Goal: Transaction & Acquisition: Purchase product/service

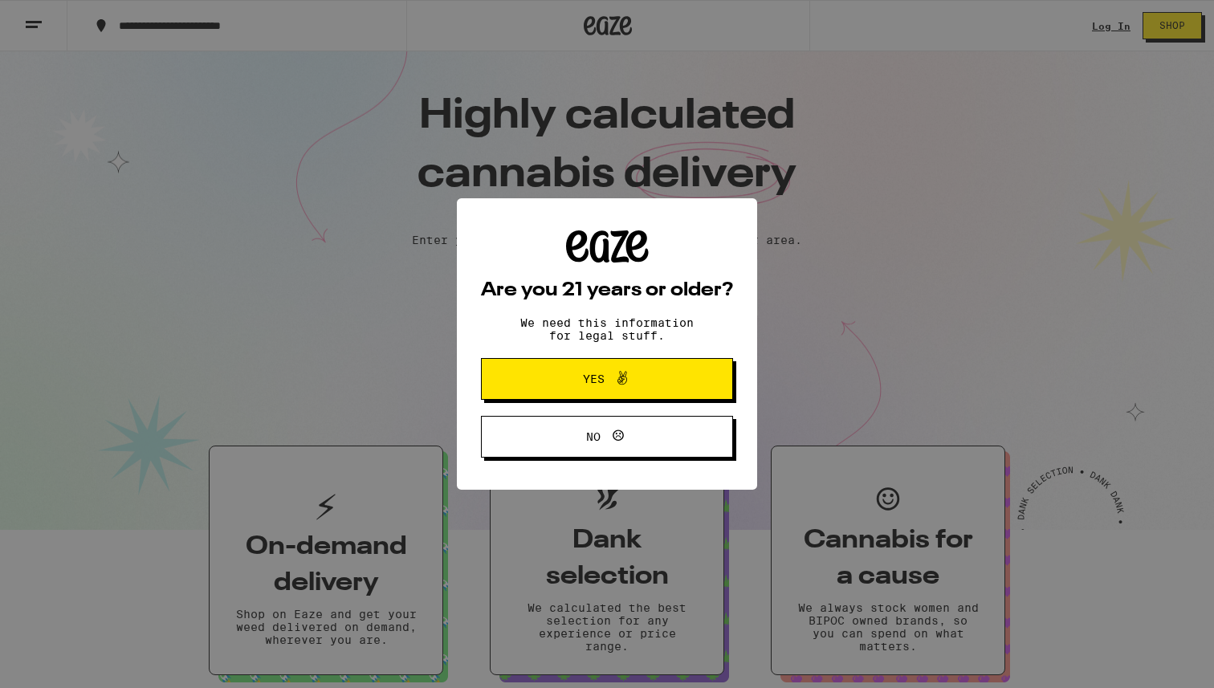
click at [552, 384] on span "Yes" at bounding box center [607, 378] width 122 height 21
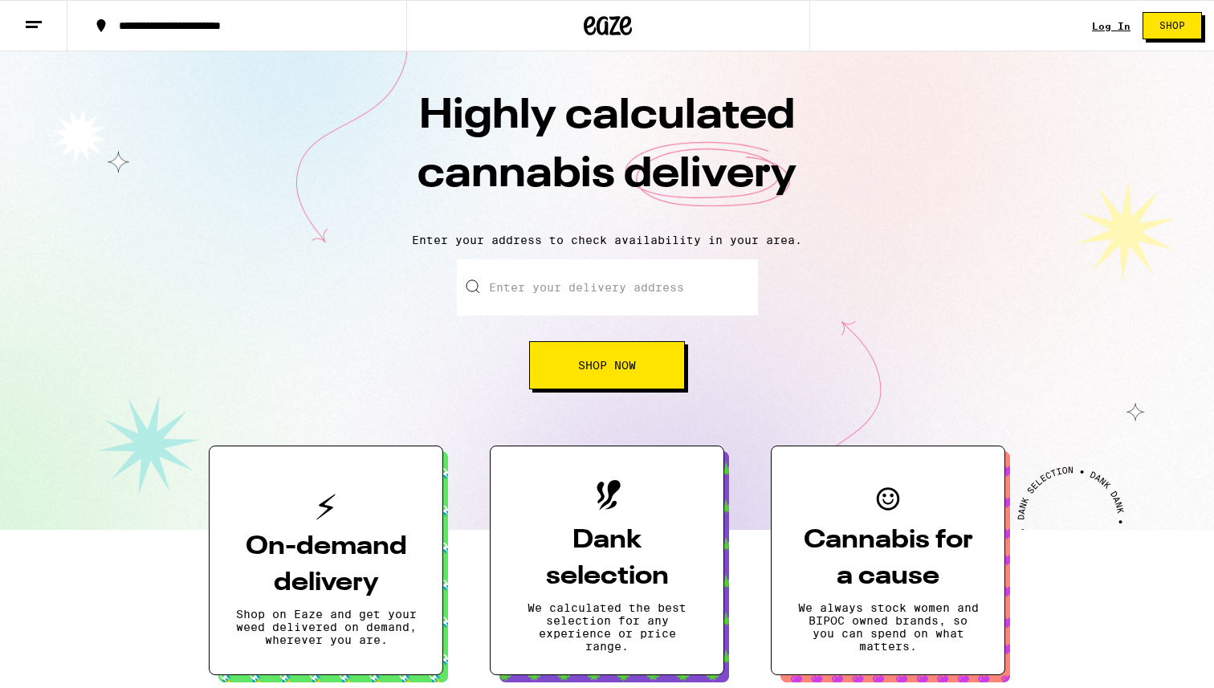
click at [531, 284] on input "Enter your delivery address" at bounding box center [607, 287] width 301 height 56
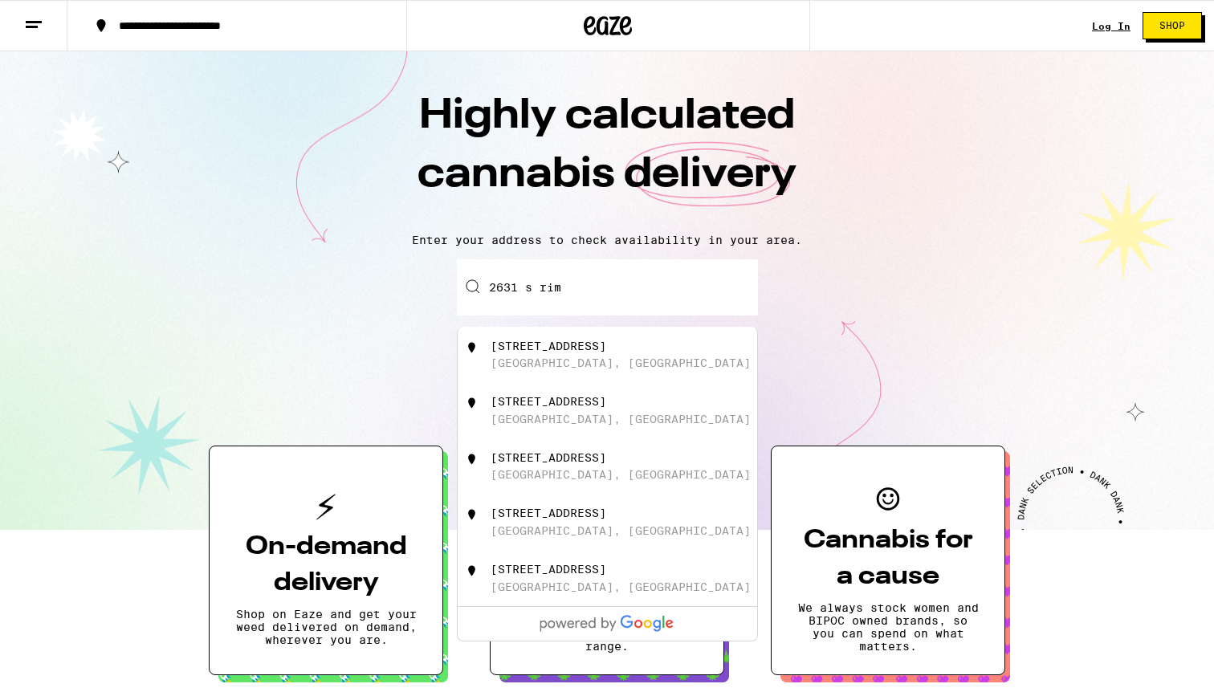
click at [575, 352] on div "2631 South Rimpau Boulevard" at bounding box center [548, 346] width 116 height 13
type input "2631 South Rimpau Boulevard, Los Angeles, CA"
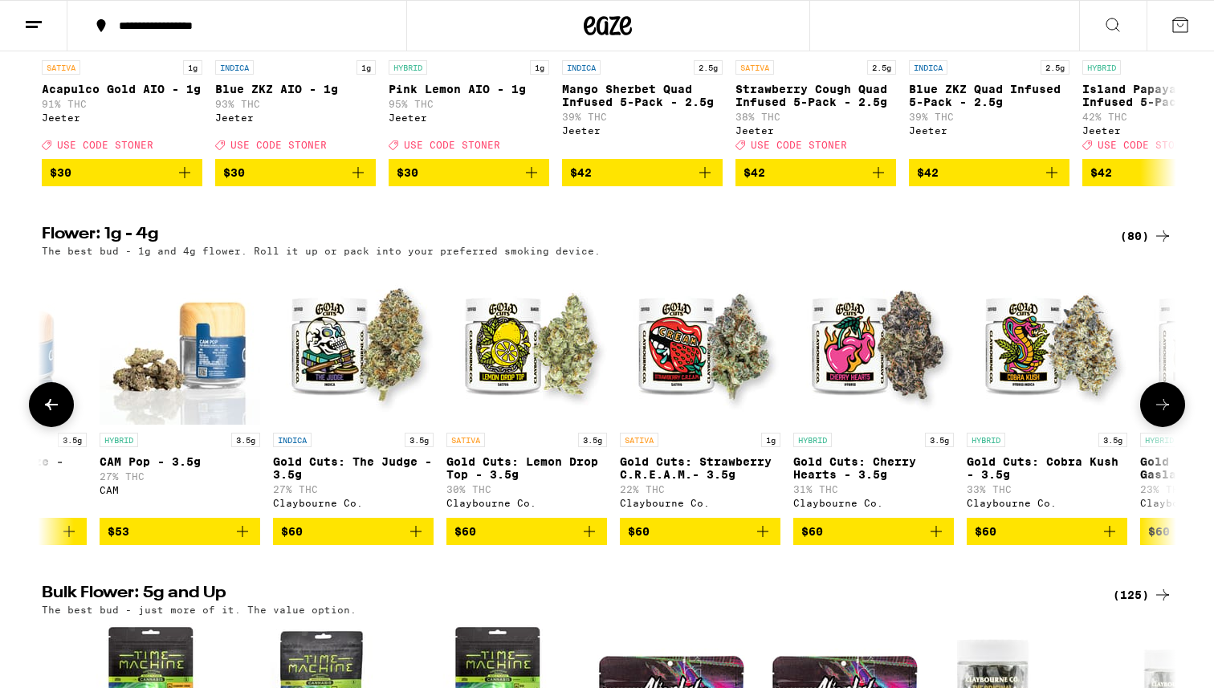
scroll to position [0, 12740]
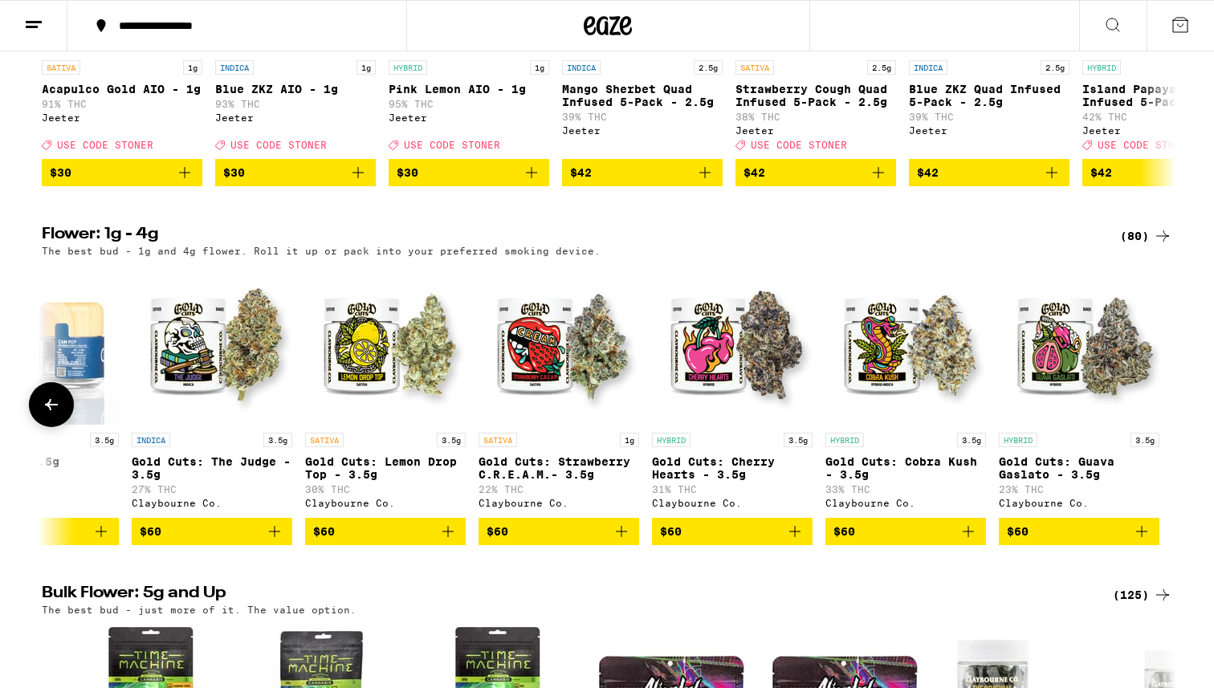
click at [734, 395] on img "Open page for Gold Cuts: Cherry Hearts - 3.5g from Claybourne Co." at bounding box center [732, 344] width 161 height 161
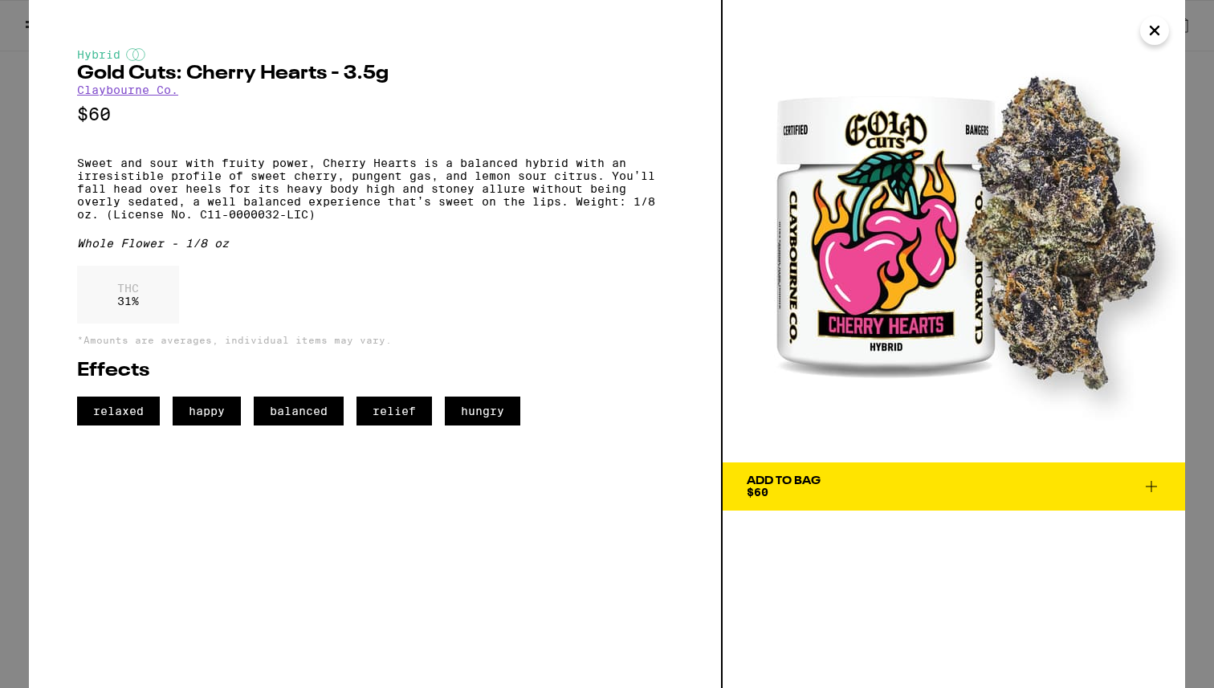
click at [1153, 32] on icon "Close" at bounding box center [1154, 30] width 19 height 24
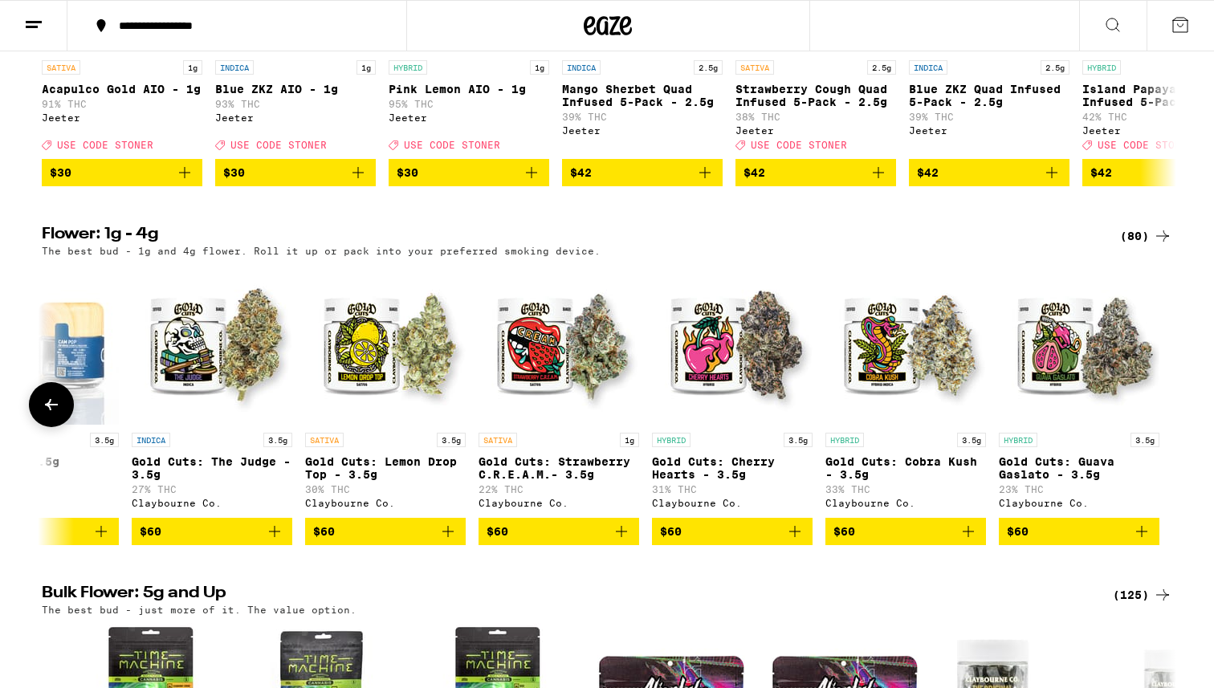
click at [863, 397] on img "Open page for Gold Cuts: Cobra Kush - 3.5g from Claybourne Co." at bounding box center [905, 344] width 161 height 161
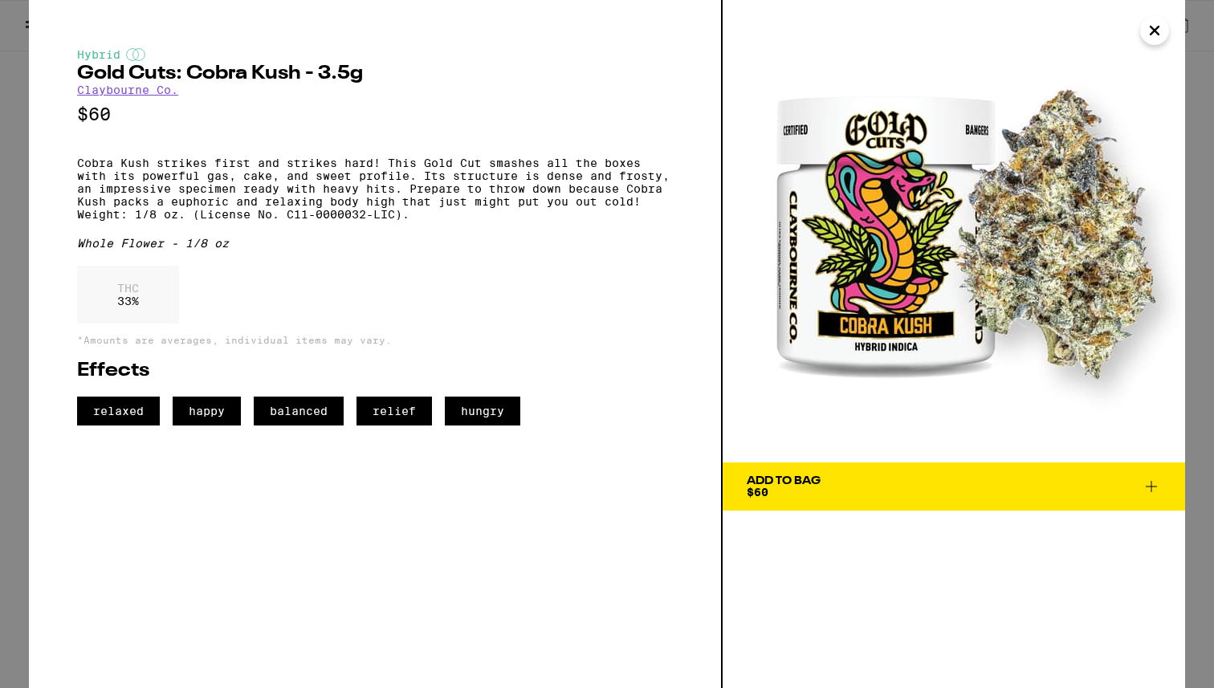
click at [1150, 35] on icon "Close" at bounding box center [1154, 30] width 19 height 24
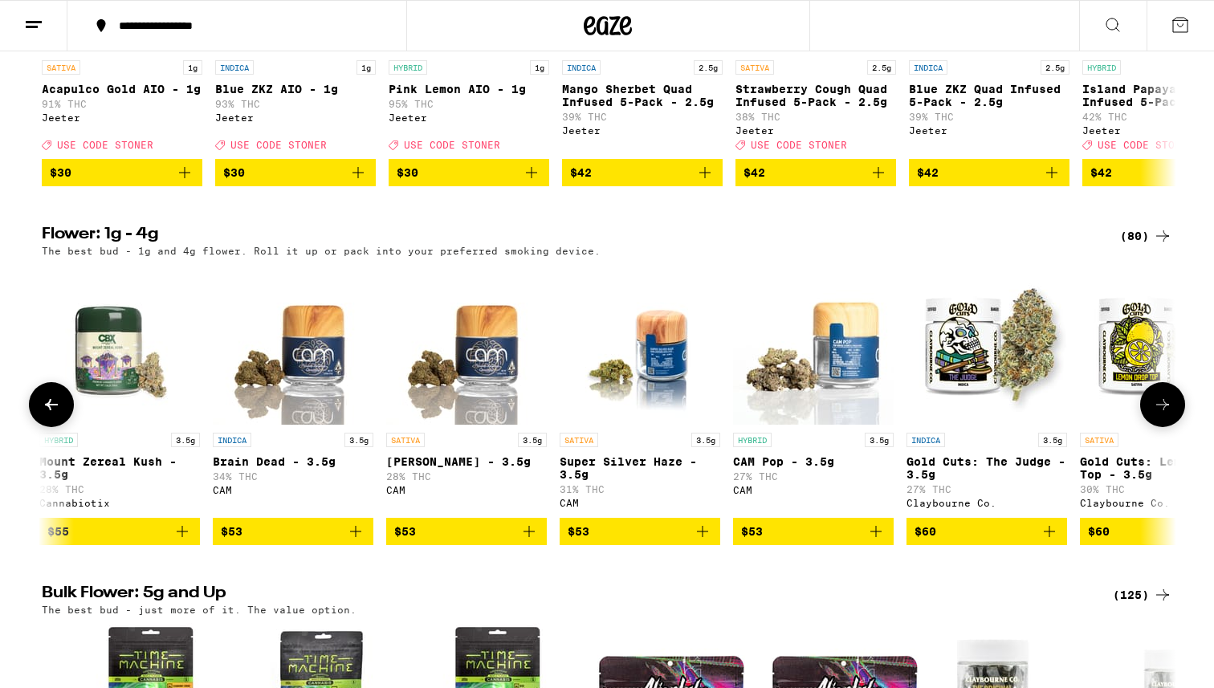
scroll to position [0, 11852]
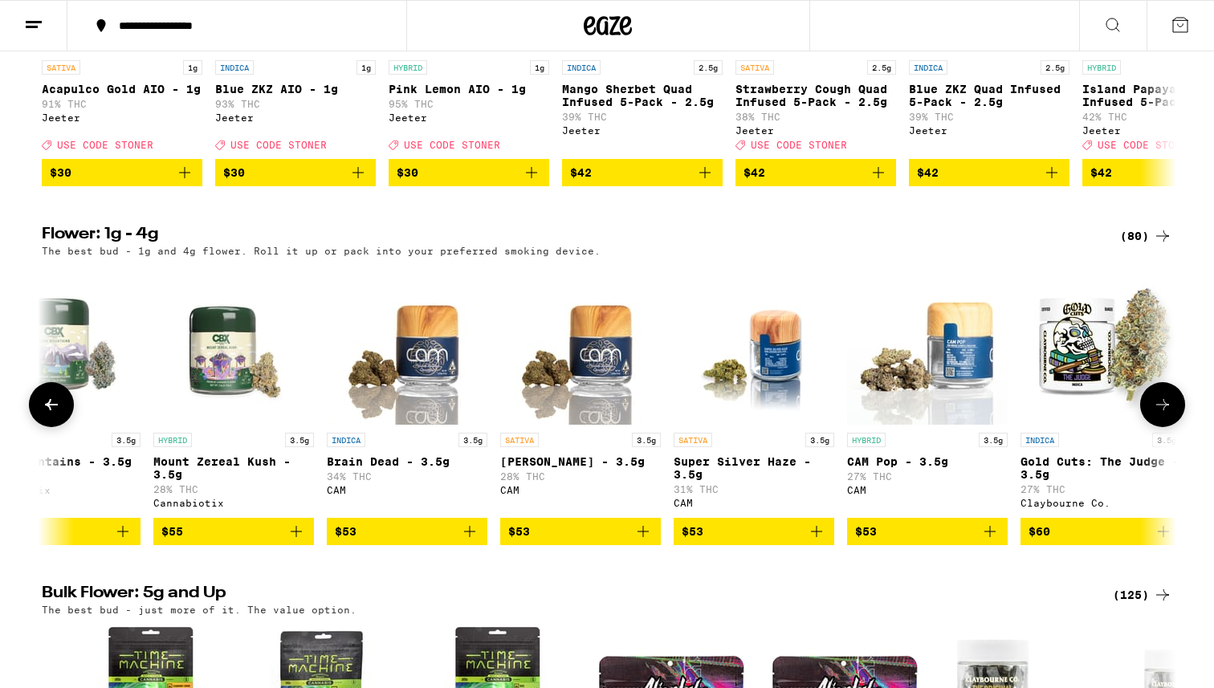
click at [429, 423] on img "Open page for Brain Dead - 3.5g from CAM" at bounding box center [407, 344] width 161 height 161
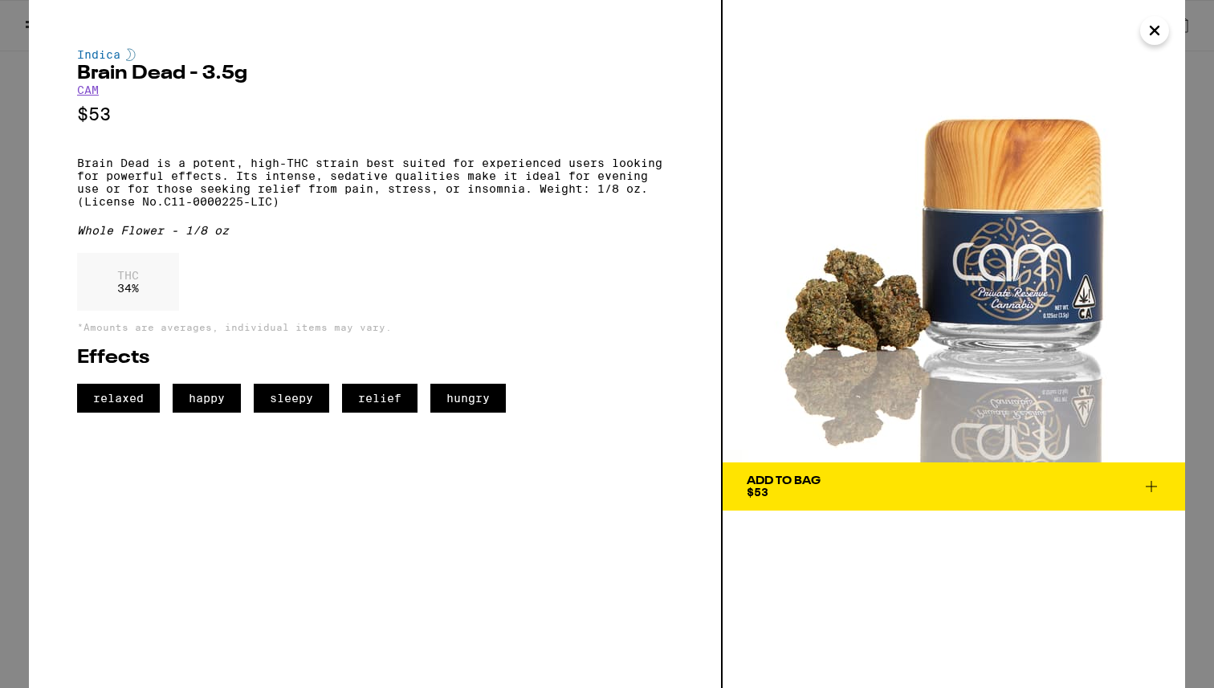
click at [1153, 35] on icon "Close" at bounding box center [1154, 30] width 19 height 24
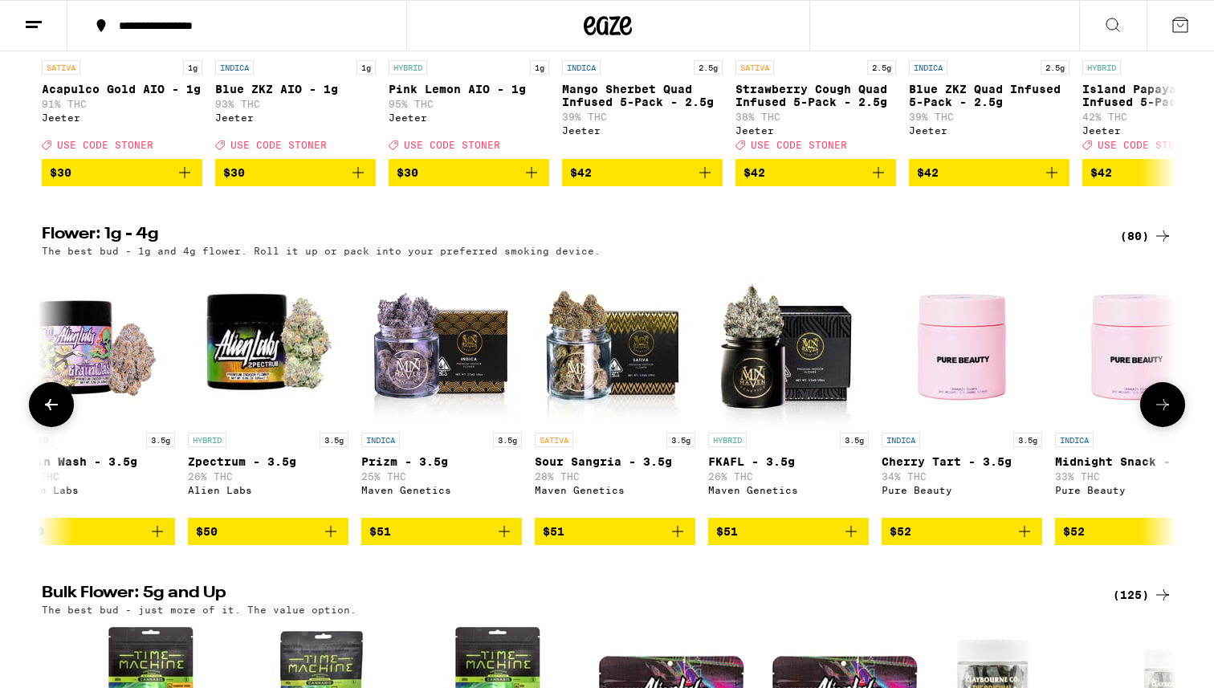
scroll to position [0, 8858]
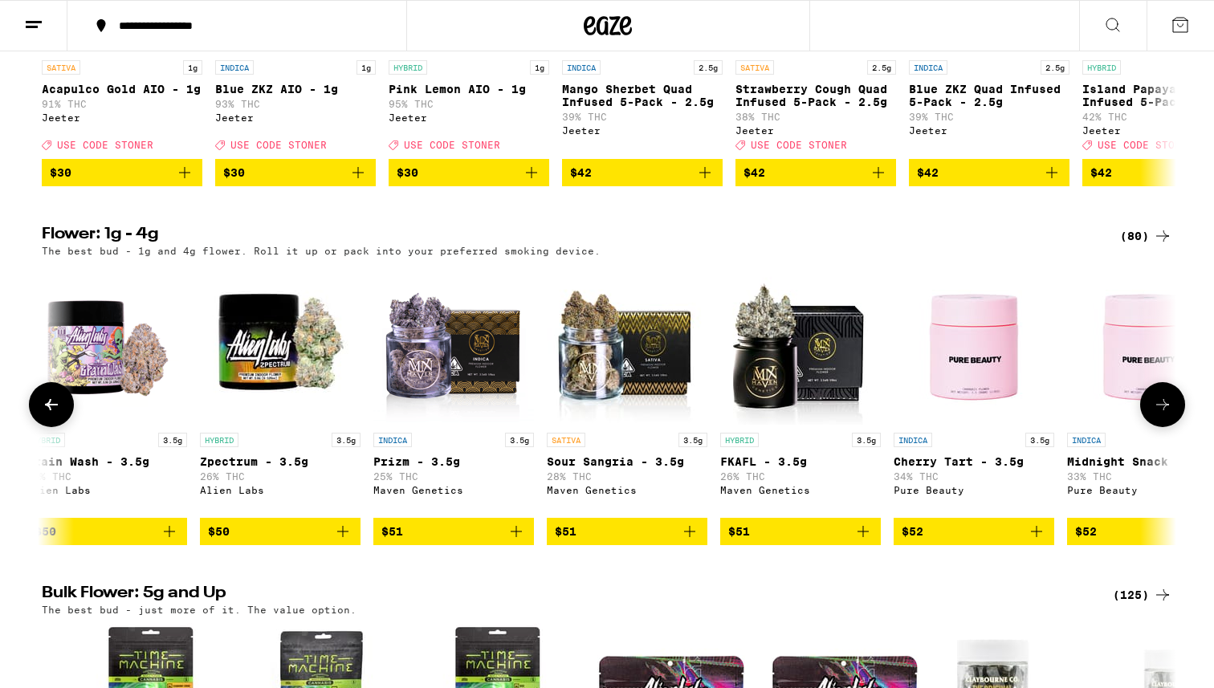
click at [451, 373] on img "Open page for Prizm - 3.5g from Maven Genetics" at bounding box center [453, 344] width 161 height 161
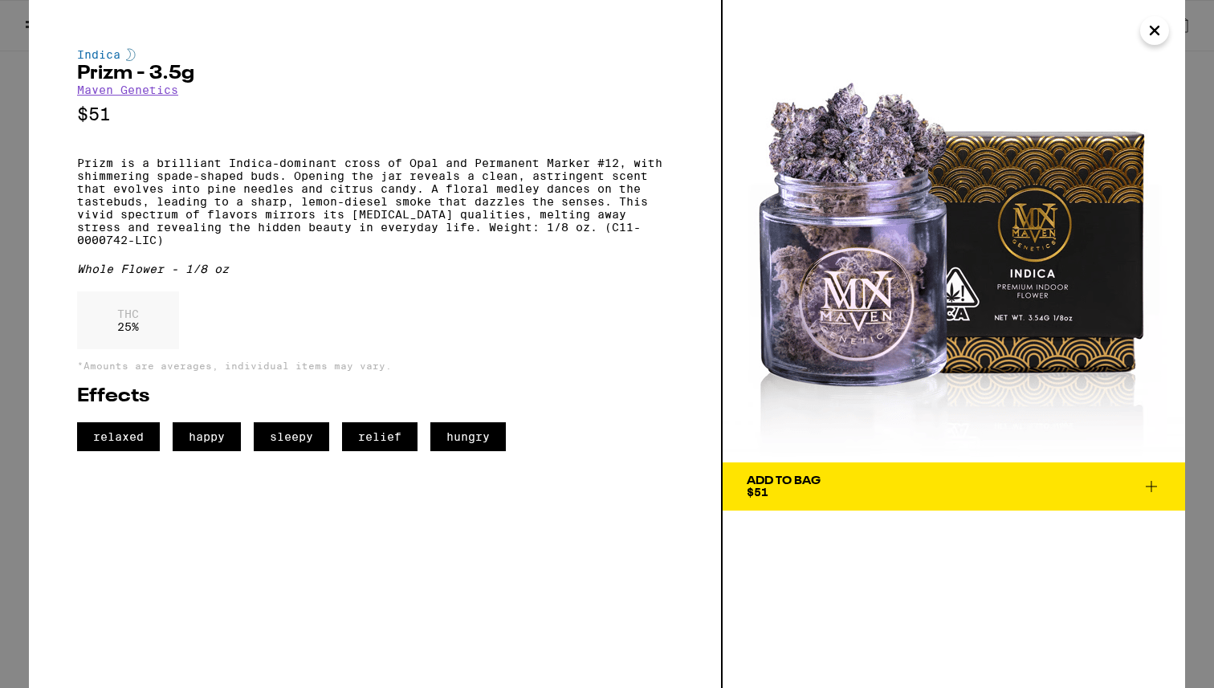
click at [1156, 35] on icon "Close" at bounding box center [1154, 30] width 19 height 24
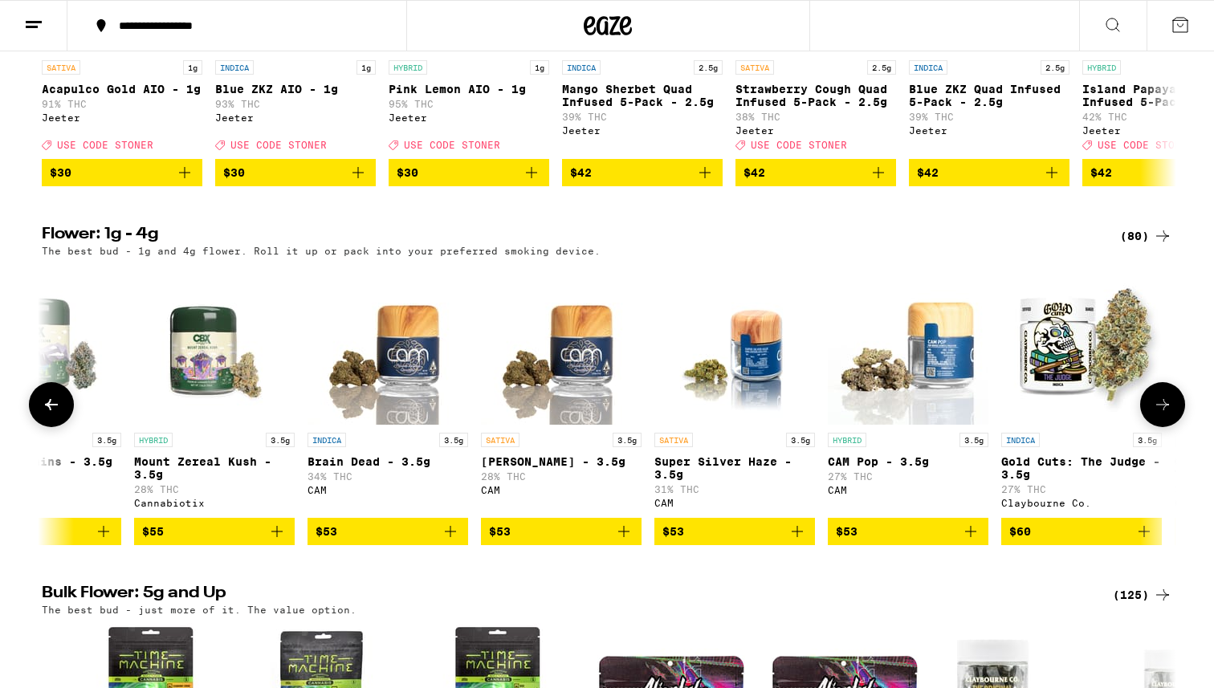
scroll to position [0, 11880]
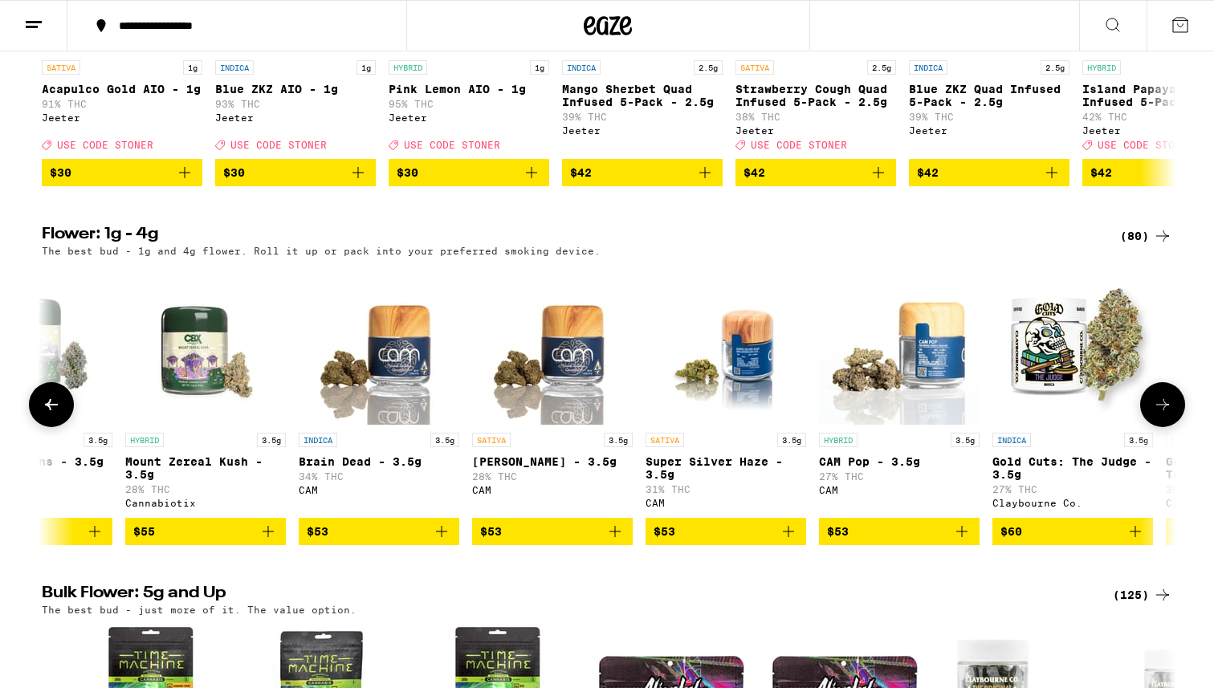
click at [407, 369] on img "Open page for Brain Dead - 3.5g from CAM" at bounding box center [379, 344] width 161 height 161
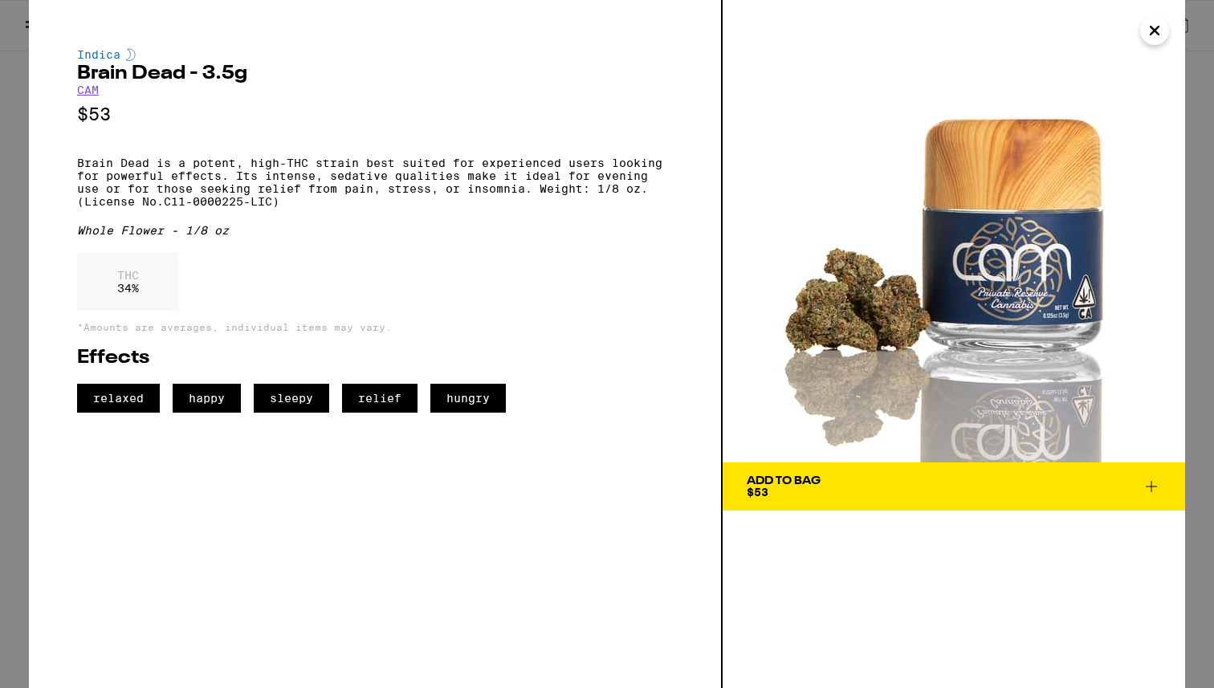
click at [1159, 24] on icon "Close" at bounding box center [1154, 30] width 19 height 24
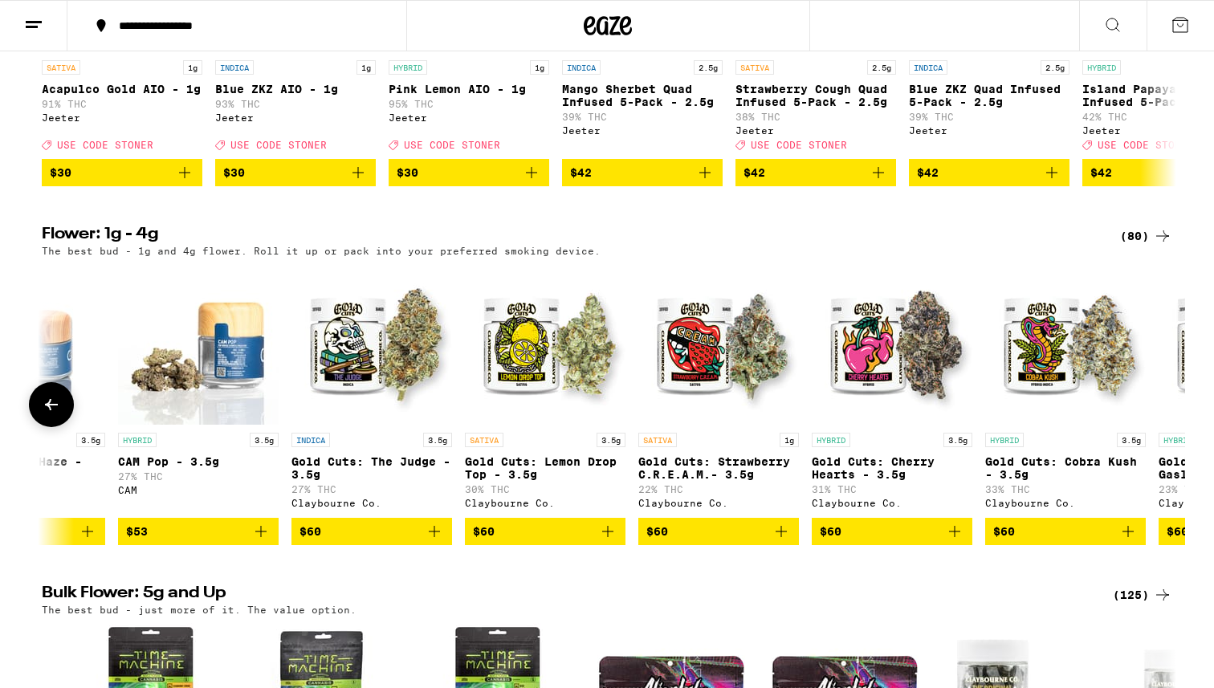
scroll to position [0, 12740]
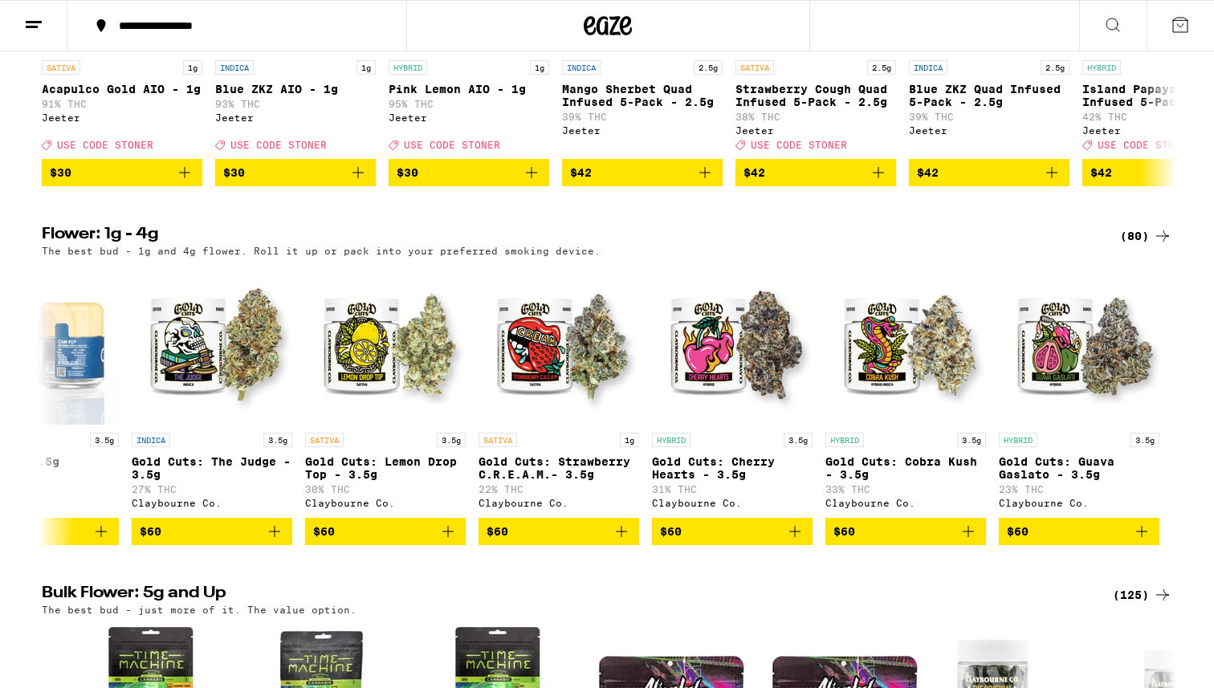
click at [1145, 246] on div "(80)" at bounding box center [1146, 235] width 52 height 19
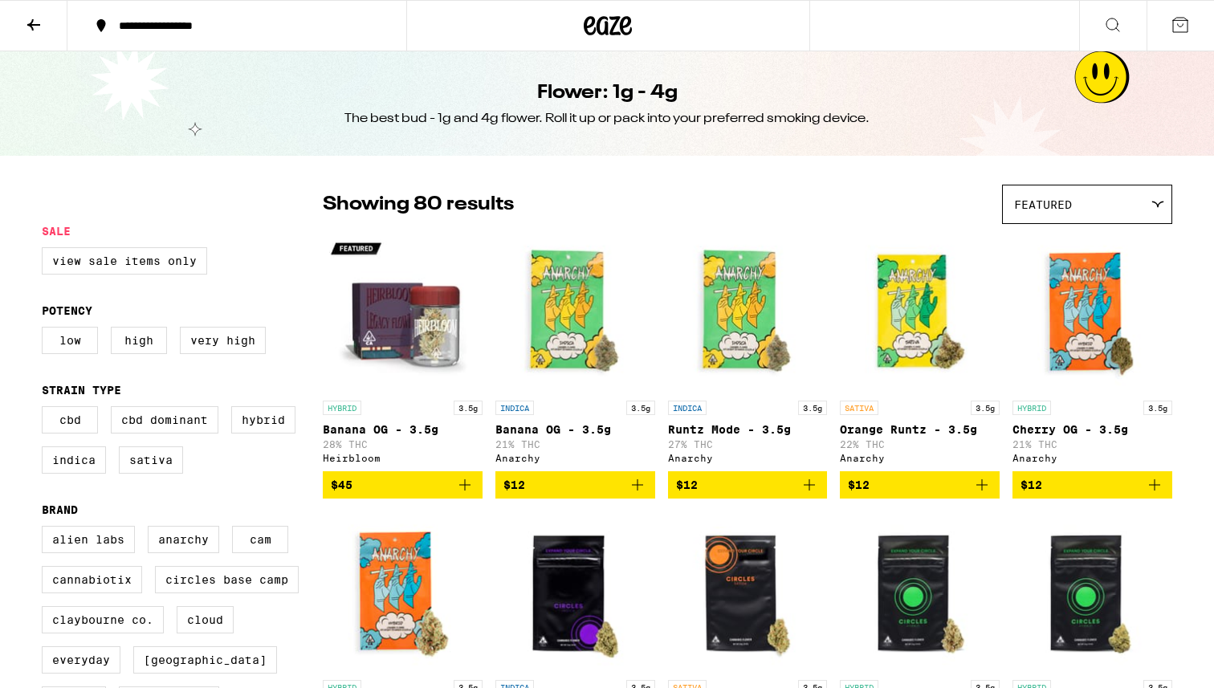
click at [1066, 205] on span "Featured" at bounding box center [1043, 204] width 58 height 13
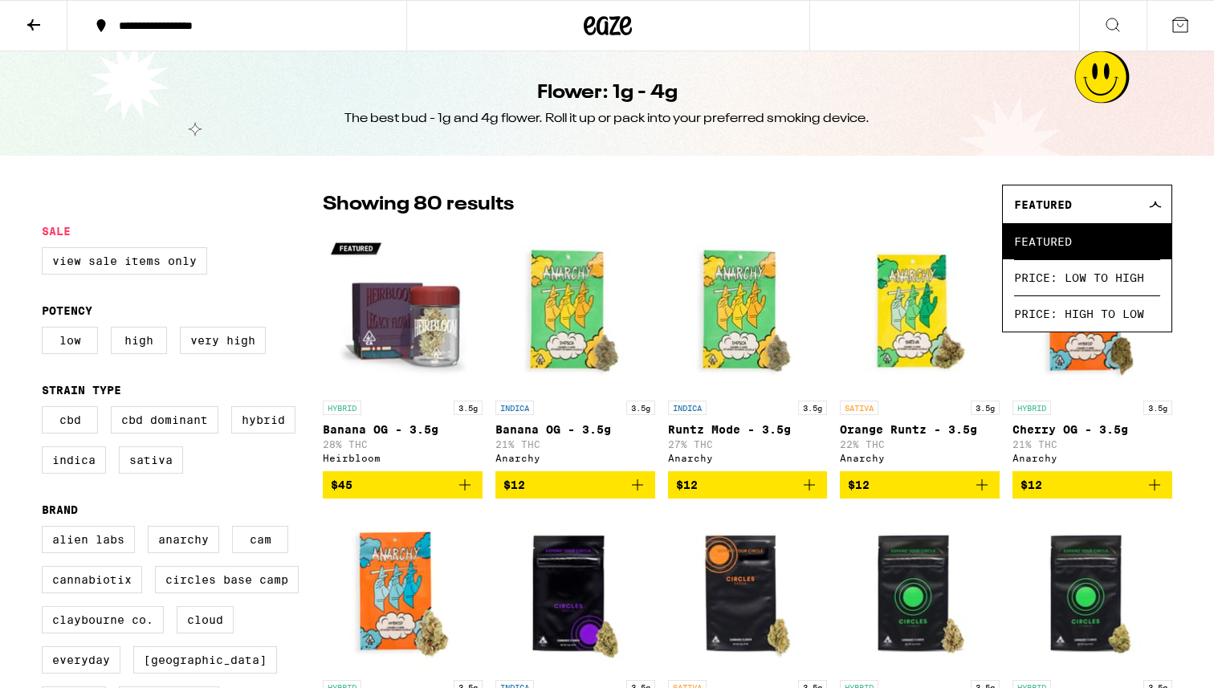
click at [948, 220] on div "Showing 80 results Featured Featured Price: Low to High Price: High to Low" at bounding box center [747, 204] width 849 height 39
click at [1080, 197] on div "Featured" at bounding box center [1087, 204] width 169 height 38
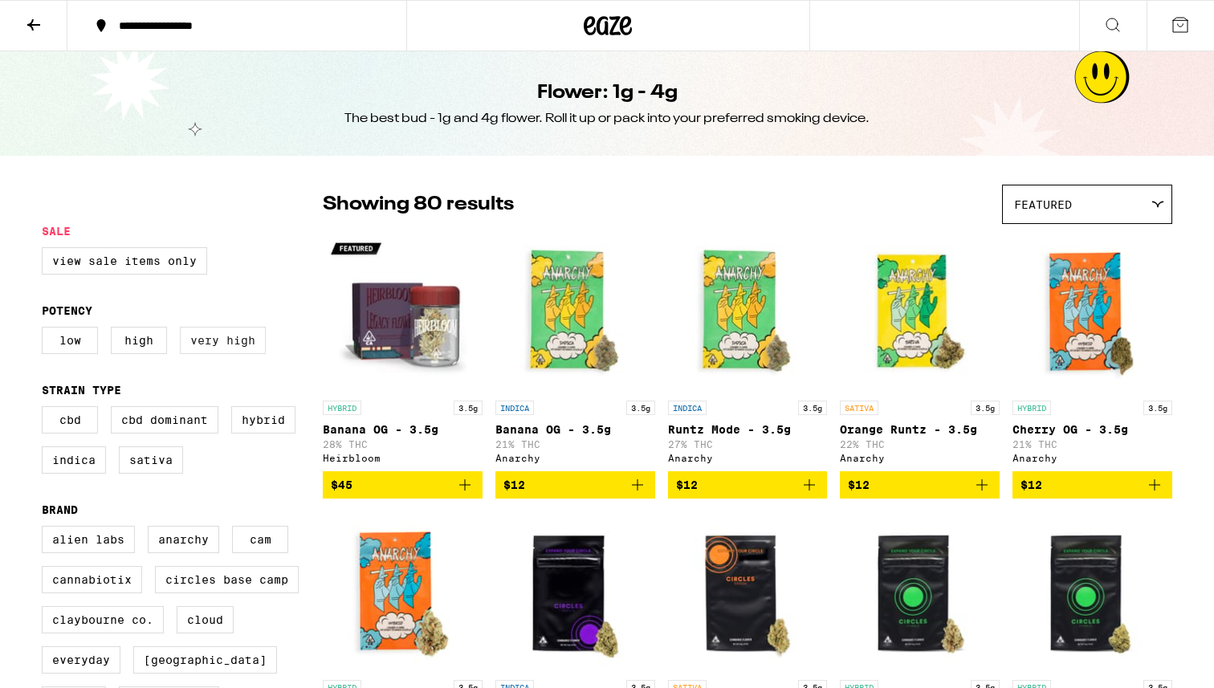
click at [234, 354] on label "Very High" at bounding box center [223, 340] width 86 height 27
click at [46, 330] on input "Very High" at bounding box center [45, 329] width 1 height 1
checkbox input "true"
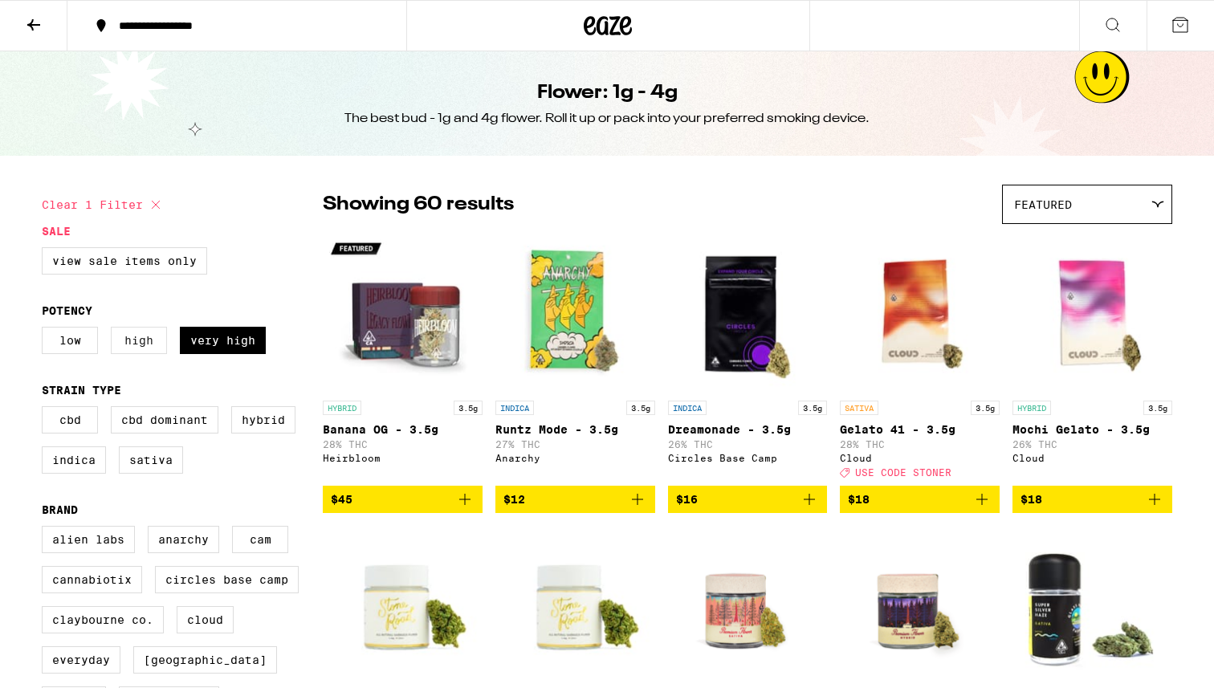
click at [140, 348] on label "High" at bounding box center [139, 340] width 56 height 27
click at [46, 330] on input "High" at bounding box center [45, 329] width 1 height 1
checkbox input "true"
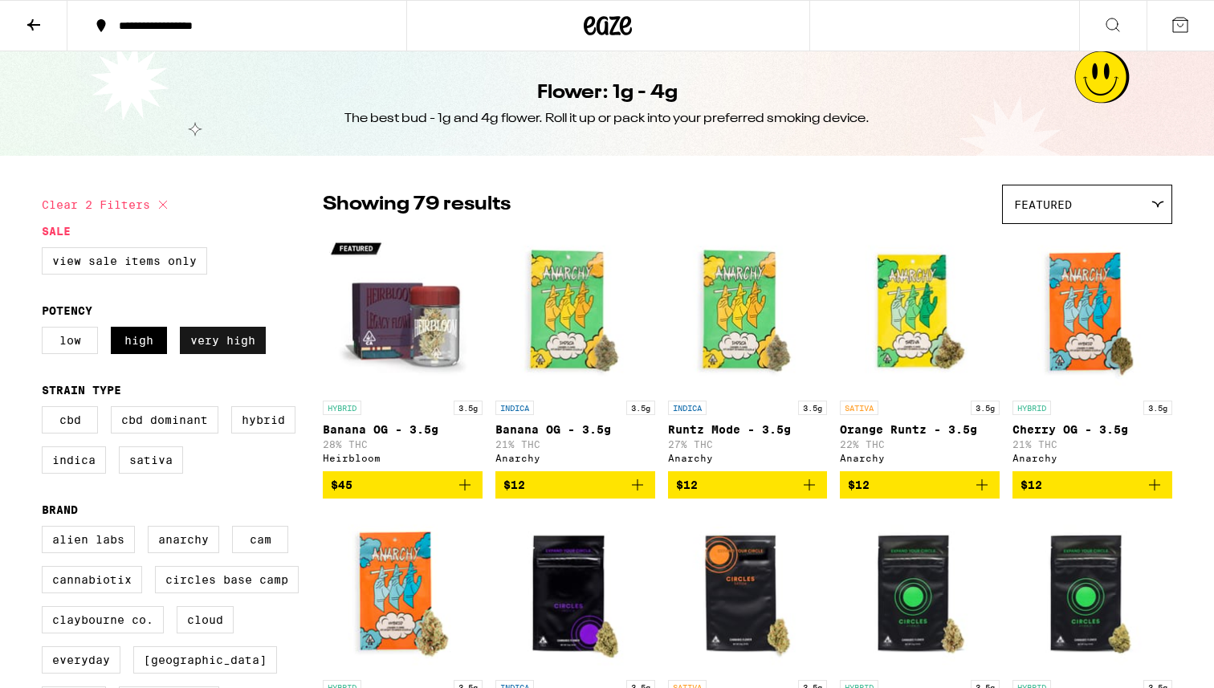
click at [210, 350] on label "Very High" at bounding box center [223, 340] width 86 height 27
click at [46, 330] on input "Very High" at bounding box center [45, 329] width 1 height 1
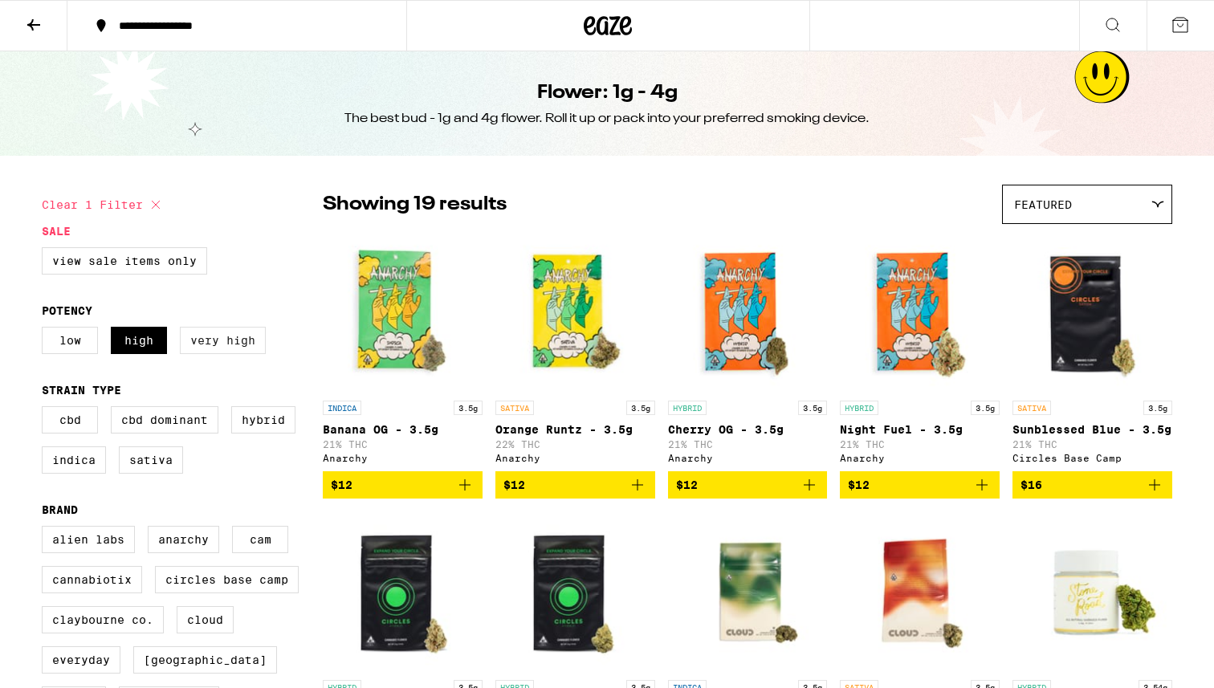
click at [239, 344] on label "Very High" at bounding box center [223, 340] width 86 height 27
click at [46, 330] on input "Very High" at bounding box center [45, 329] width 1 height 1
checkbox input "true"
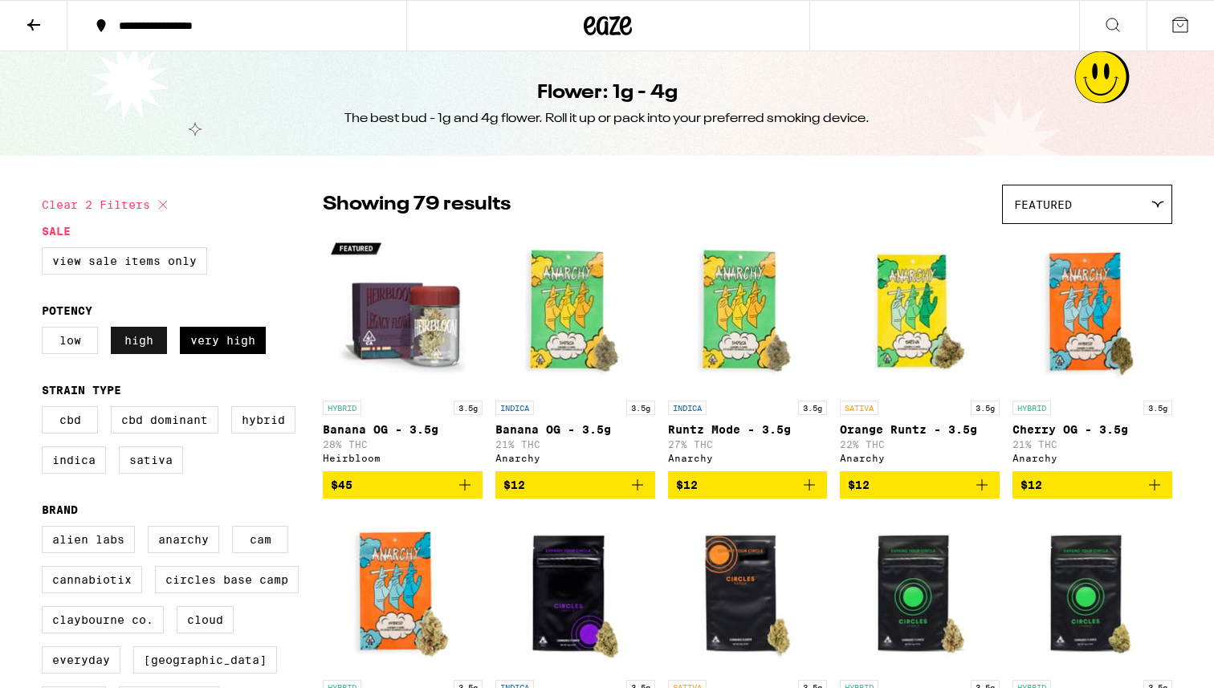
click at [143, 343] on label "High" at bounding box center [139, 340] width 56 height 27
click at [46, 330] on input "High" at bounding box center [45, 329] width 1 height 1
checkbox input "false"
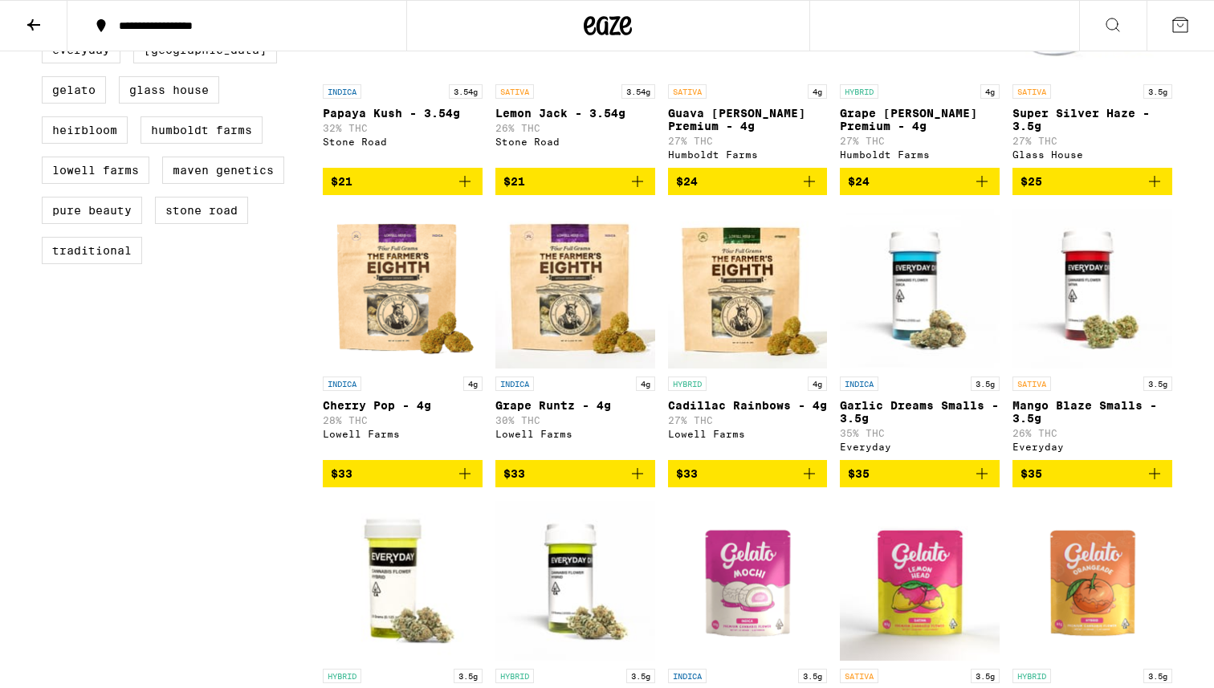
scroll to position [684, 0]
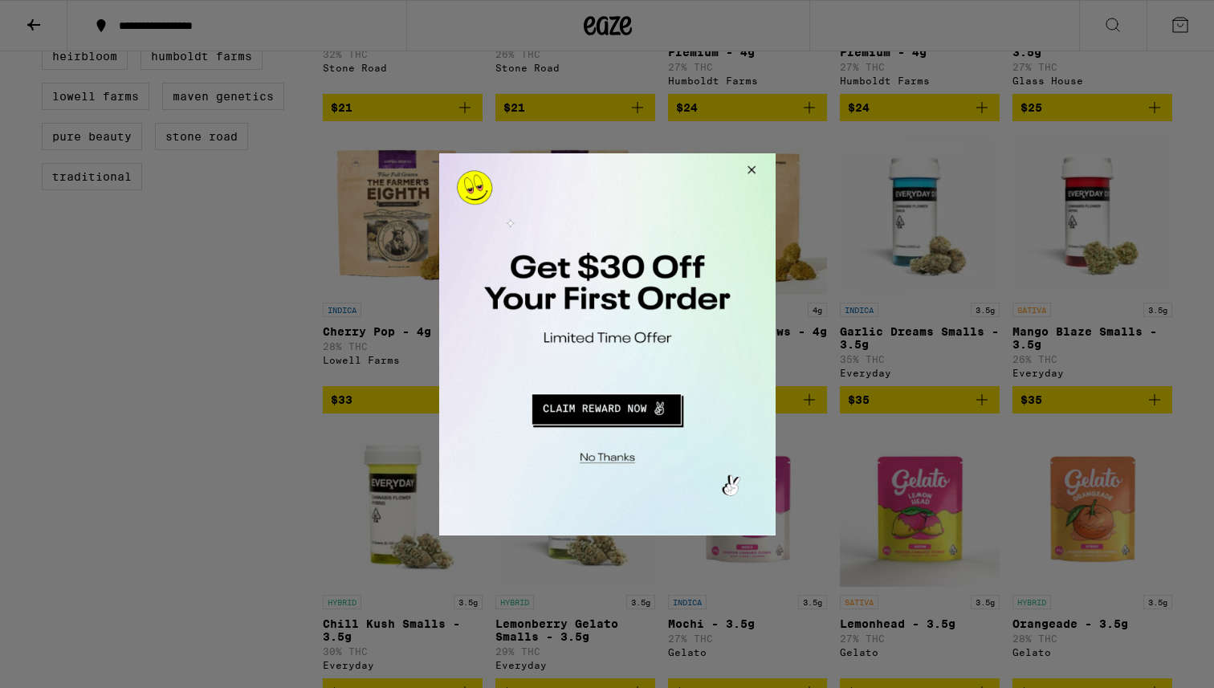
click at [36, 21] on div at bounding box center [607, 344] width 1214 height 688
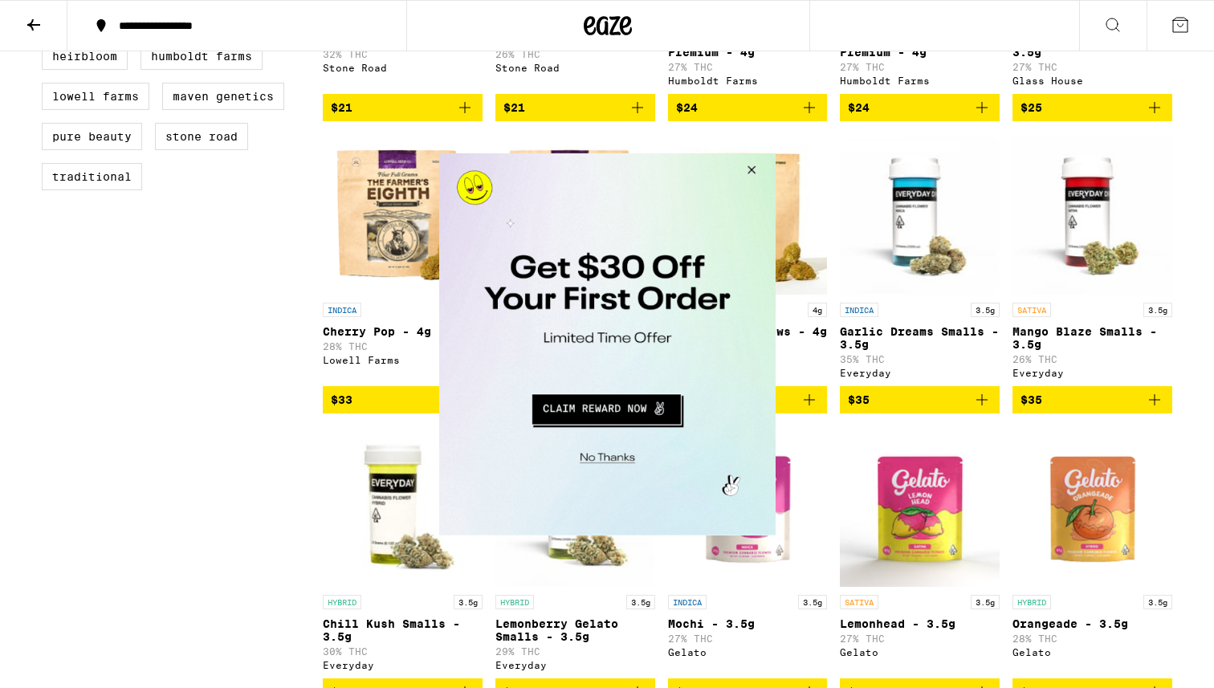
click at [749, 165] on button "Close Modal" at bounding box center [747, 172] width 43 height 39
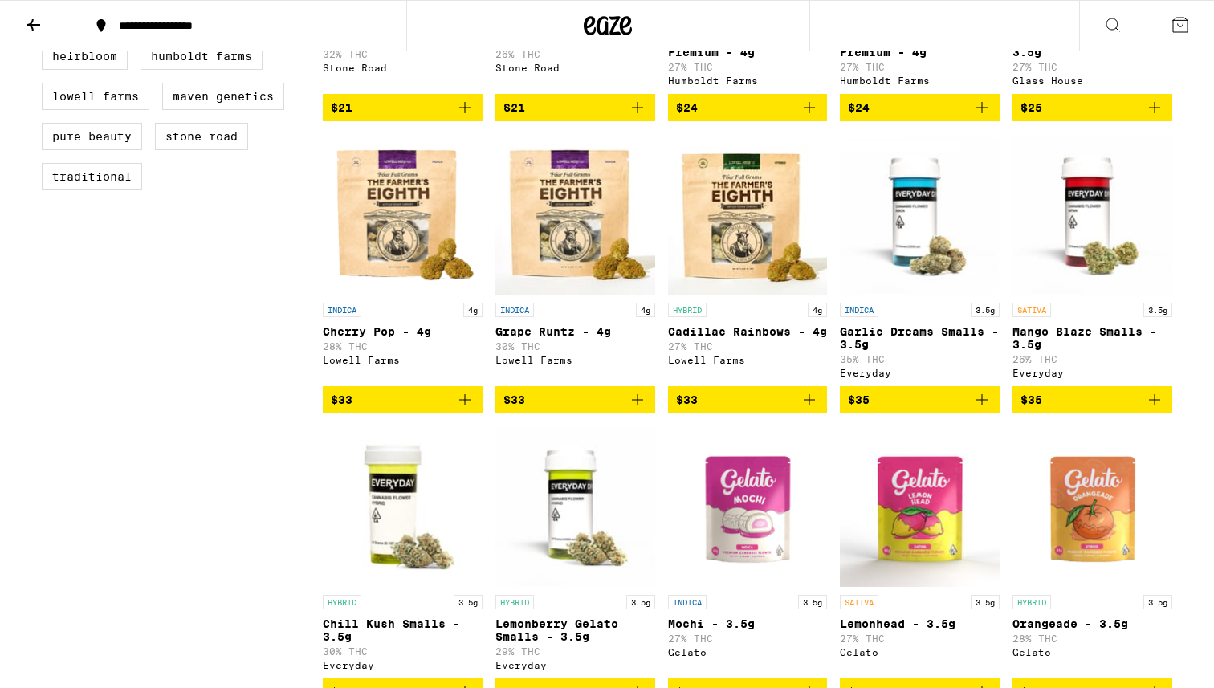
click at [36, 24] on icon at bounding box center [33, 24] width 13 height 11
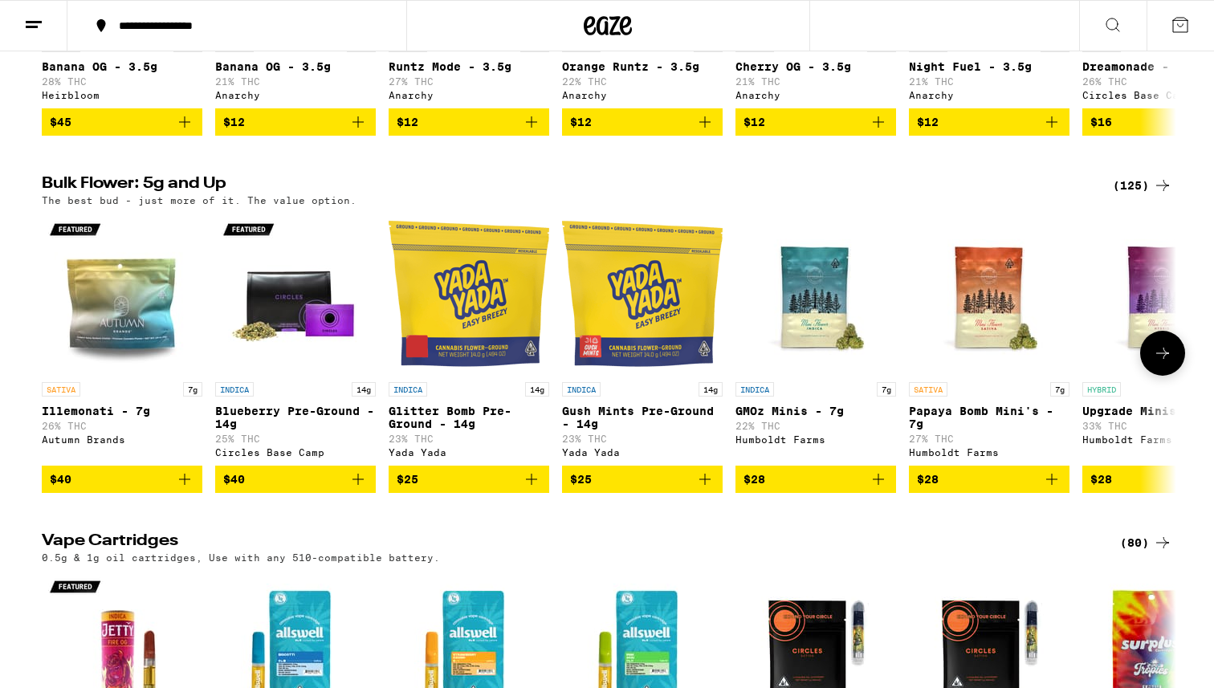
scroll to position [1284, 0]
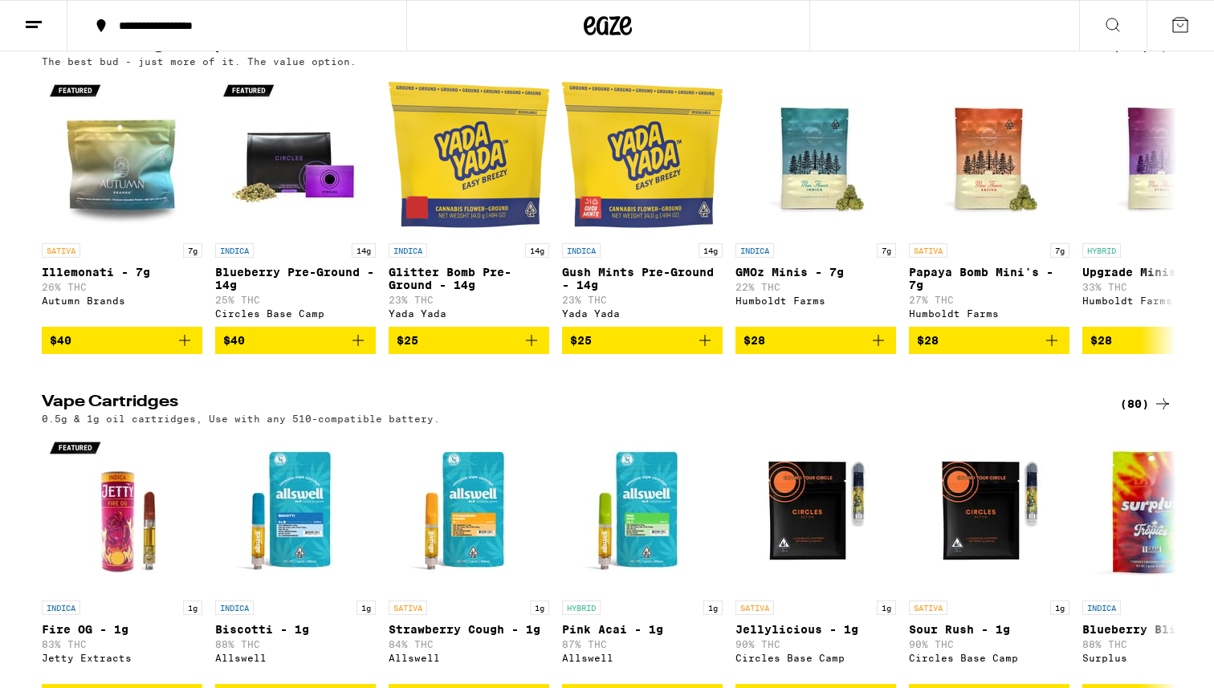
click at [1125, 56] on div "(125)" at bounding box center [1142, 46] width 59 height 19
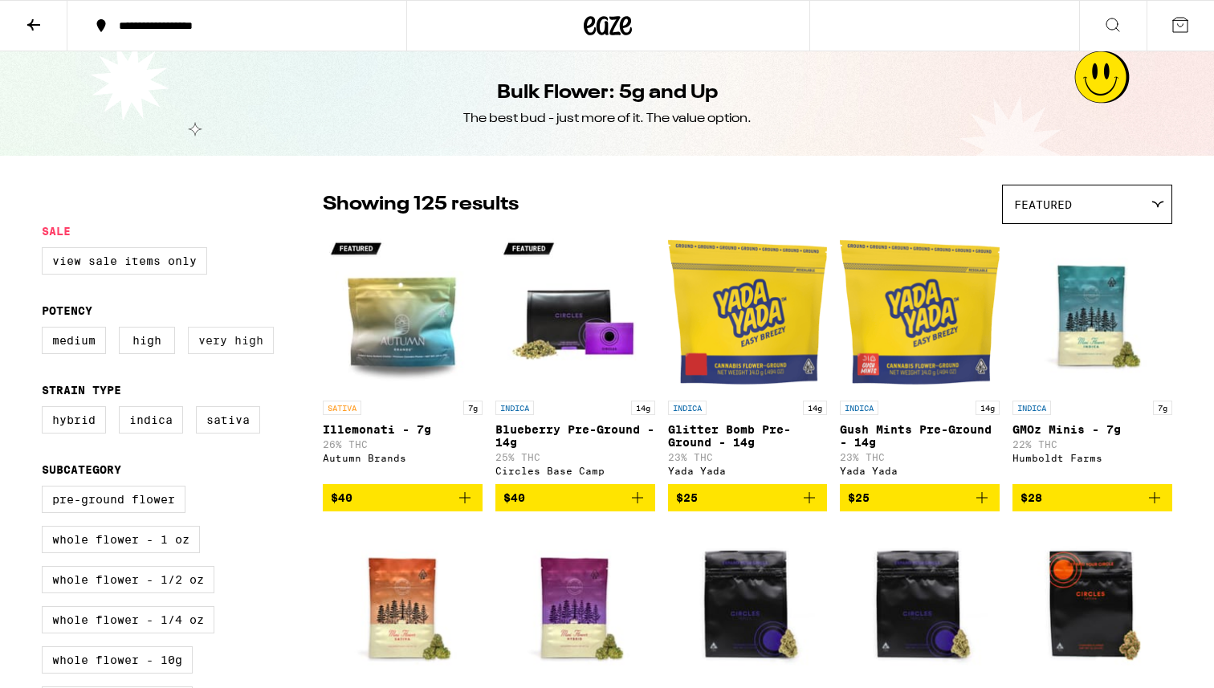
click at [245, 345] on label "Very High" at bounding box center [231, 340] width 86 height 27
click at [46, 330] on input "Very High" at bounding box center [45, 329] width 1 height 1
checkbox input "true"
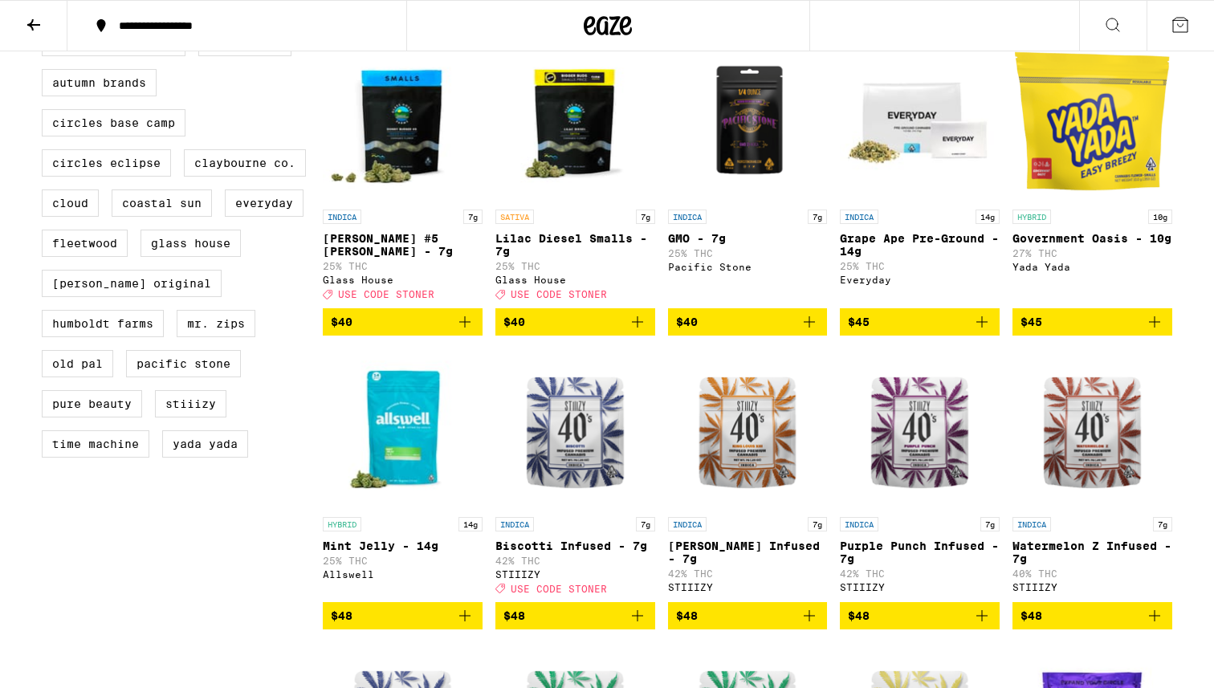
scroll to position [795, 0]
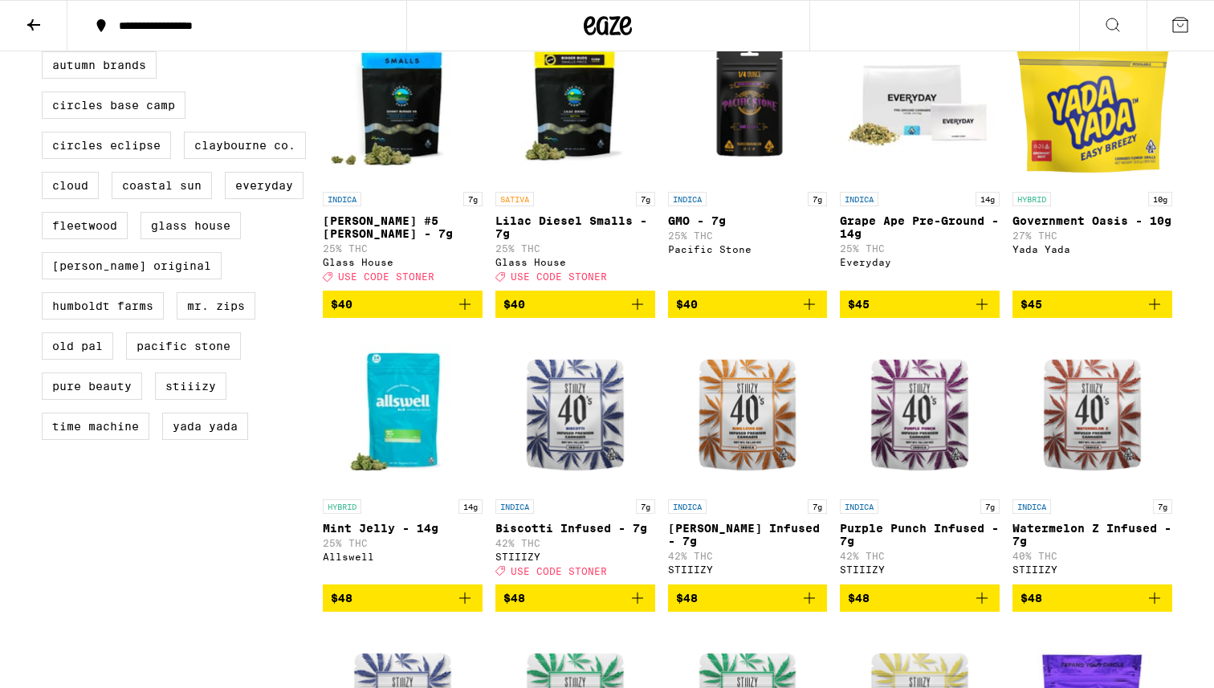
click at [398, 535] on p "Mint Jelly - 14g" at bounding box center [403, 528] width 160 height 13
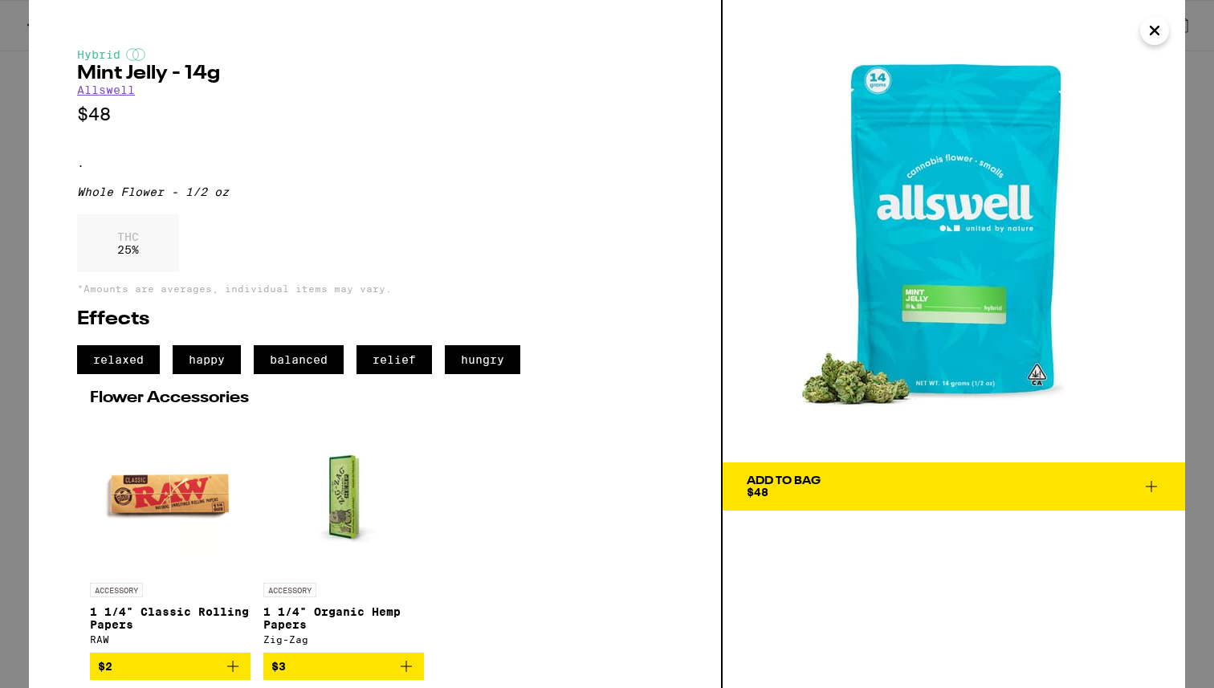
click at [1151, 32] on icon "Close" at bounding box center [1154, 30] width 8 height 8
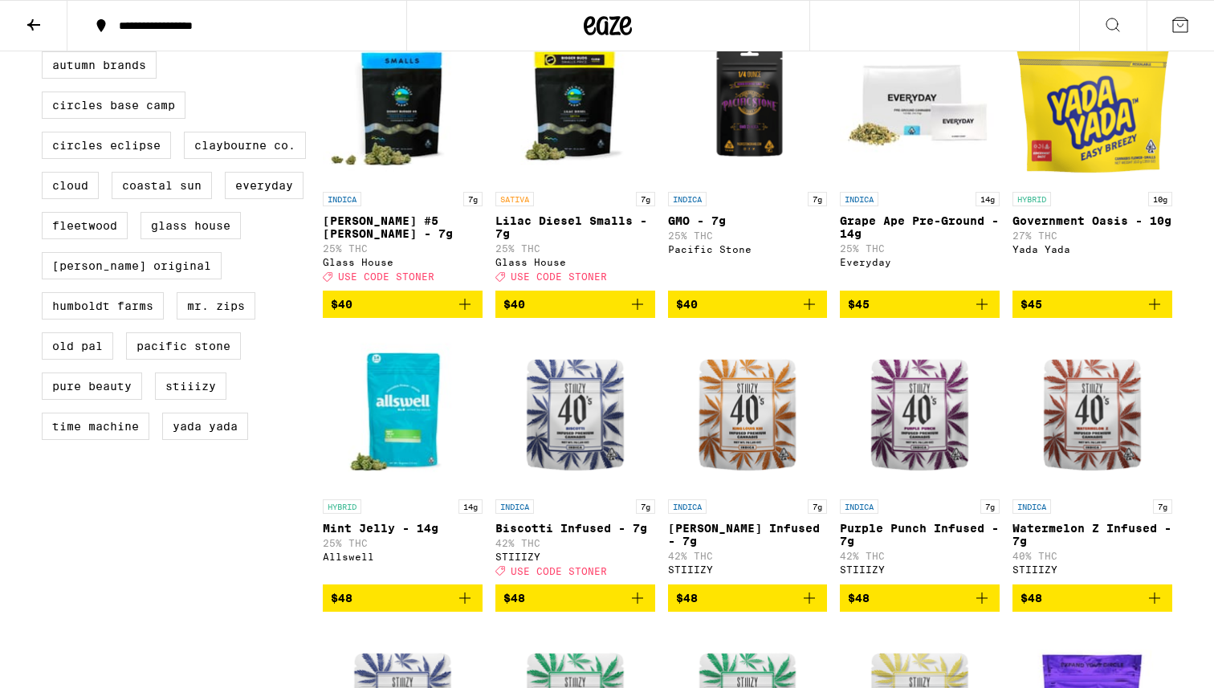
click at [26, 16] on icon at bounding box center [33, 24] width 19 height 19
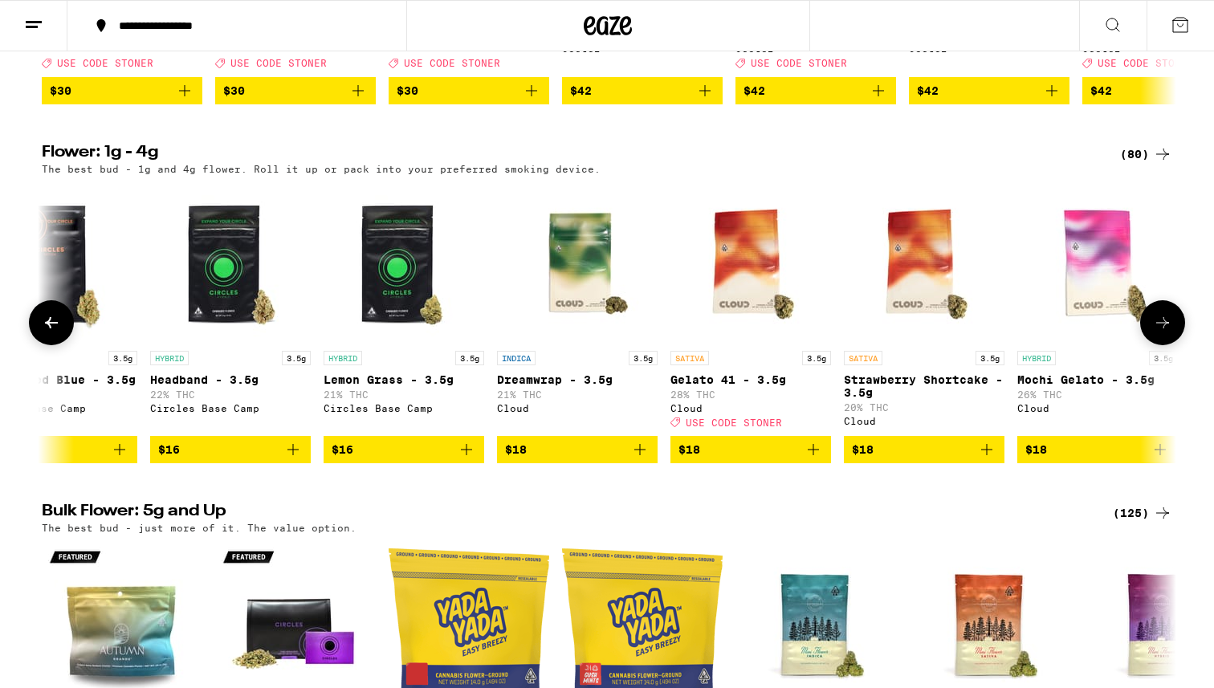
scroll to position [0, 1455]
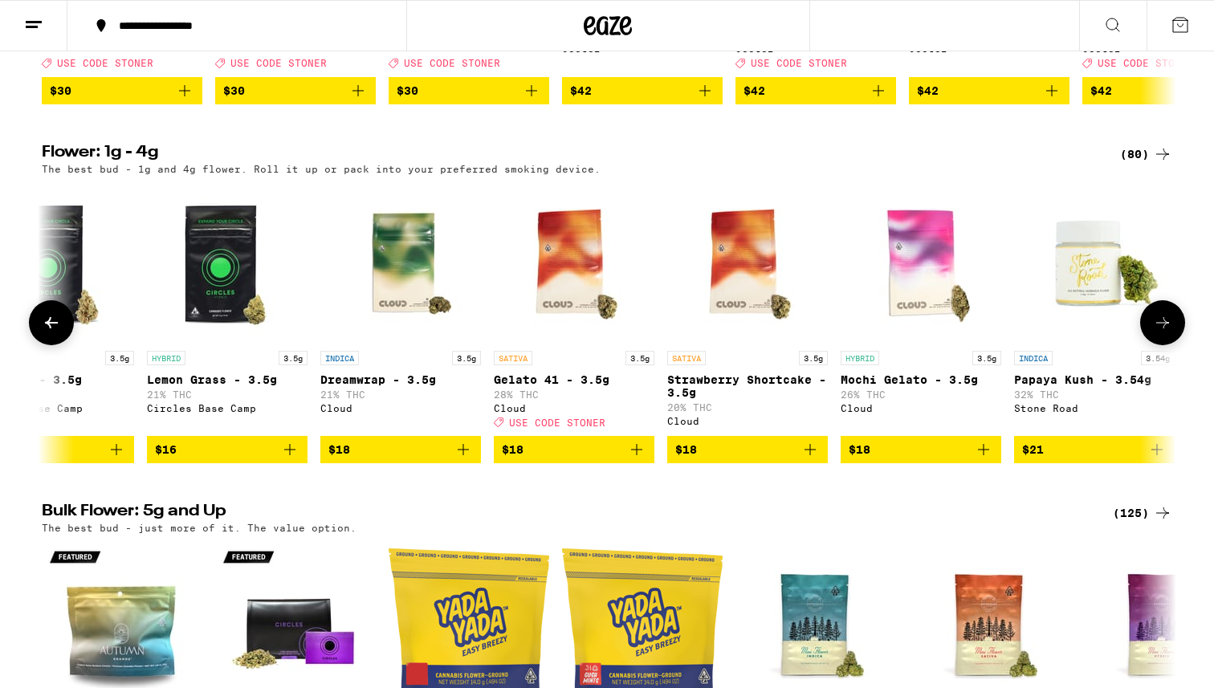
click at [570, 386] on p "Gelato 41 - 3.5g" at bounding box center [574, 379] width 161 height 13
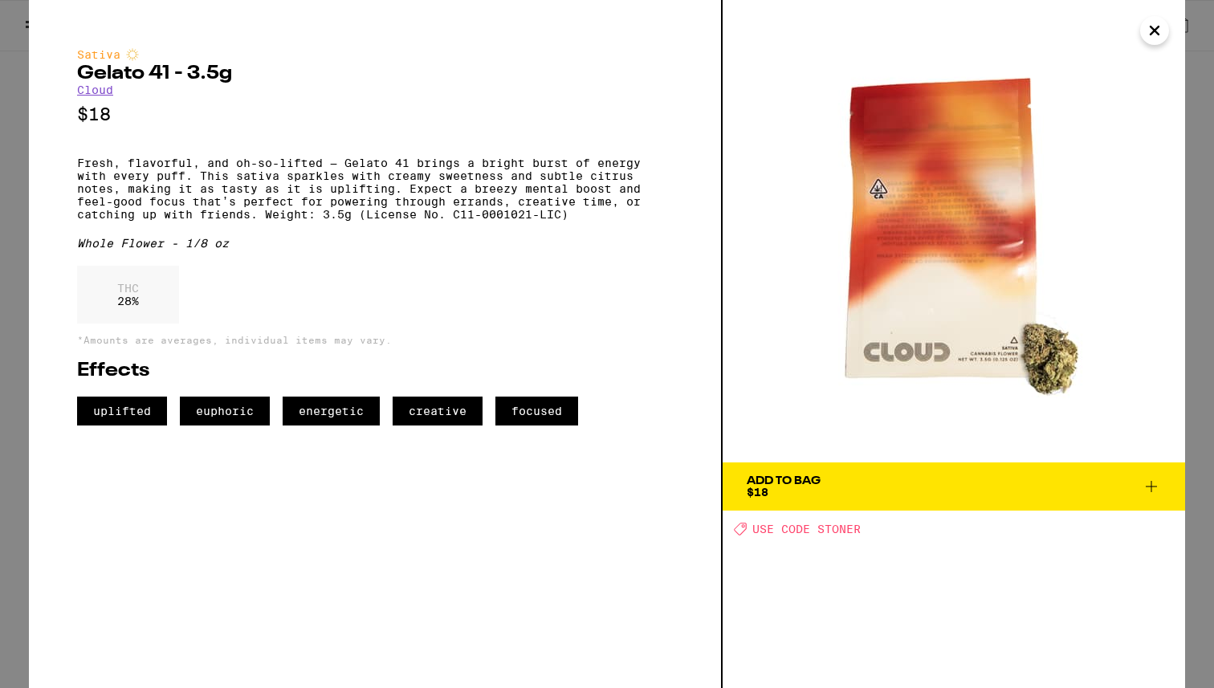
click at [836, 498] on button "Add To Bag $18" at bounding box center [953, 486] width 462 height 48
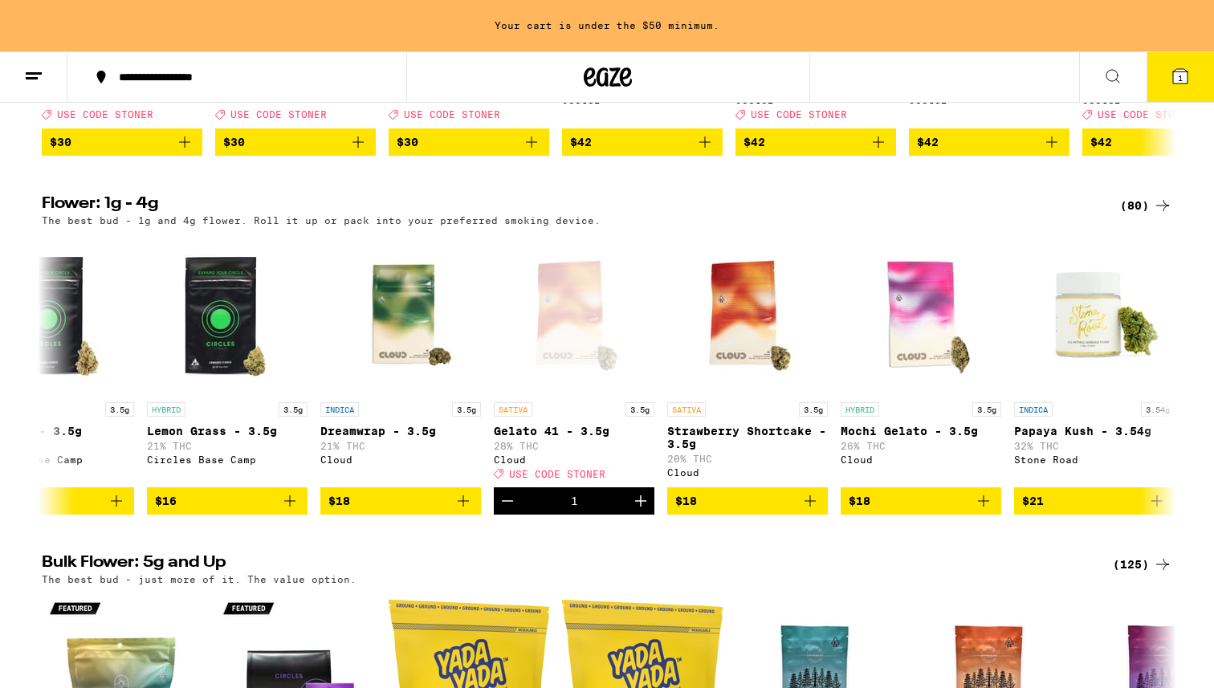
scroll to position [884, 0]
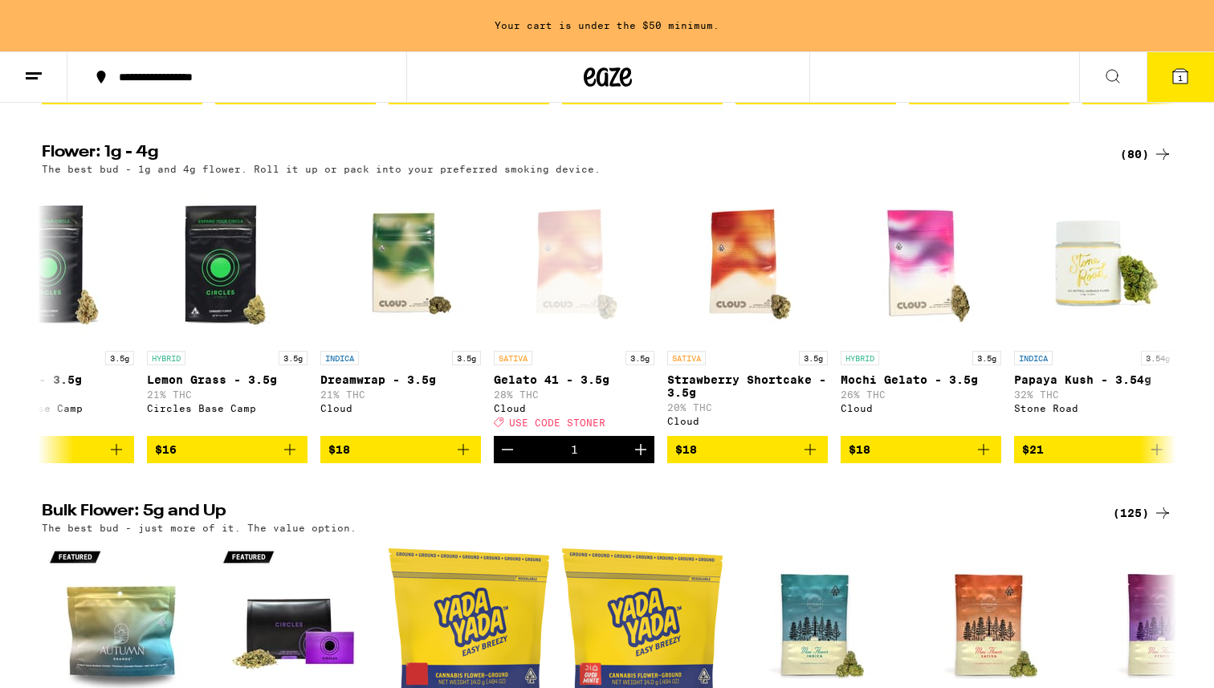
click at [1176, 73] on icon at bounding box center [1180, 76] width 14 height 14
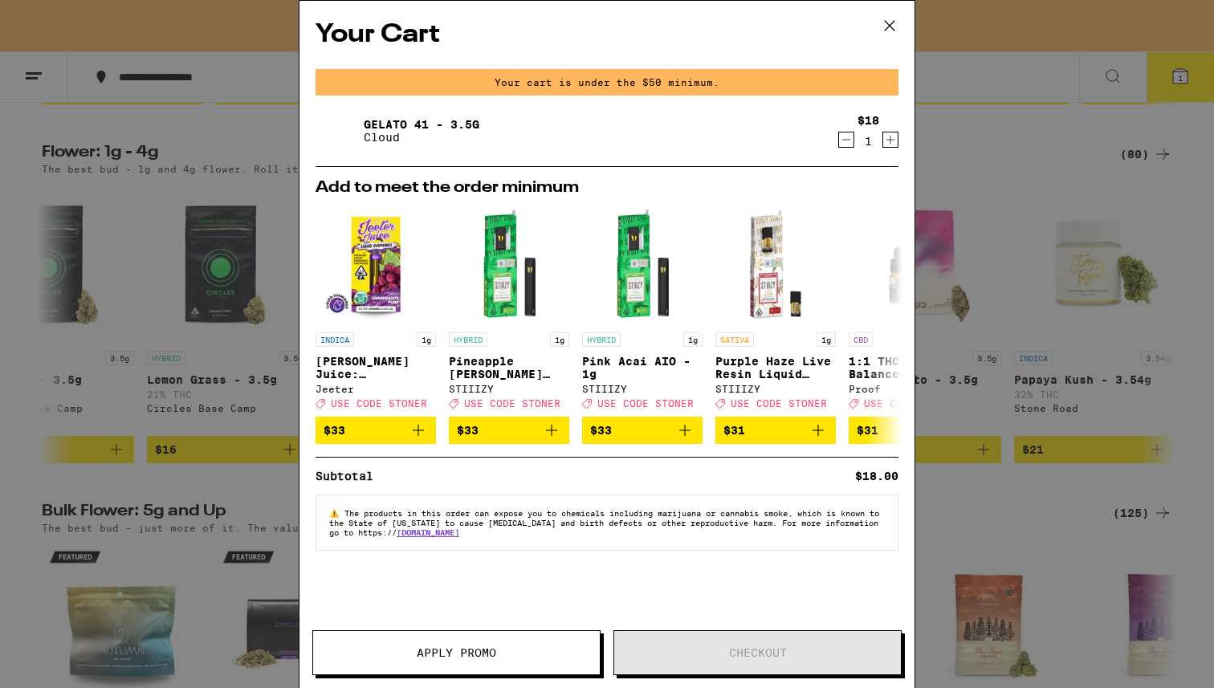
click at [486, 653] on span "Apply Promo" at bounding box center [456, 652] width 79 height 11
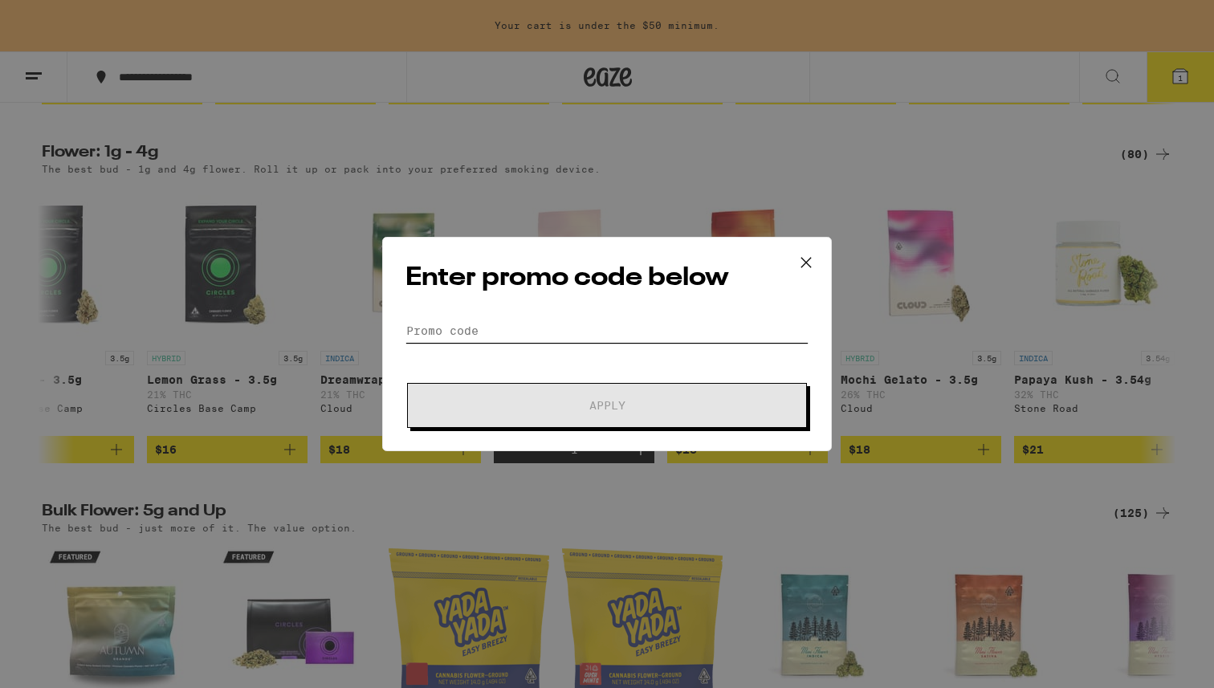
click at [532, 330] on input "Promo Code" at bounding box center [606, 331] width 403 height 24
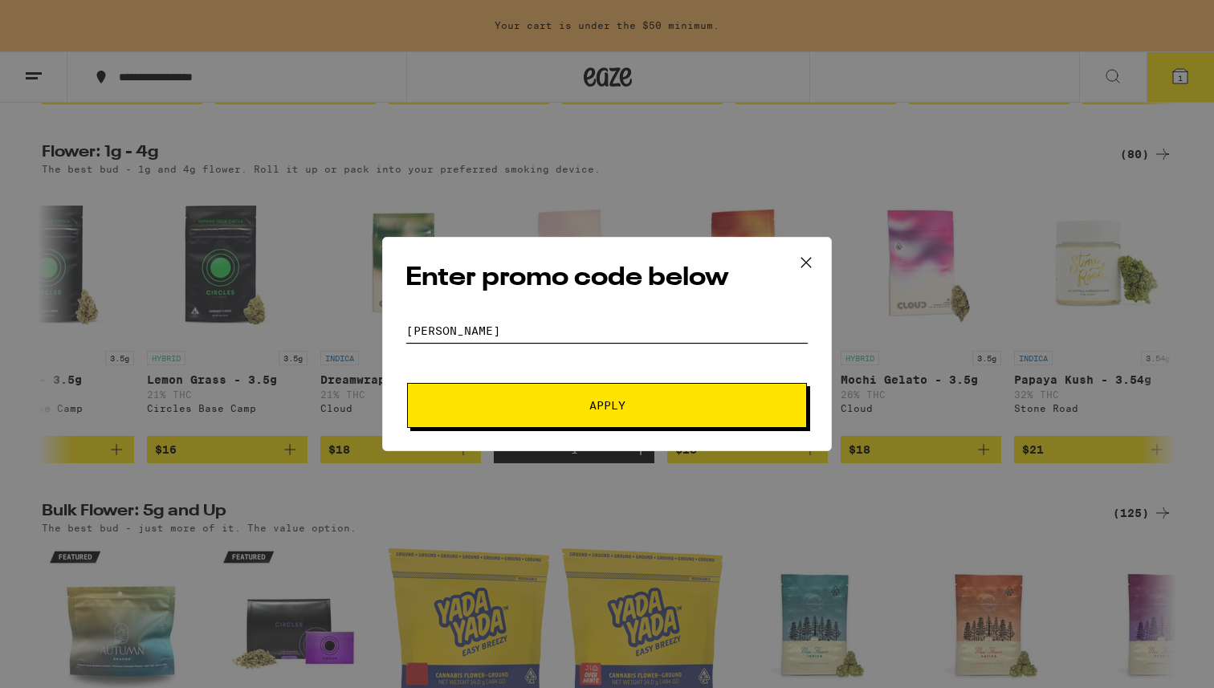
type input "STONER"
click at [571, 400] on span "Apply" at bounding box center [606, 405] width 289 height 11
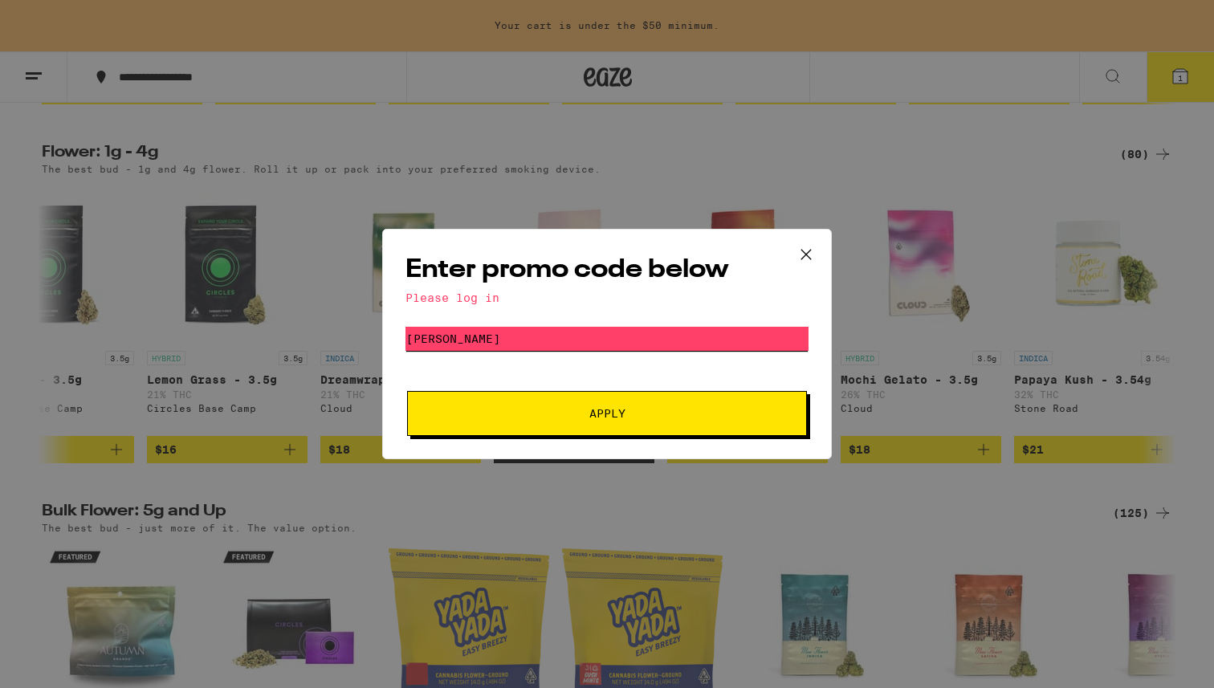
click at [544, 340] on input "STONER" at bounding box center [606, 339] width 403 height 24
click at [510, 417] on span "Apply" at bounding box center [606, 413] width 289 height 11
click at [809, 242] on icon at bounding box center [806, 254] width 24 height 24
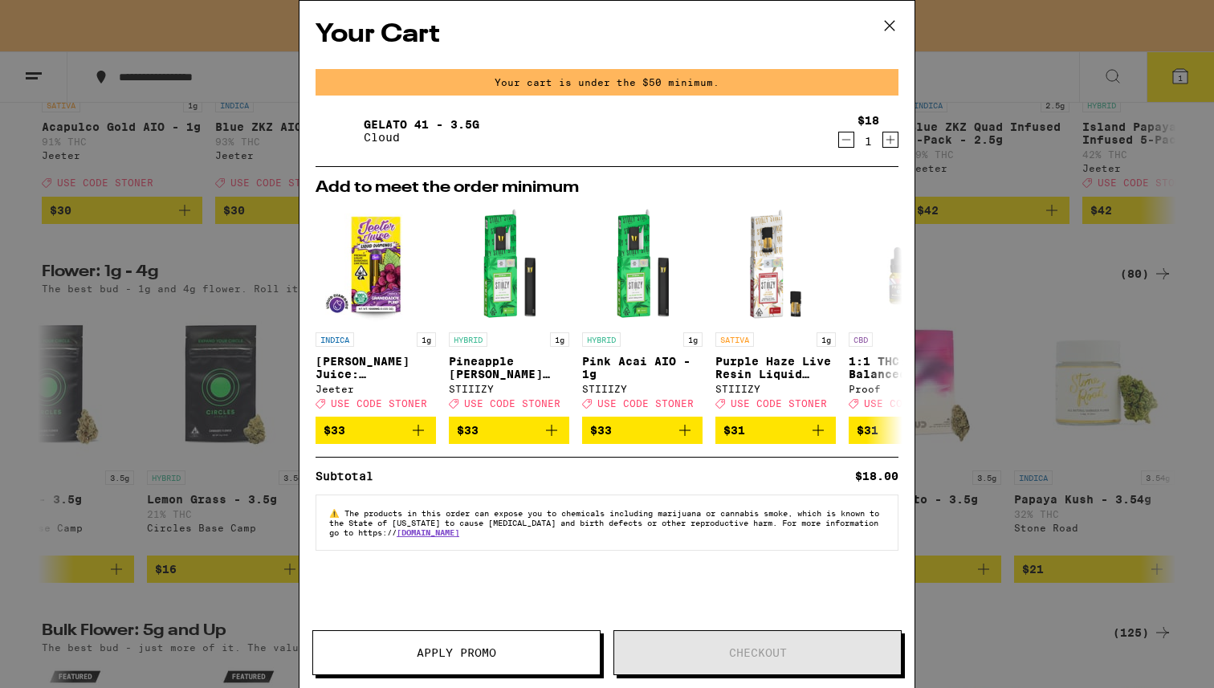
click at [852, 134] on icon "Decrement" at bounding box center [846, 139] width 14 height 19
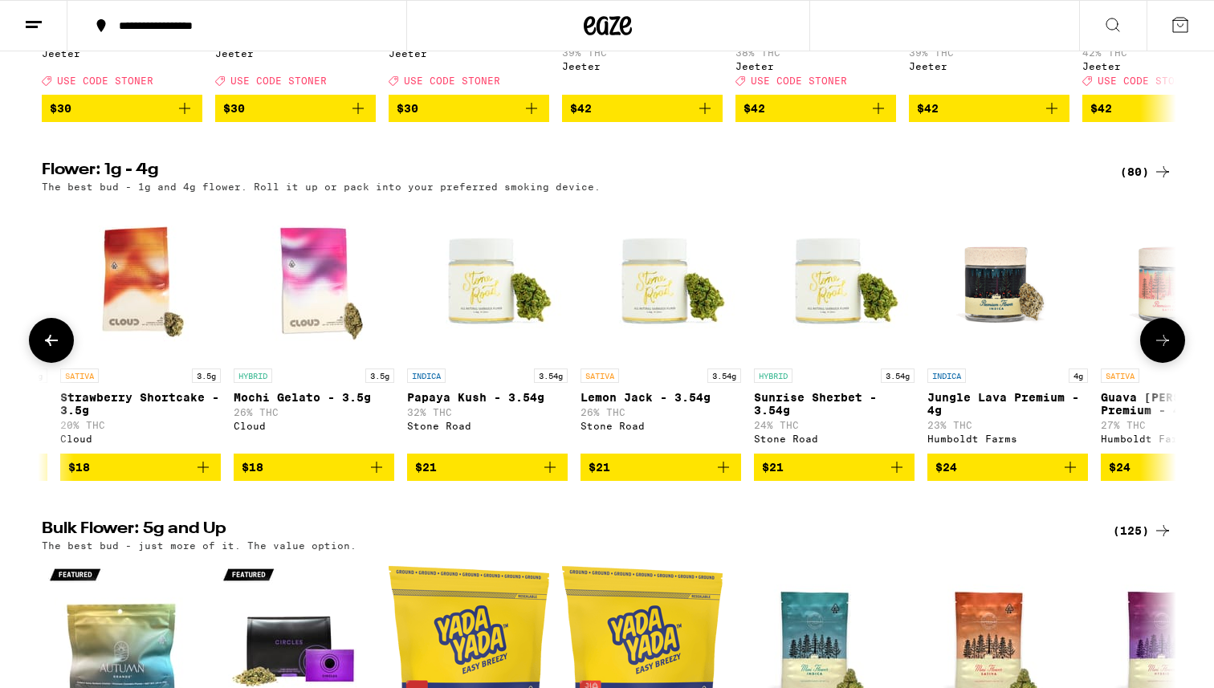
scroll to position [0, 2088]
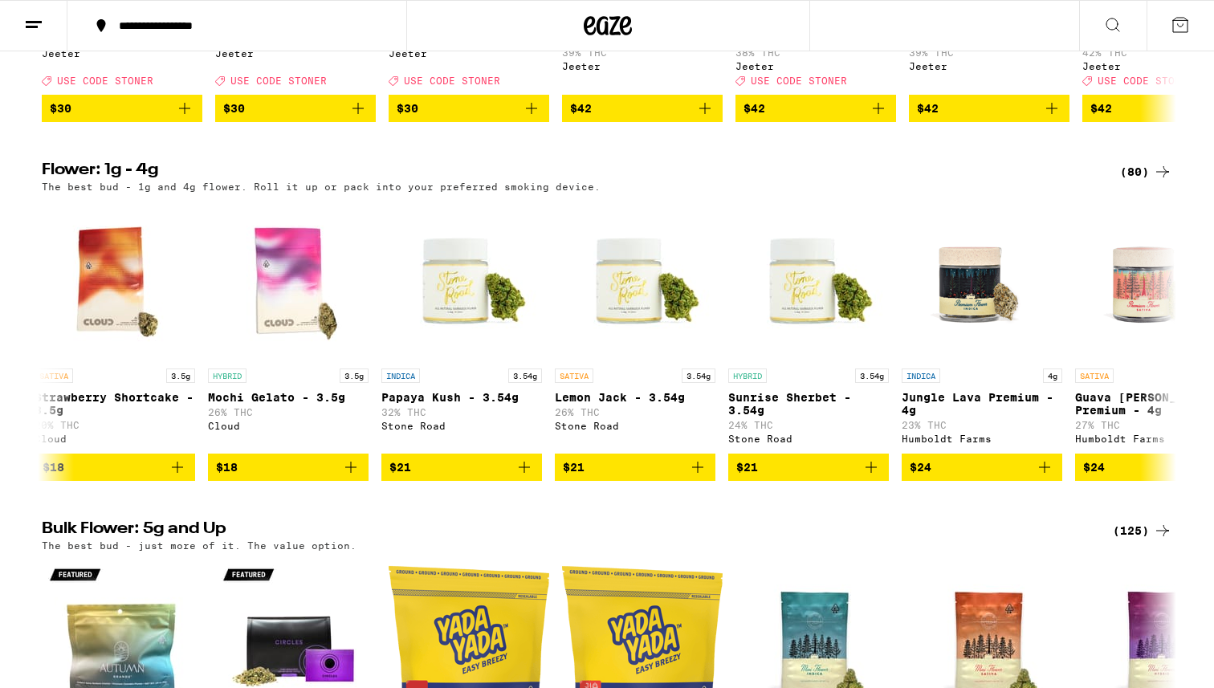
click at [1127, 181] on div "(80)" at bounding box center [1146, 171] width 52 height 19
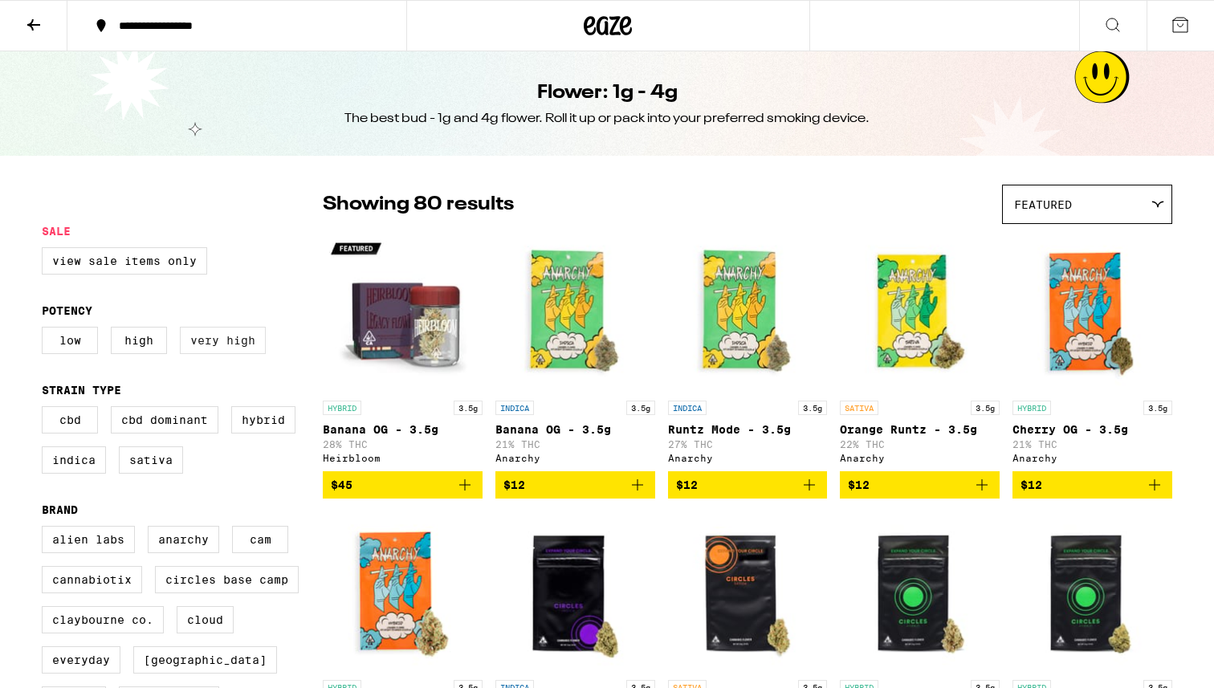
click at [212, 347] on label "Very High" at bounding box center [223, 340] width 86 height 27
click at [46, 330] on input "Very High" at bounding box center [45, 329] width 1 height 1
checkbox input "true"
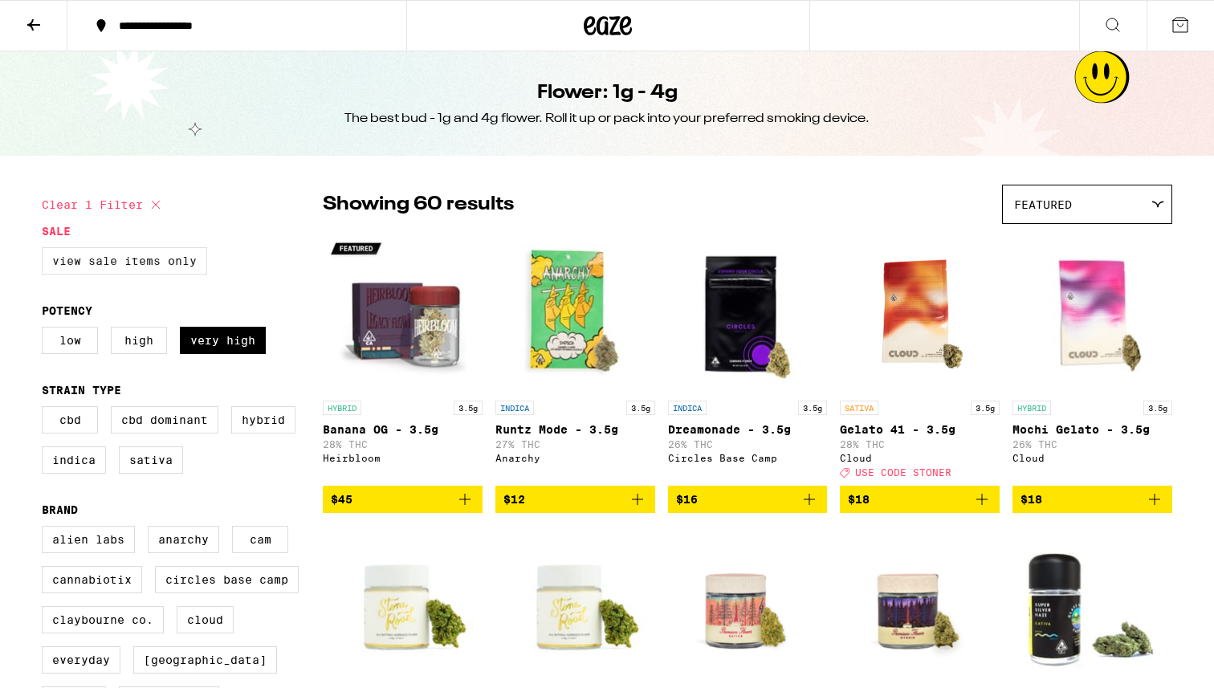
click at [160, 258] on label "View Sale Items Only" at bounding box center [124, 260] width 165 height 27
click at [46, 250] on input "View Sale Items Only" at bounding box center [45, 250] width 1 height 1
checkbox input "true"
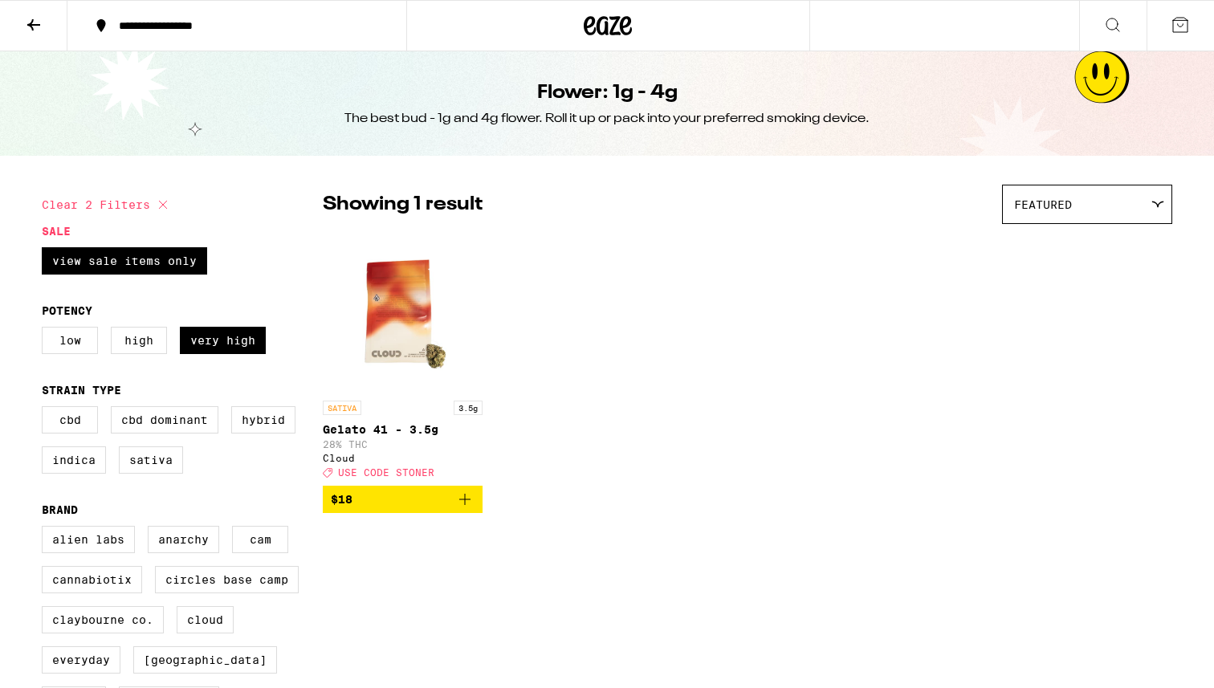
click at [1162, 29] on button at bounding box center [1179, 26] width 67 height 50
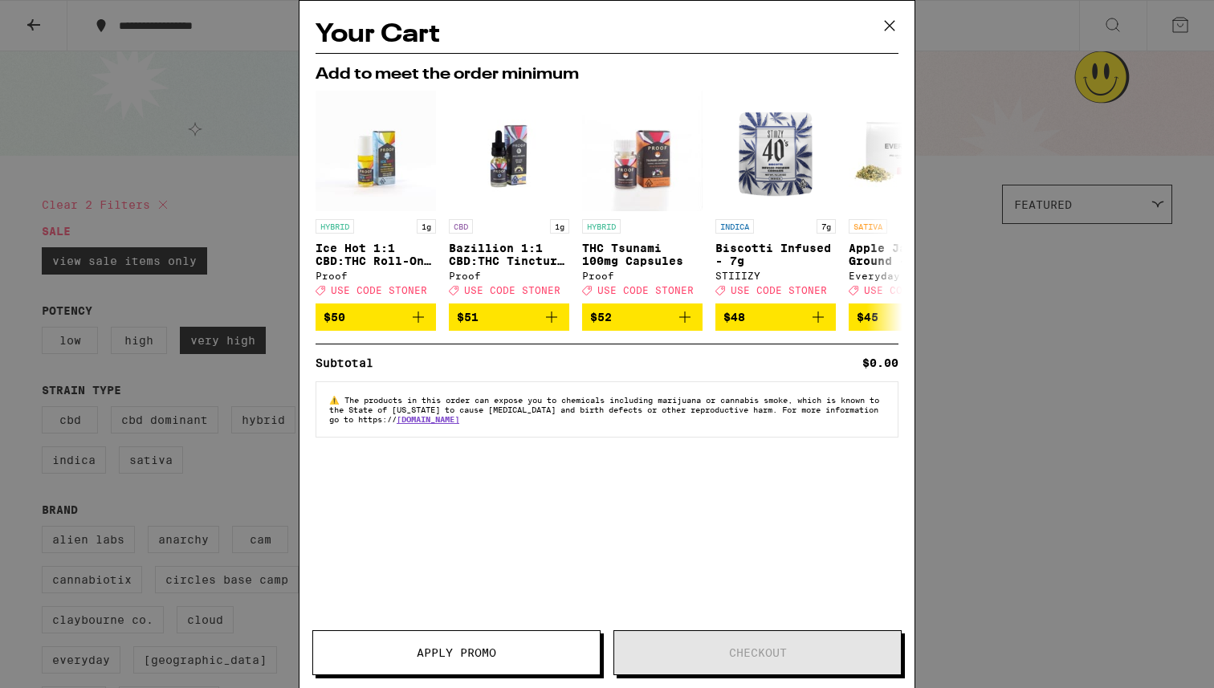
click at [887, 27] on icon at bounding box center [890, 26] width 10 height 10
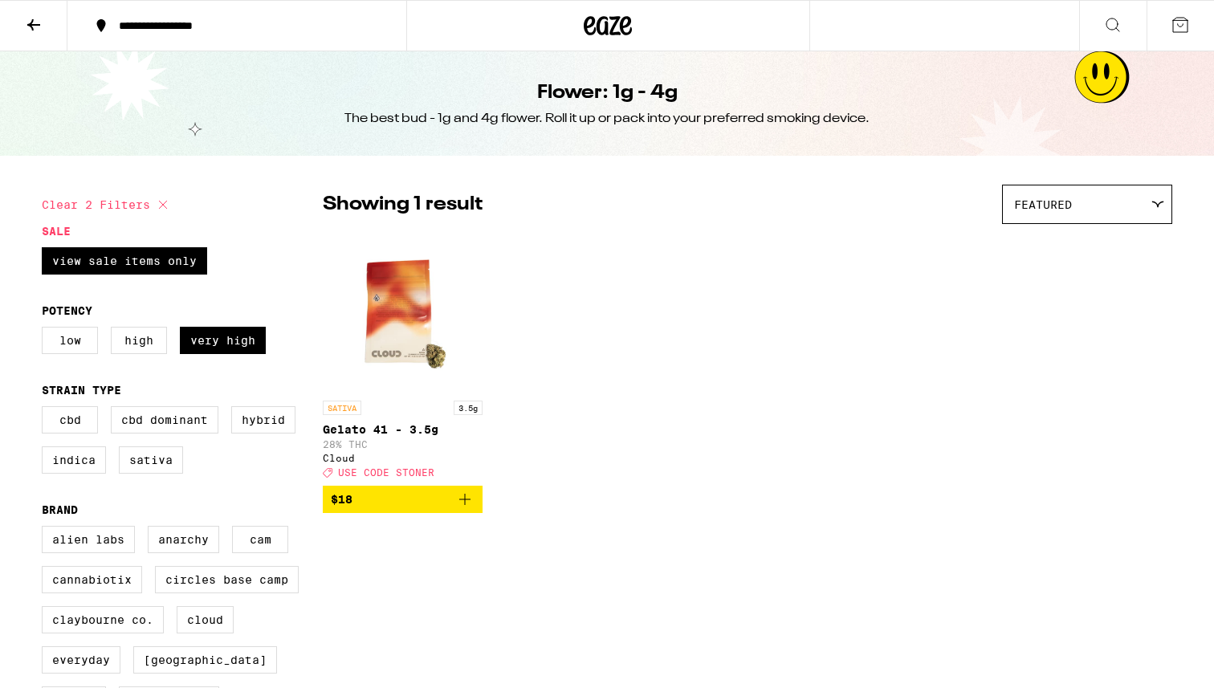
click at [1179, 23] on icon at bounding box center [1179, 24] width 19 height 19
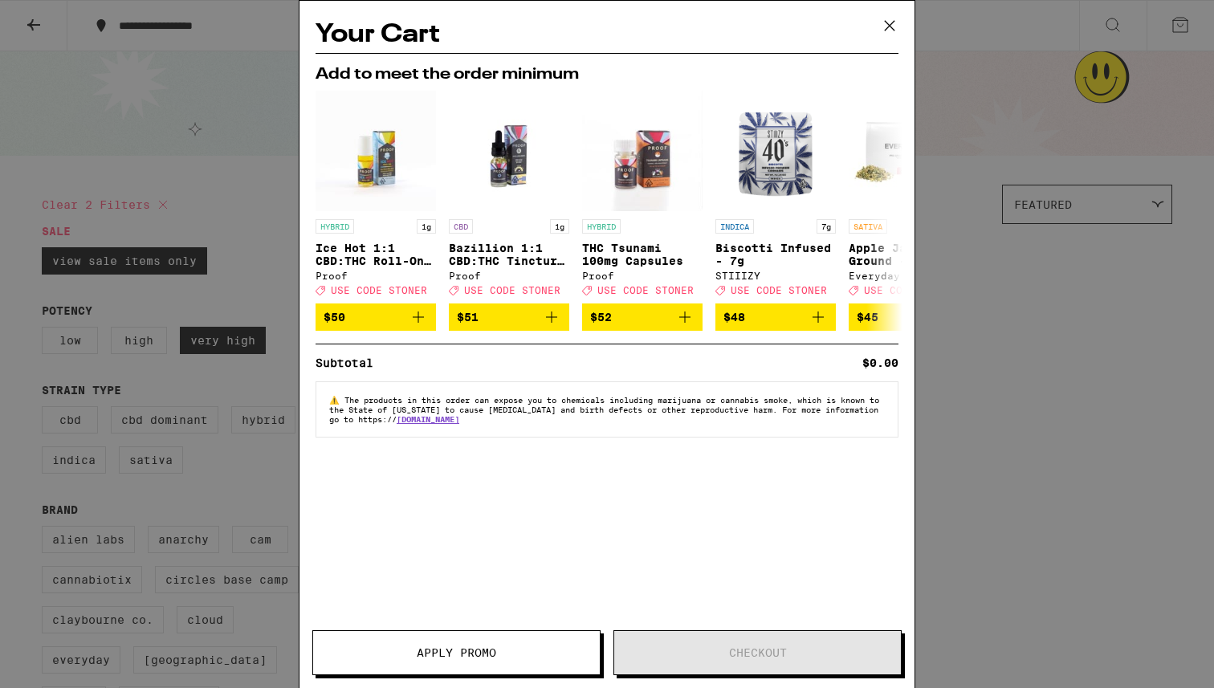
click at [889, 21] on icon at bounding box center [889, 26] width 24 height 24
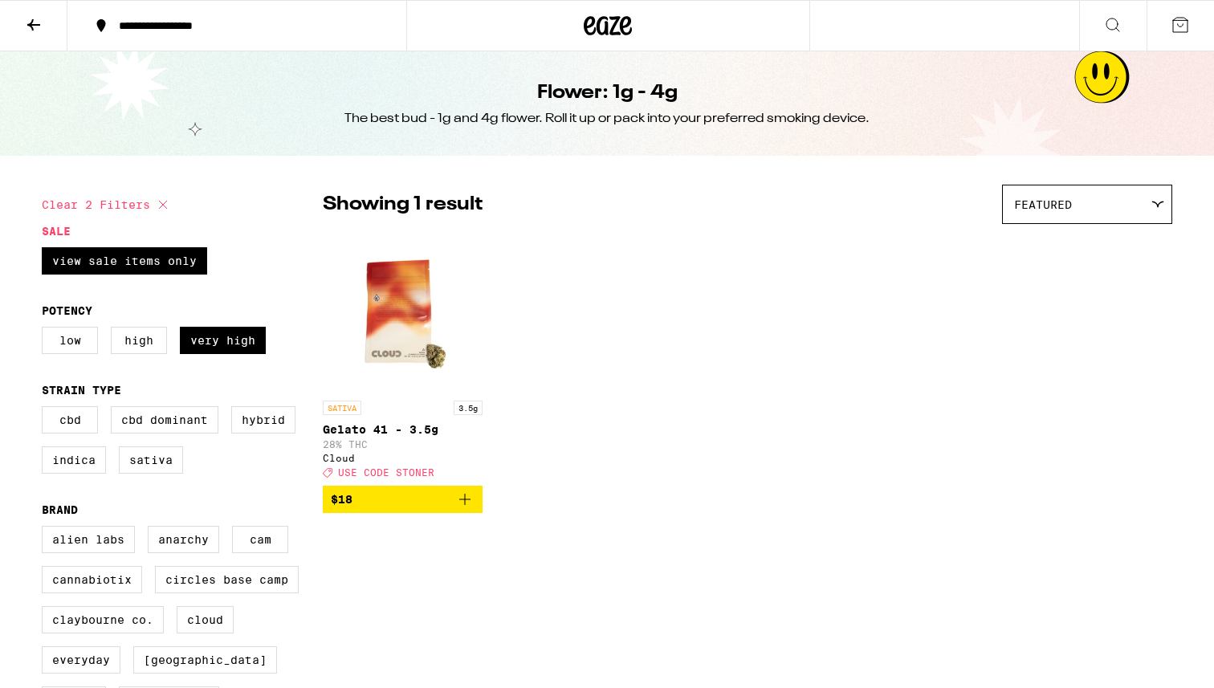
click at [38, 18] on icon at bounding box center [33, 24] width 19 height 19
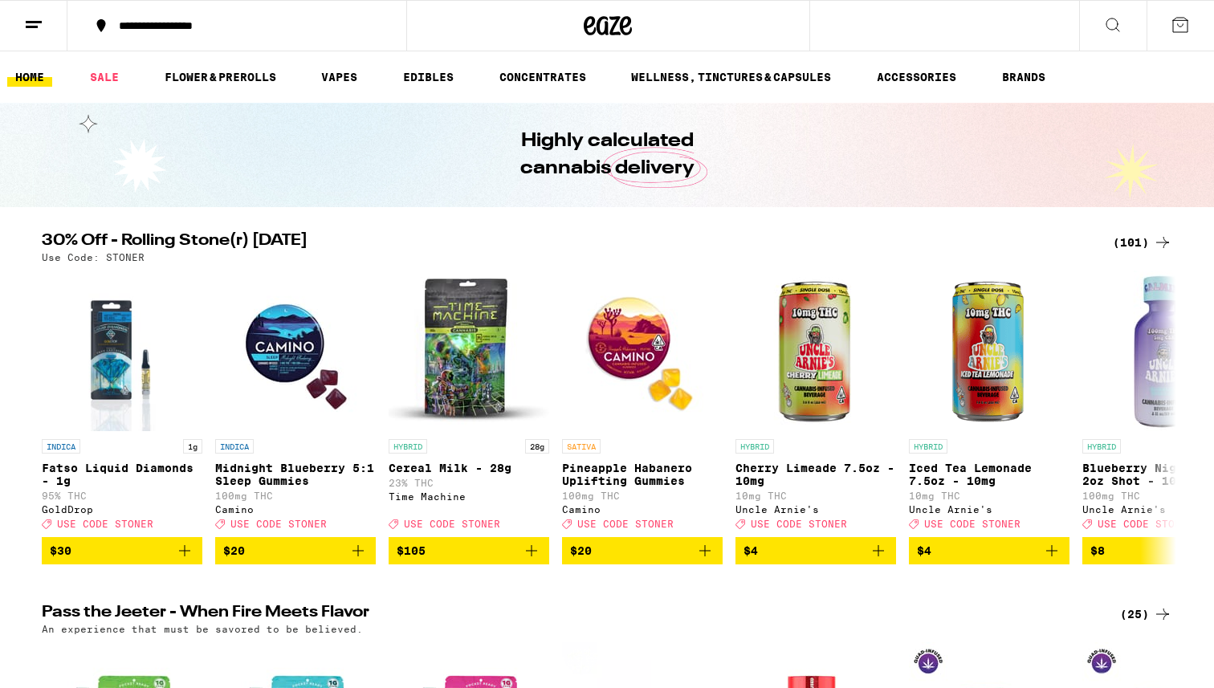
click at [24, 35] on button at bounding box center [33, 26] width 67 height 51
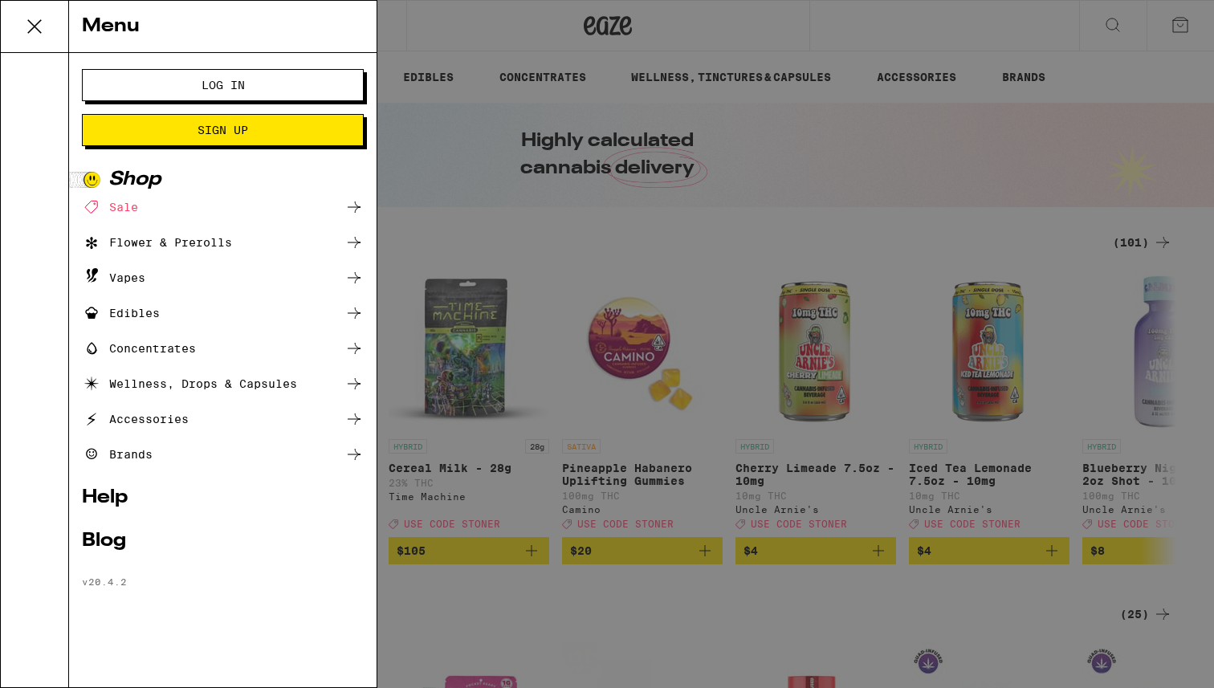
click at [246, 84] on span "Log In" at bounding box center [223, 84] width 152 height 11
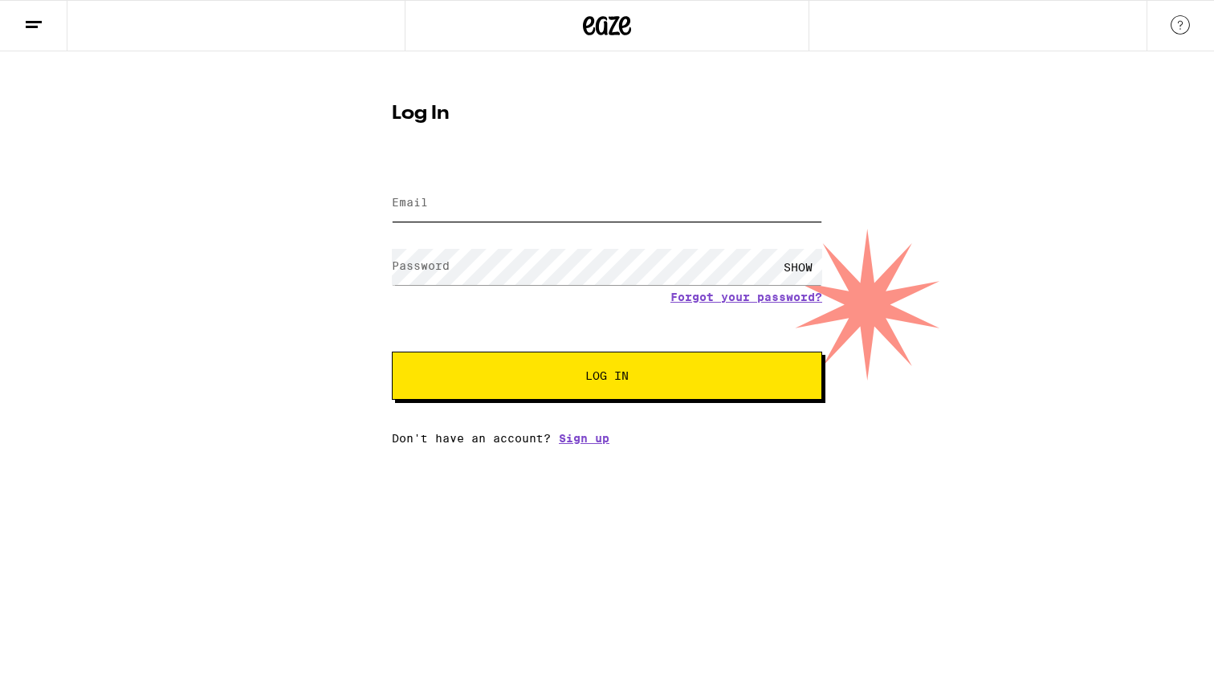
click at [494, 204] on input "Email" at bounding box center [607, 203] width 430 height 36
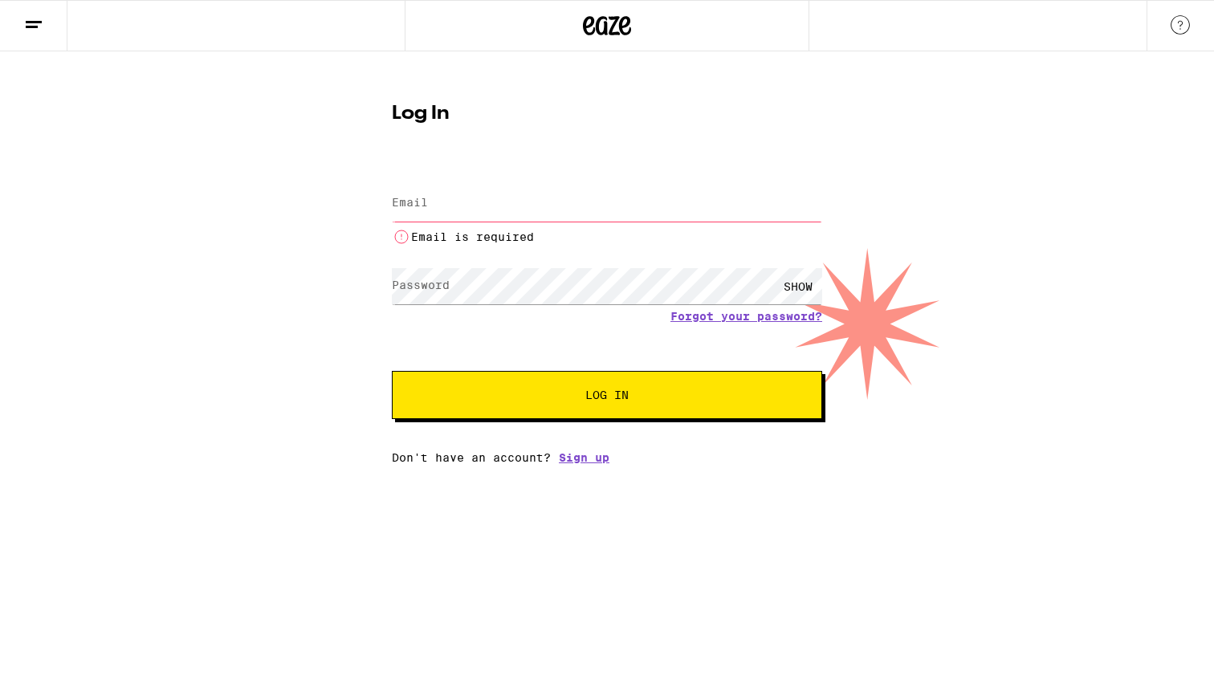
click at [480, 207] on input "Email" at bounding box center [607, 203] width 430 height 36
click at [42, 35] on button at bounding box center [33, 26] width 67 height 51
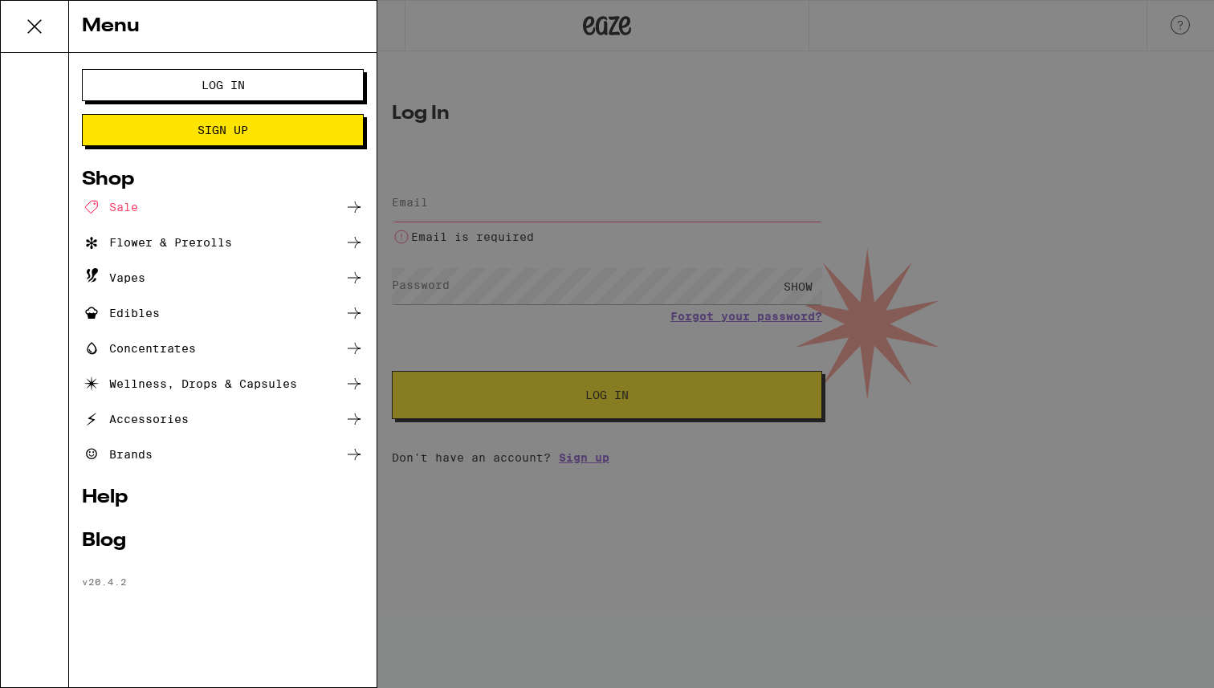
click at [153, 206] on div "Sale" at bounding box center [223, 206] width 282 height 19
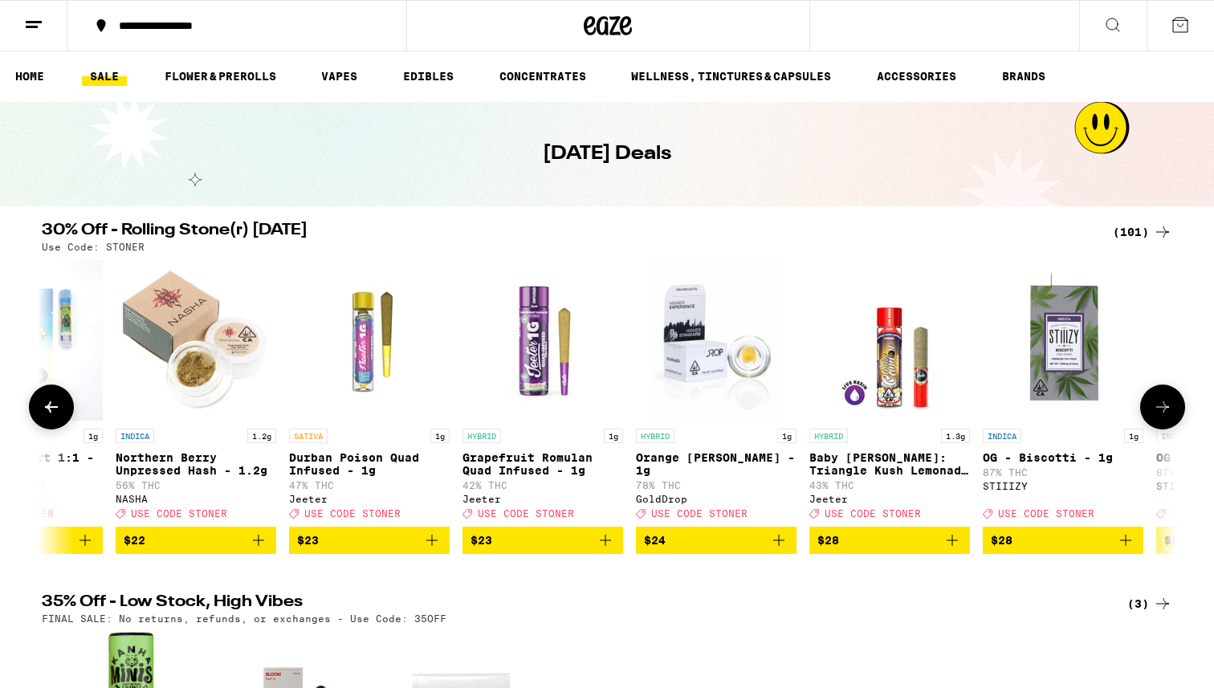
scroll to position [0, 7211]
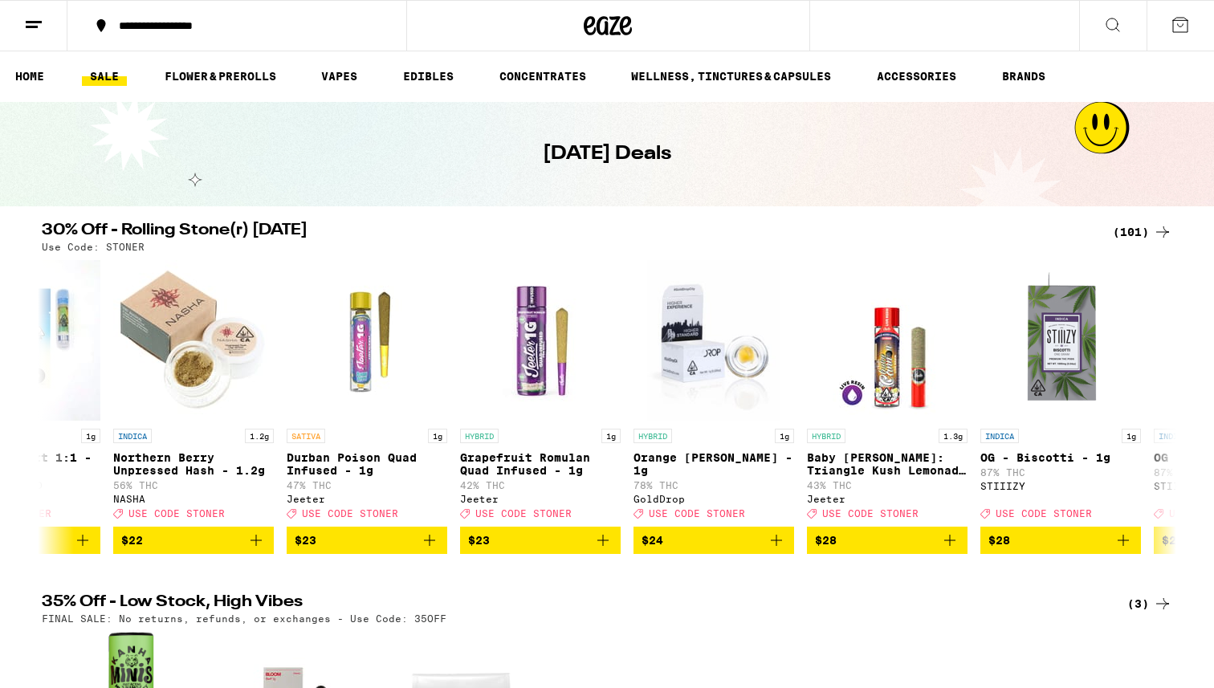
click at [31, 29] on icon at bounding box center [33, 24] width 19 height 19
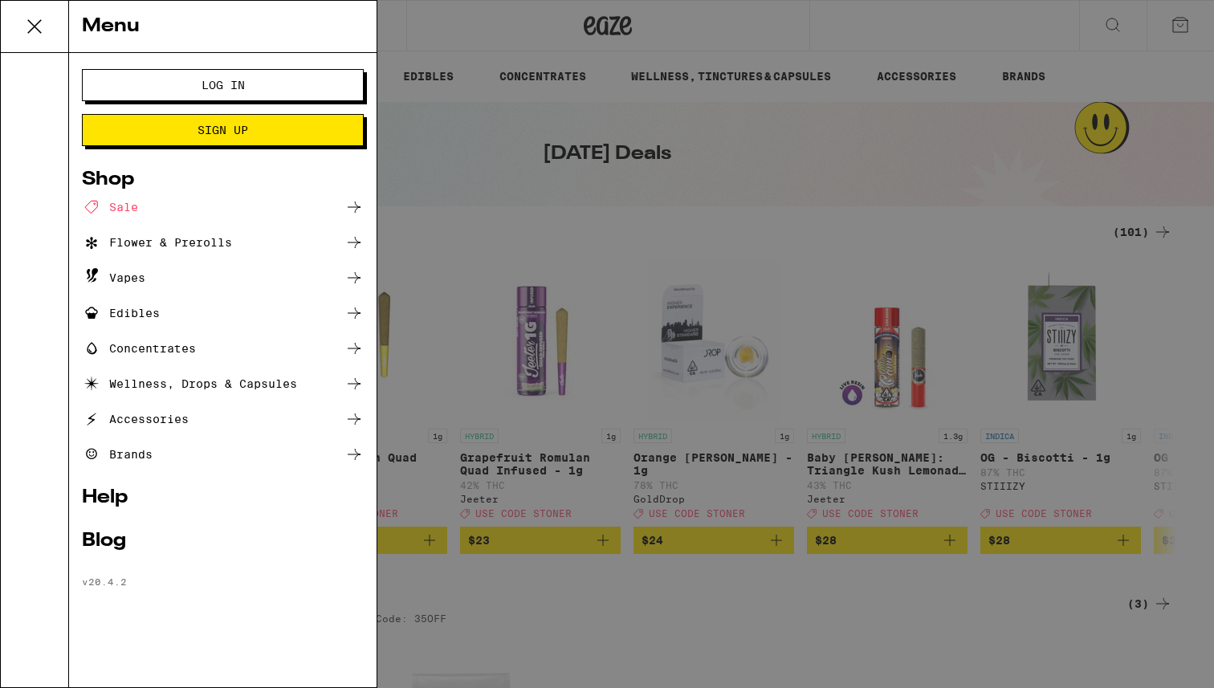
click at [226, 124] on span "Sign Up" at bounding box center [222, 129] width 51 height 11
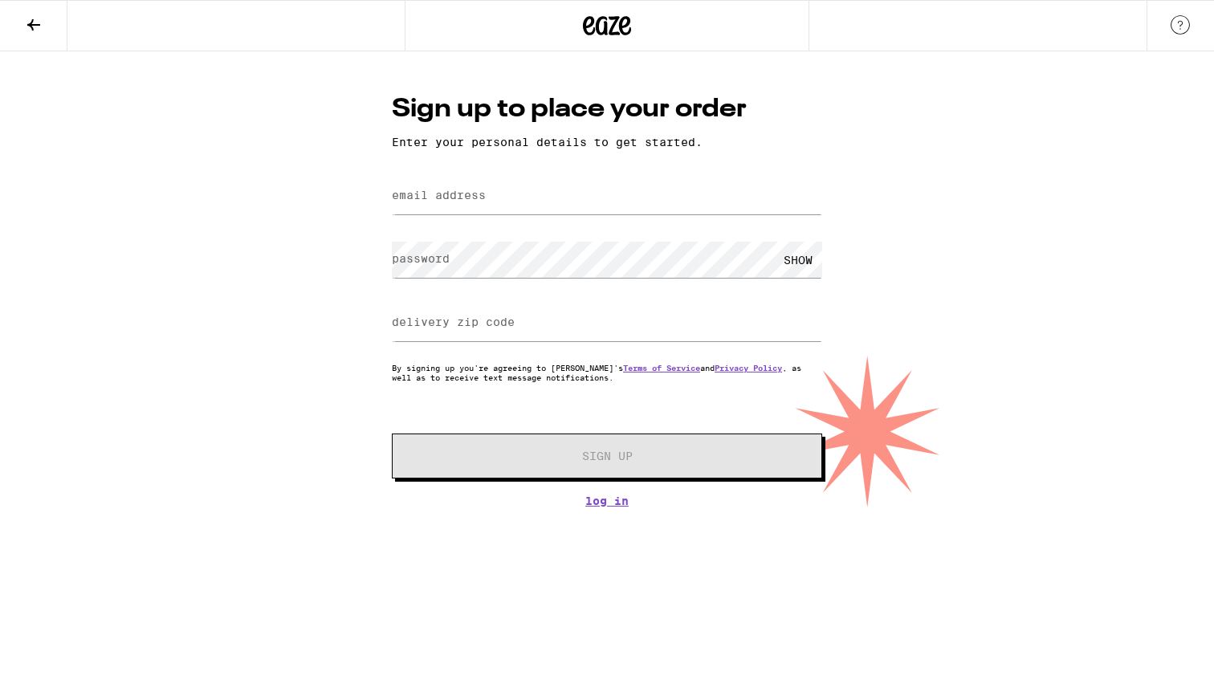
click at [482, 195] on label "email address" at bounding box center [439, 195] width 94 height 13
type input "gtwalter150@gmail.com"
type input "30043"
click at [470, 204] on input "gtwalter150@gmail.com" at bounding box center [607, 196] width 430 height 36
type input "gtwalter15@gmail.com"
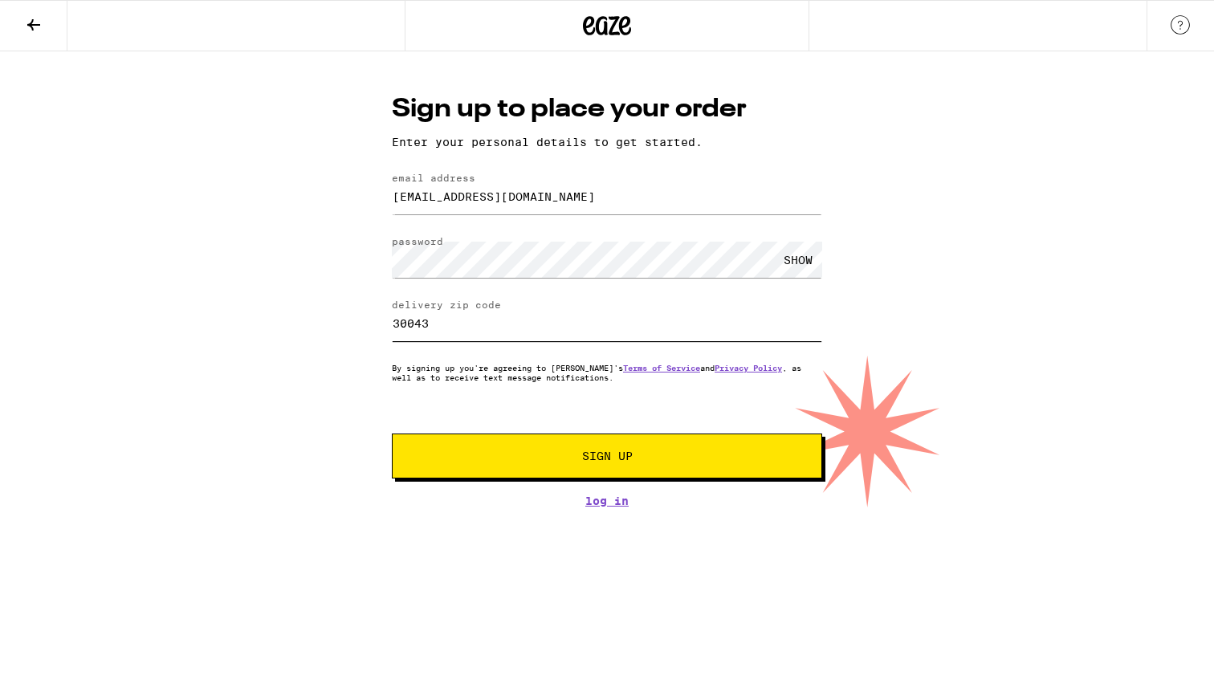
click at [462, 325] on input "30043" at bounding box center [607, 323] width 430 height 36
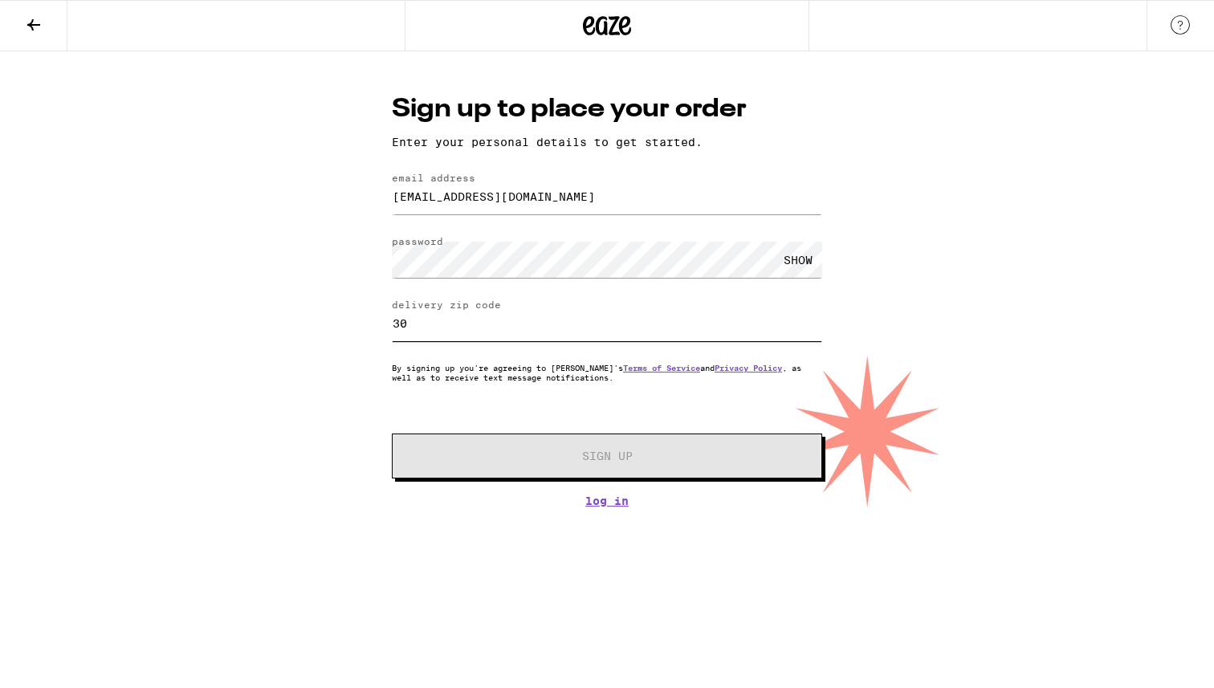
type input "3"
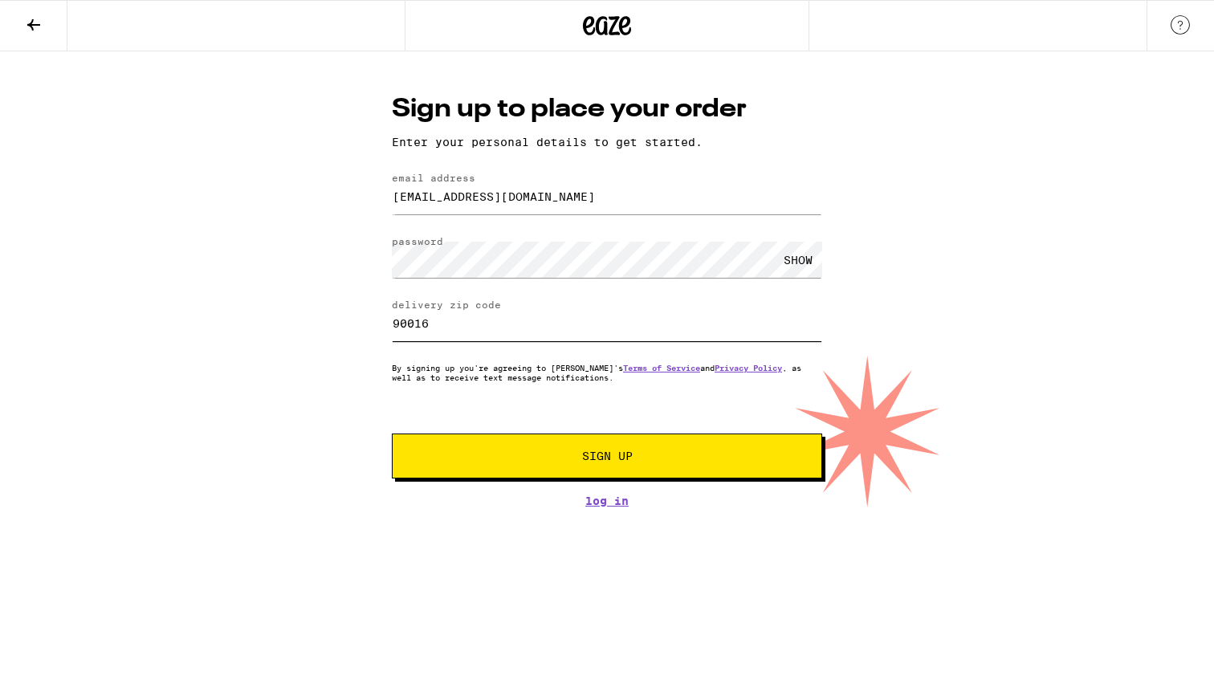
type input "90016"
click at [308, 383] on div "Sign up to place your order Enter your personal details to get started. email a…" at bounding box center [607, 279] width 1214 height 456
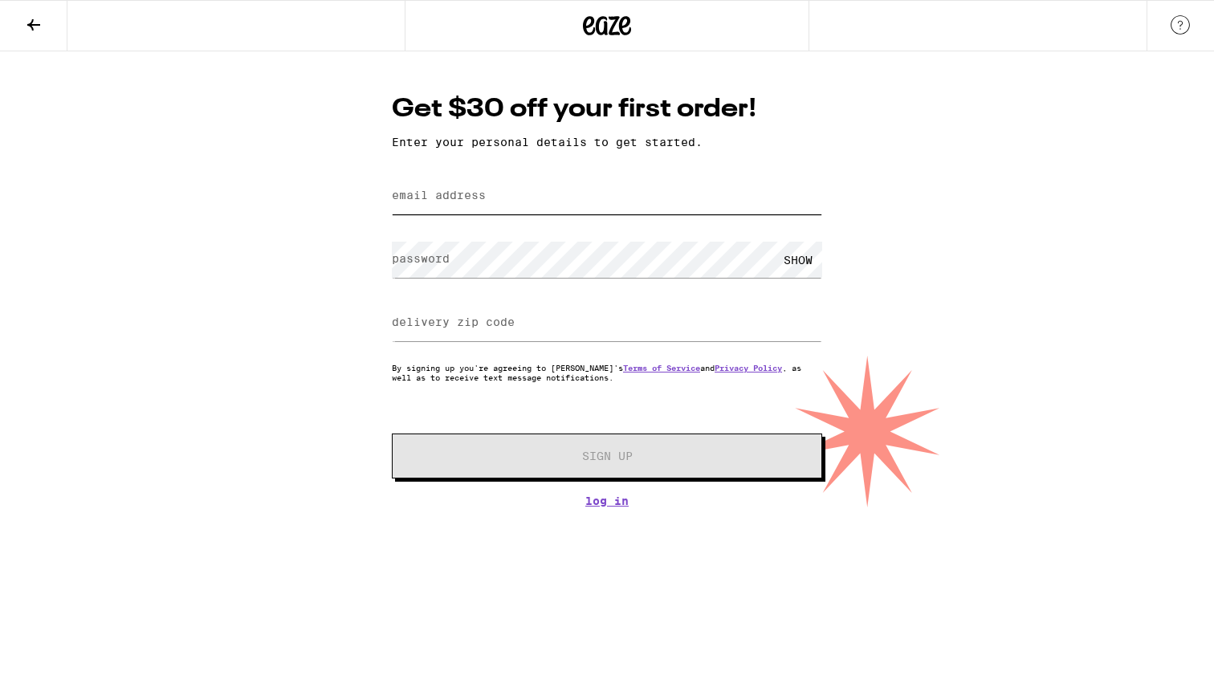
click at [523, 198] on input "email address" at bounding box center [607, 196] width 430 height 36
type input "[EMAIL_ADDRESS][DOMAIN_NAME]"
type input "30043"
click at [473, 203] on input "[EMAIL_ADDRESS][DOMAIN_NAME]" at bounding box center [607, 196] width 430 height 36
type input "[EMAIL_ADDRESS][DOMAIN_NAME]"
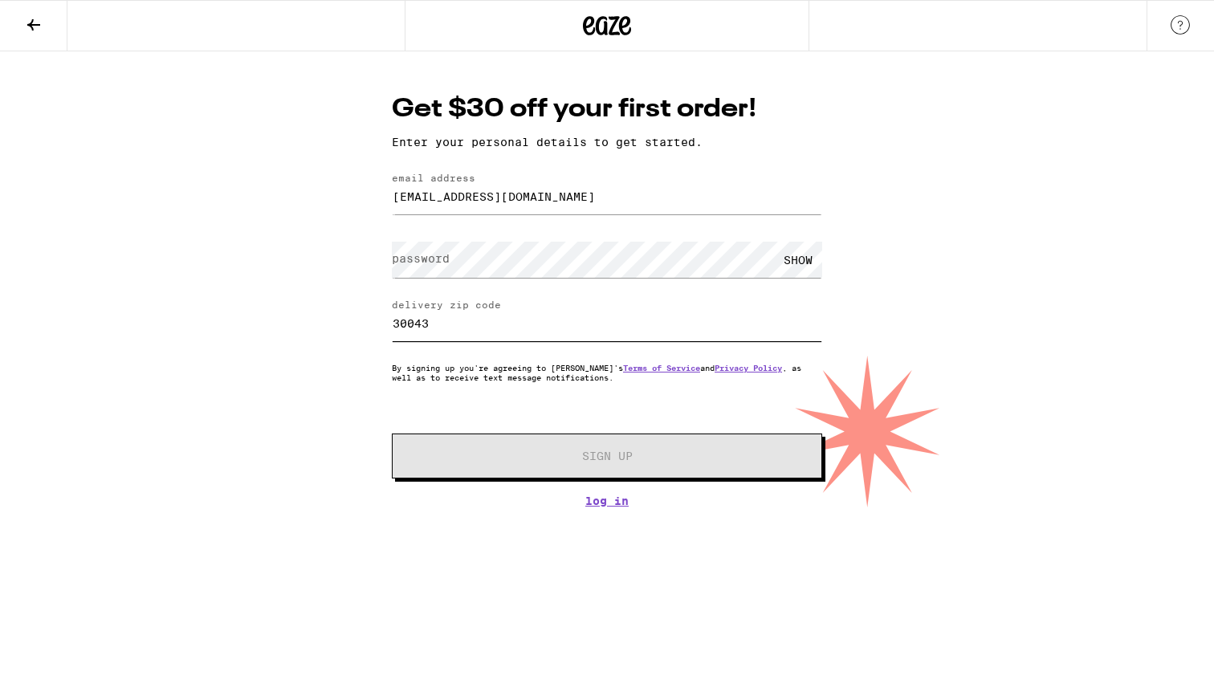
click at [453, 333] on input "30043" at bounding box center [607, 323] width 430 height 36
drag, startPoint x: 445, startPoint y: 322, endPoint x: 340, endPoint y: 322, distance: 106.0
click at [340, 322] on div "Get $30 off your first order! Enter your personal details to get started. email…" at bounding box center [607, 279] width 1214 height 456
type input "90016"
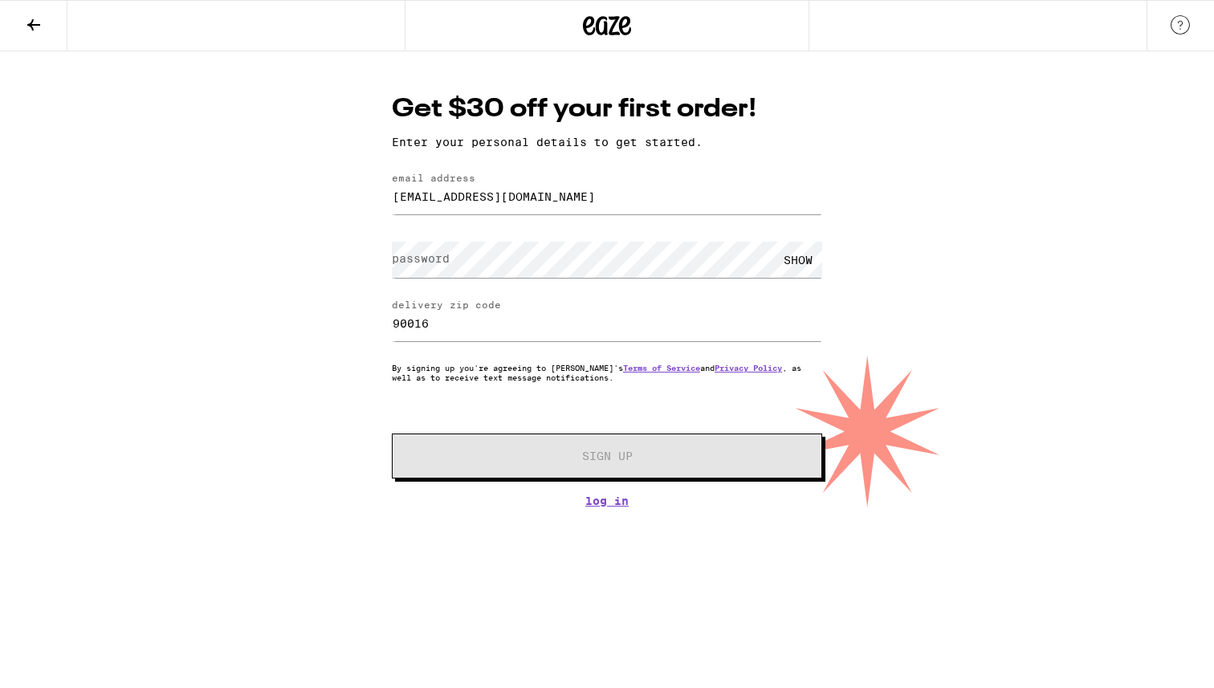
click at [428, 261] on label "password" at bounding box center [421, 258] width 58 height 13
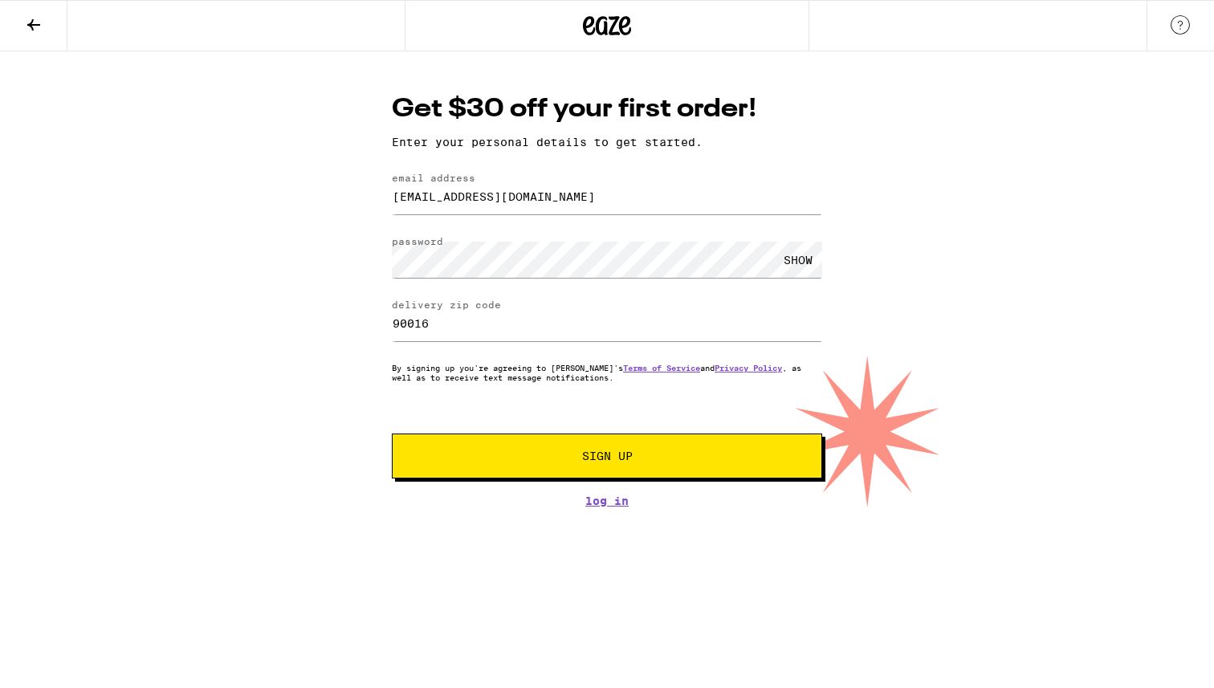
click at [600, 454] on span "Sign Up" at bounding box center [607, 455] width 51 height 11
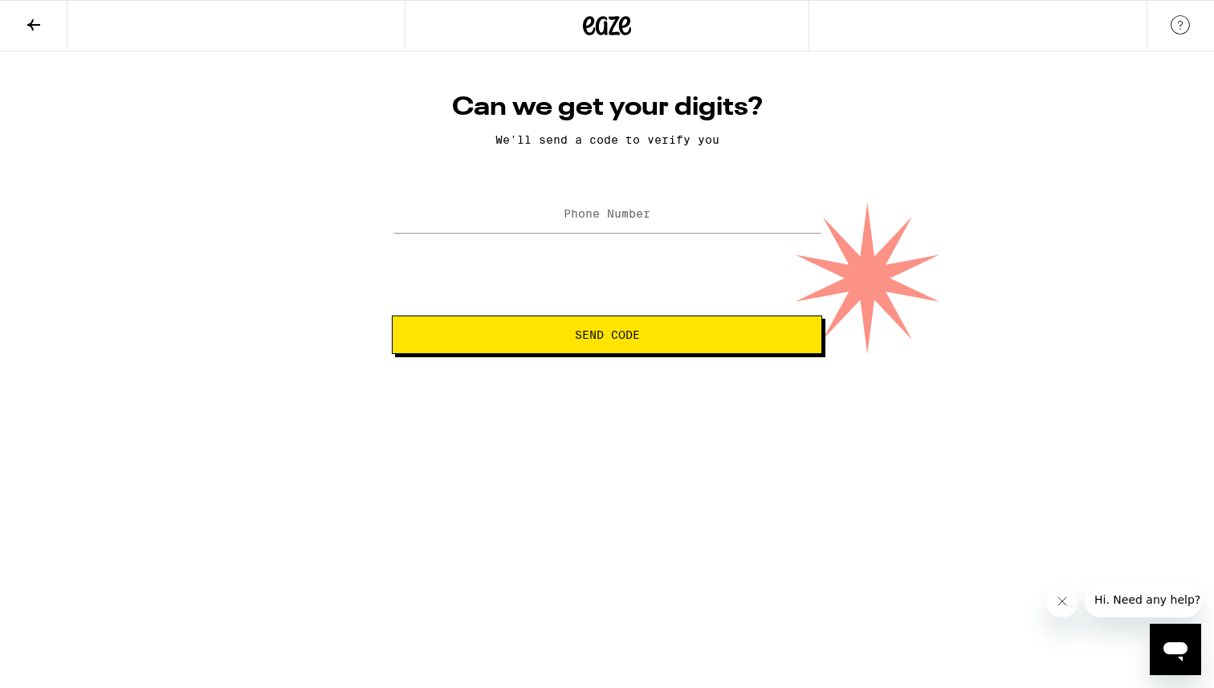
click at [625, 217] on label "Phone Number" at bounding box center [606, 213] width 87 height 13
type input "(678) 435-3845"
click at [584, 321] on button "Send Code" at bounding box center [607, 334] width 430 height 39
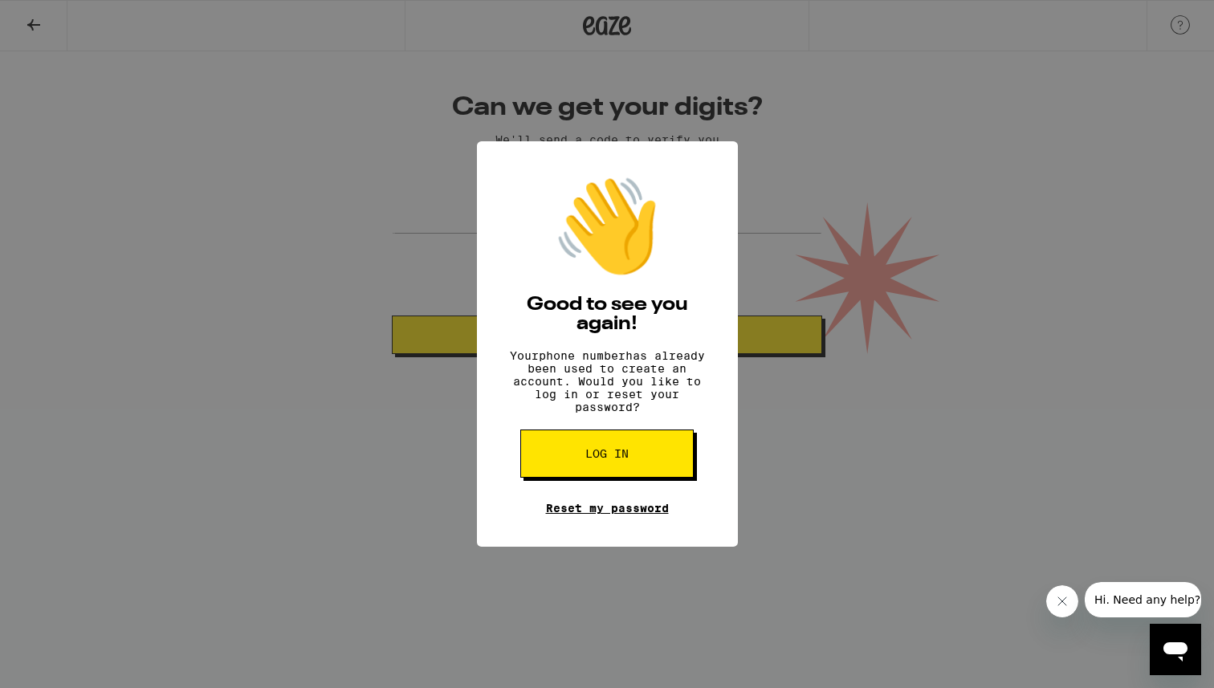
click at [580, 515] on link "Reset my password" at bounding box center [607, 508] width 123 height 13
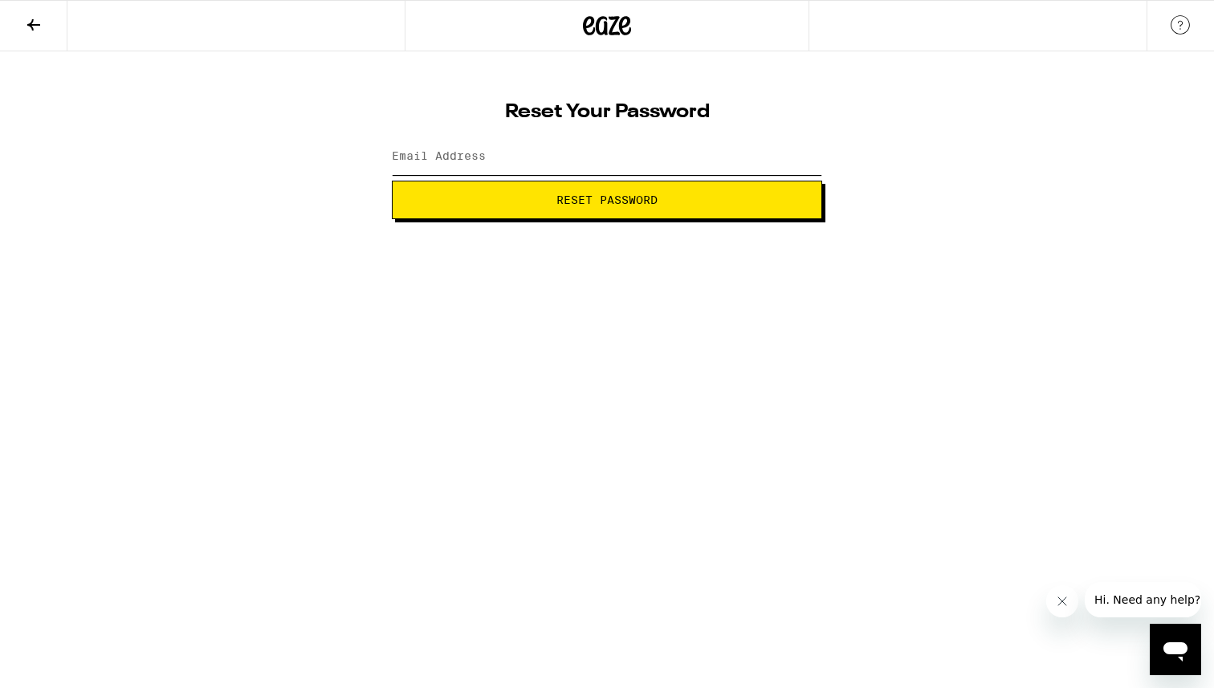
click at [533, 167] on input "Email Address" at bounding box center [607, 157] width 430 height 36
type input "gtwalter15@gmail.com"
click at [33, 26] on icon at bounding box center [33, 24] width 19 height 19
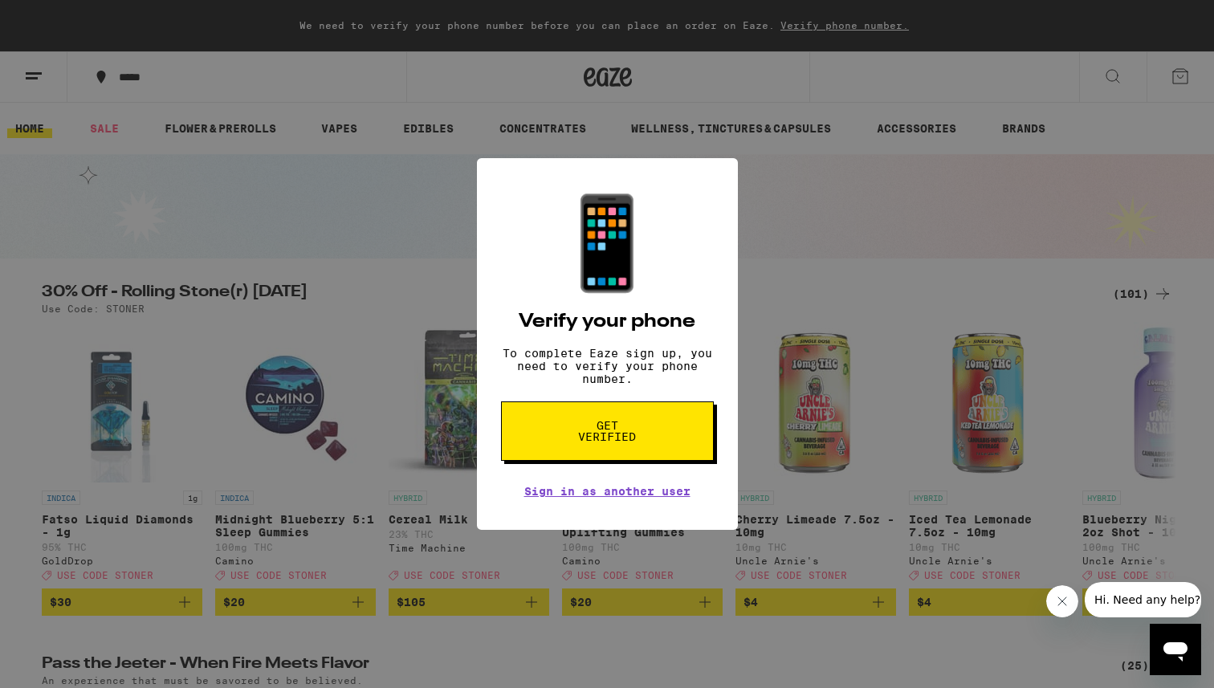
click at [622, 455] on button "Get verified" at bounding box center [607, 430] width 213 height 59
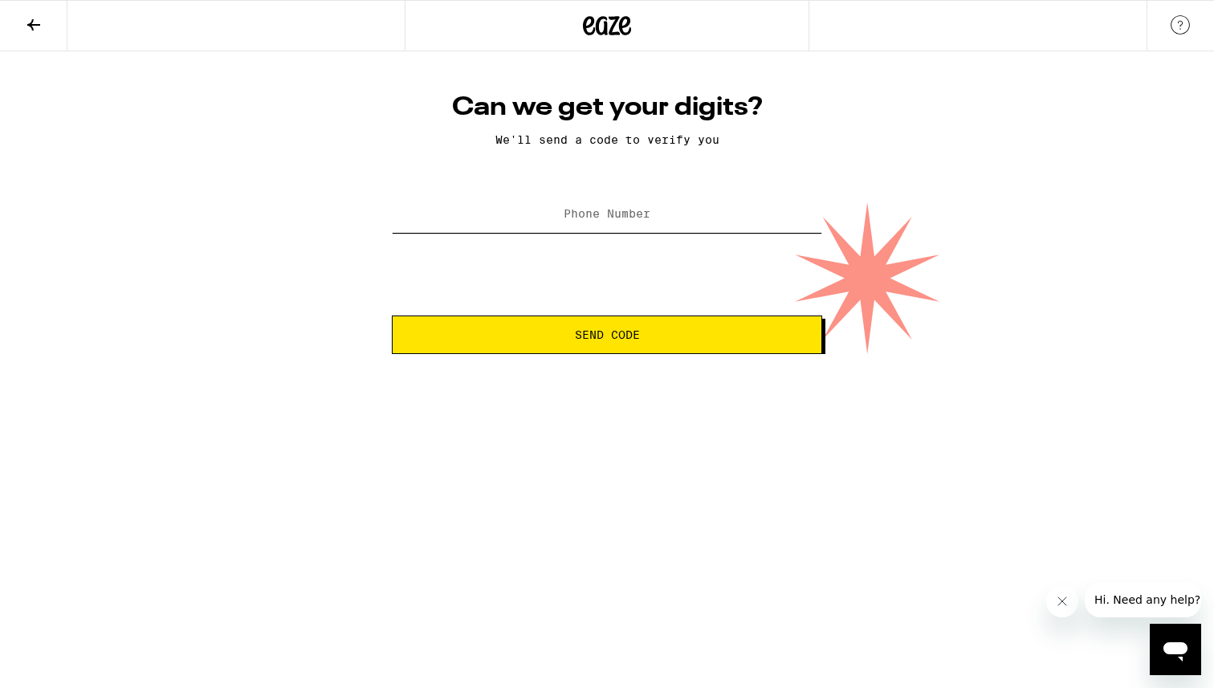
click at [614, 226] on input "Phone Number" at bounding box center [607, 215] width 430 height 36
click at [888, 92] on div "Can we get your digits? We'll send a code to verify you Phone Number Send Code" at bounding box center [607, 202] width 1214 height 303
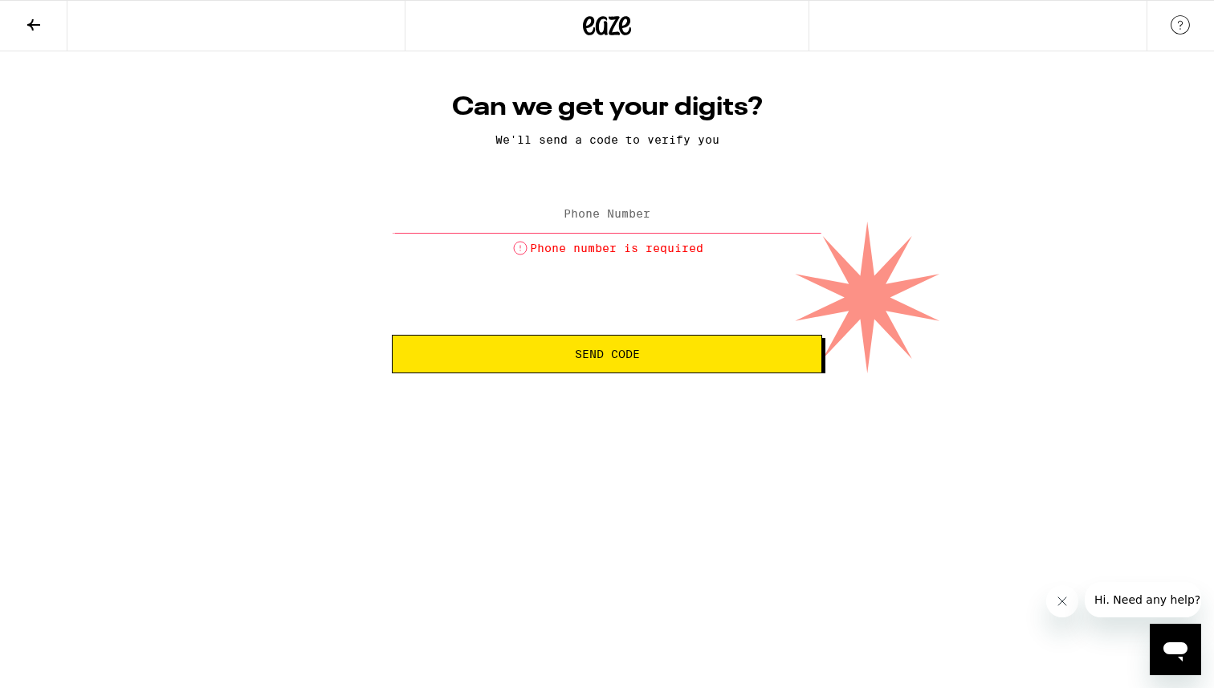
click at [618, 229] on input "Phone Number" at bounding box center [607, 215] width 430 height 36
click at [757, 144] on p "We'll send a code to verify you" at bounding box center [607, 139] width 430 height 13
click at [32, 16] on icon at bounding box center [33, 24] width 19 height 19
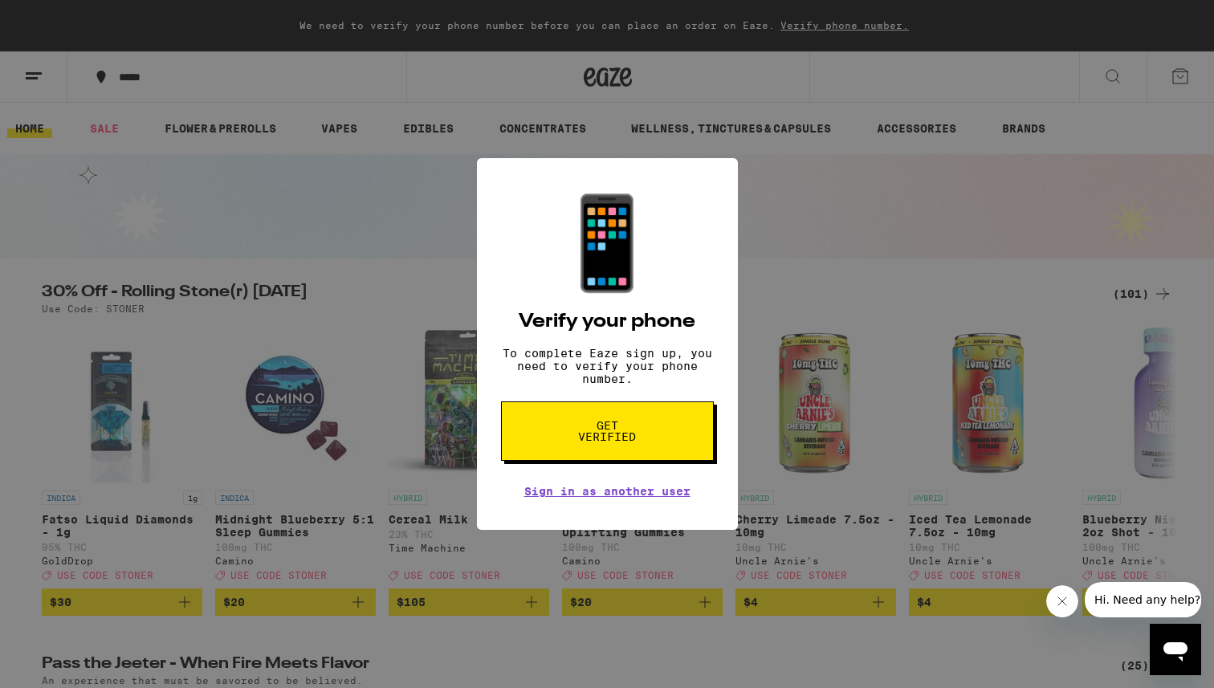
click at [327, 222] on div "📱 Verify your phone To complete Eaze sign up, you need to verify your phone num…" at bounding box center [607, 344] width 1214 height 688
click at [589, 442] on span "Get verified" at bounding box center [607, 431] width 83 height 22
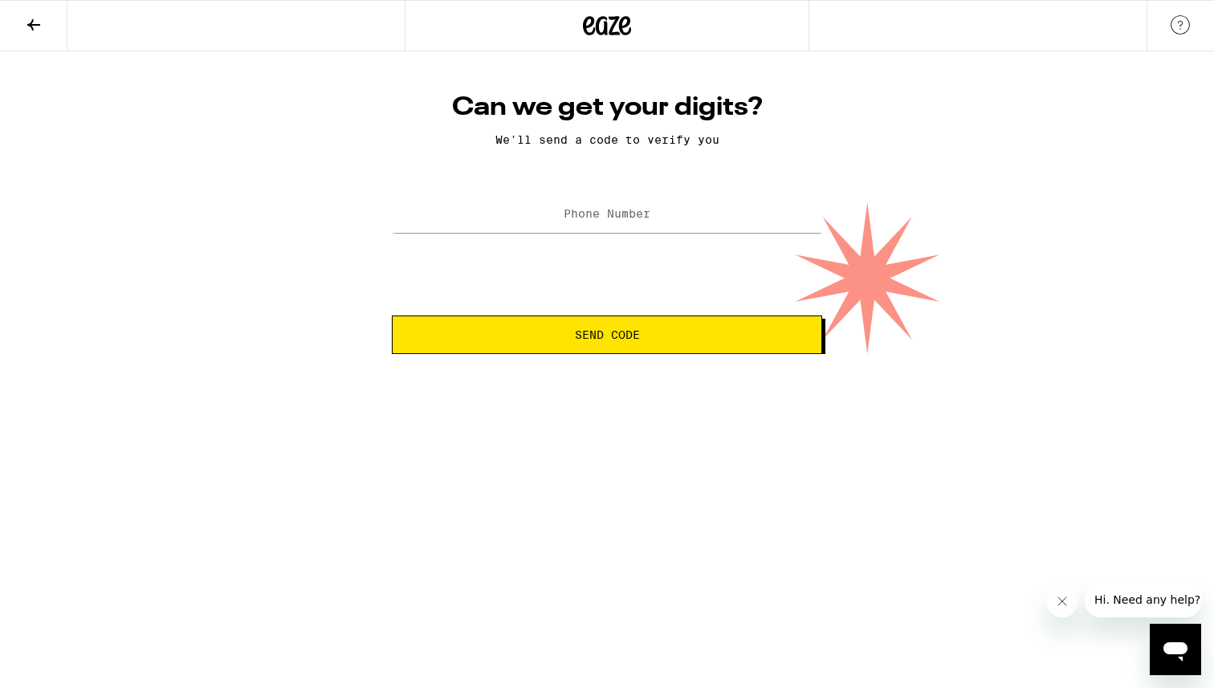
click at [649, 218] on label "Phone Number" at bounding box center [606, 213] width 87 height 13
paste input "(512) 910-5170"
type input "(512) 910-5170"
click at [625, 331] on span "Send Code" at bounding box center [607, 334] width 65 height 11
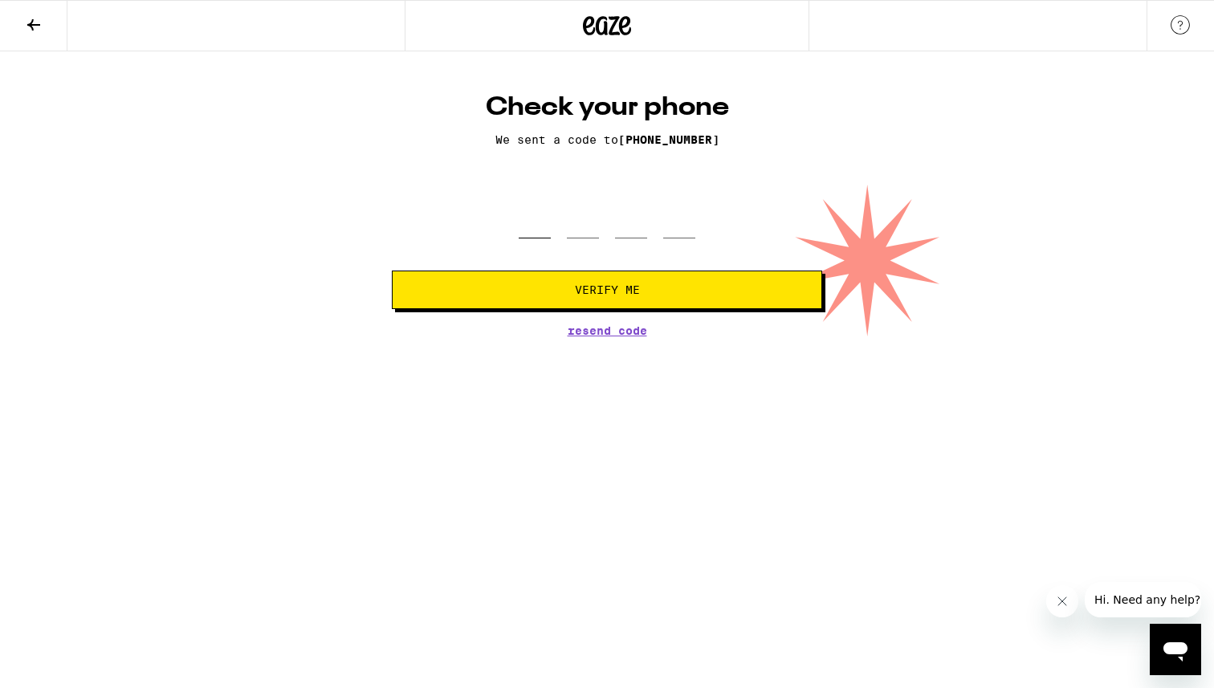
click at [533, 232] on input "tel" at bounding box center [535, 214] width 32 height 47
type input "4"
type input "2"
type input "4"
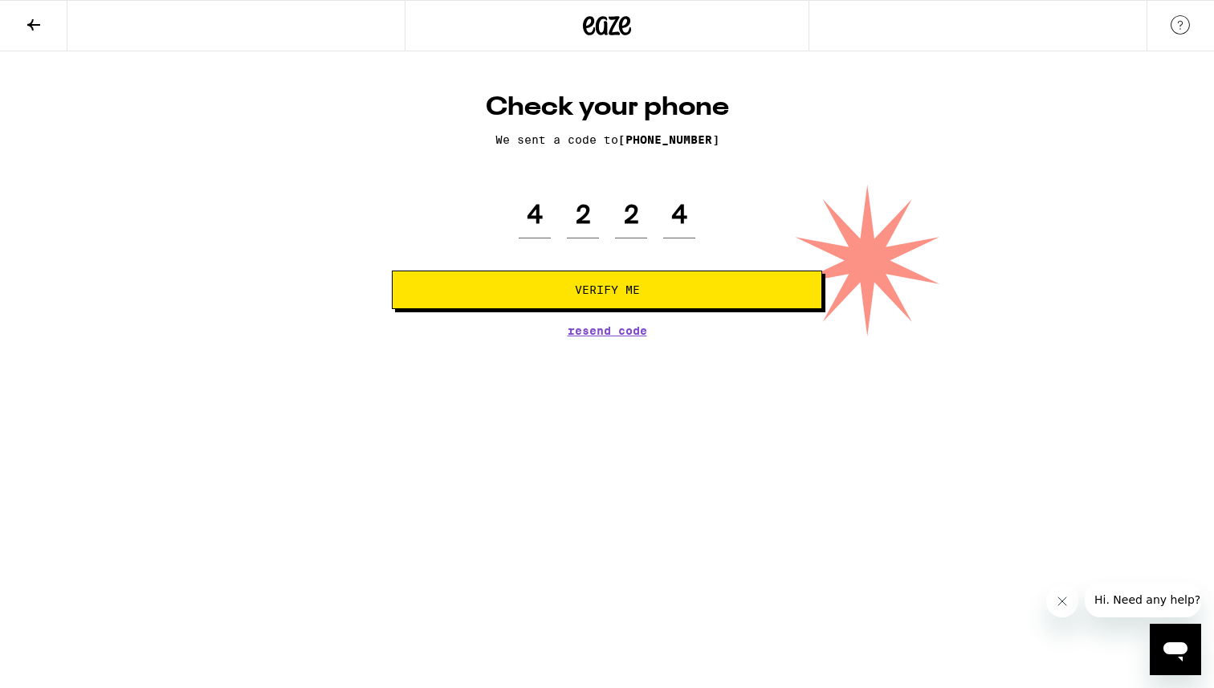
click at [566, 285] on button "Verify Me" at bounding box center [607, 290] width 430 height 39
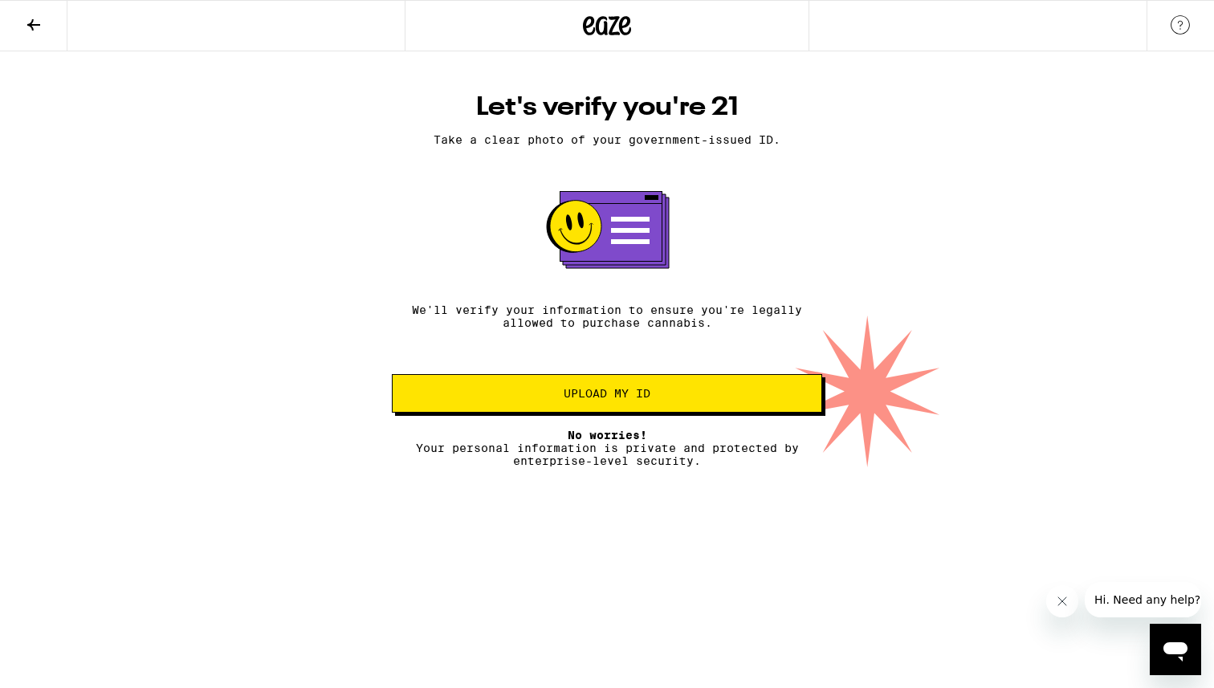
click at [565, 393] on span "Upload my ID" at bounding box center [606, 393] width 87 height 11
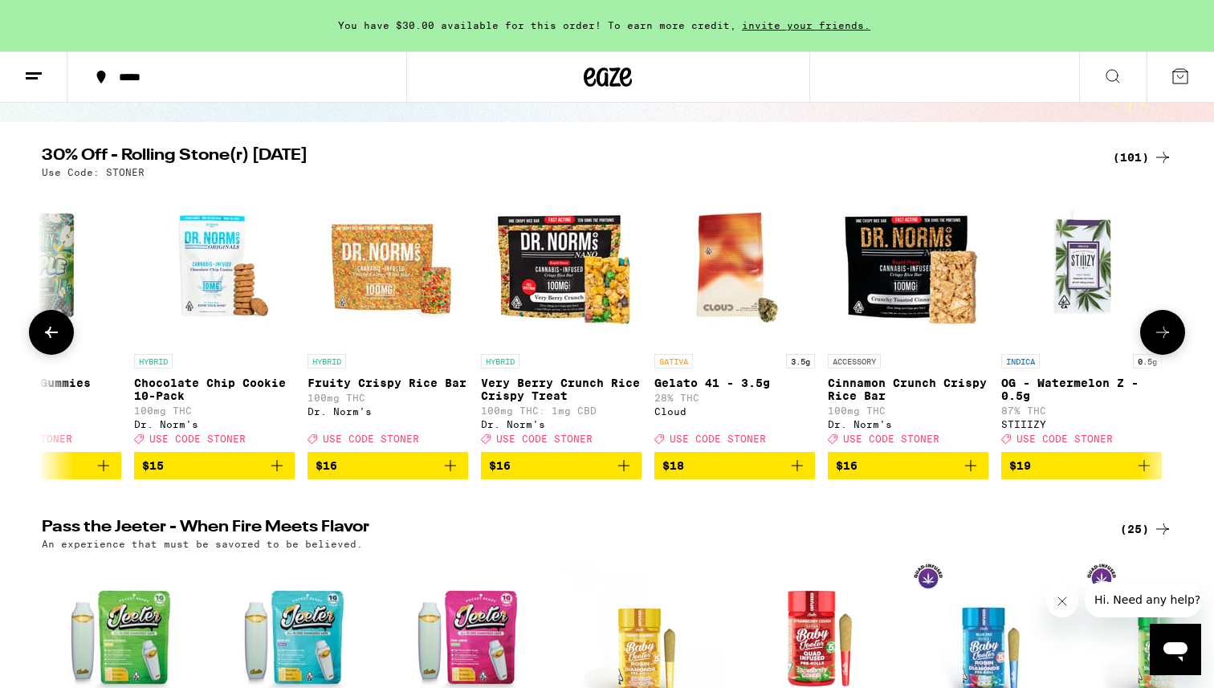
scroll to position [0, 2842]
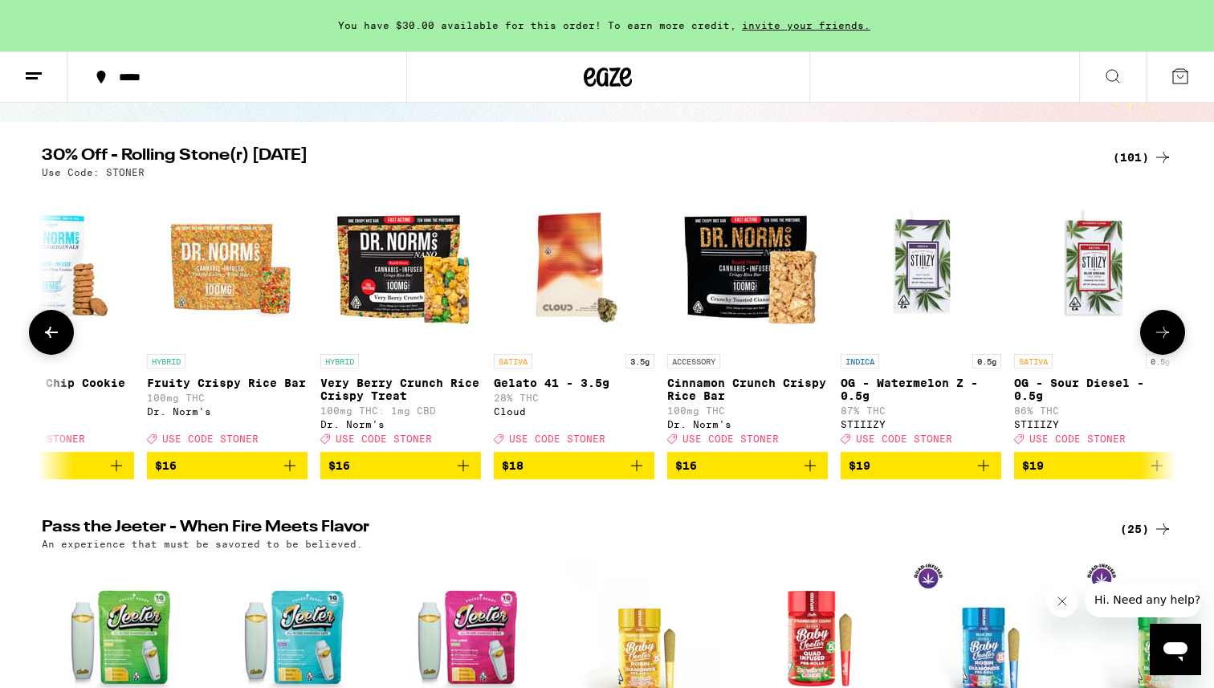
click at [559, 475] on span "$18" at bounding box center [574, 465] width 144 height 19
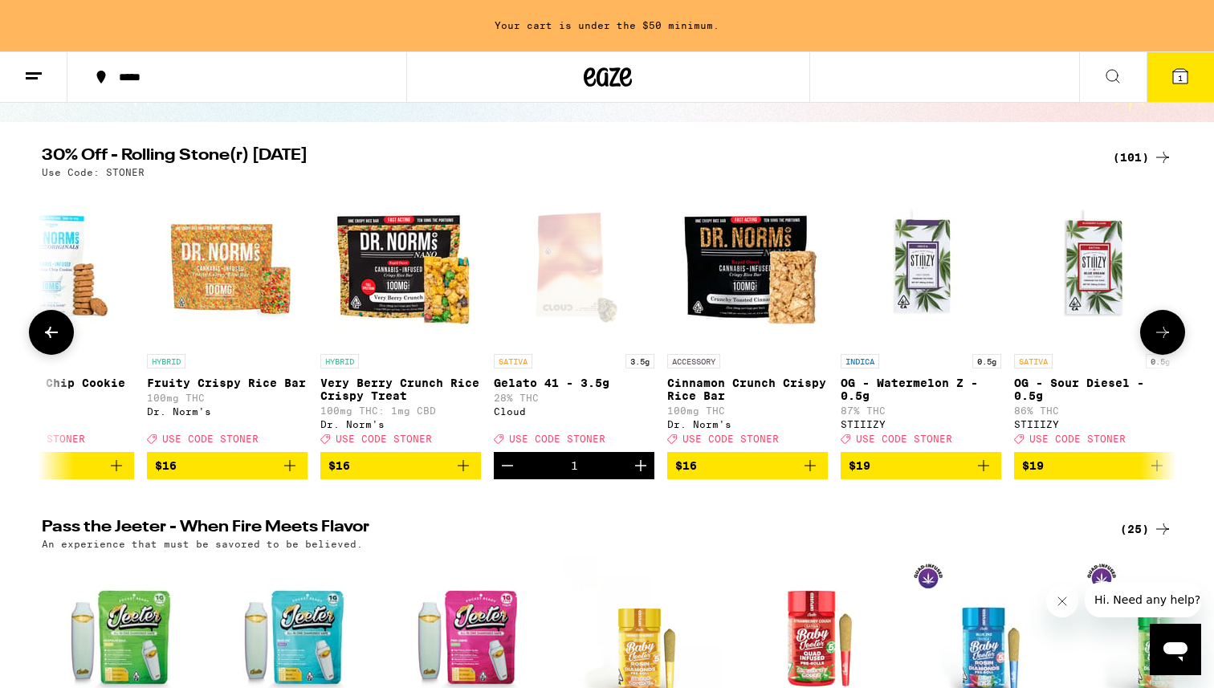
click at [641, 471] on icon "Increment" at bounding box center [640, 465] width 11 height 11
click at [1165, 74] on button "2" at bounding box center [1179, 77] width 67 height 50
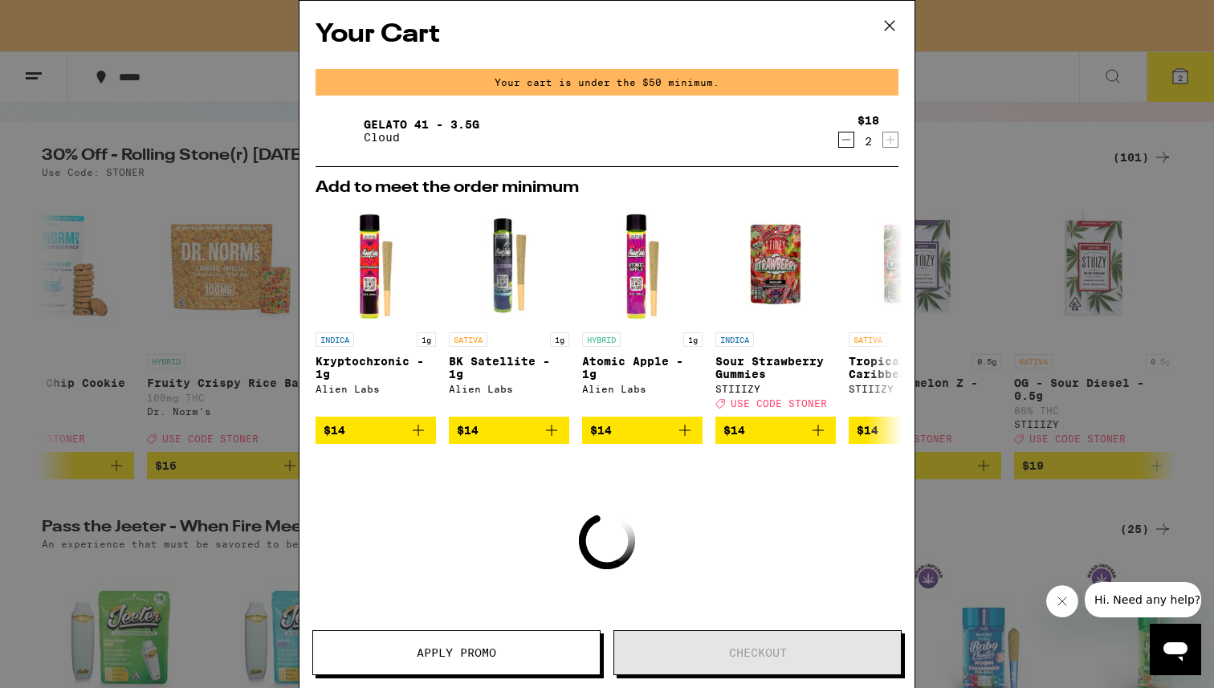
click at [442, 647] on span "Apply Promo" at bounding box center [456, 652] width 79 height 11
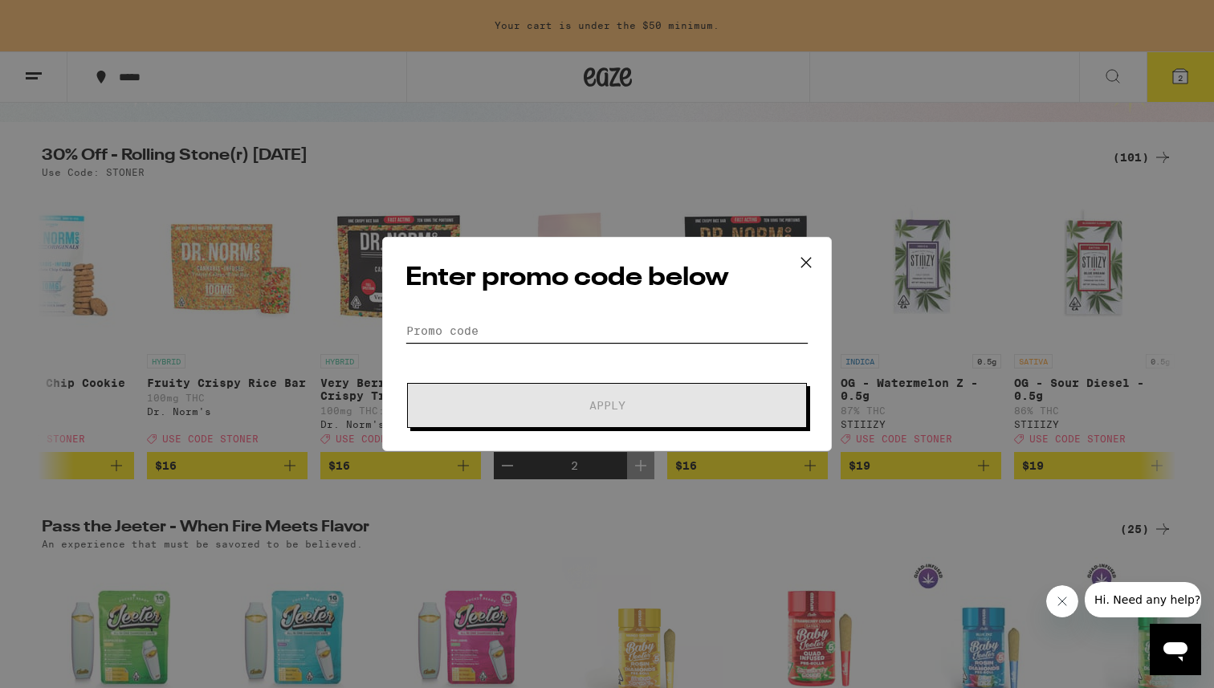
click at [480, 323] on input "Promo Code" at bounding box center [606, 331] width 403 height 24
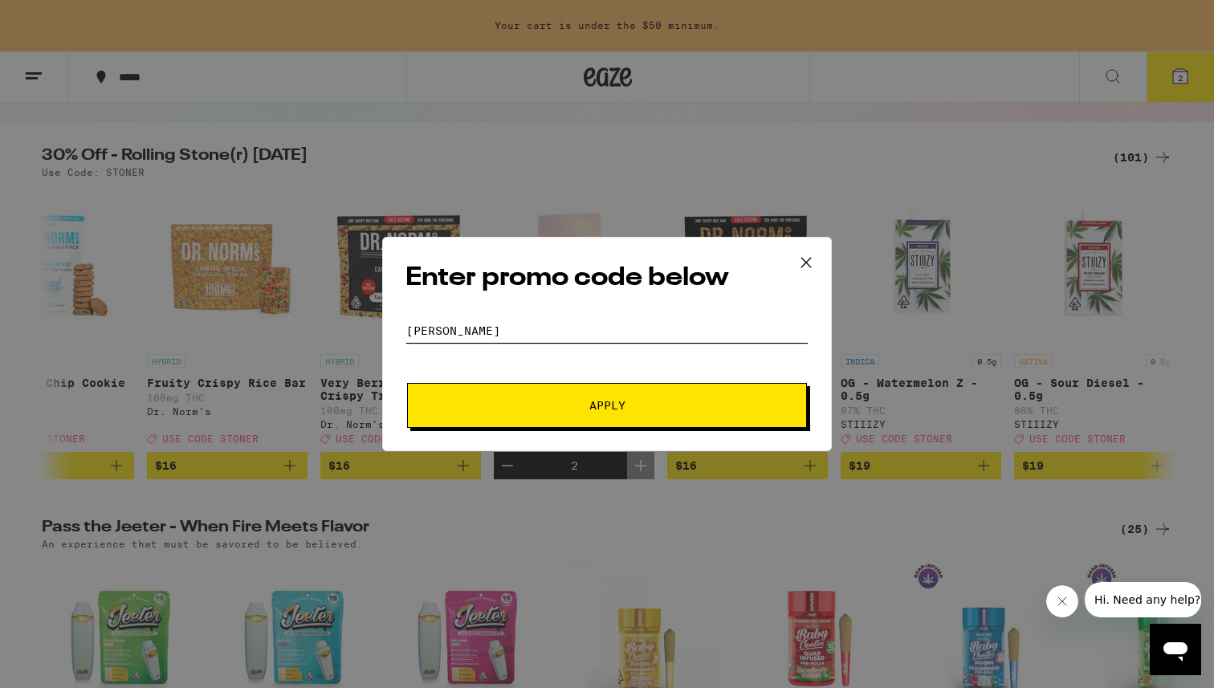
type input "STONER"
click at [521, 407] on span "Apply" at bounding box center [606, 405] width 289 height 11
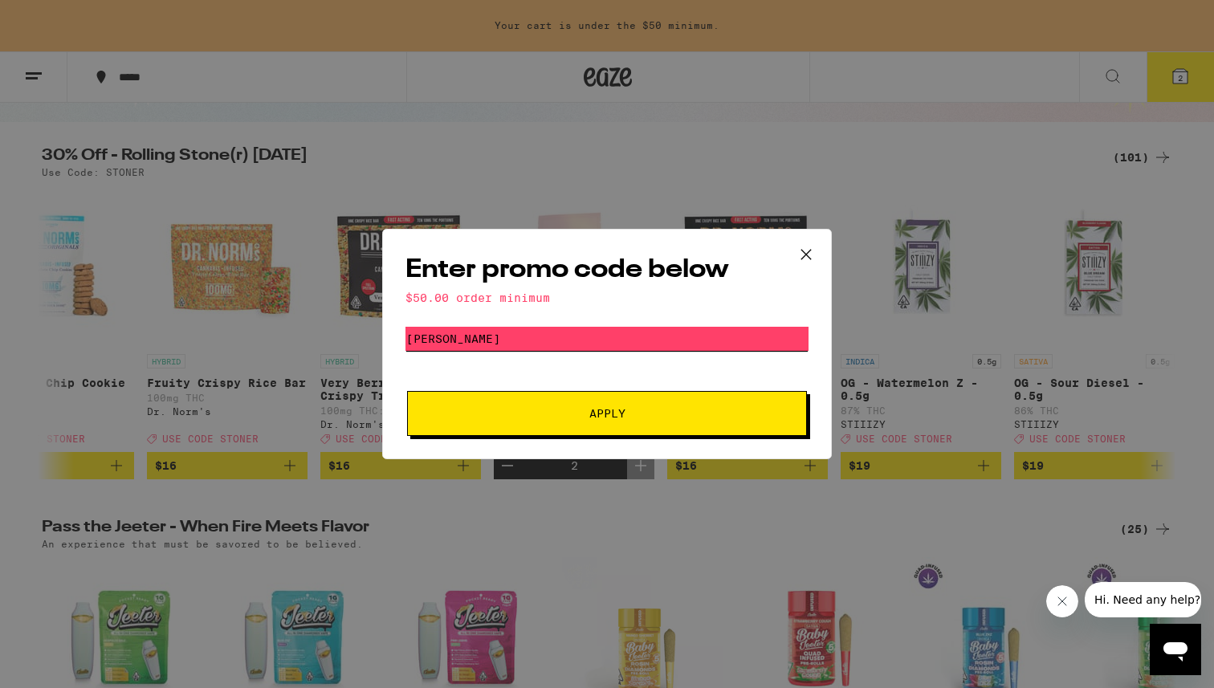
click at [524, 344] on input "STONER" at bounding box center [606, 339] width 403 height 24
click at [568, 415] on span "Apply" at bounding box center [606, 413] width 289 height 11
click at [805, 256] on icon at bounding box center [806, 254] width 24 height 24
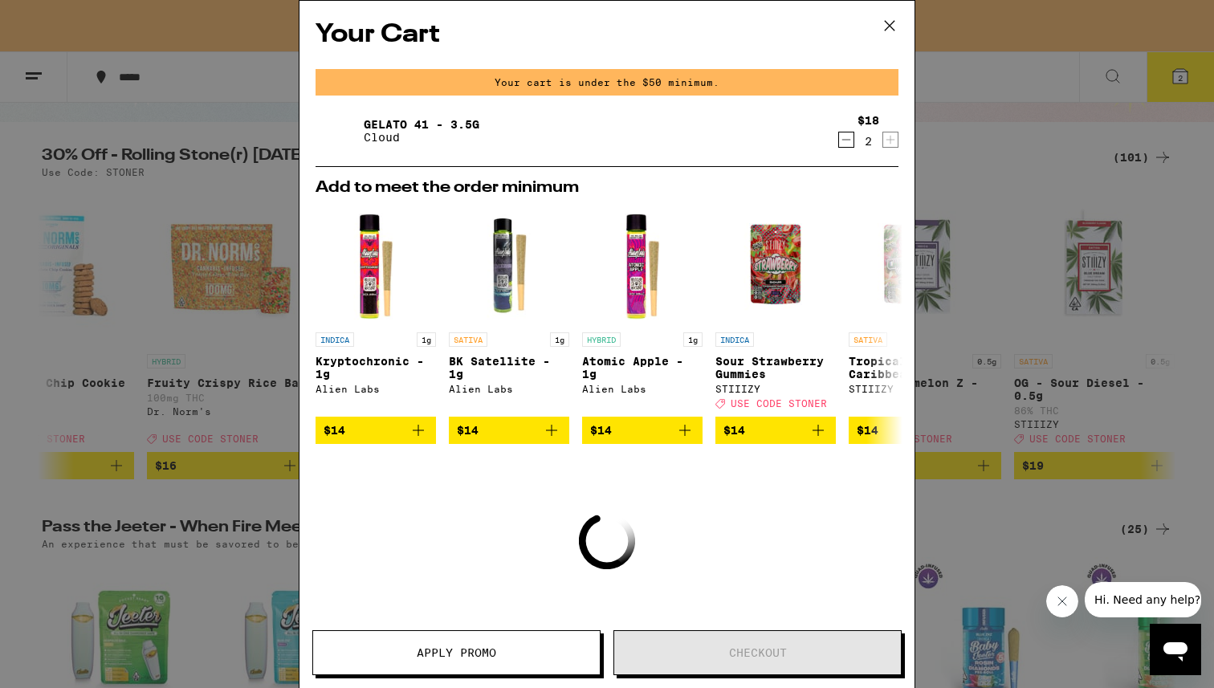
click at [714, 139] on div "Gelato 41 - 3.5g Cloud" at bounding box center [575, 130] width 521 height 45
click at [885, 28] on icon at bounding box center [890, 26] width 10 height 10
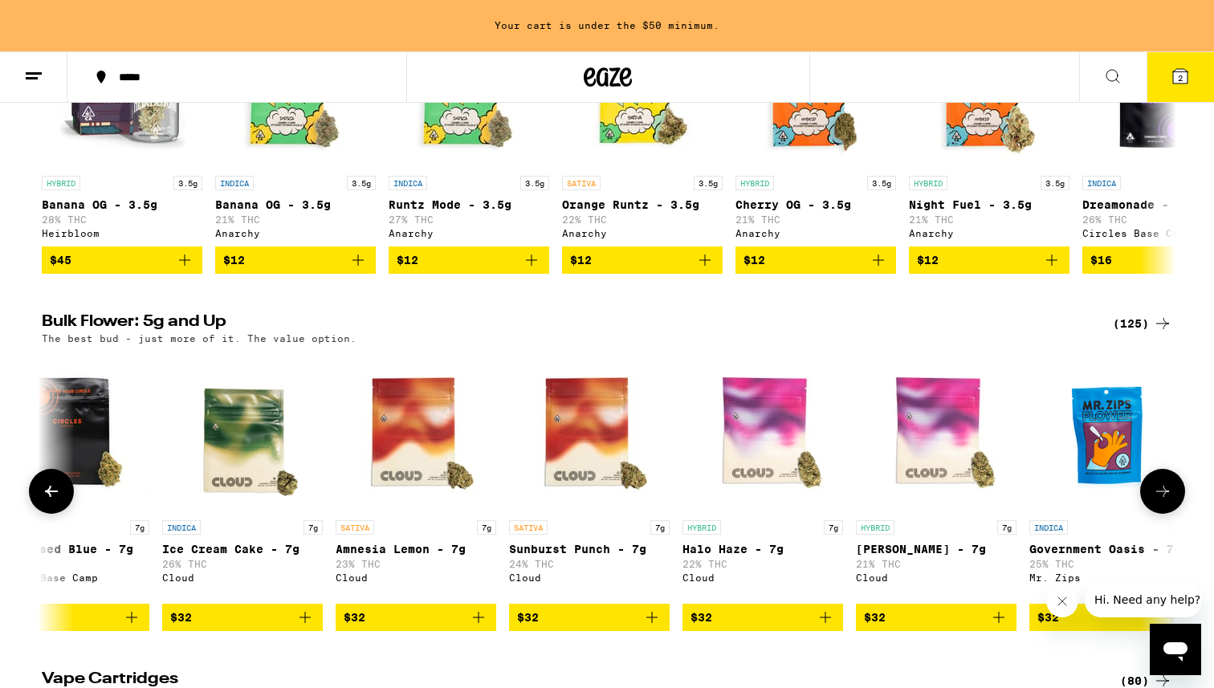
scroll to position [1096, 0]
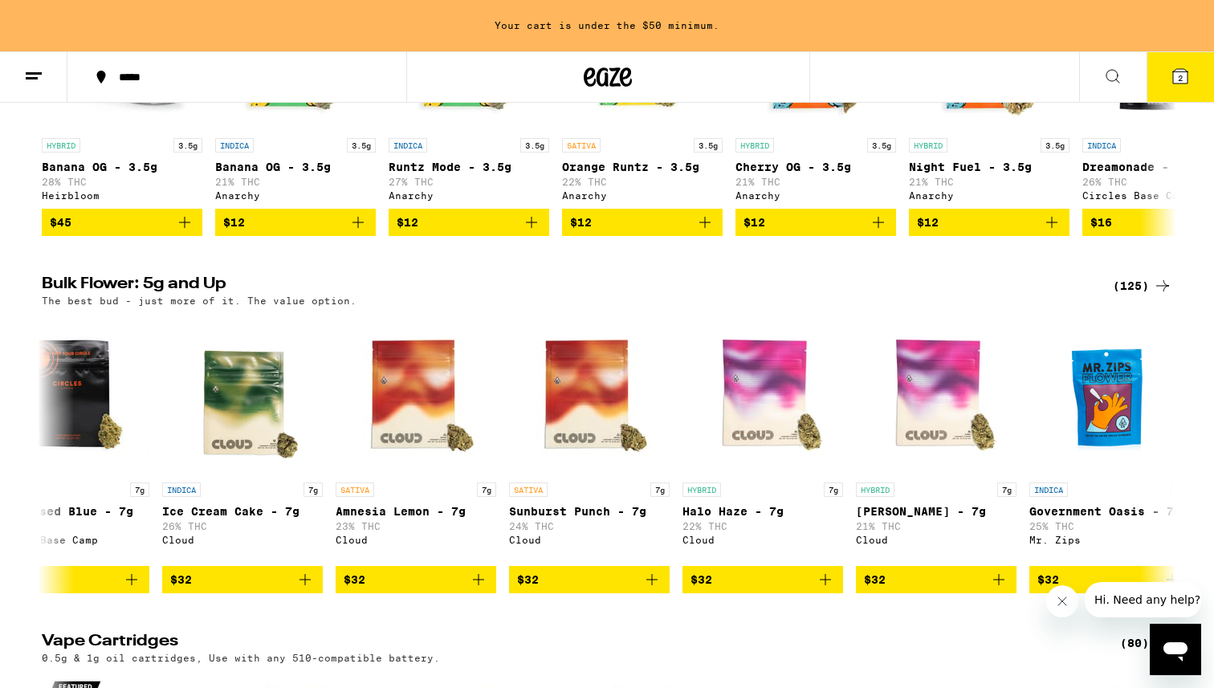
click at [1128, 295] on div "(125)" at bounding box center [1142, 285] width 59 height 19
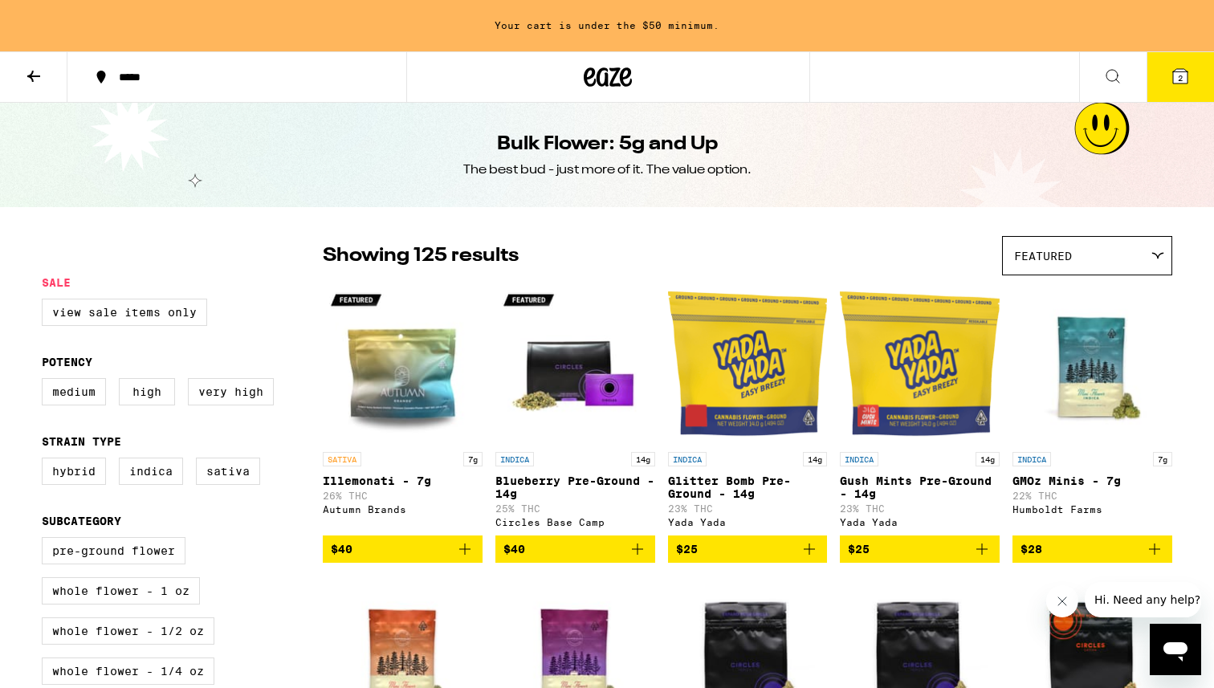
click at [39, 77] on icon at bounding box center [33, 76] width 19 height 19
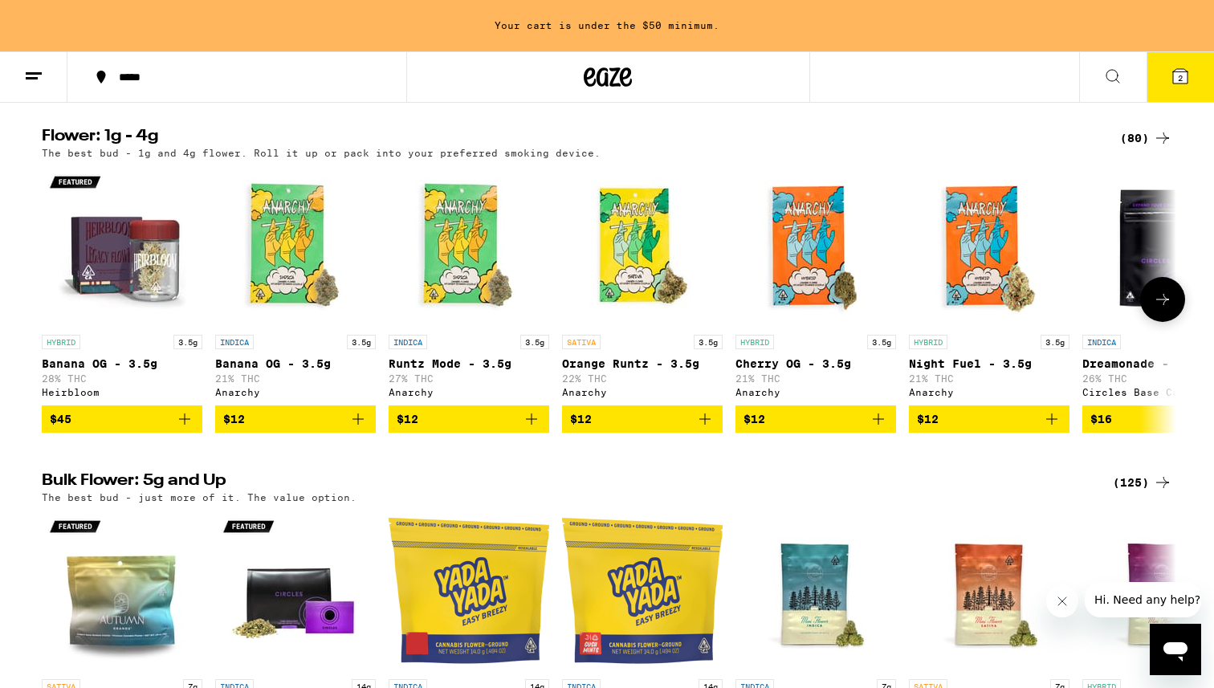
scroll to position [878, 0]
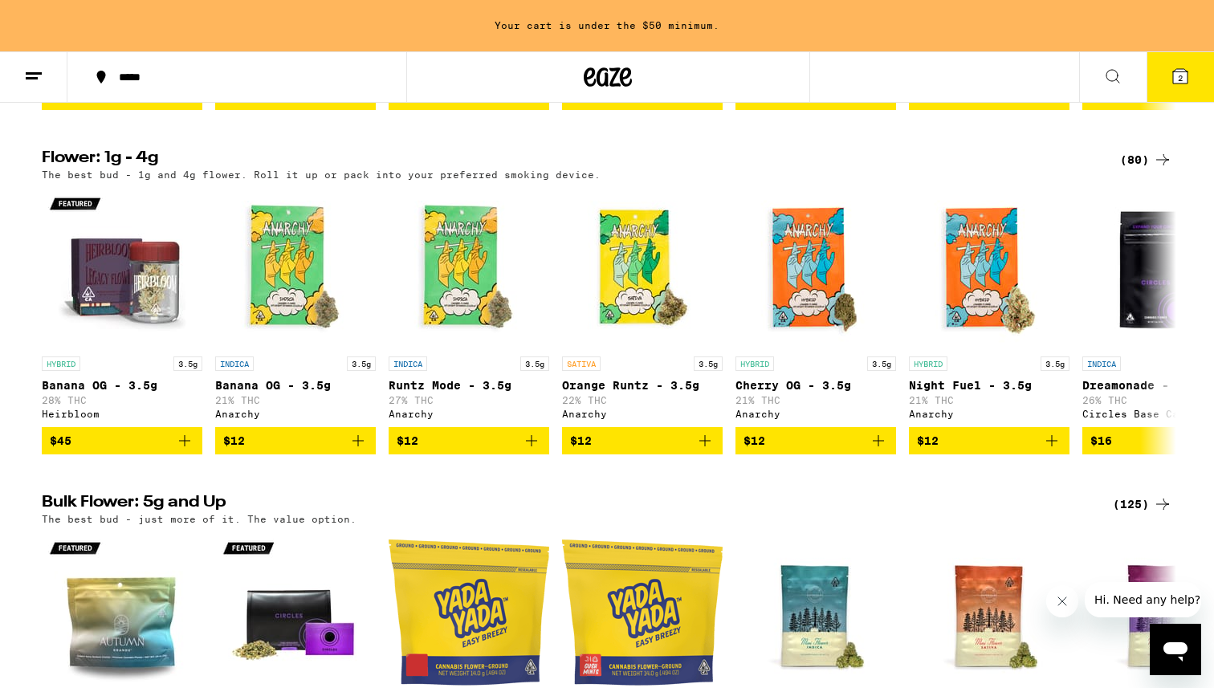
click at [1141, 169] on div "(80)" at bounding box center [1146, 159] width 52 height 19
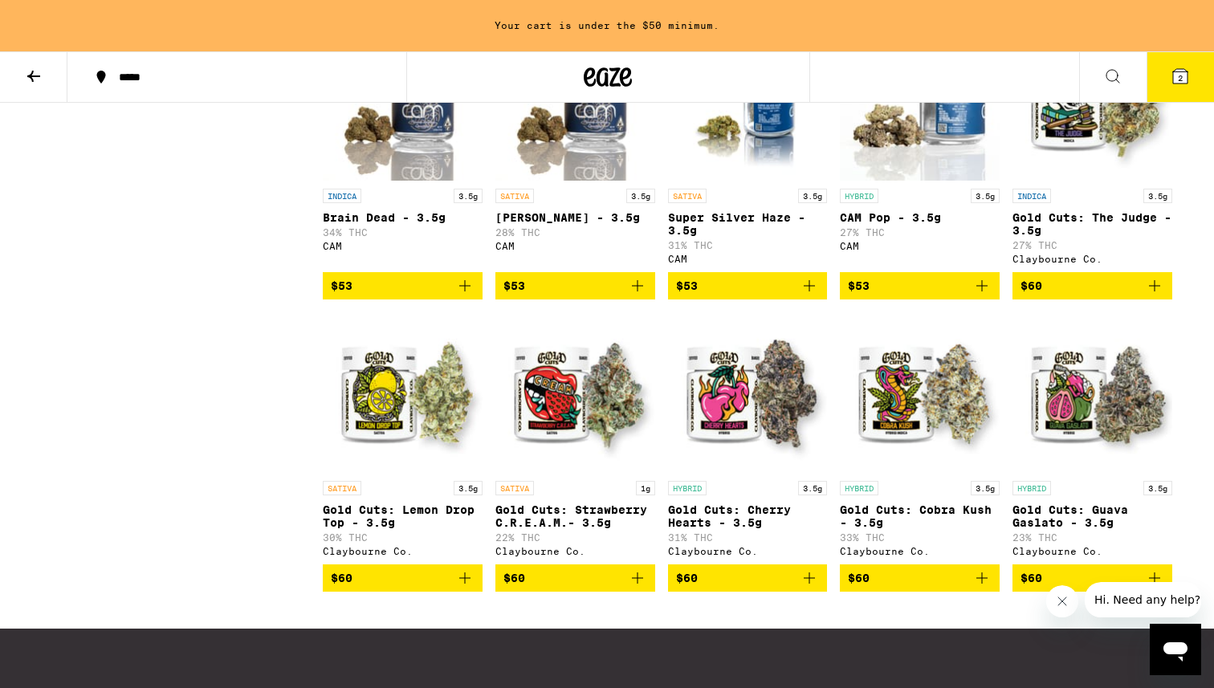
scroll to position [4167, 0]
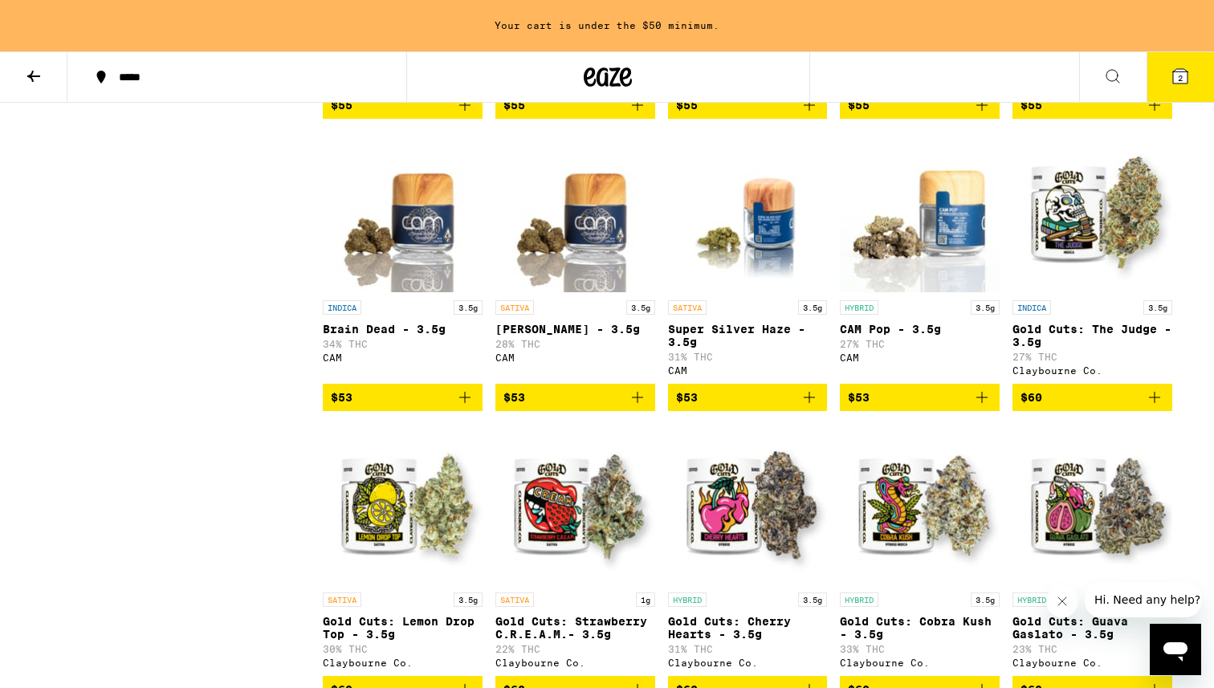
click at [425, 407] on span "$53" at bounding box center [403, 397] width 144 height 19
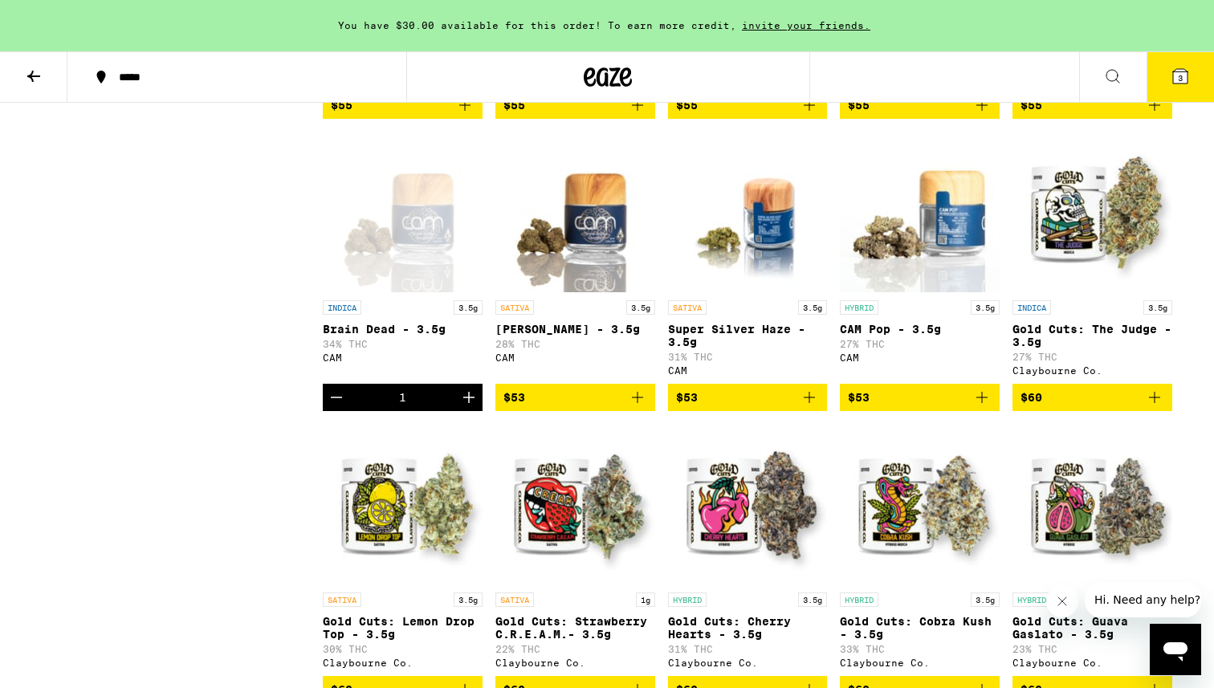
click at [1170, 79] on icon at bounding box center [1179, 76] width 19 height 19
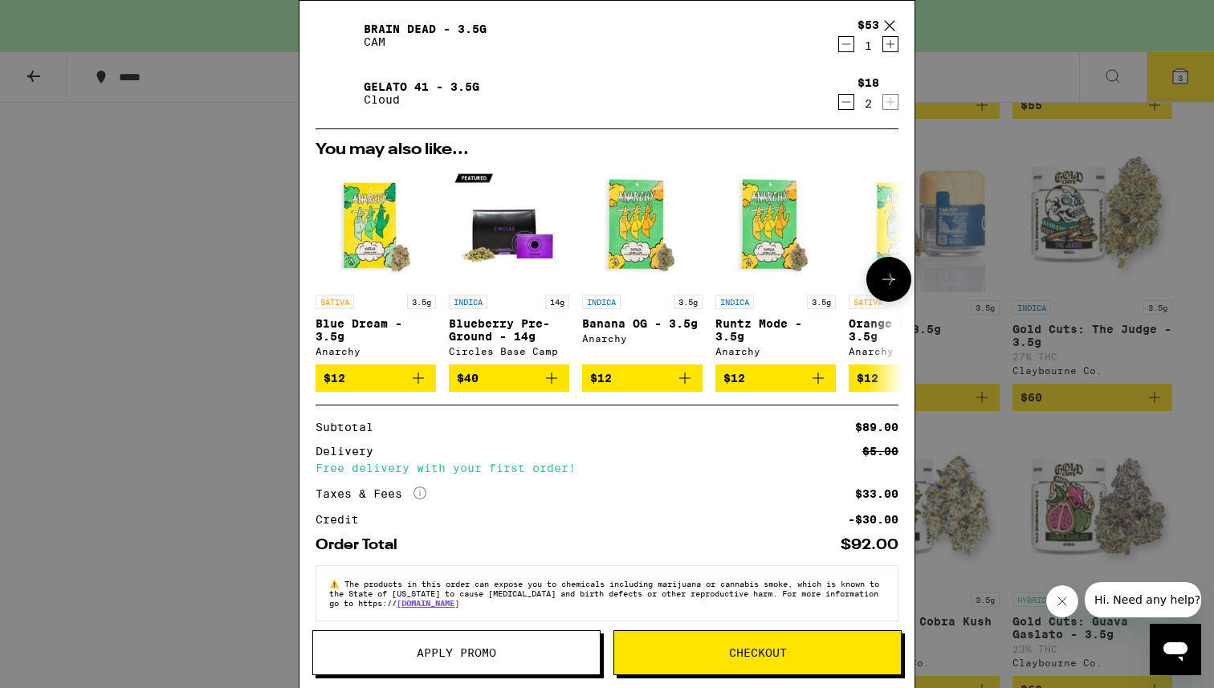
scroll to position [109, 0]
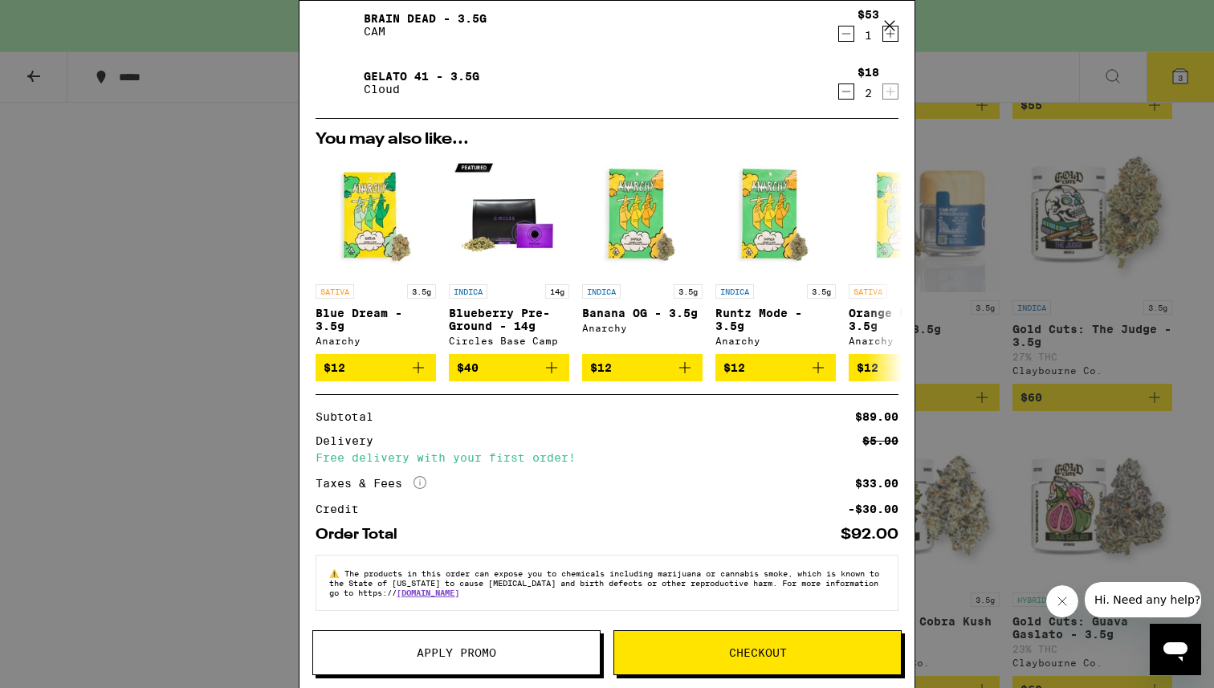
click at [466, 647] on span "Apply Promo" at bounding box center [456, 652] width 79 height 11
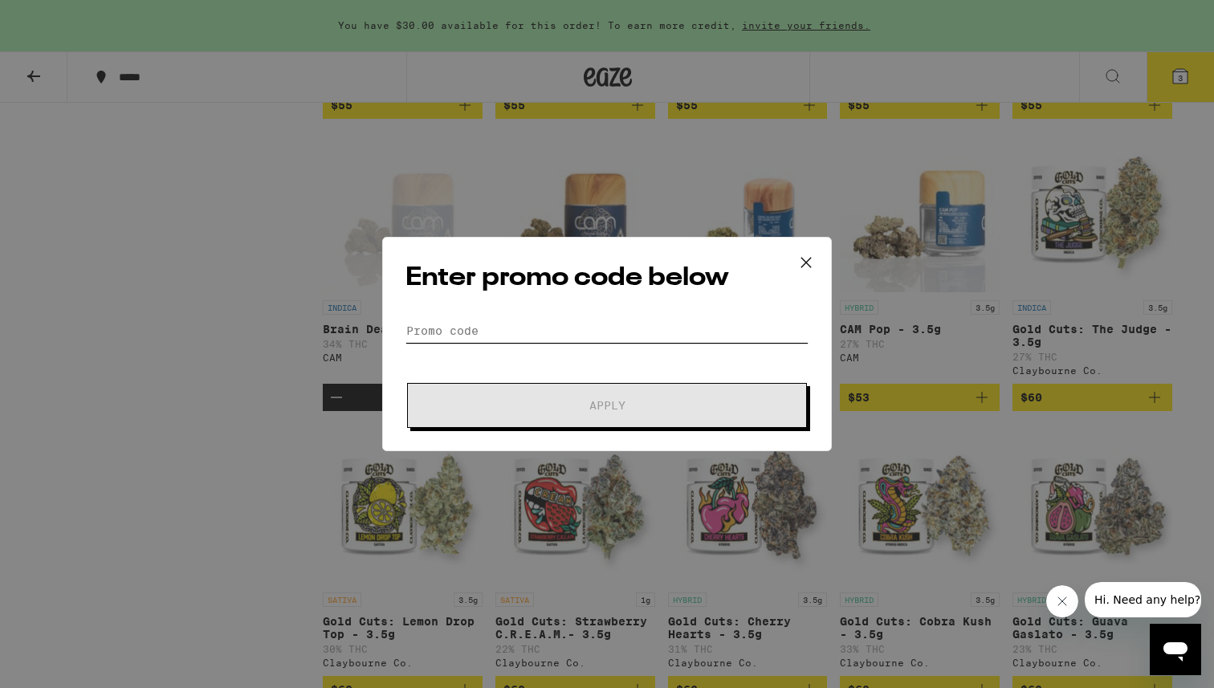
click at [523, 323] on input "Promo Code" at bounding box center [606, 331] width 403 height 24
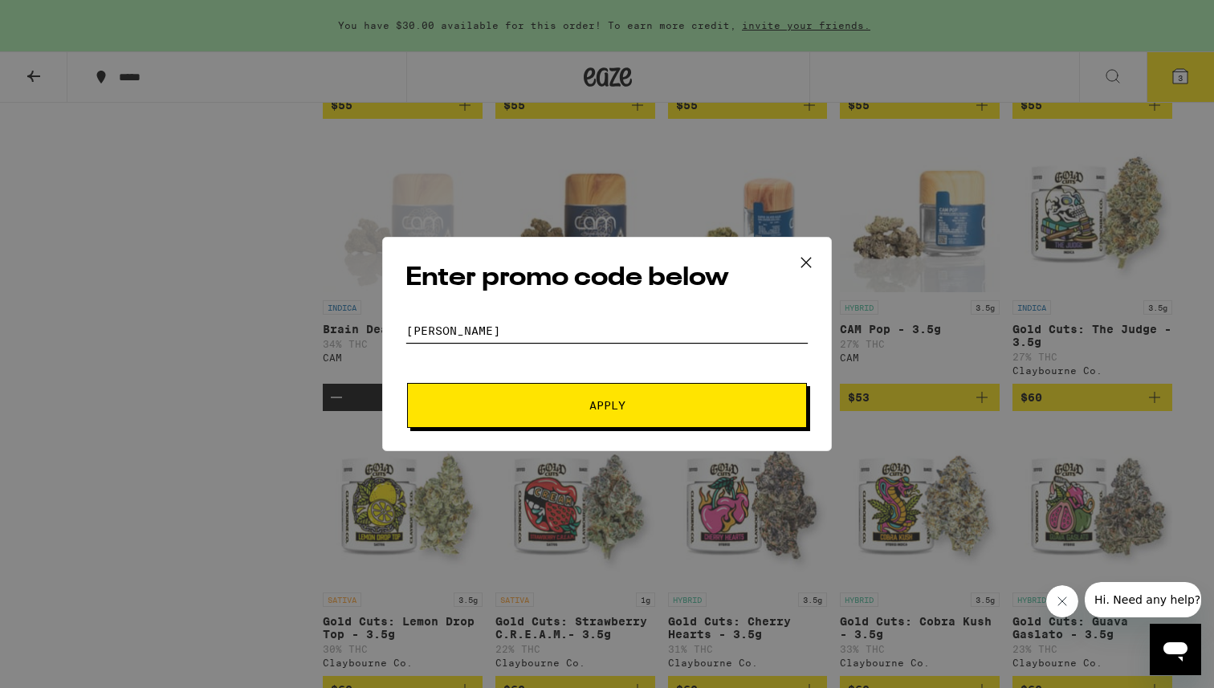
type input "stoner"
click at [511, 411] on button "Apply" at bounding box center [607, 405] width 400 height 45
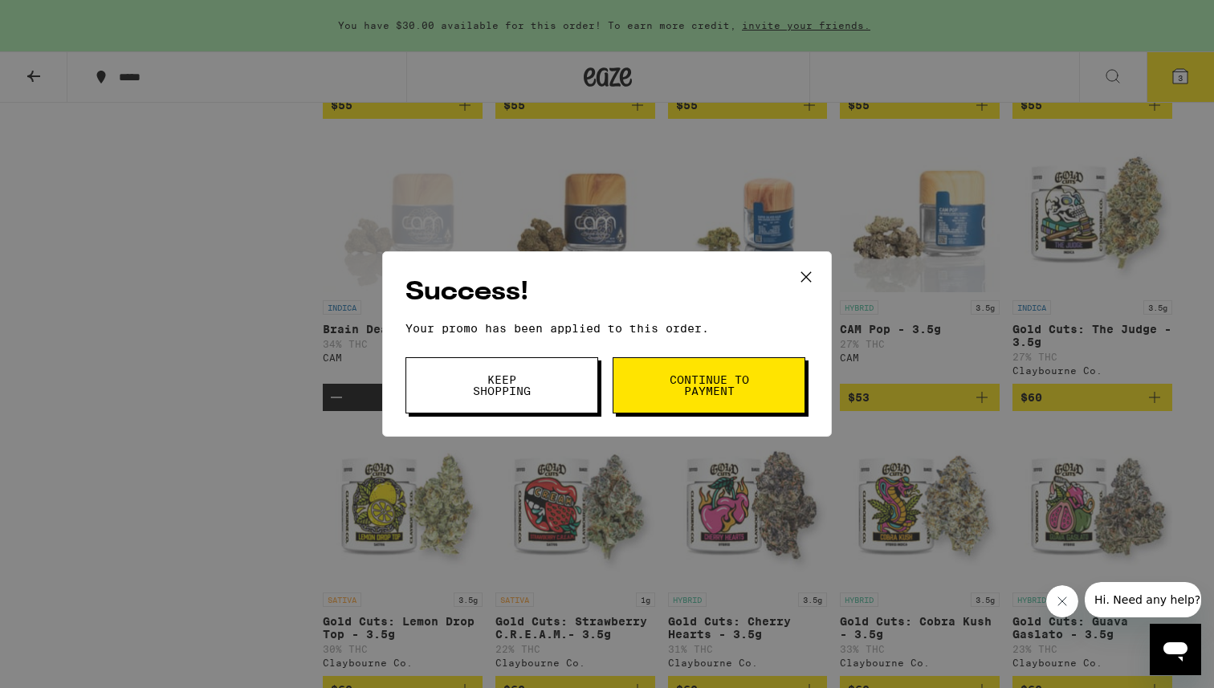
click at [810, 273] on icon at bounding box center [806, 277] width 24 height 24
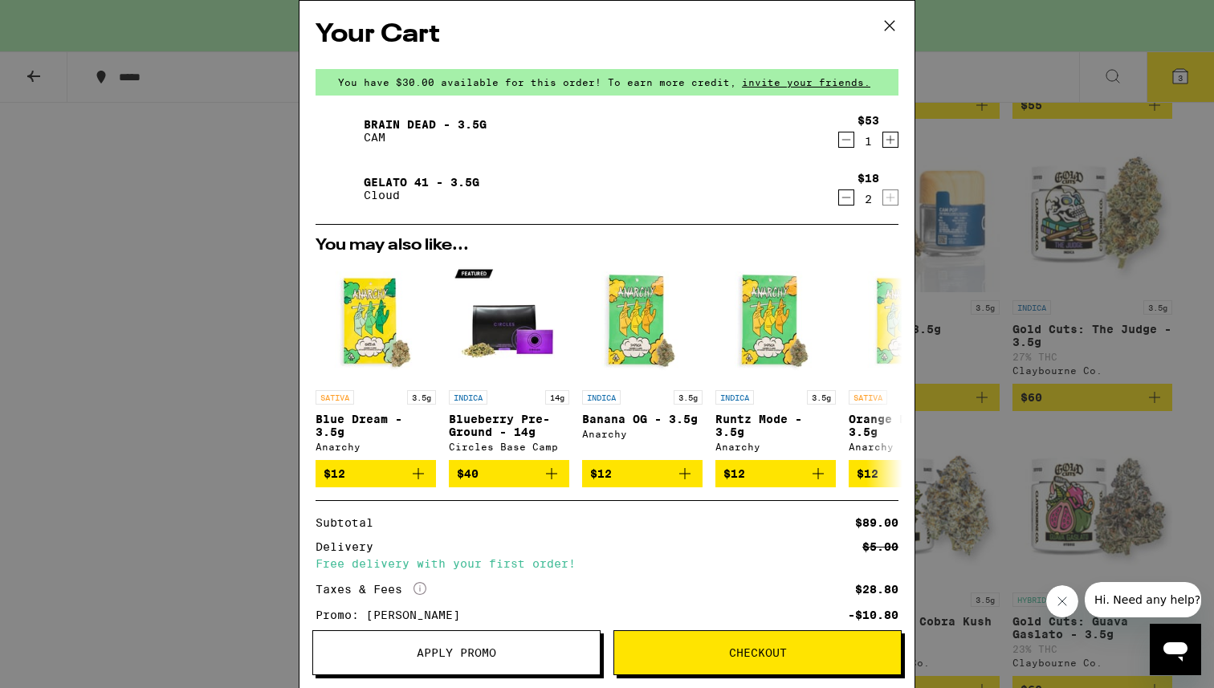
click at [847, 197] on icon "Decrement" at bounding box center [846, 197] width 14 height 19
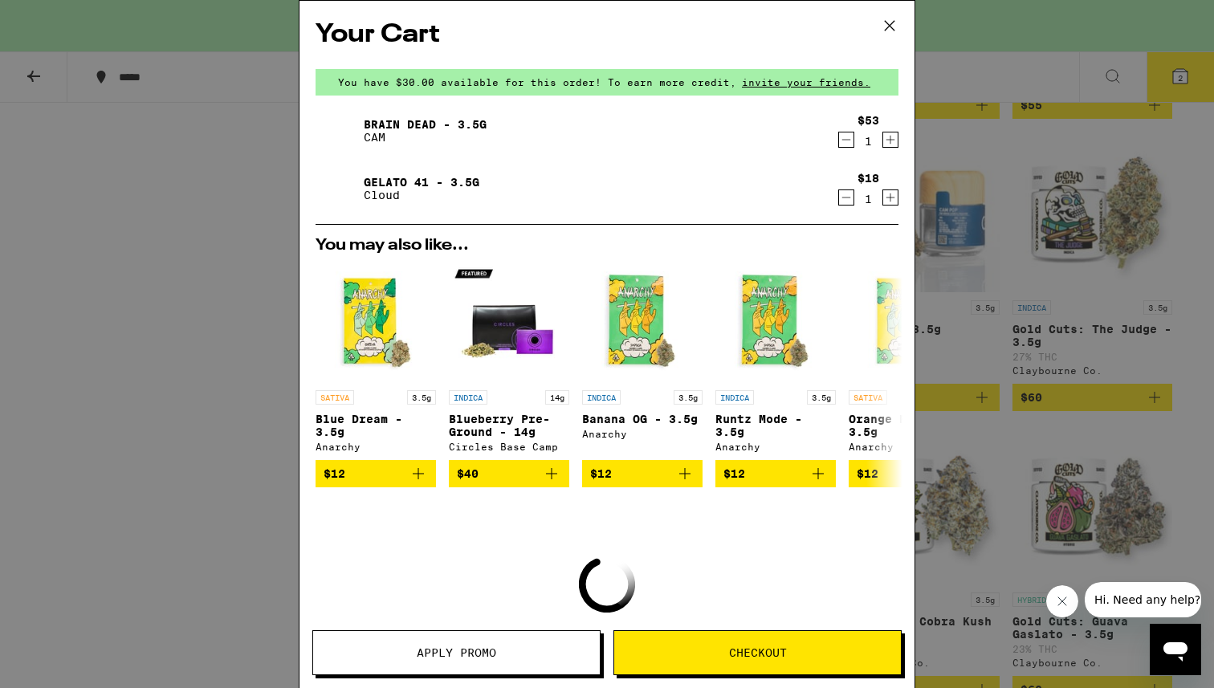
click at [843, 199] on icon "Decrement" at bounding box center [846, 197] width 14 height 19
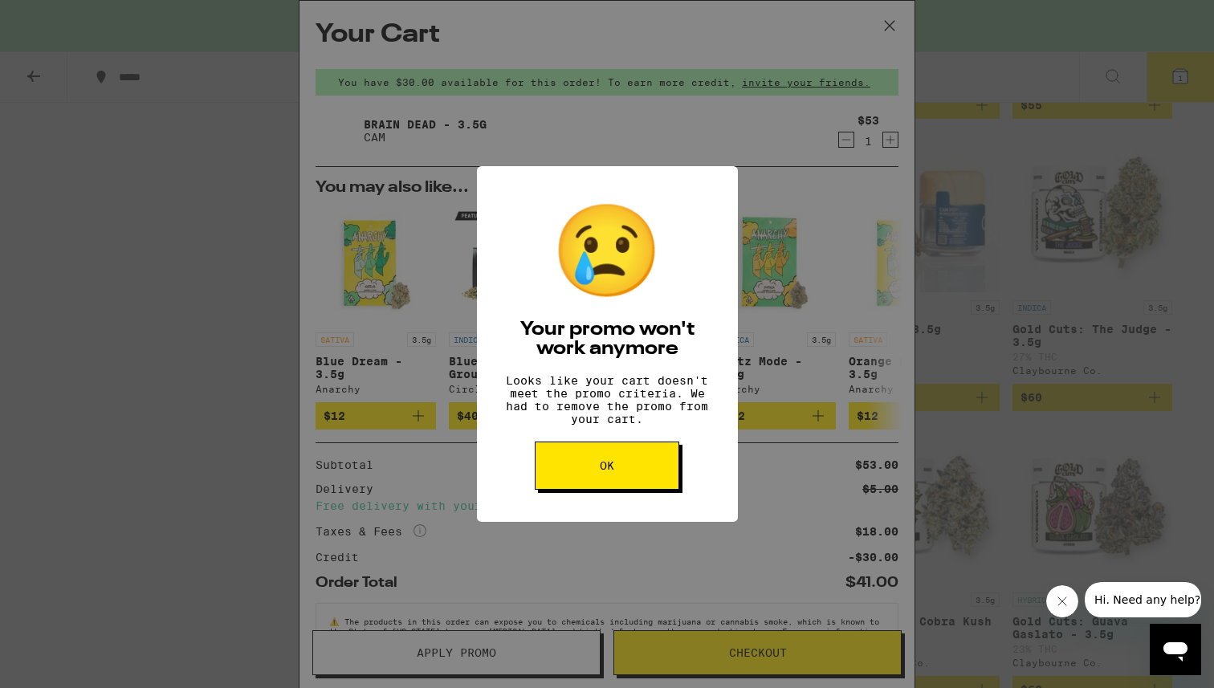
click at [616, 476] on button "OK" at bounding box center [607, 465] width 144 height 48
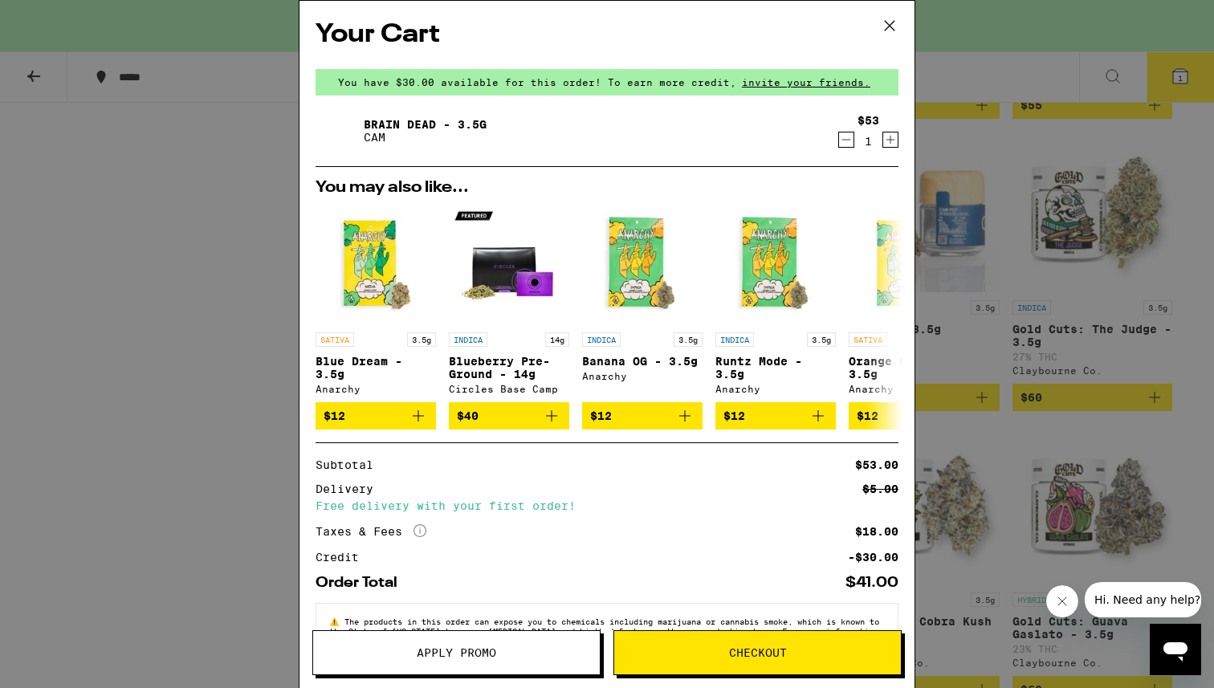
scroll to position [58, 0]
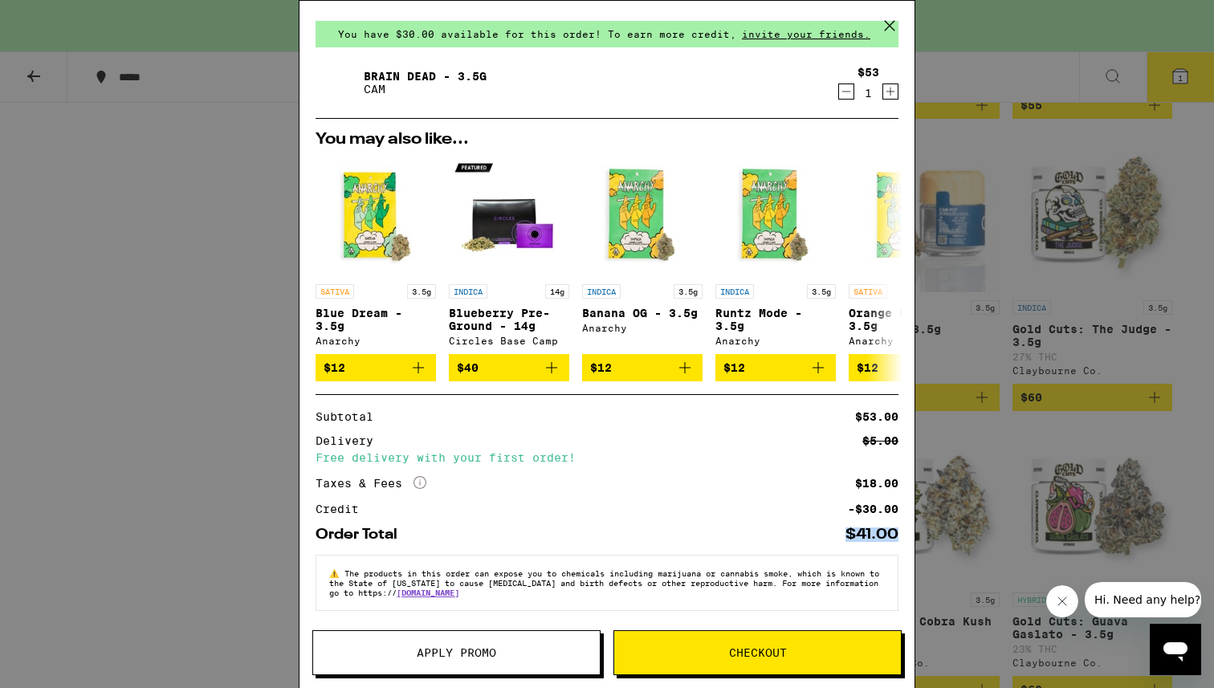
drag, startPoint x: 898, startPoint y: 531, endPoint x: 816, endPoint y: 531, distance: 81.9
click at [816, 531] on div "Your Cart You have $30.00 available for this order! To earn more credit, invite…" at bounding box center [606, 320] width 615 height 639
click at [816, 531] on div "Order Total $41.00" at bounding box center [606, 534] width 583 height 14
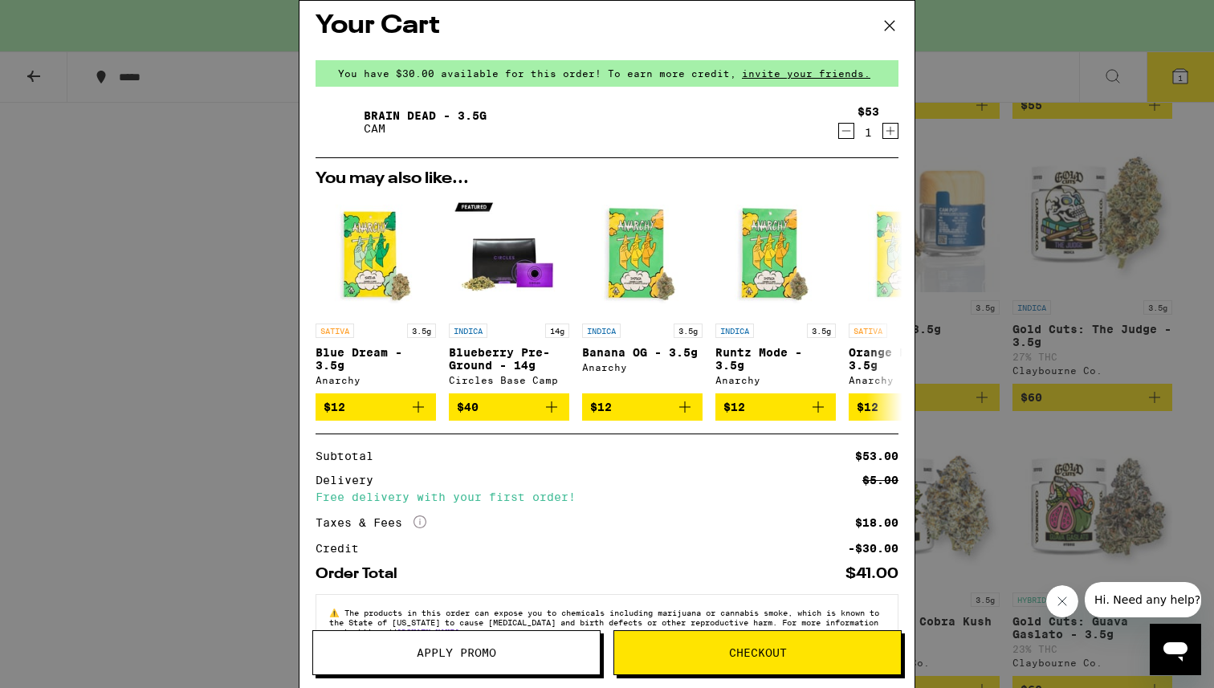
scroll to position [7, 0]
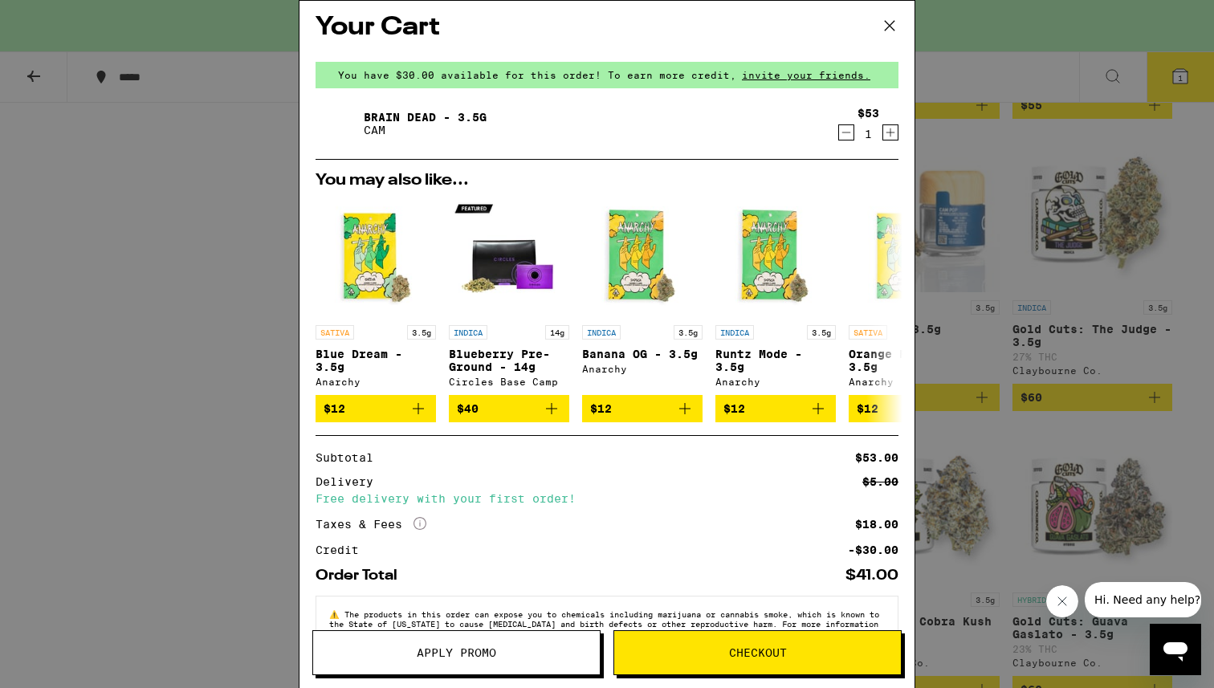
click at [886, 14] on icon at bounding box center [889, 26] width 24 height 24
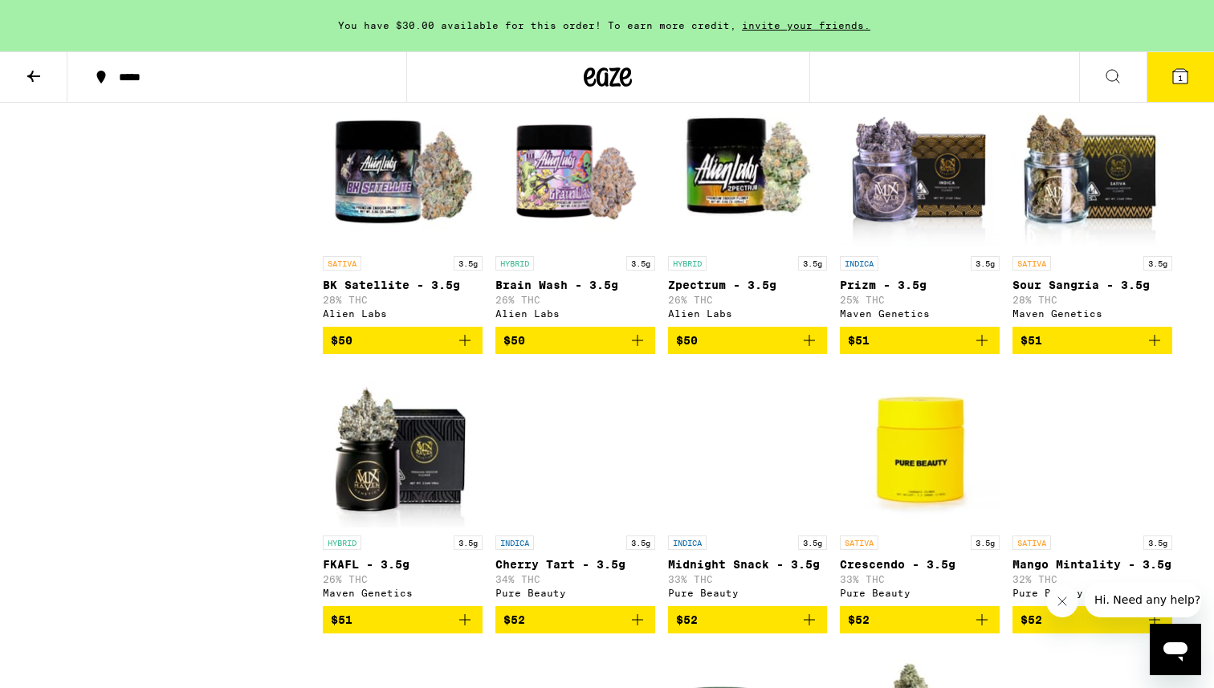
scroll to position [3072, 0]
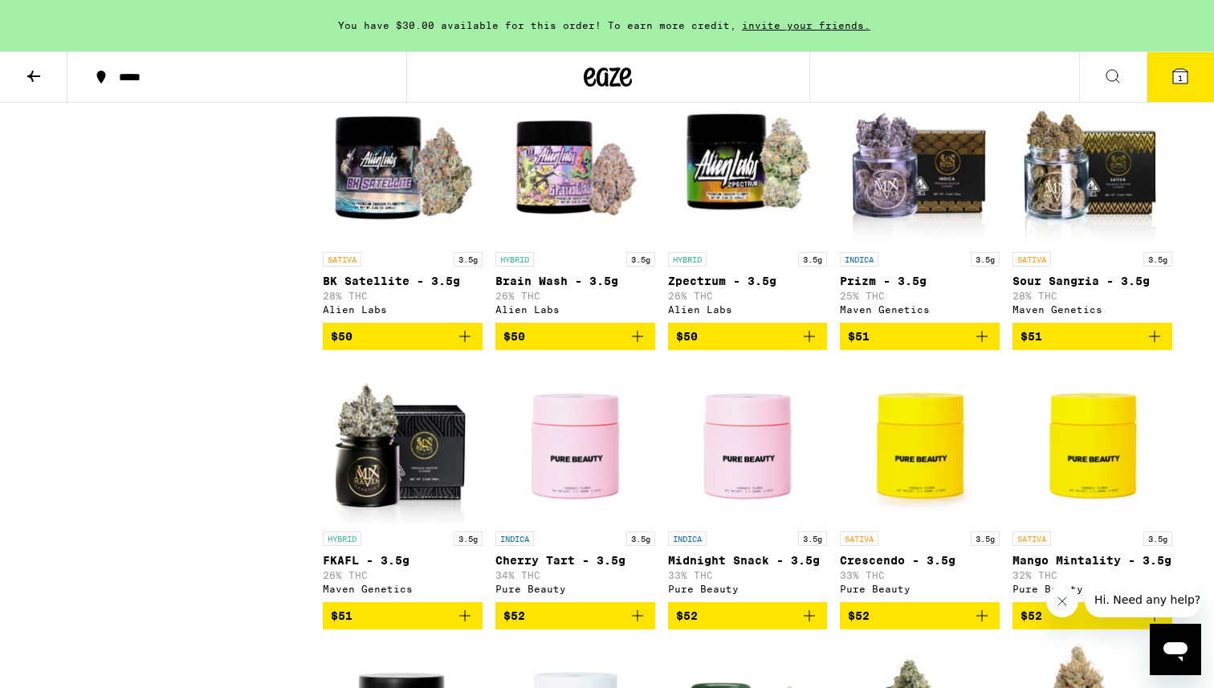
click at [852, 287] on p "Prizm - 3.5g" at bounding box center [920, 281] width 160 height 13
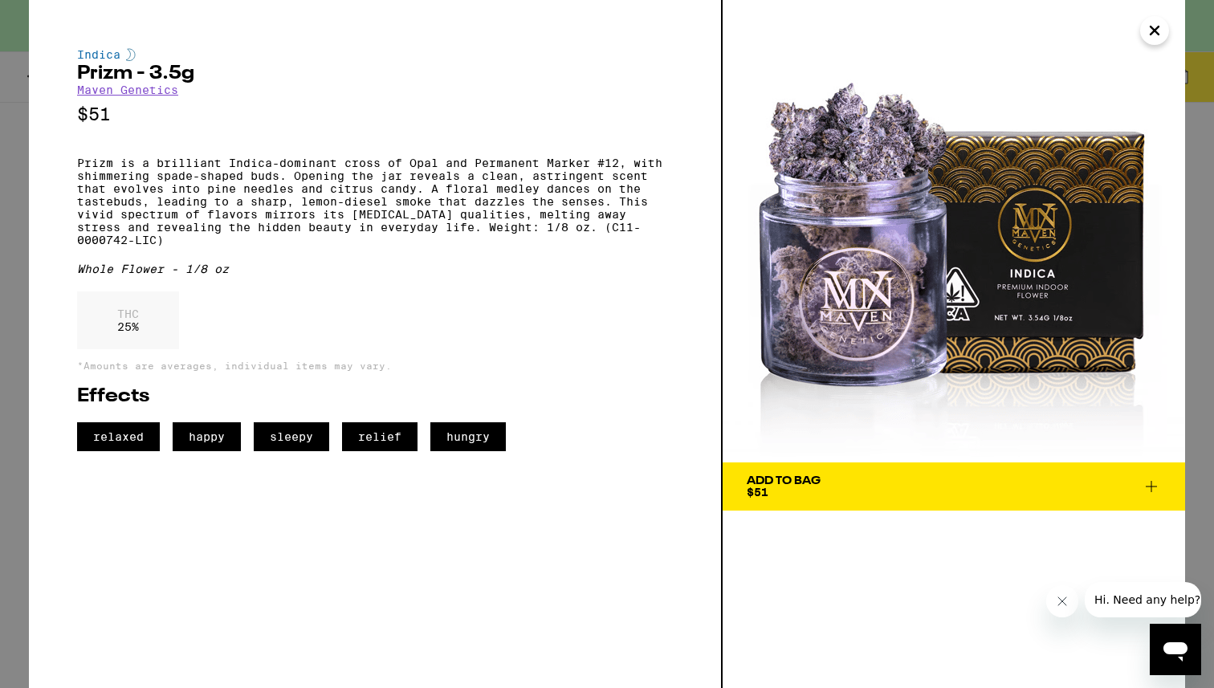
click at [1158, 26] on icon "Close" at bounding box center [1154, 30] width 19 height 24
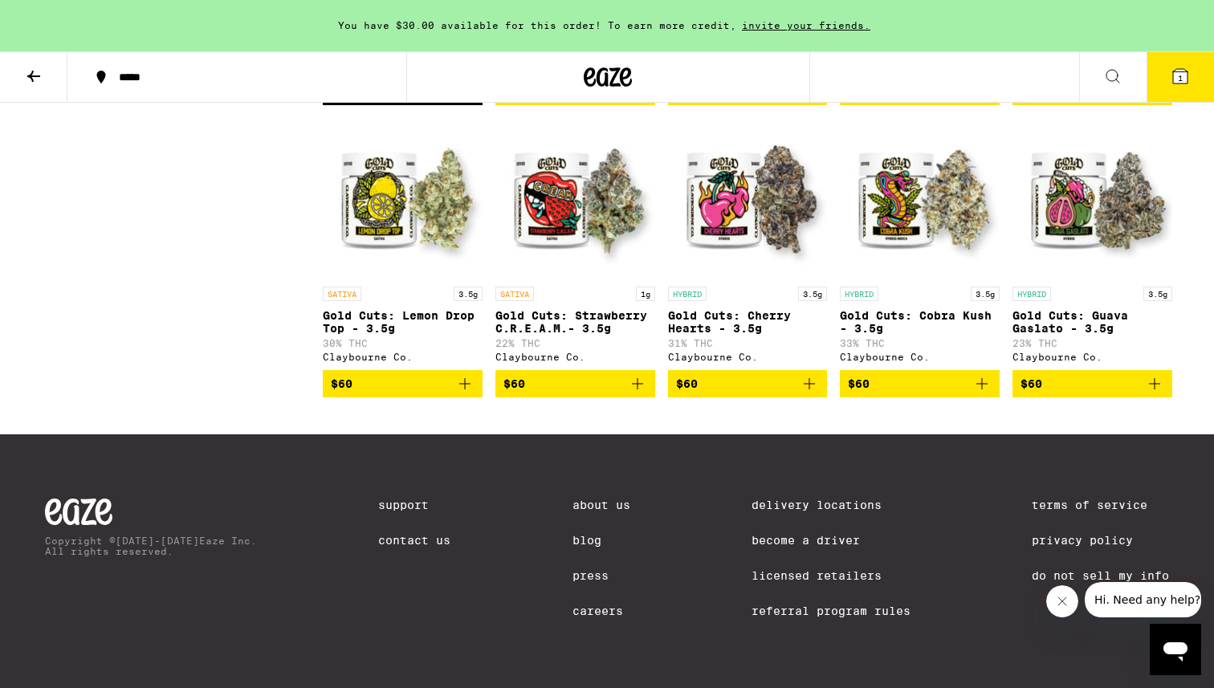
scroll to position [4523, 0]
click at [752, 335] on p "Gold Cuts: Cherry Hearts - 3.5g" at bounding box center [748, 322] width 160 height 26
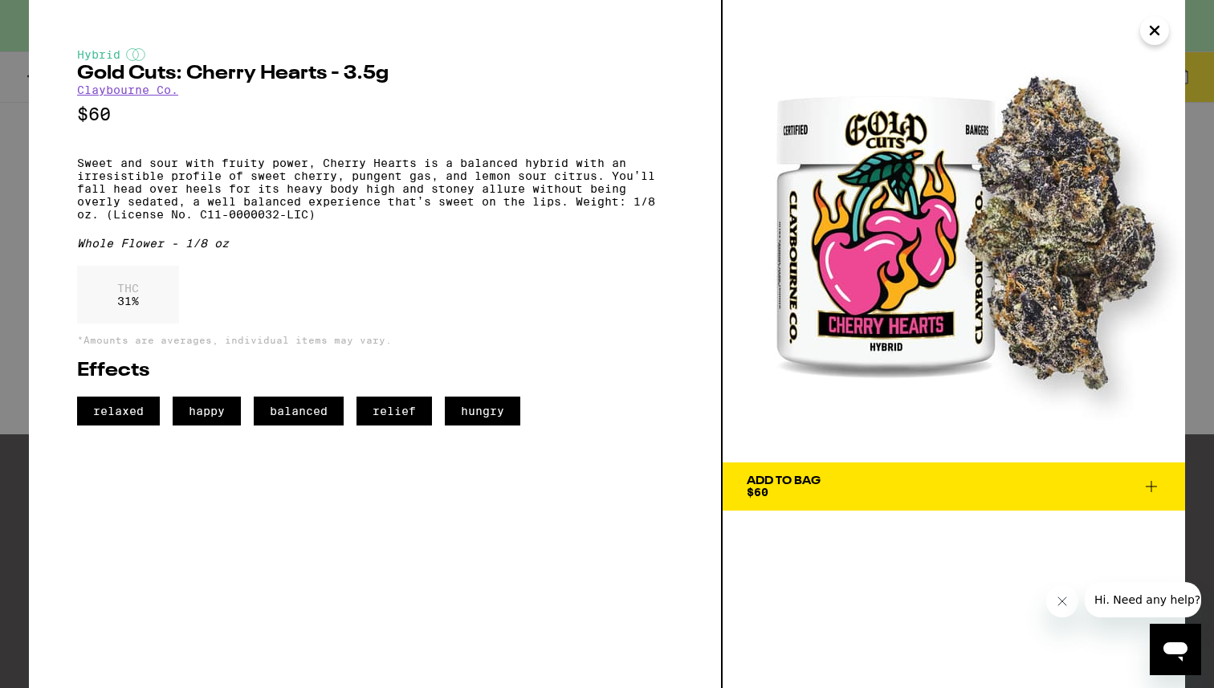
click at [1152, 31] on icon "Close" at bounding box center [1154, 30] width 19 height 24
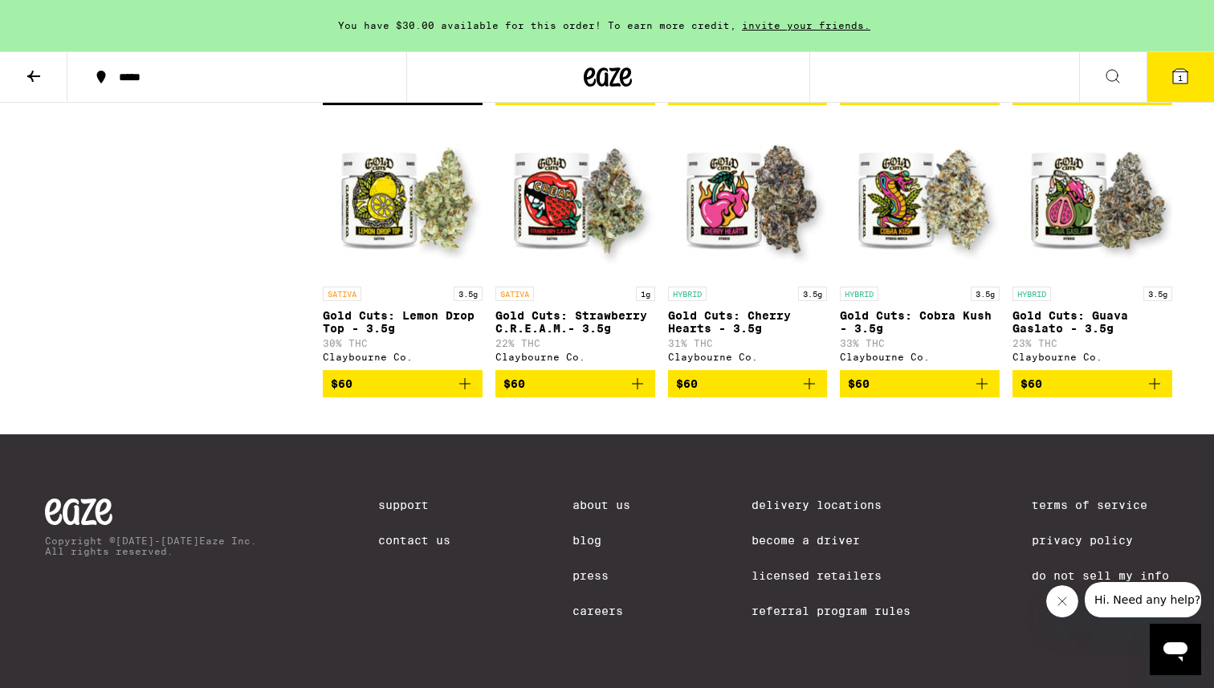
click at [889, 335] on p "Gold Cuts: Cobra Kush - 3.5g" at bounding box center [920, 322] width 160 height 26
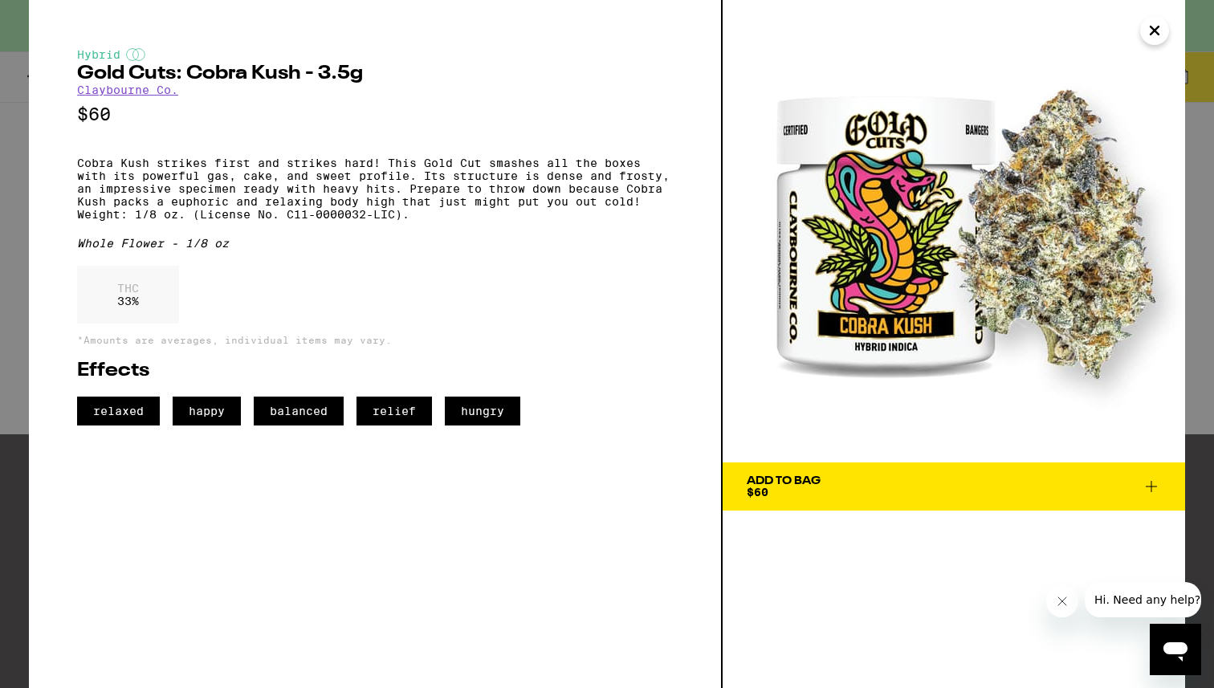
click at [1147, 34] on icon "Close" at bounding box center [1154, 30] width 19 height 24
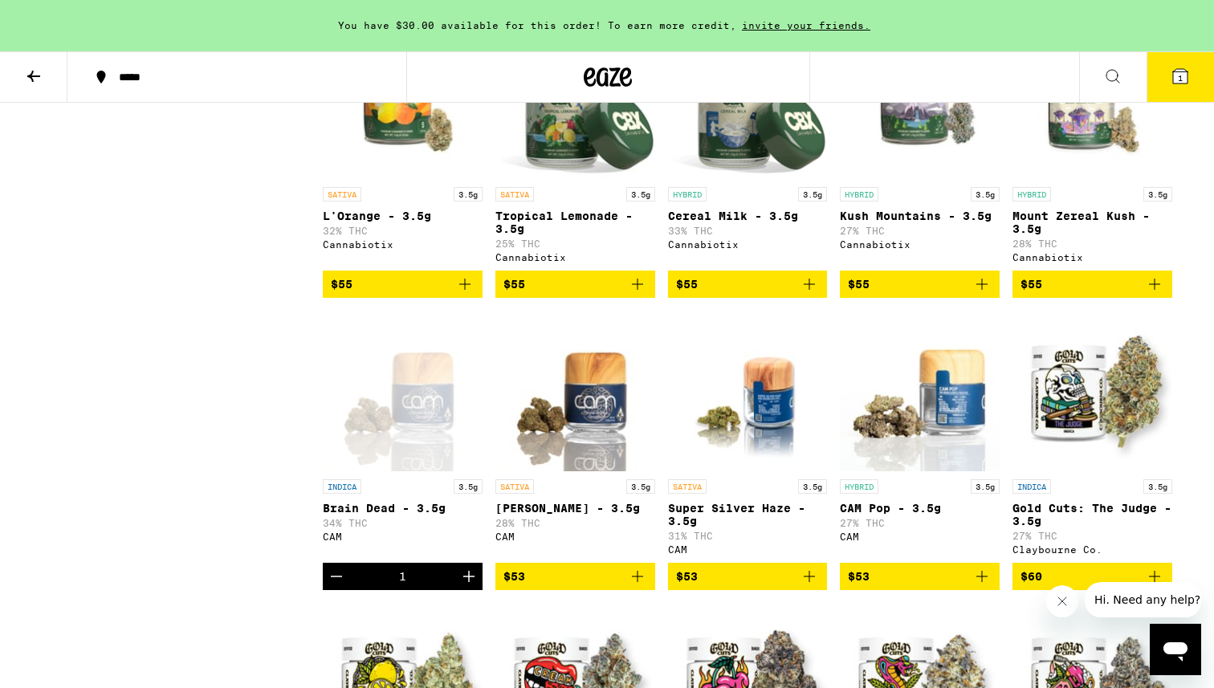
scroll to position [3985, 0]
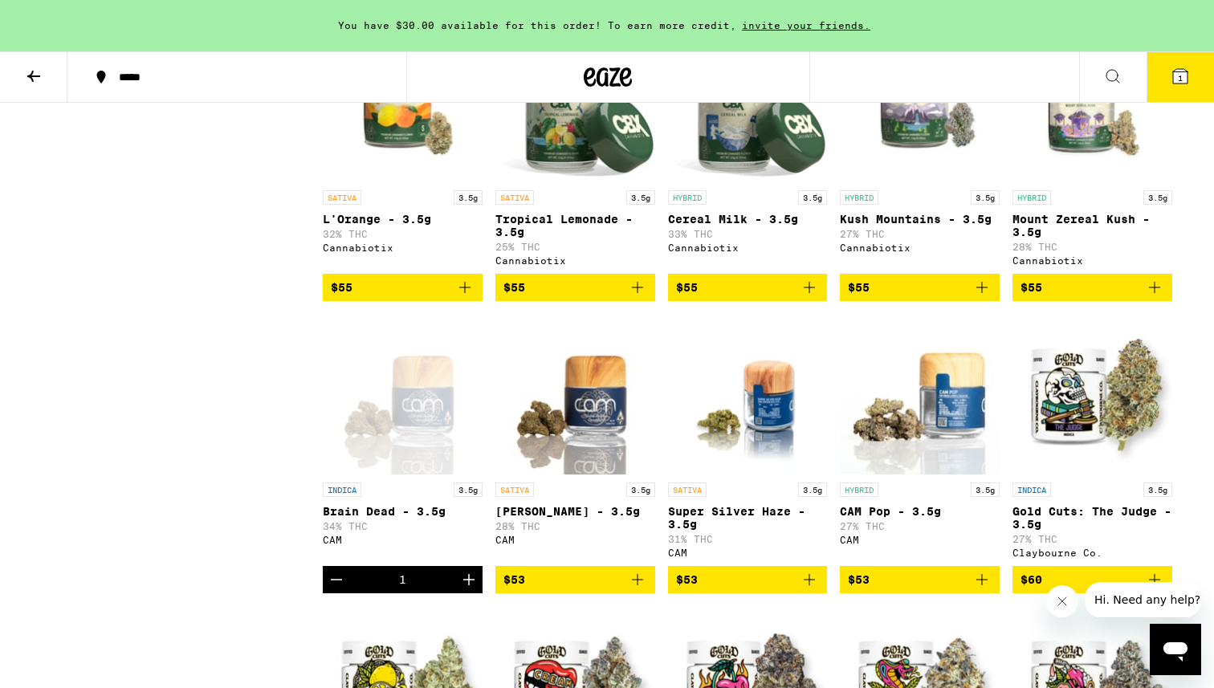
click at [702, 226] on p "Cereal Milk - 3.5g" at bounding box center [748, 219] width 160 height 13
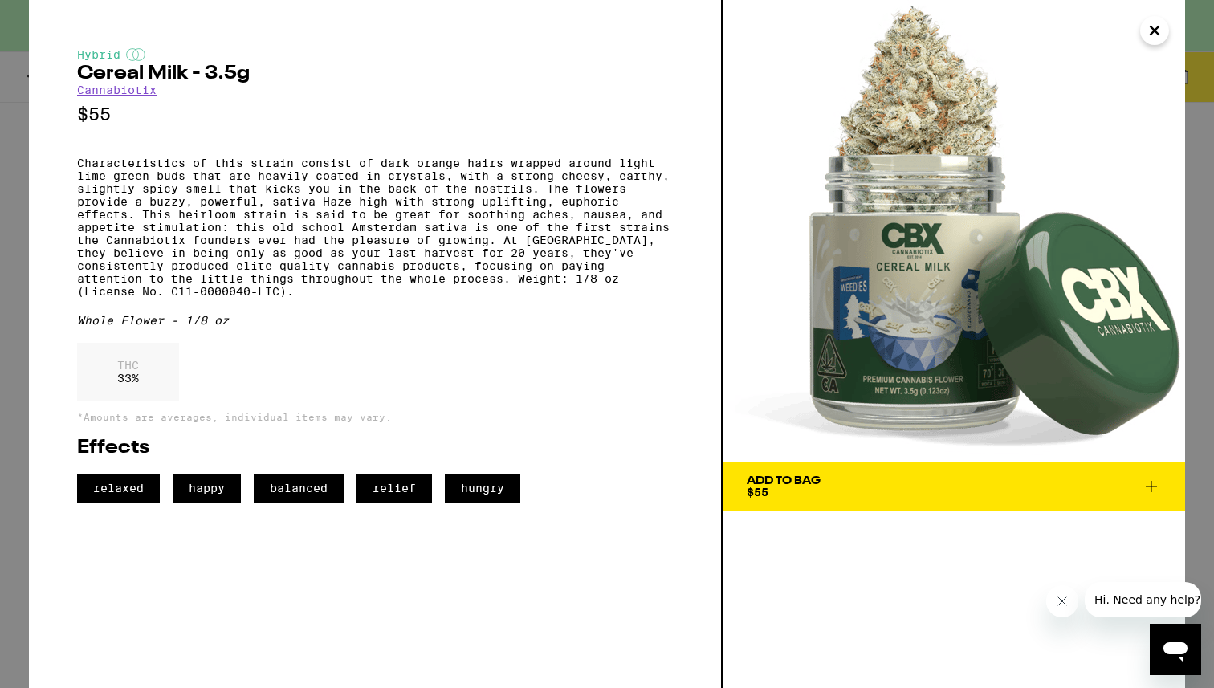
click at [1153, 35] on icon "Close" at bounding box center [1154, 30] width 19 height 24
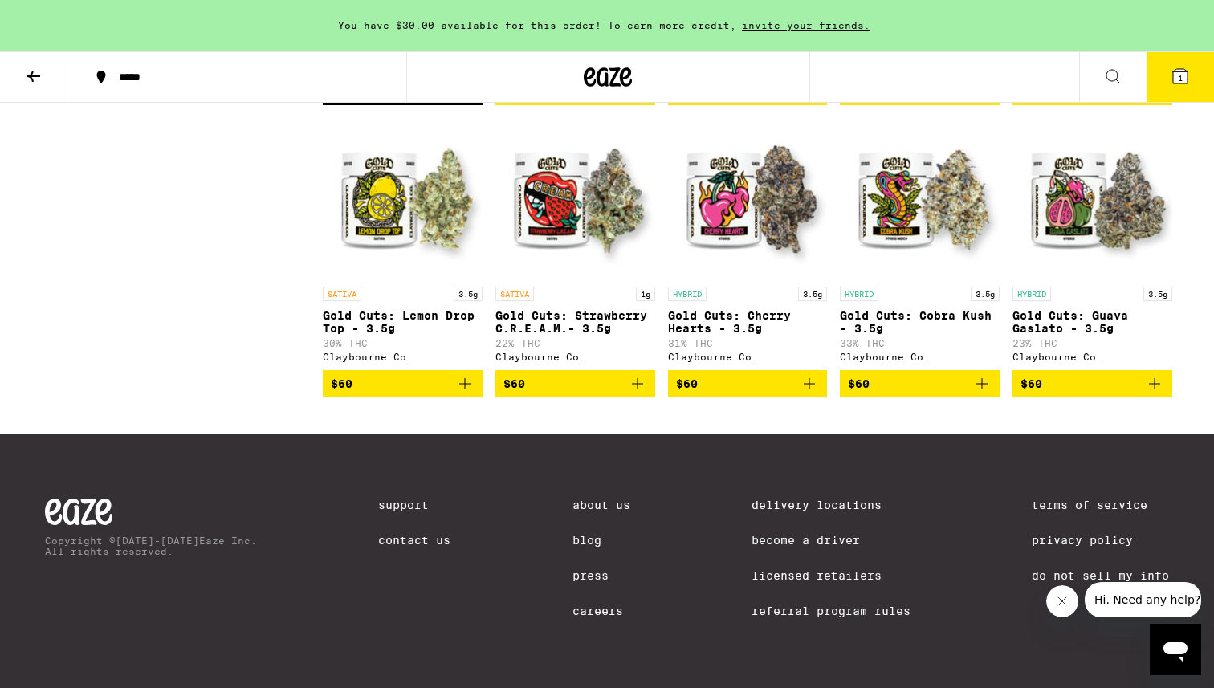
scroll to position [4597, 0]
click at [901, 393] on span "$60" at bounding box center [920, 383] width 144 height 19
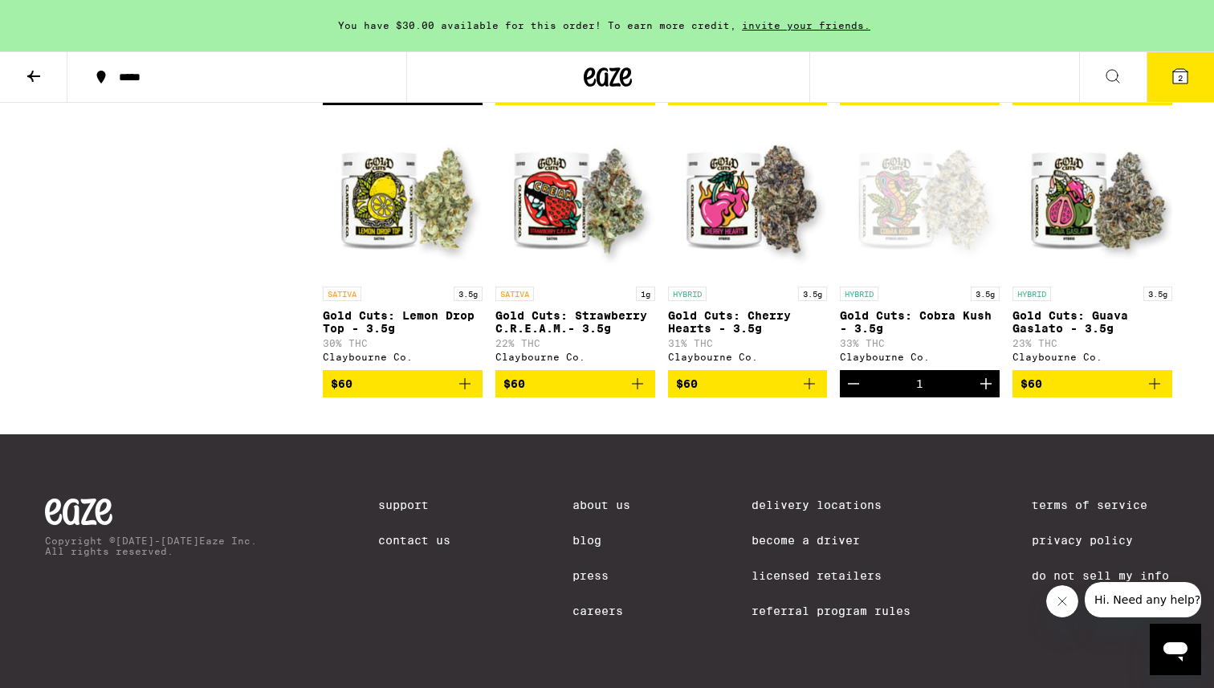
click at [1182, 76] on span "2" at bounding box center [1180, 78] width 5 height 10
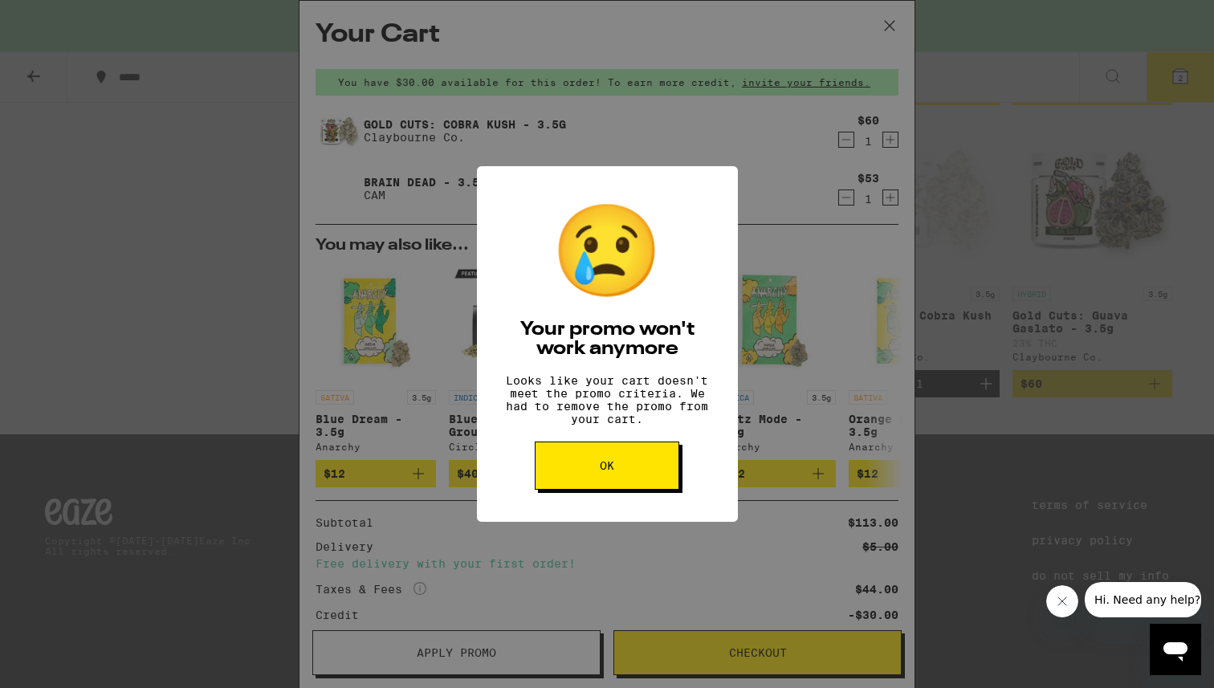
click at [593, 466] on button "OK" at bounding box center [607, 465] width 144 height 48
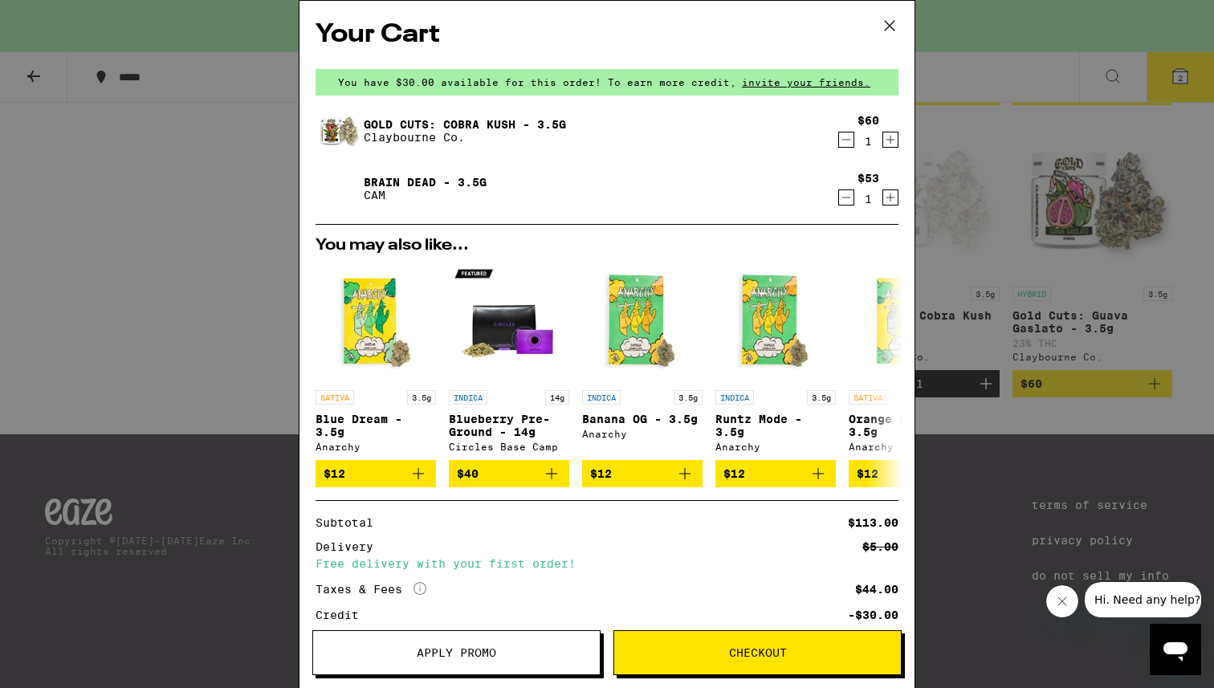
click at [842, 195] on icon "Decrement" at bounding box center [846, 197] width 14 height 19
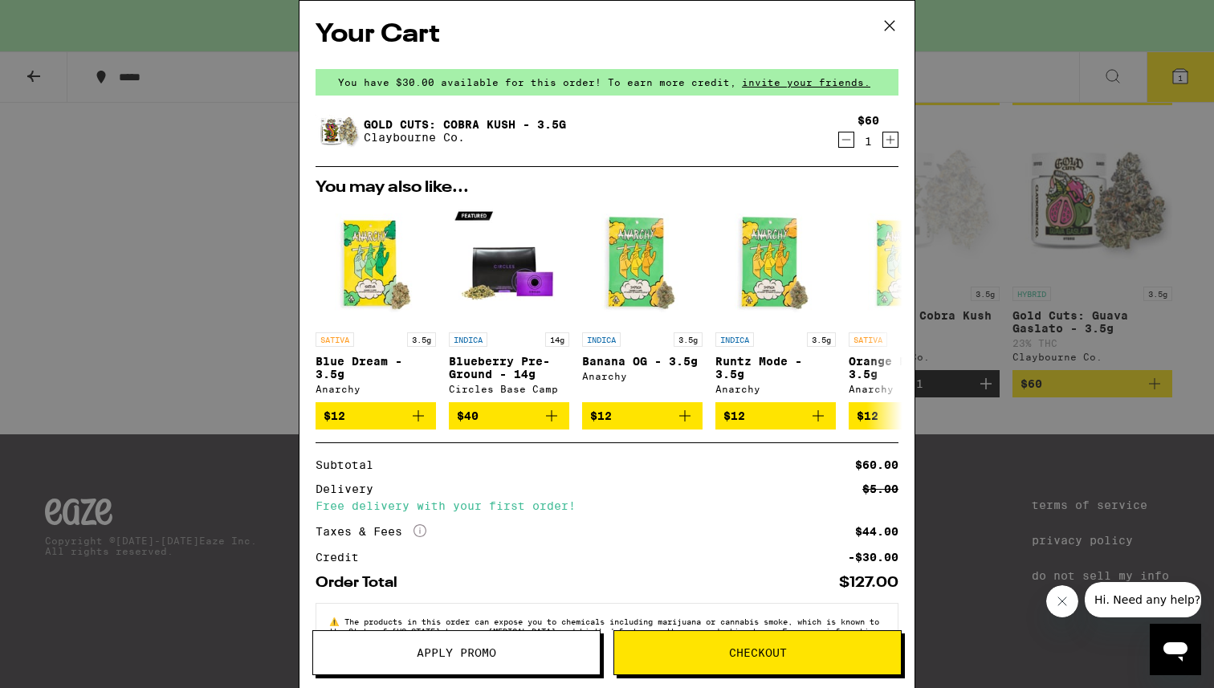
click at [894, 25] on icon at bounding box center [889, 26] width 24 height 24
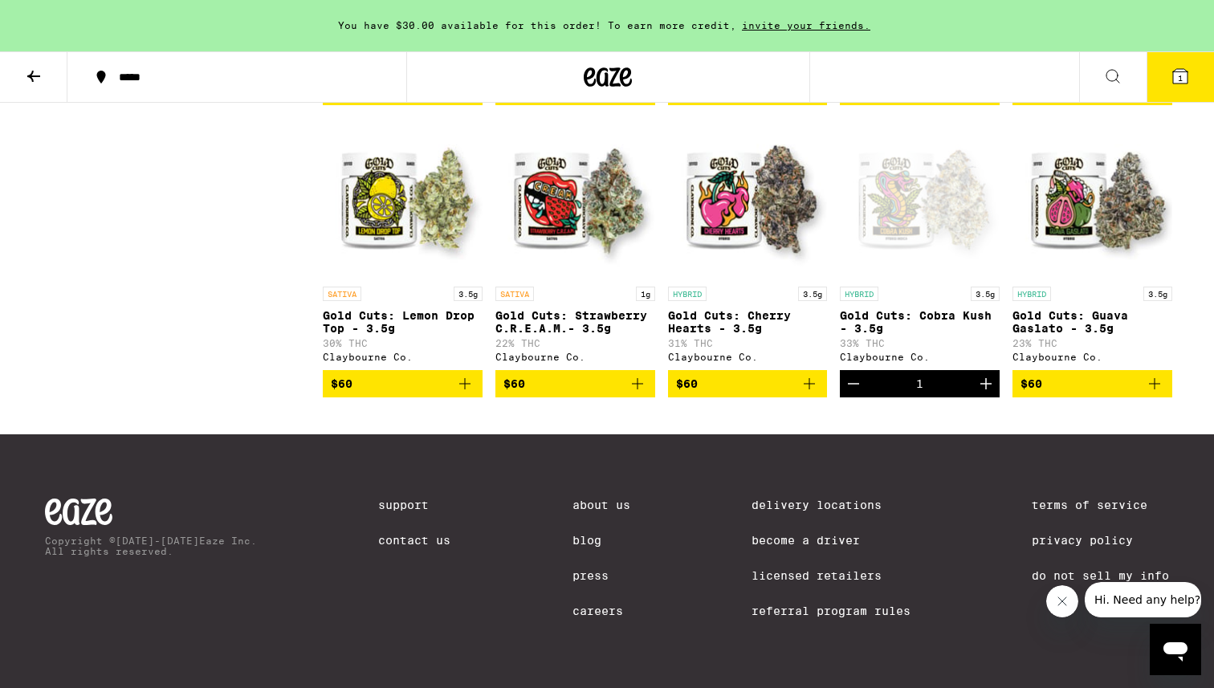
click at [1179, 74] on span "1" at bounding box center [1180, 78] width 5 height 10
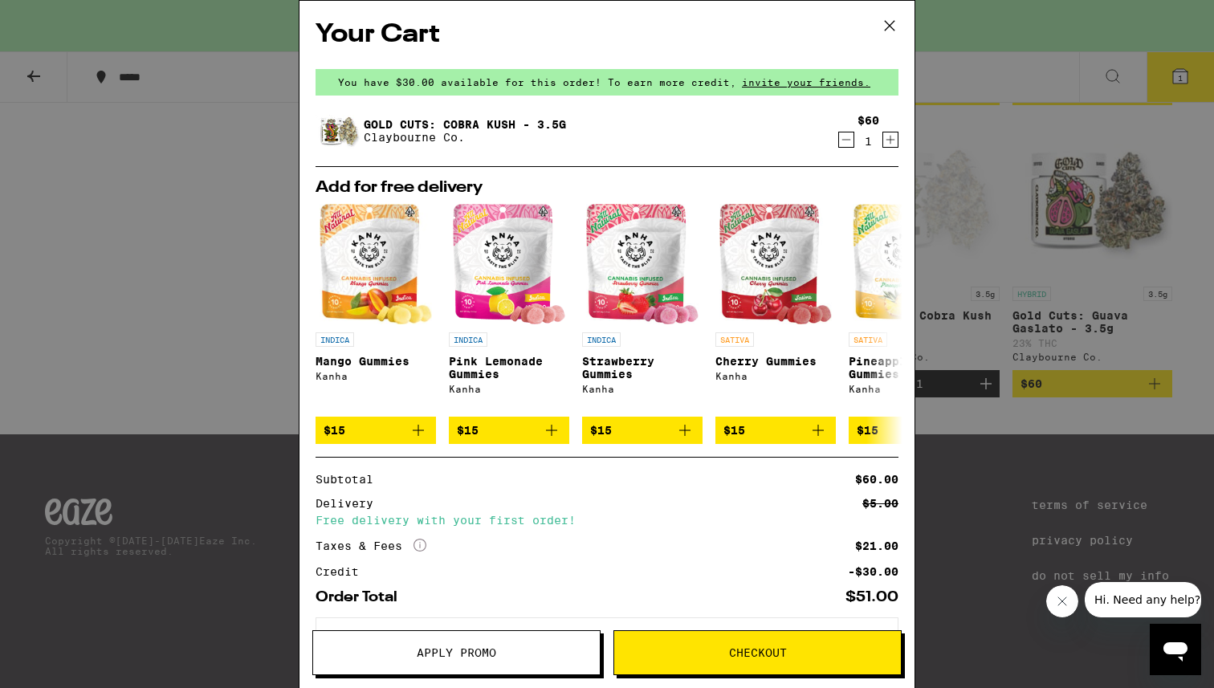
click at [887, 25] on icon at bounding box center [889, 26] width 24 height 24
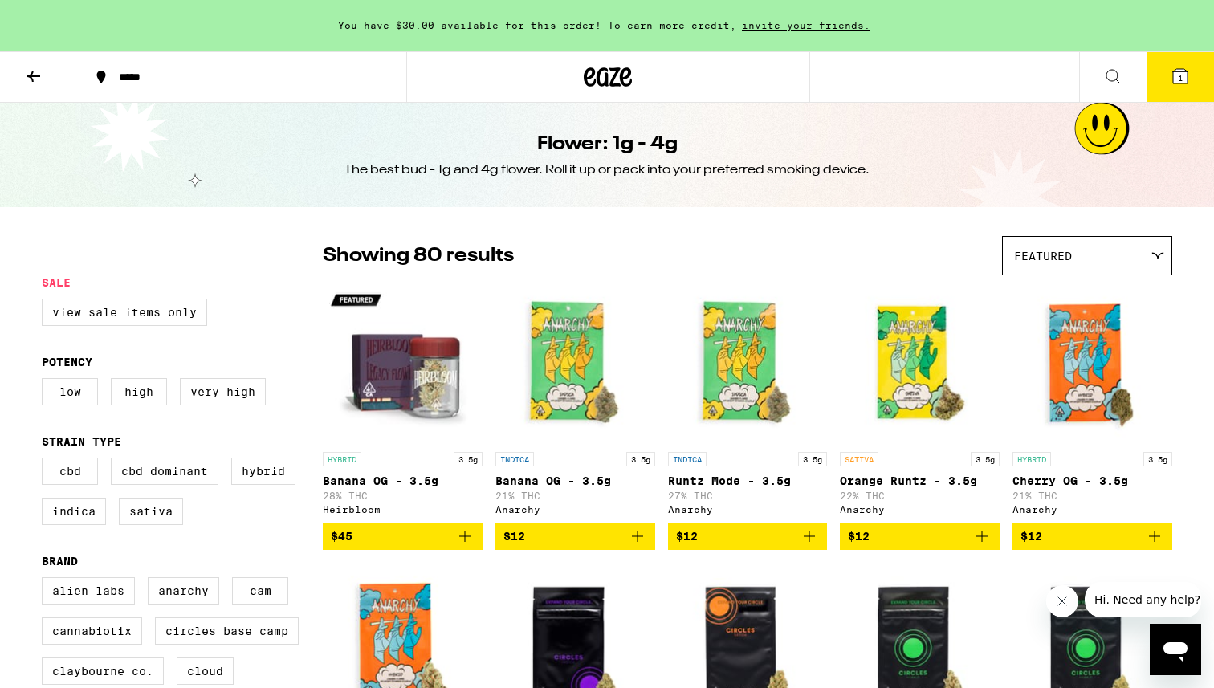
click at [29, 73] on icon at bounding box center [33, 76] width 19 height 19
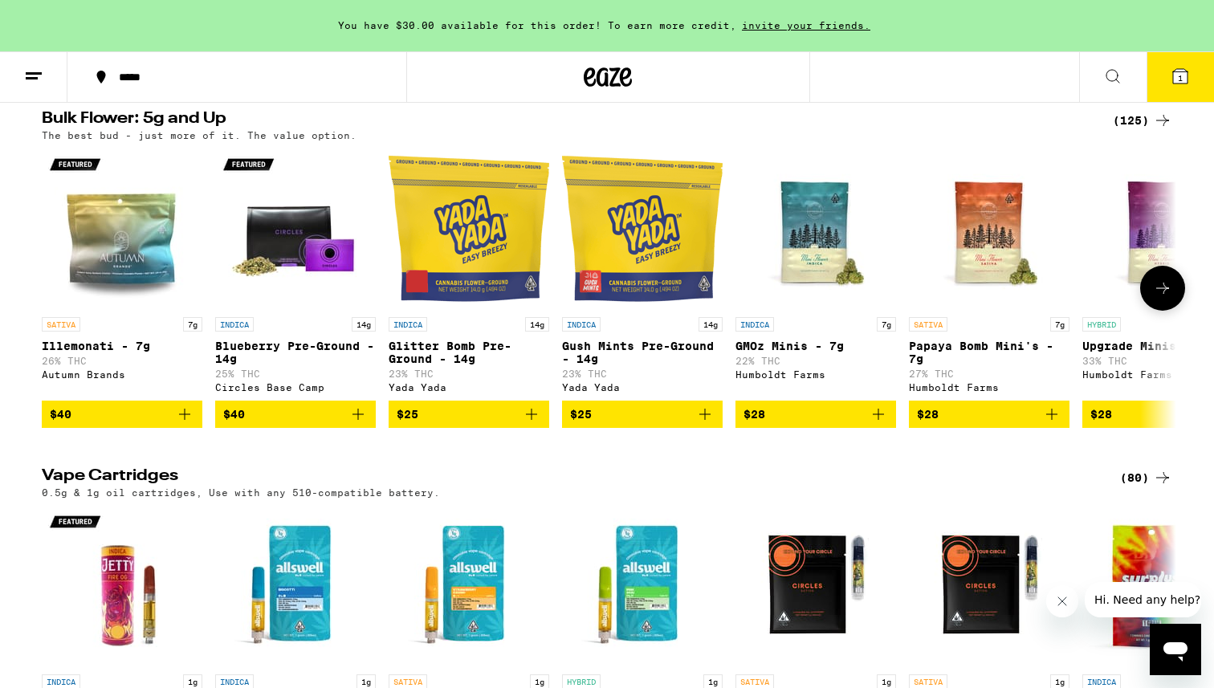
scroll to position [1304, 0]
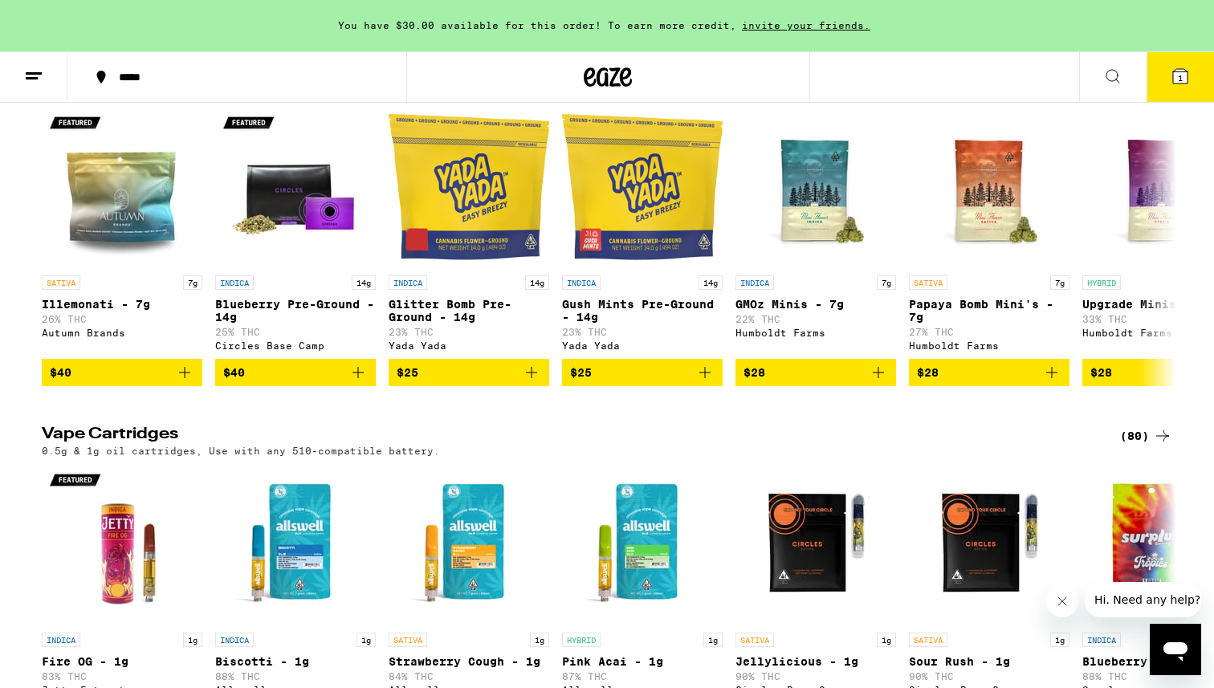
click at [1126, 88] on div "(125)" at bounding box center [1142, 78] width 59 height 19
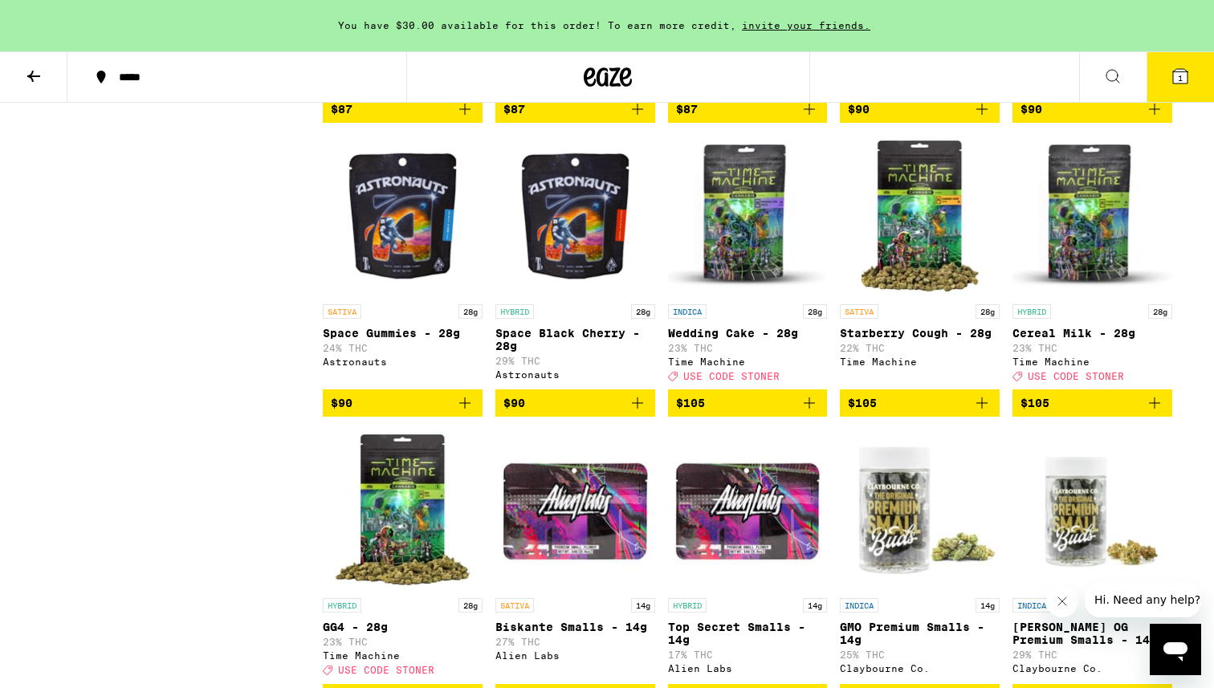
scroll to position [5244, 0]
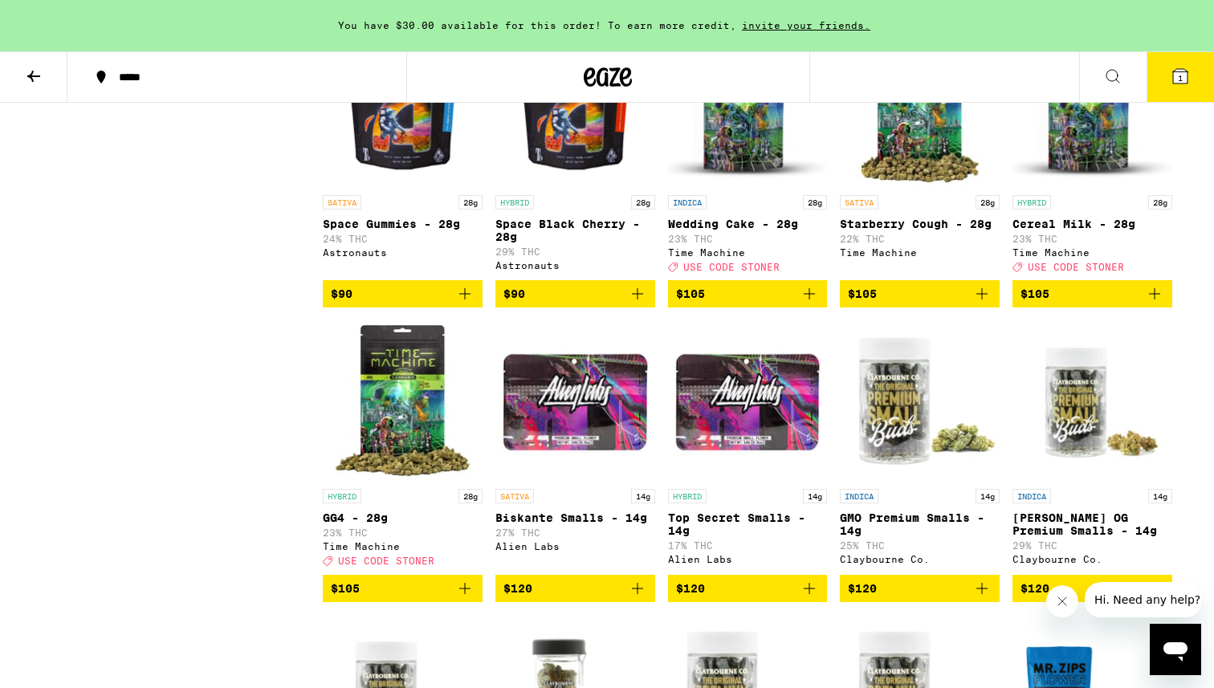
click at [1171, 75] on icon at bounding box center [1179, 76] width 19 height 19
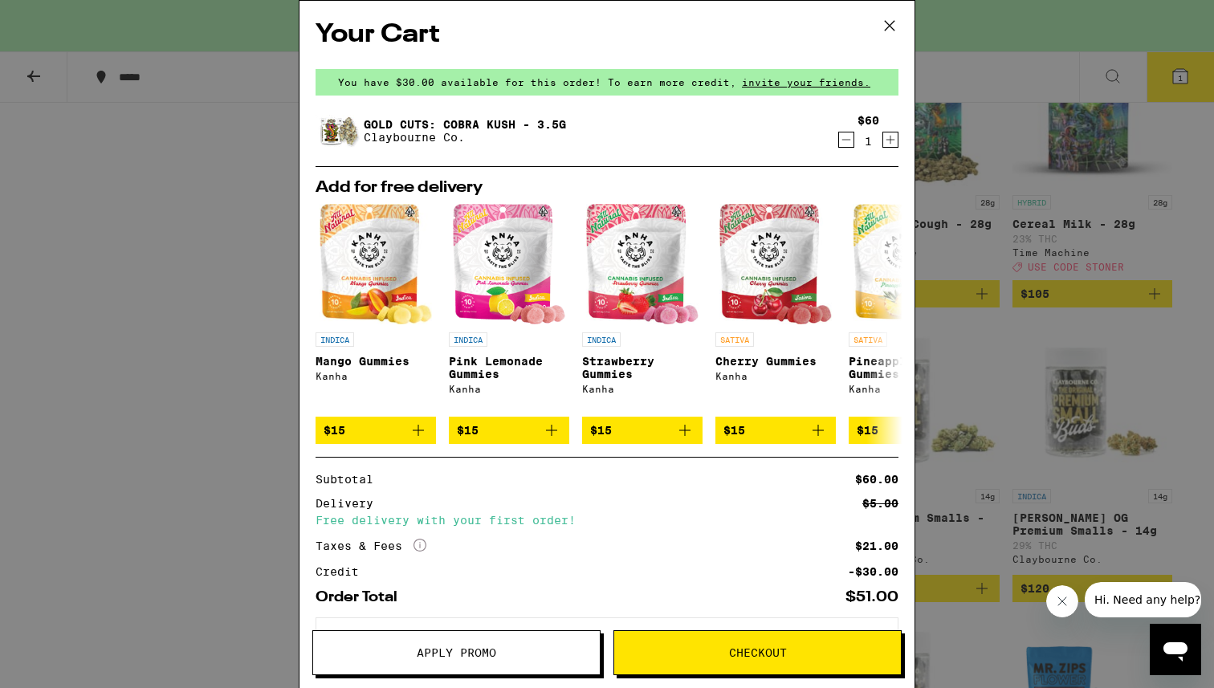
click at [846, 141] on icon "Decrement" at bounding box center [846, 139] width 14 height 19
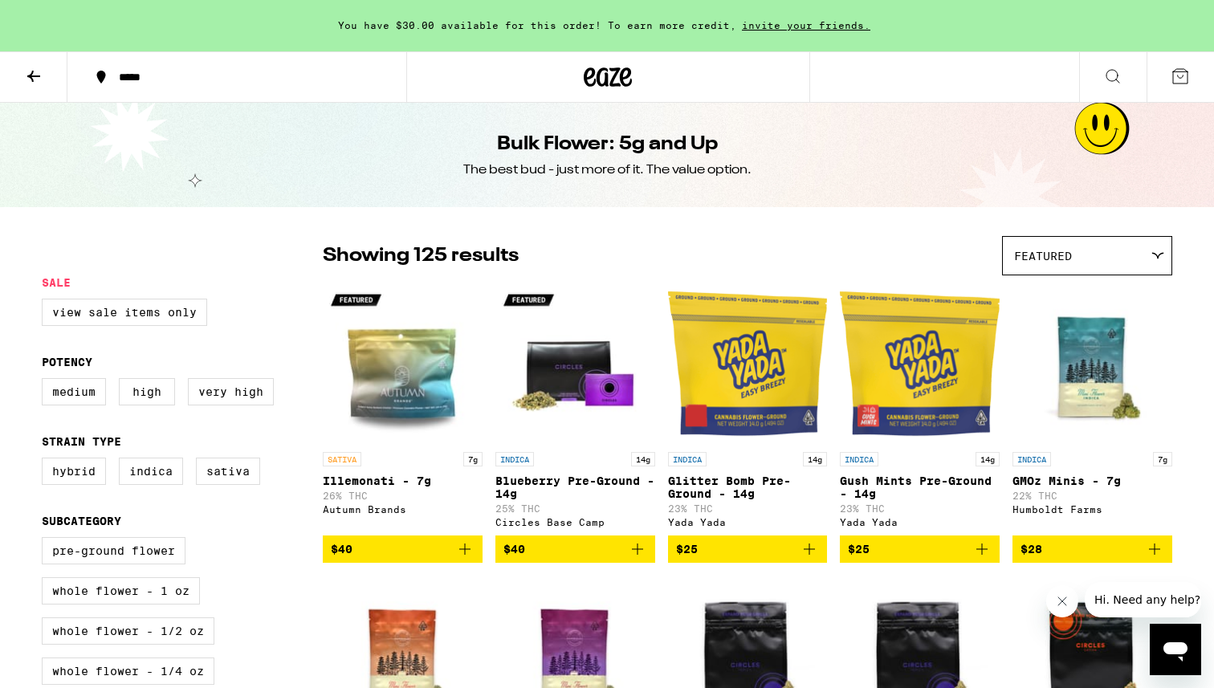
click at [48, 73] on button at bounding box center [33, 77] width 67 height 51
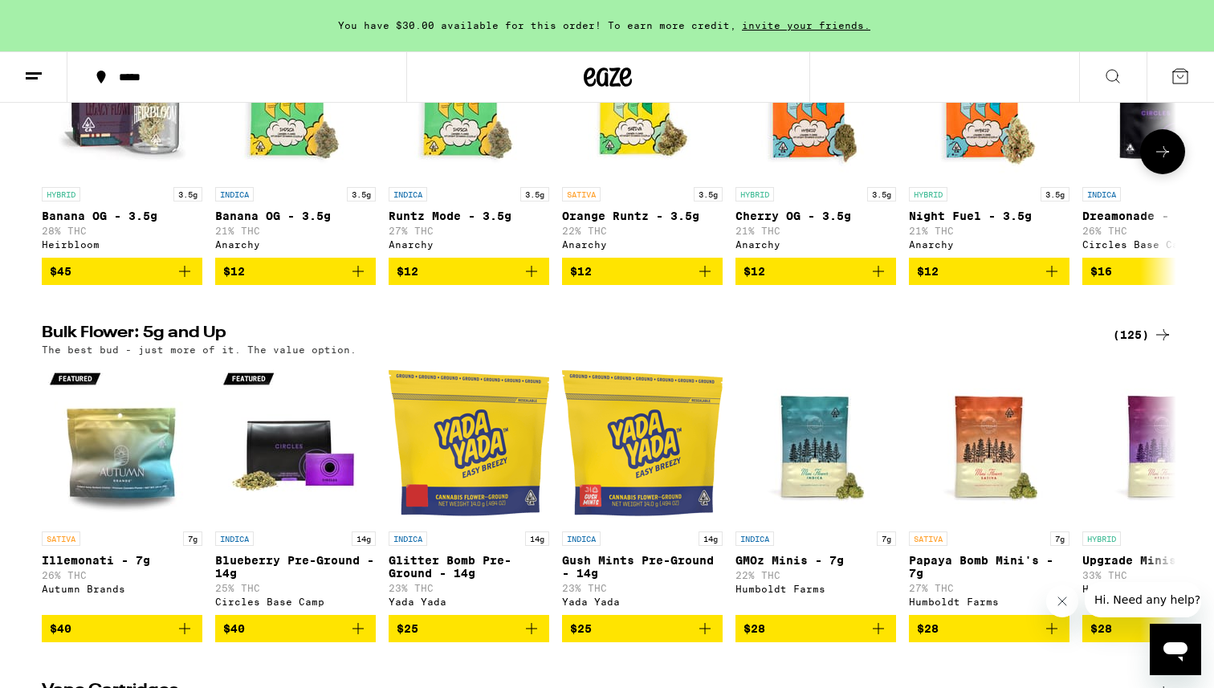
scroll to position [898, 0]
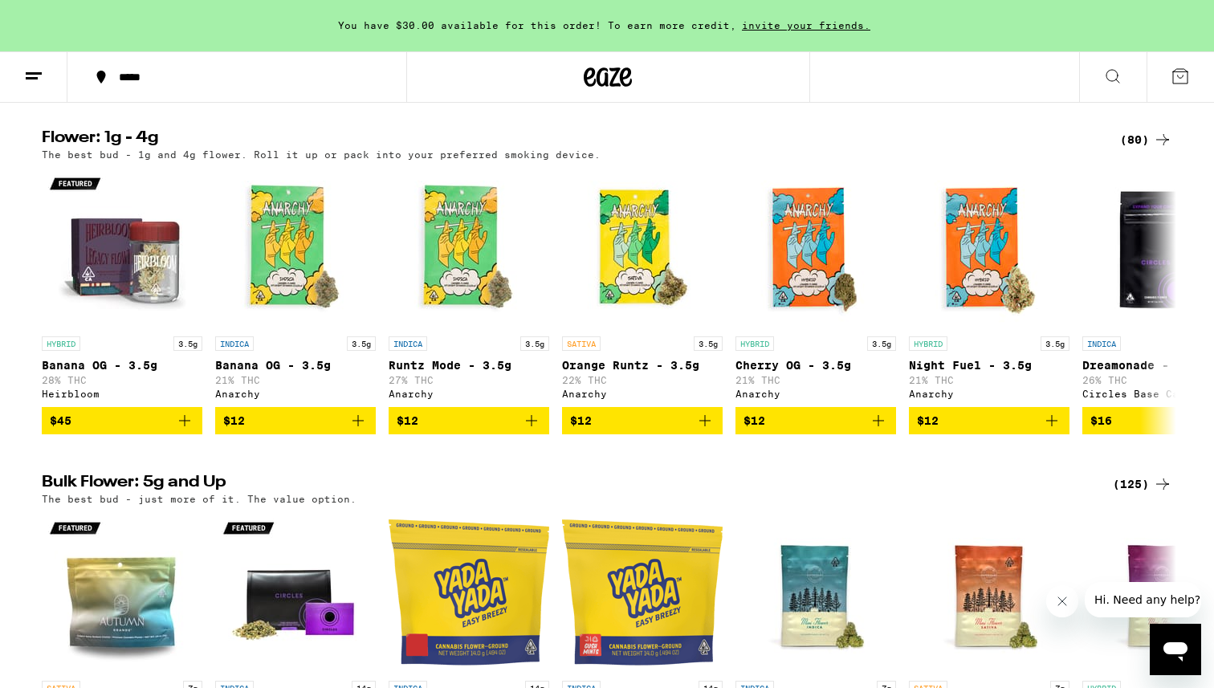
click at [1127, 149] on div "(80)" at bounding box center [1146, 139] width 52 height 19
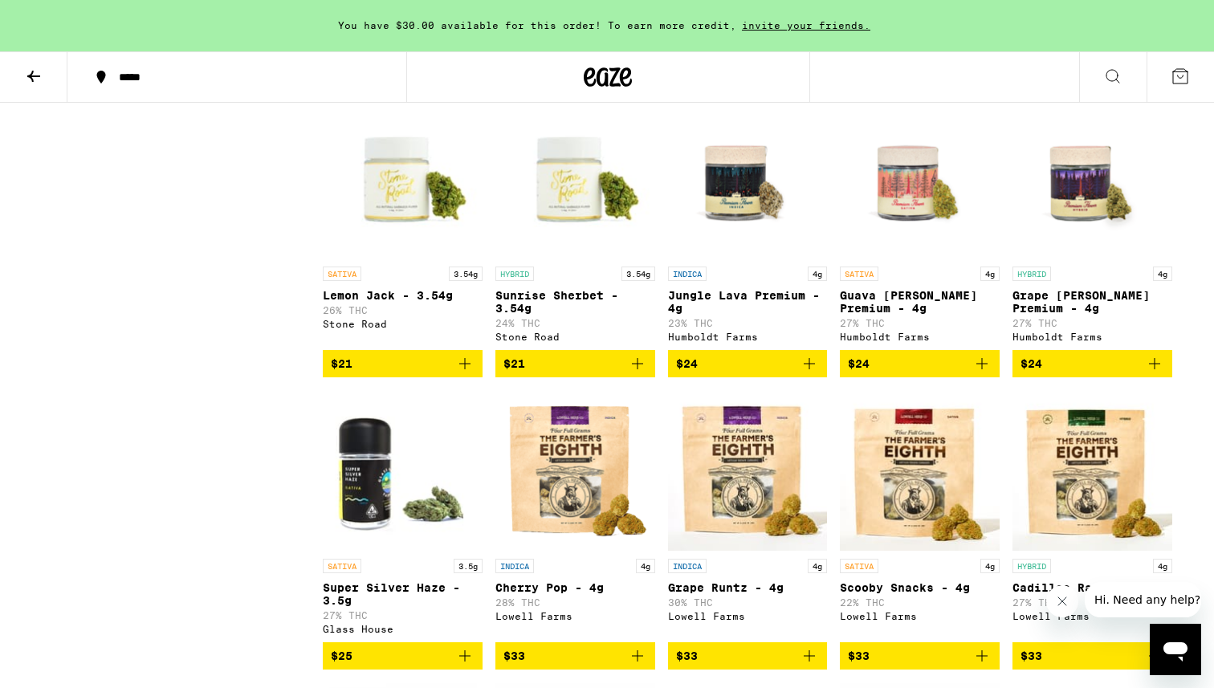
scroll to position [1021, 0]
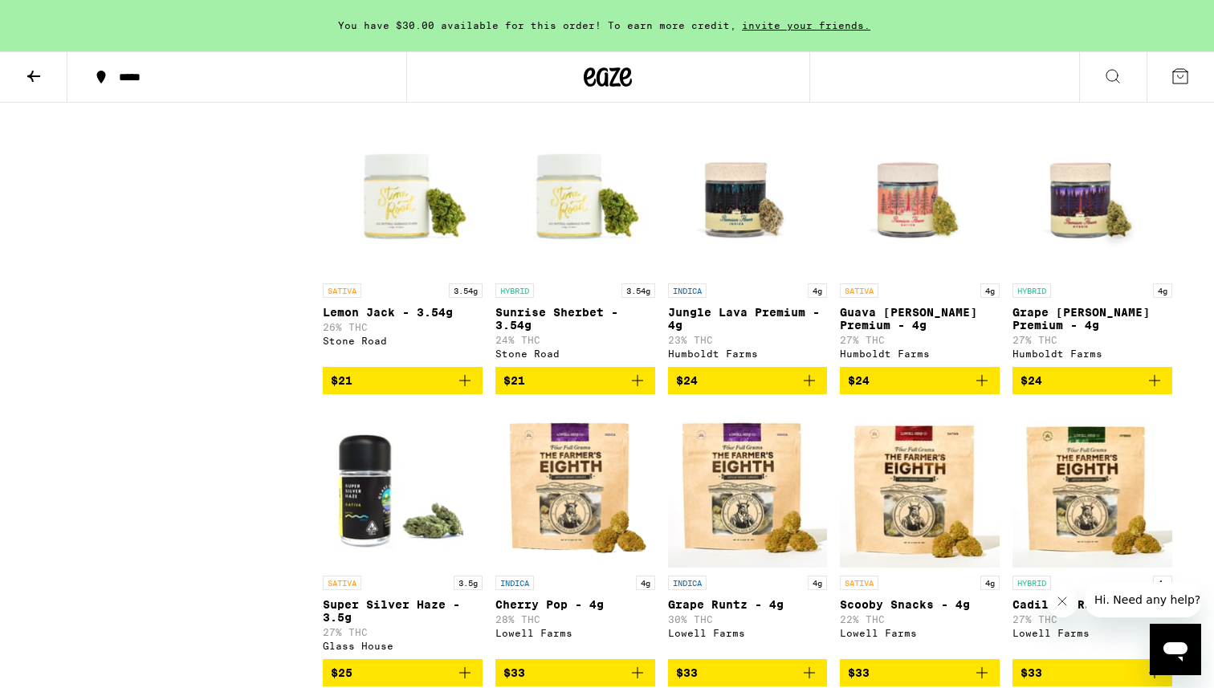
click at [1109, 390] on span "$24" at bounding box center [1092, 380] width 144 height 19
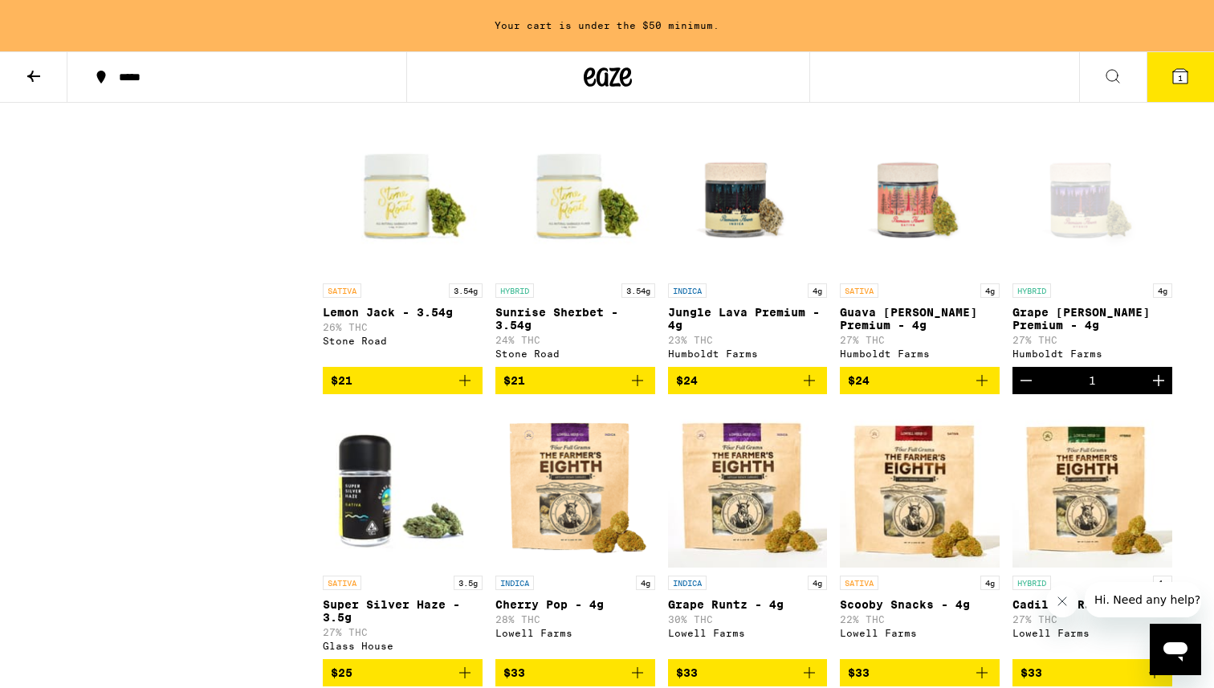
click at [1032, 332] on p "Grape Runtz Premium - 4g" at bounding box center [1092, 319] width 160 height 26
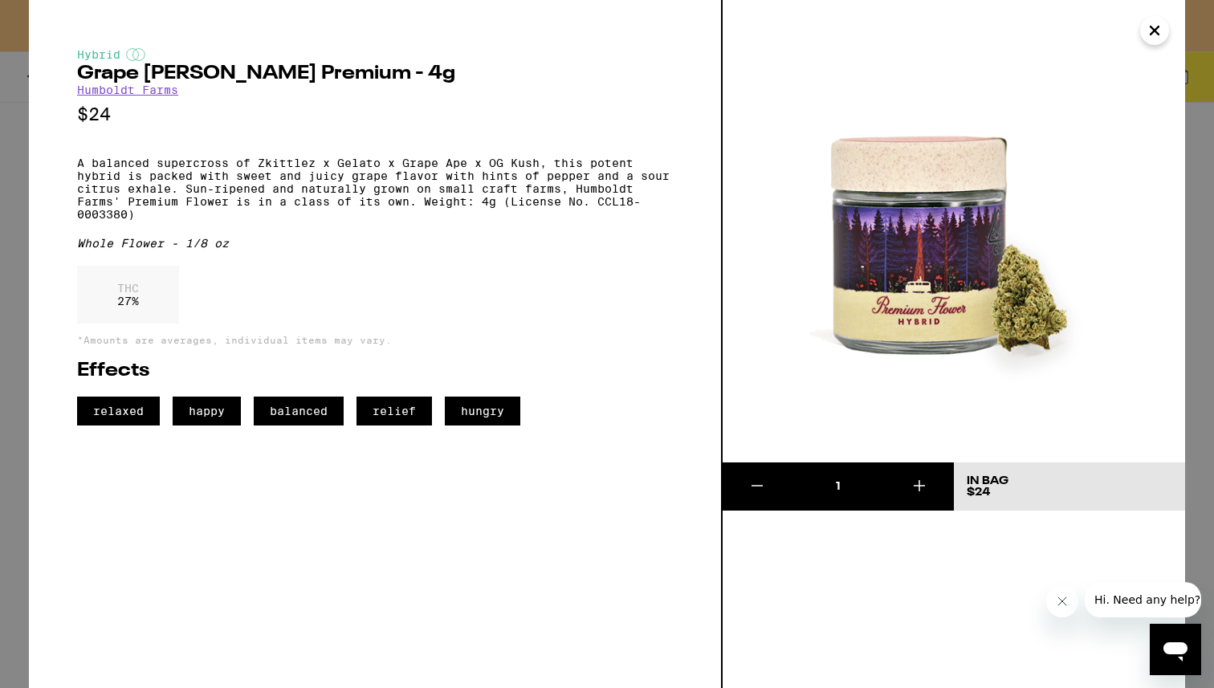
click at [1150, 26] on icon "Close" at bounding box center [1154, 30] width 8 height 8
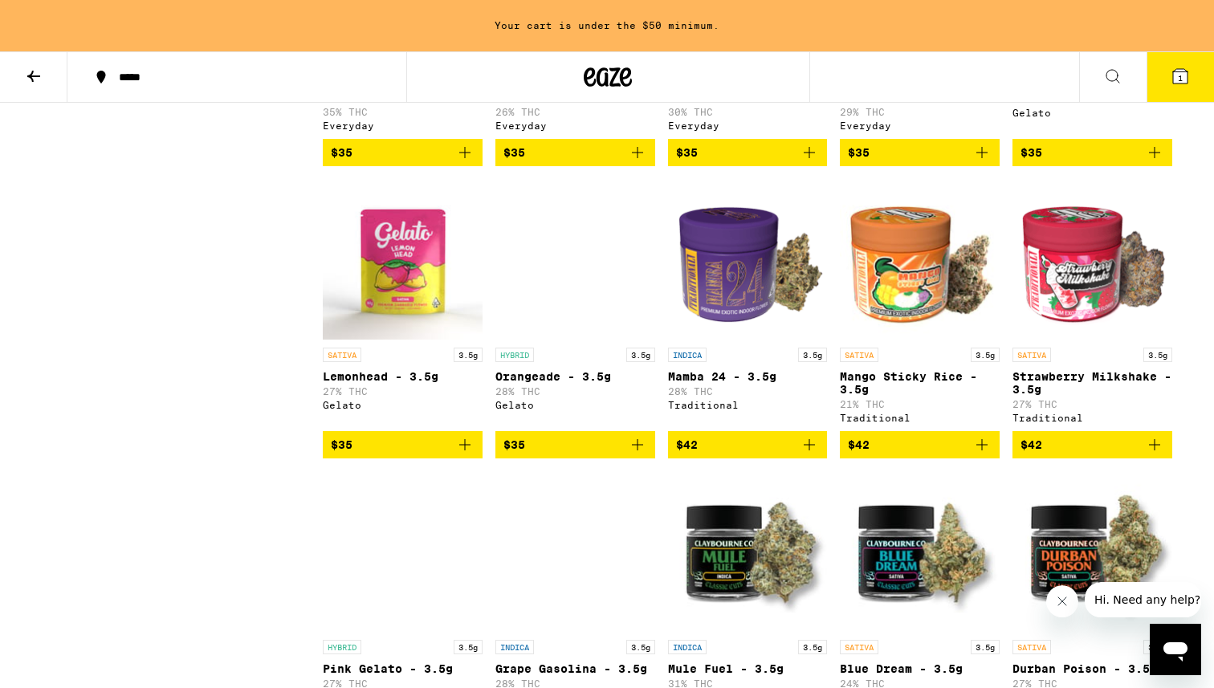
scroll to position [1839, 0]
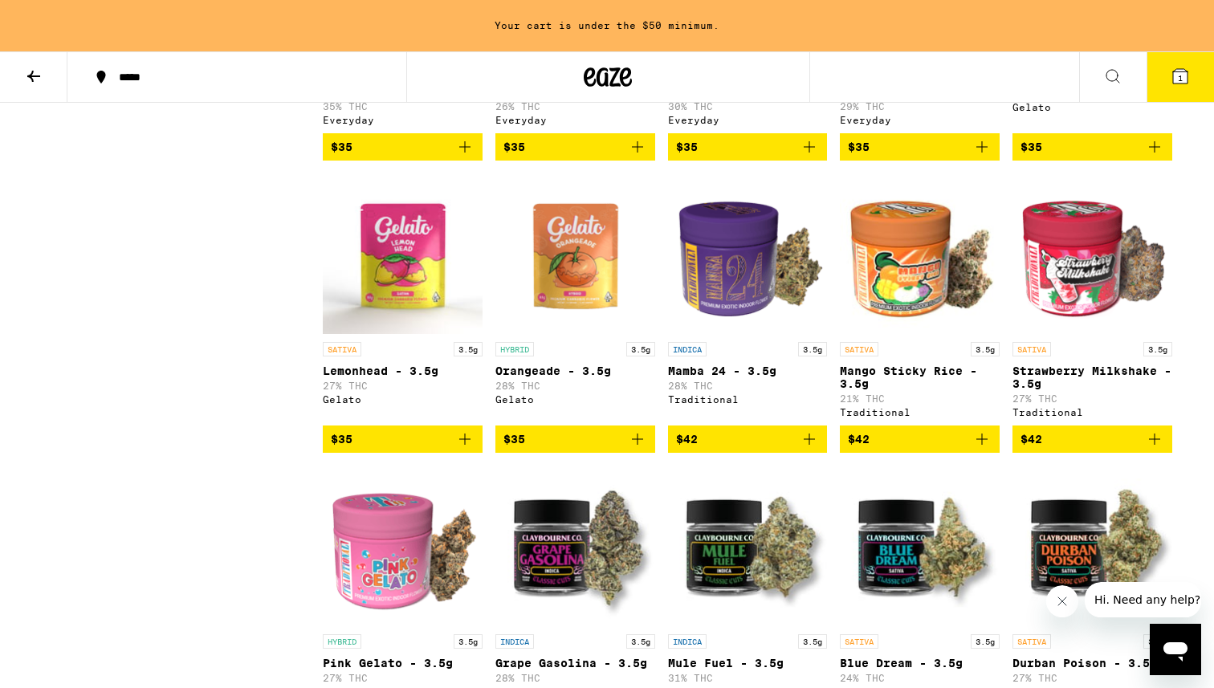
click at [688, 377] on p "Mamba 24 - 3.5g" at bounding box center [748, 370] width 160 height 13
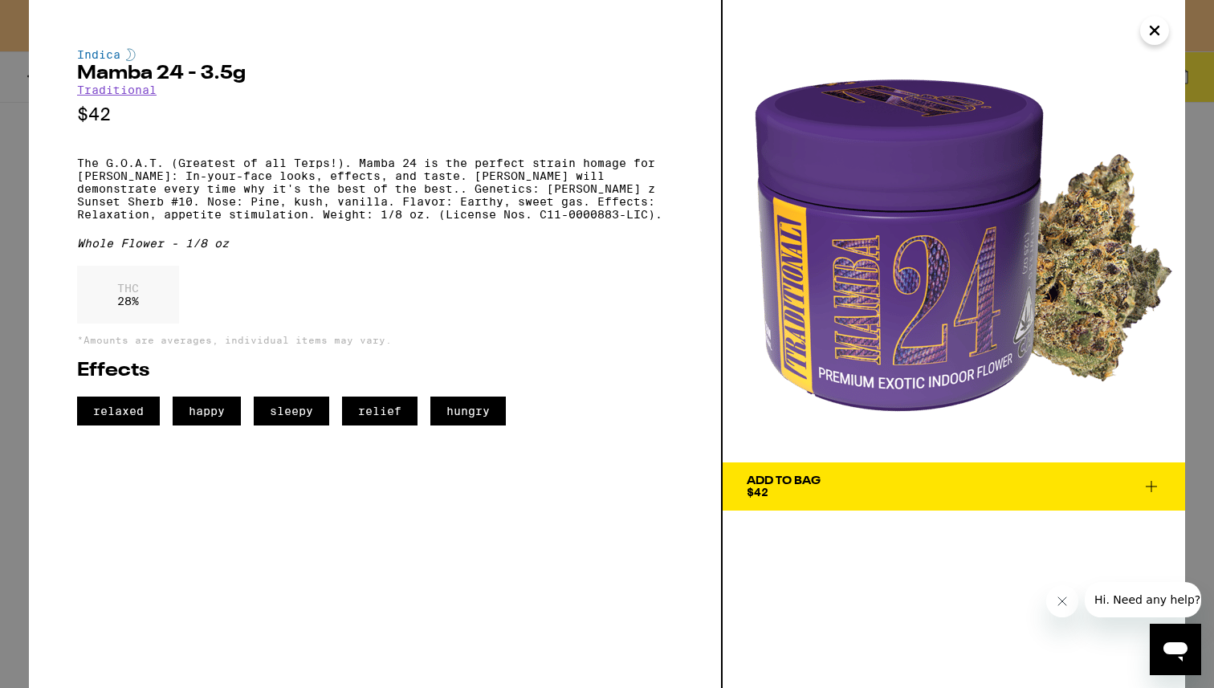
click at [1158, 30] on icon "Close" at bounding box center [1154, 30] width 19 height 24
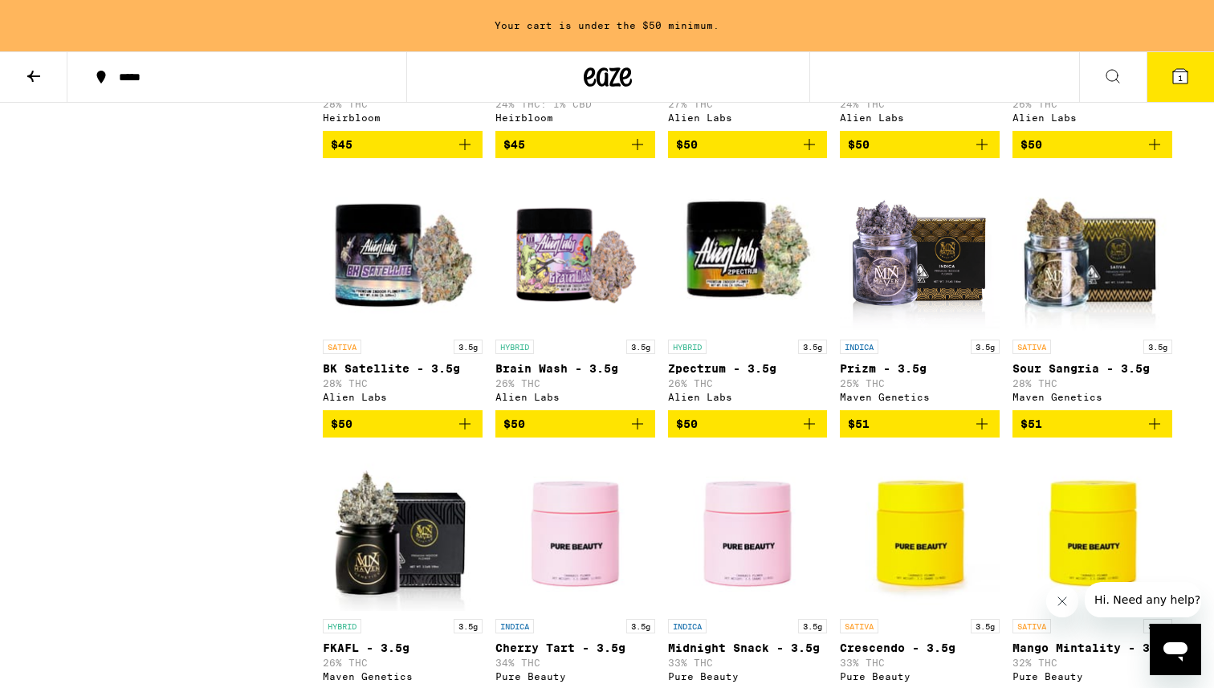
scroll to position [3085, 0]
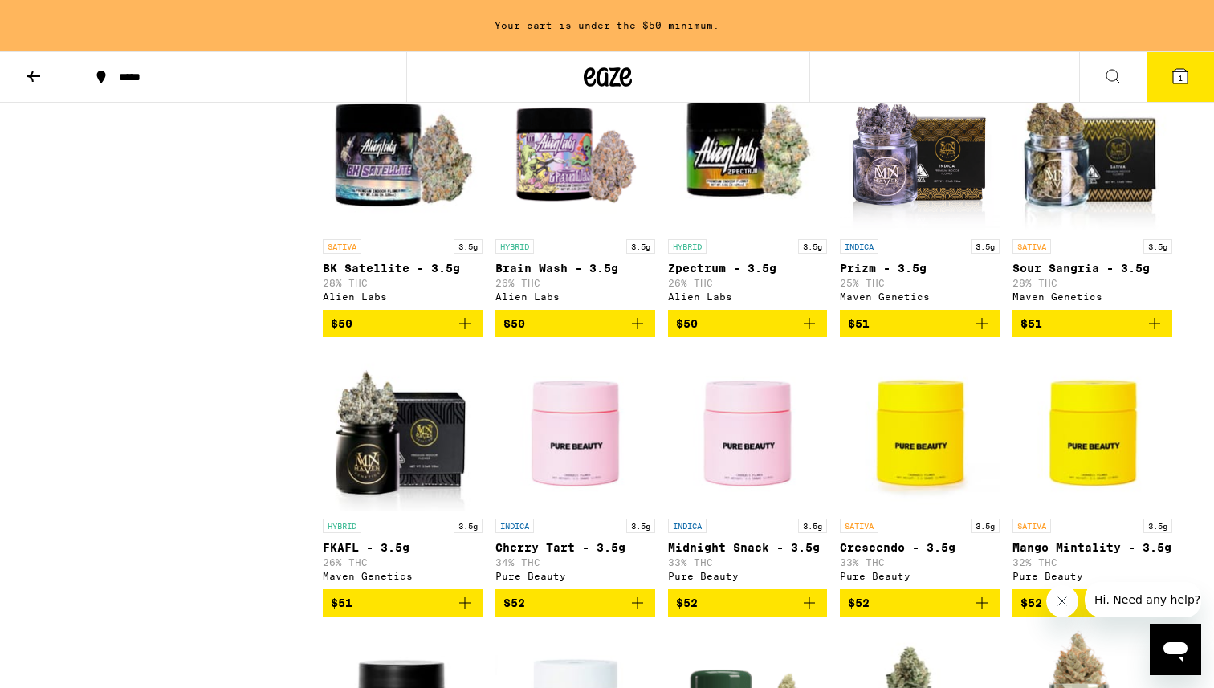
click at [978, 333] on icon "Add to bag" at bounding box center [981, 323] width 19 height 19
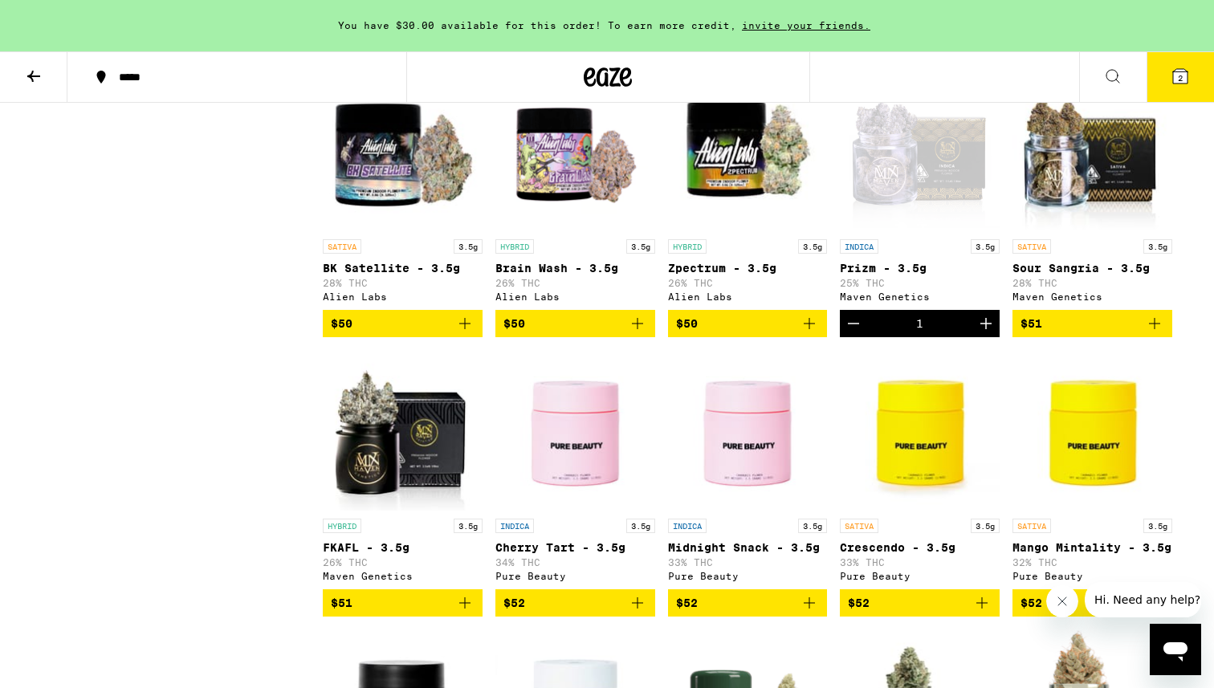
click at [1185, 59] on button "2" at bounding box center [1179, 77] width 67 height 50
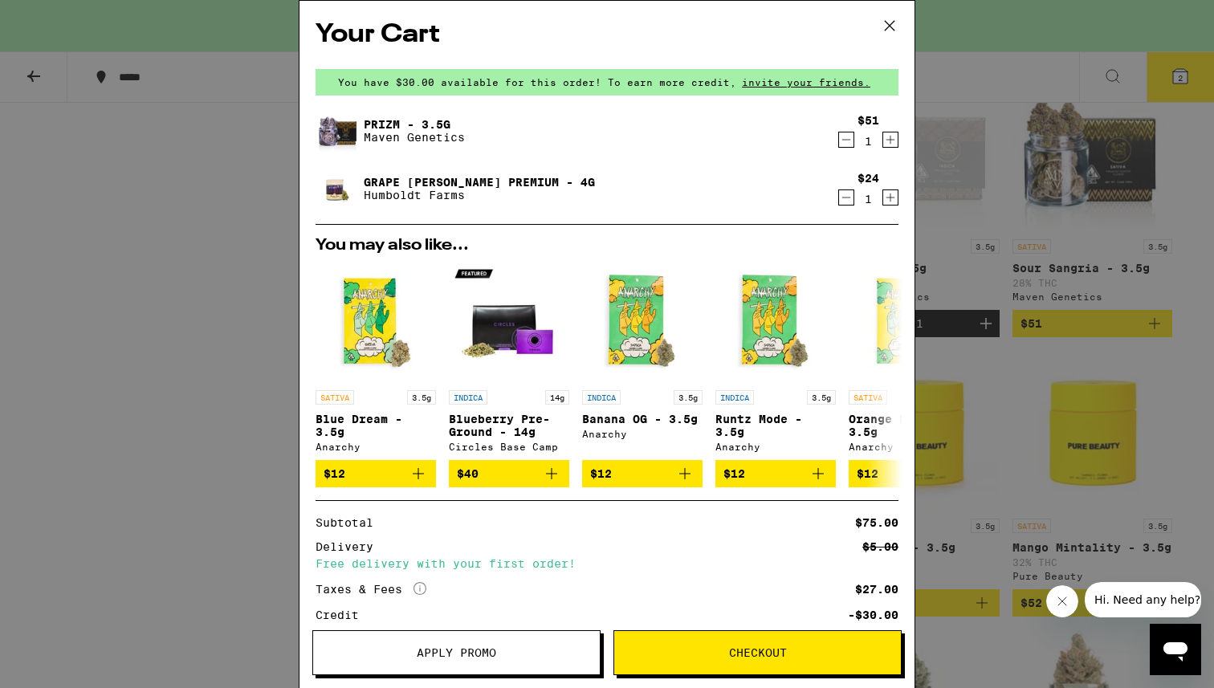
click at [398, 118] on link "Prizm - 3.5g" at bounding box center [414, 124] width 101 height 13
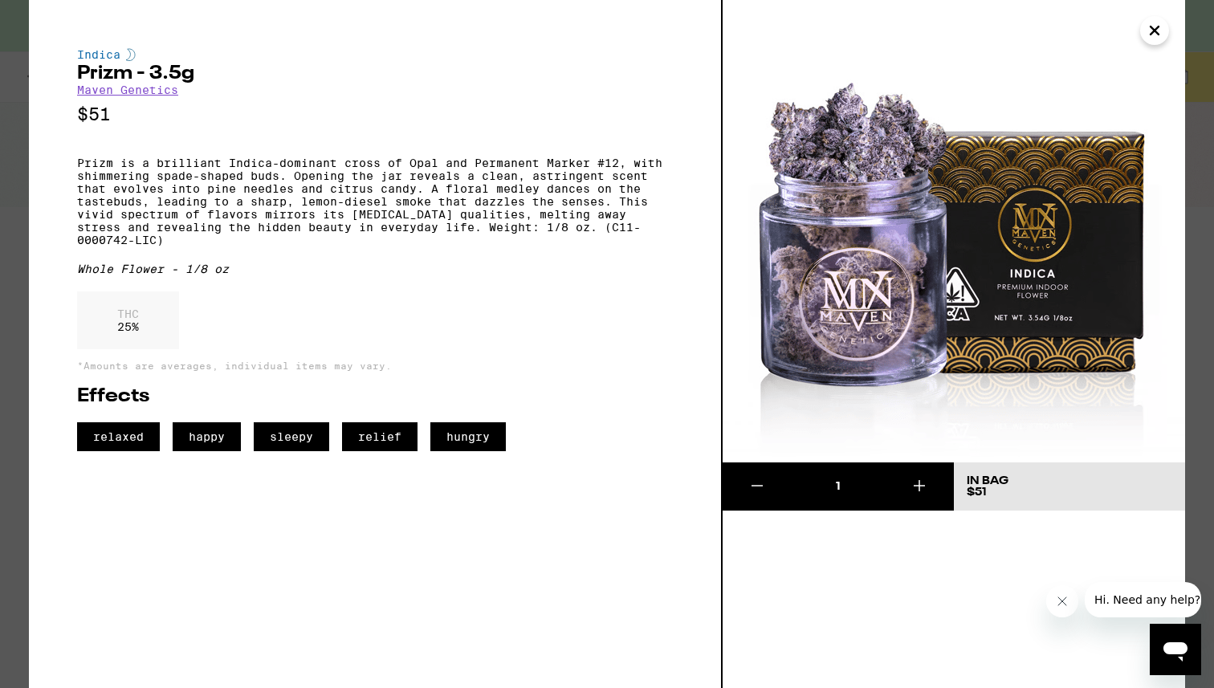
click at [1153, 18] on icon "Close" at bounding box center [1154, 30] width 19 height 24
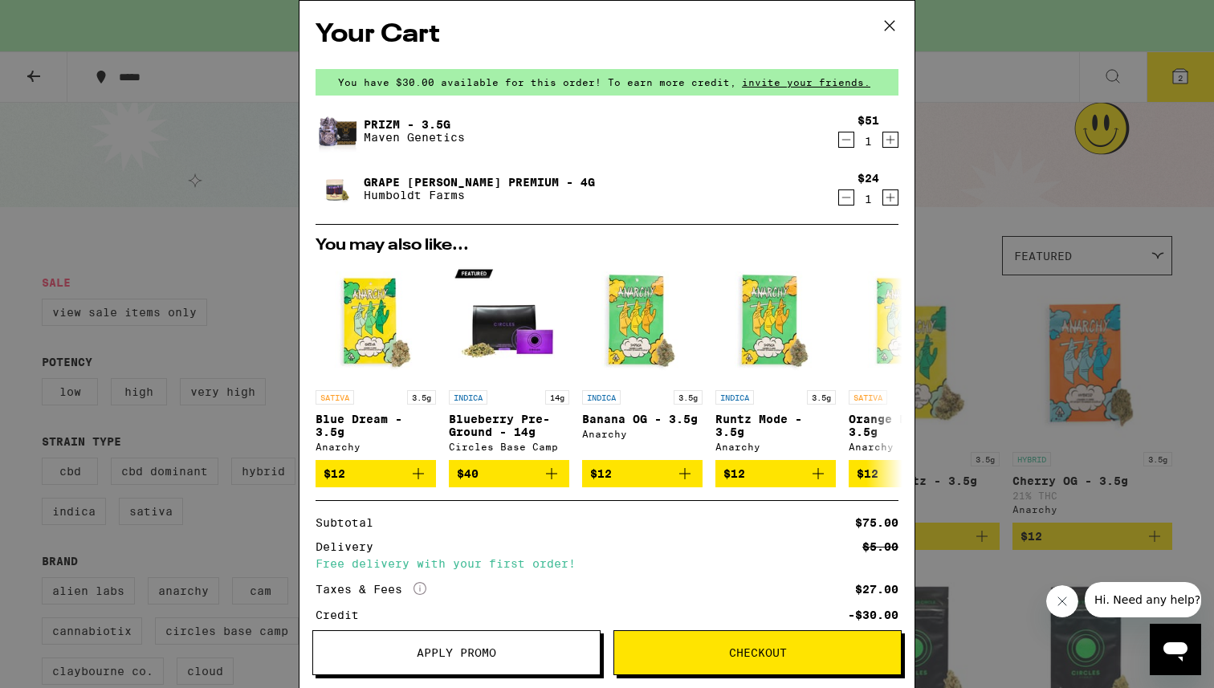
click at [973, 169] on div "Your Cart You have $30.00 available for this order! To earn more credit, invite…" at bounding box center [607, 344] width 1214 height 688
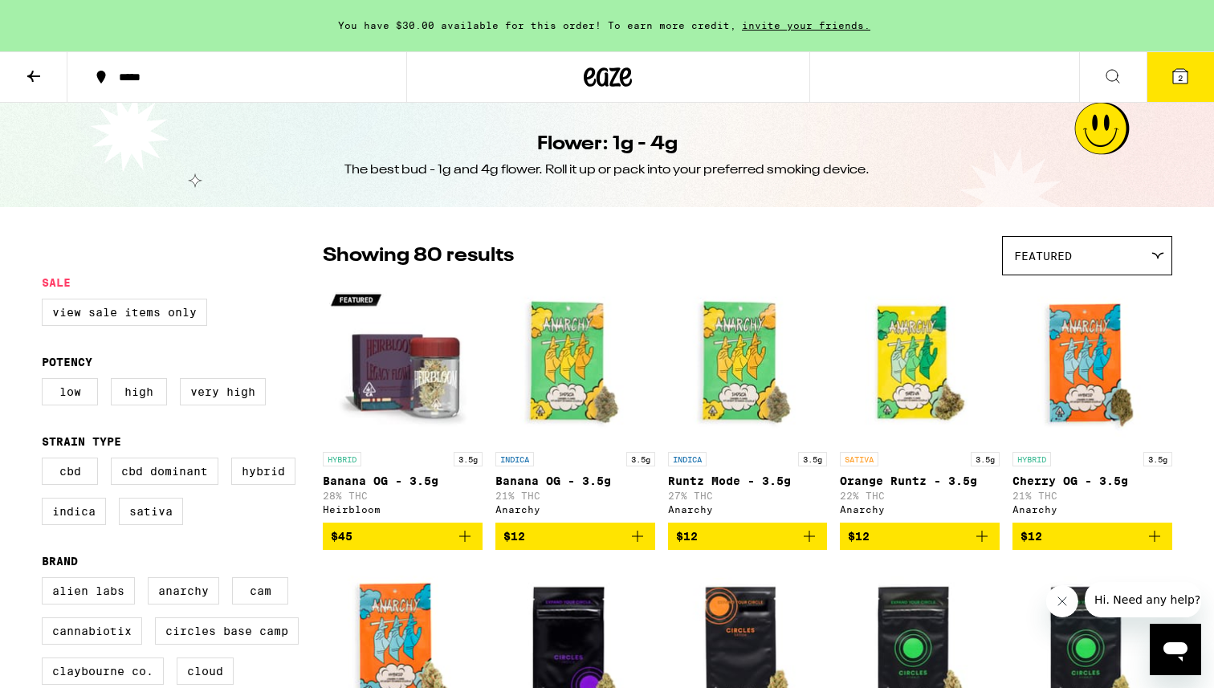
click at [1162, 77] on button "2" at bounding box center [1179, 77] width 67 height 50
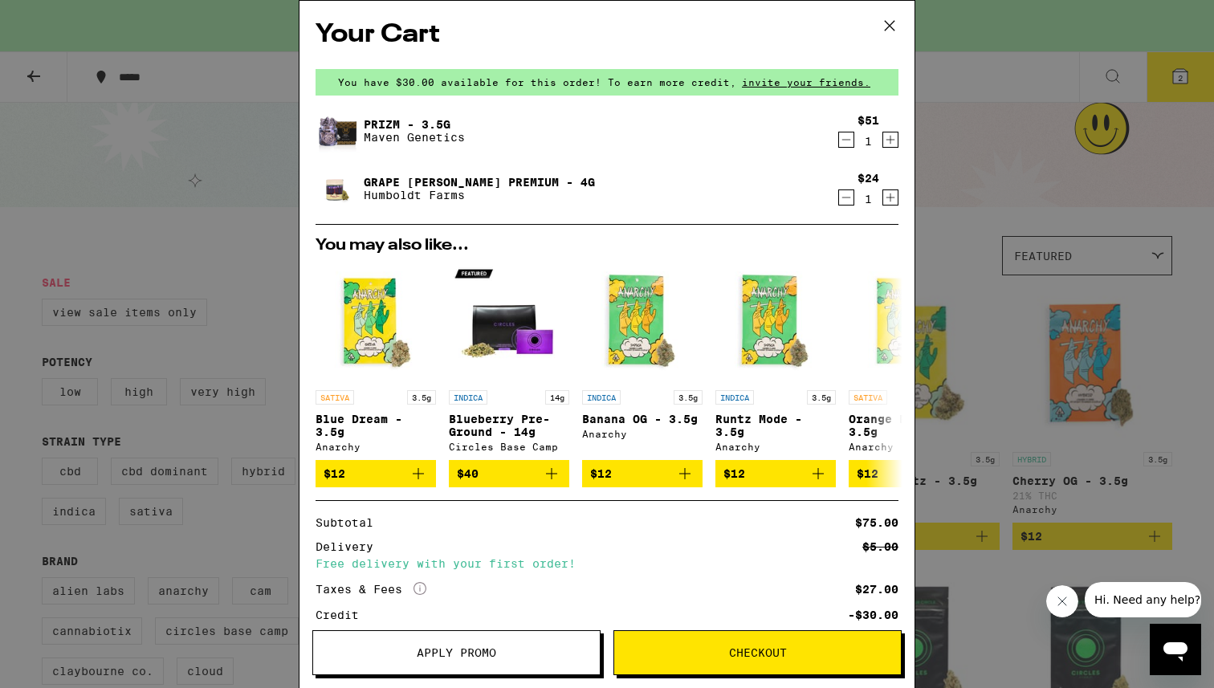
click at [498, 181] on link "Grape Runtz Premium - 4g" at bounding box center [479, 182] width 231 height 13
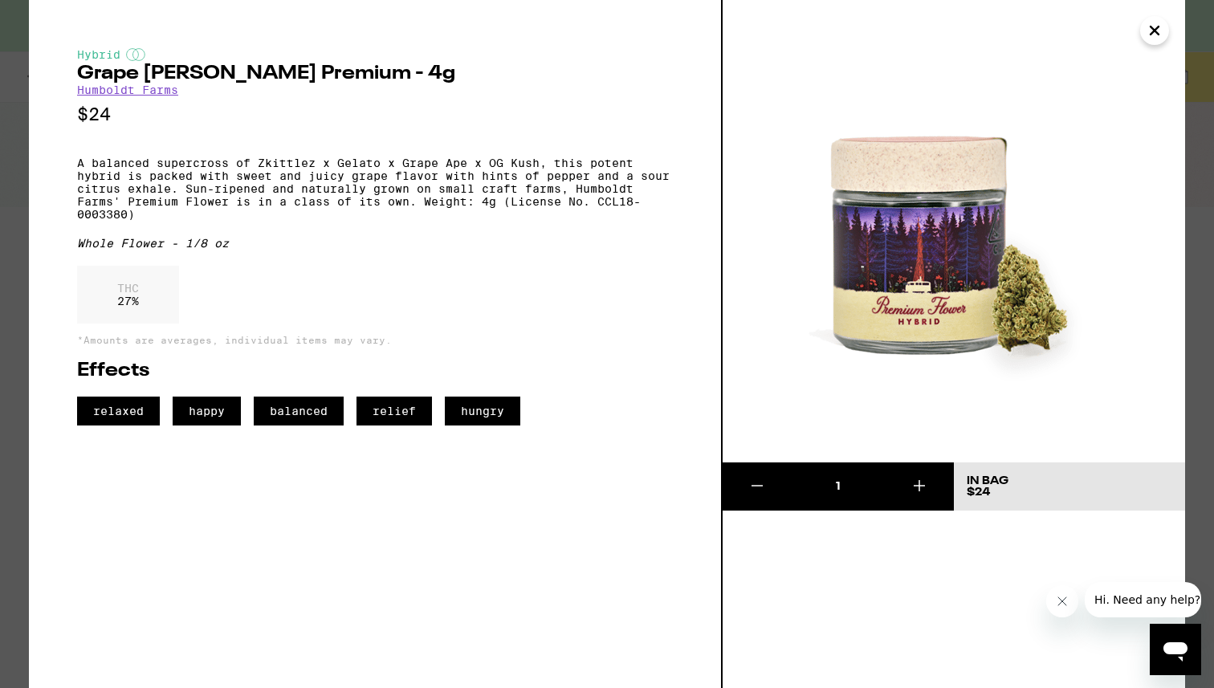
click at [1159, 30] on icon "Close" at bounding box center [1154, 30] width 19 height 24
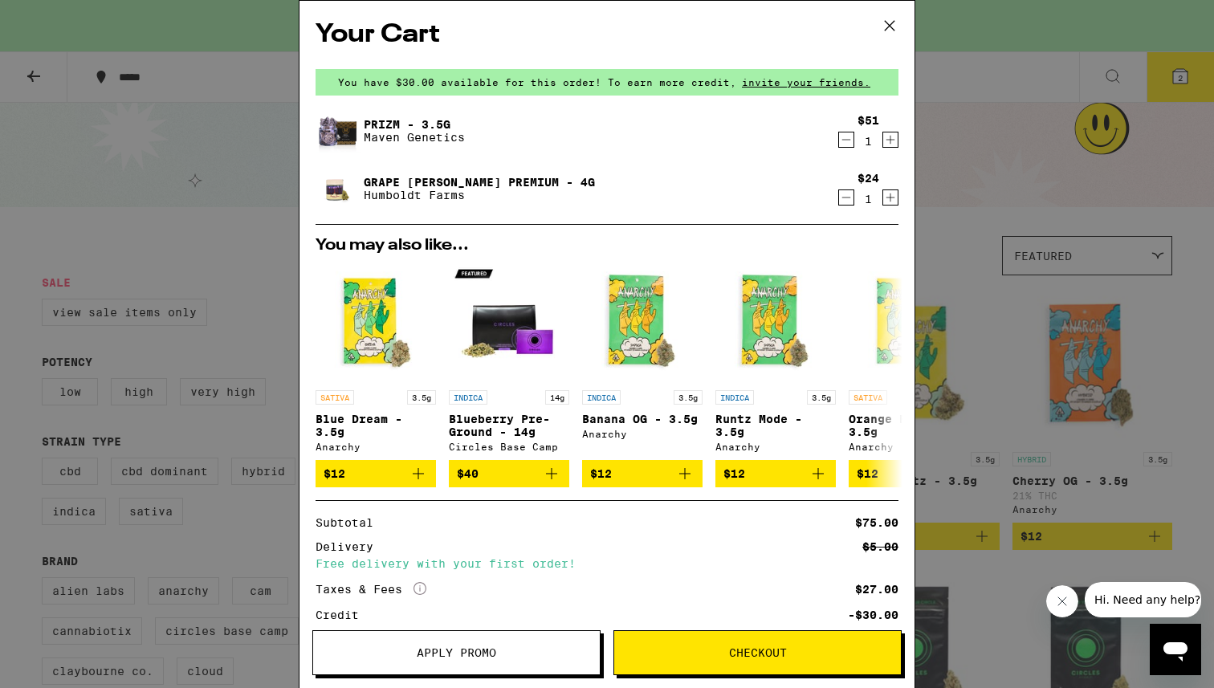
click at [889, 28] on icon at bounding box center [889, 26] width 24 height 24
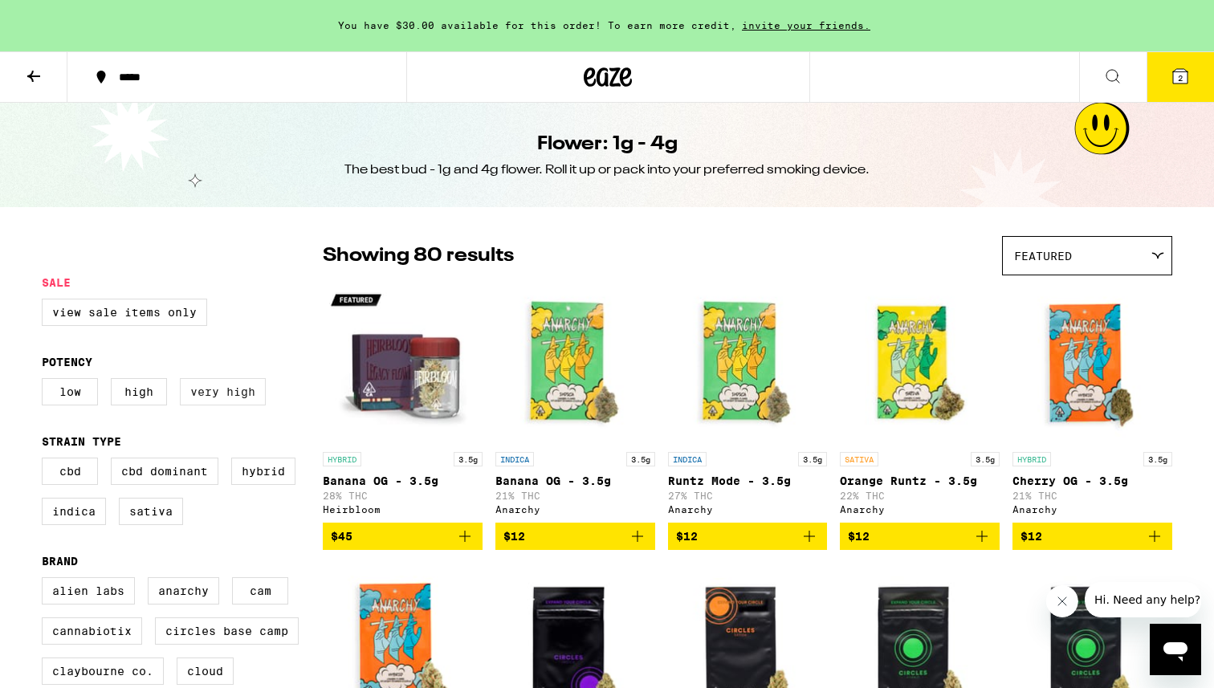
click at [213, 405] on label "Very High" at bounding box center [223, 391] width 86 height 27
click at [46, 381] on input "Very High" at bounding box center [45, 380] width 1 height 1
checkbox input "true"
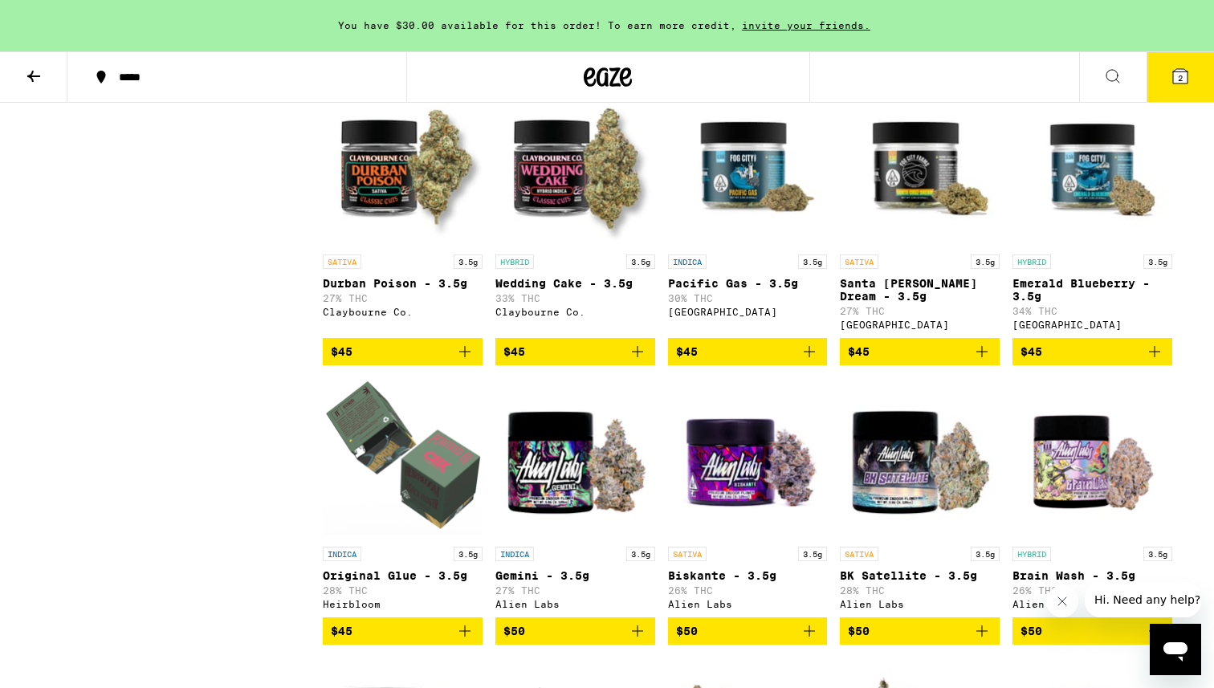
scroll to position [1697, 0]
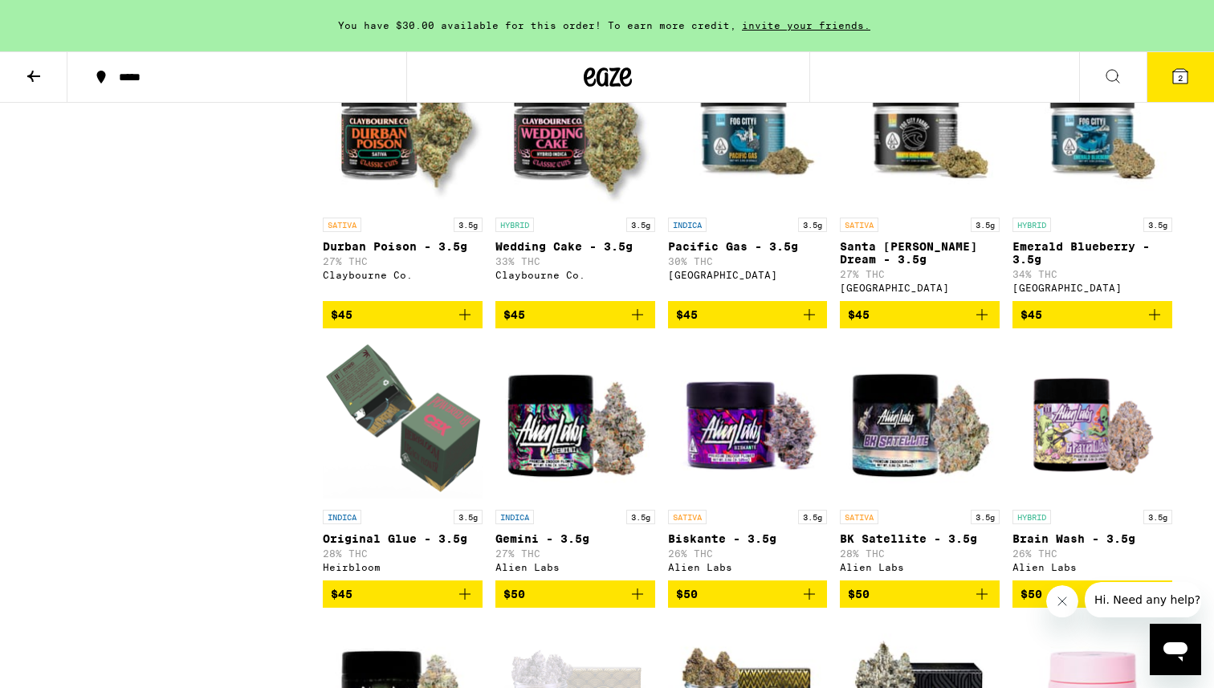
click at [1063, 266] on p "Emerald Blueberry - 3.5g" at bounding box center [1092, 253] width 160 height 26
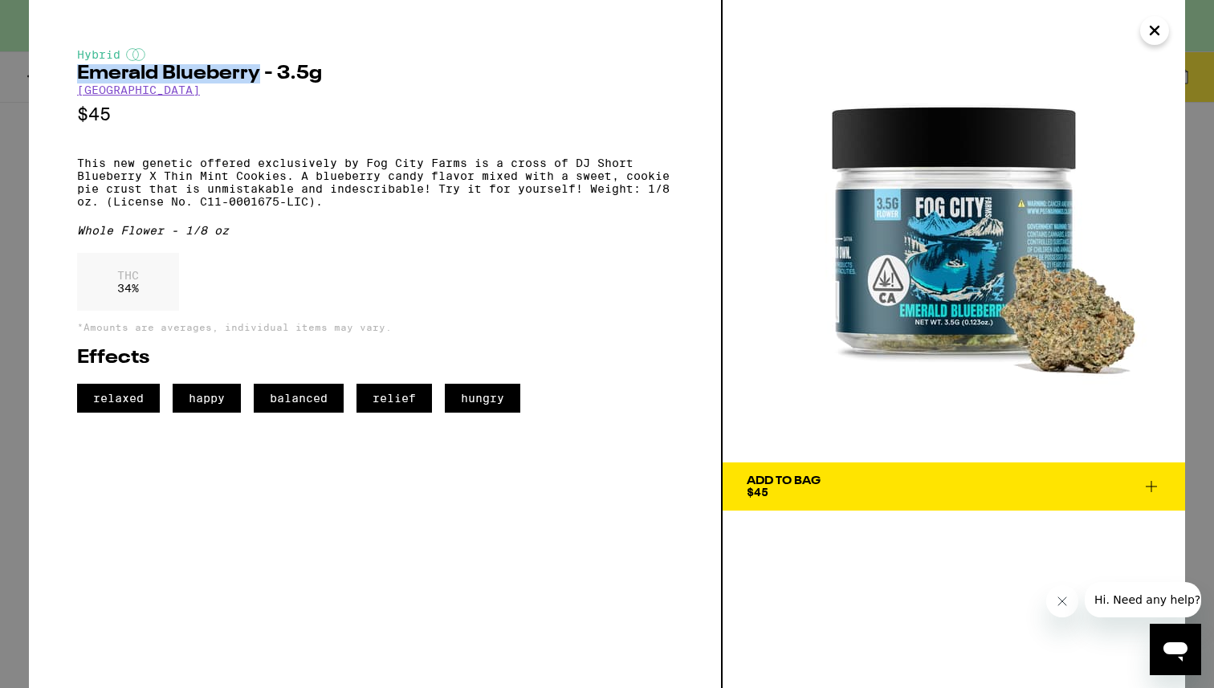
drag, startPoint x: 260, startPoint y: 72, endPoint x: 79, endPoint y: 70, distance: 181.4
click at [79, 70] on h2 "Emerald Blueberry - 3.5g" at bounding box center [375, 73] width 596 height 19
click at [186, 96] on div "Hybrid Emerald Blueberry - 3.5g Fog City Farms $45 This new genetic offered exc…" at bounding box center [375, 230] width 596 height 364
copy link "Fog City Farms"
drag, startPoint x: 186, startPoint y: 96, endPoint x: 71, endPoint y: 96, distance: 114.8
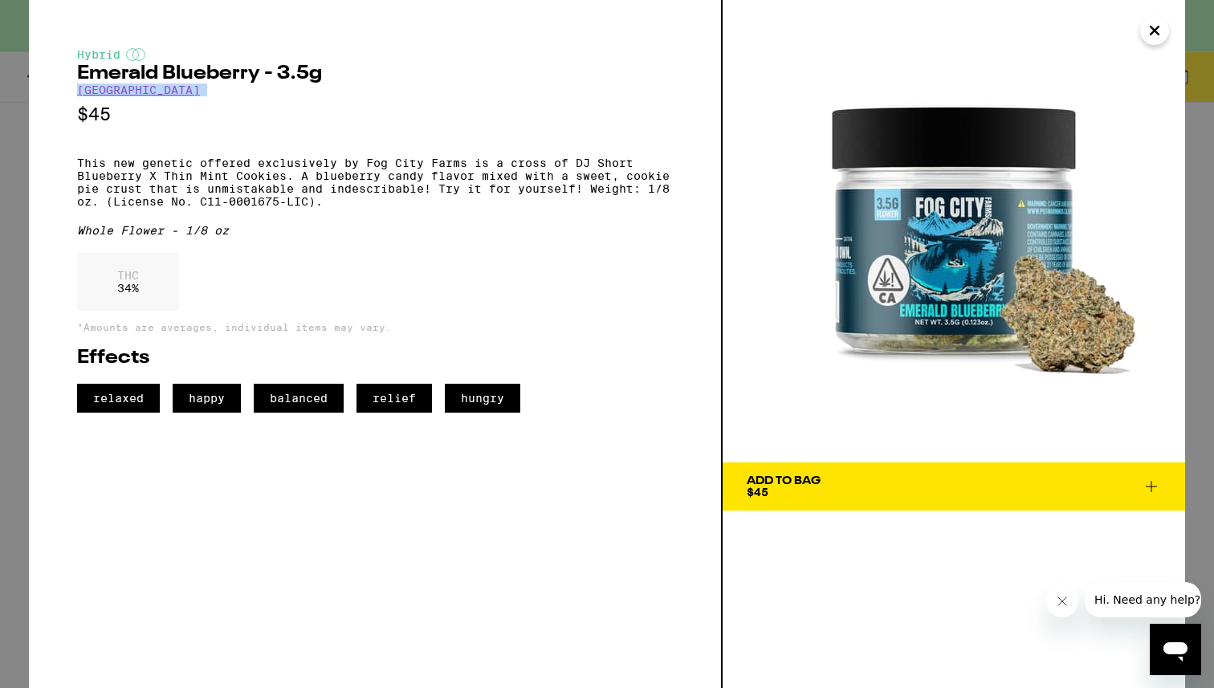
click at [71, 96] on div "Hybrid Emerald Blueberry - 3.5g Fog City Farms $45 This new genetic offered exc…" at bounding box center [376, 344] width 694 height 688
click at [1142, 32] on button "Close" at bounding box center [1154, 30] width 29 height 29
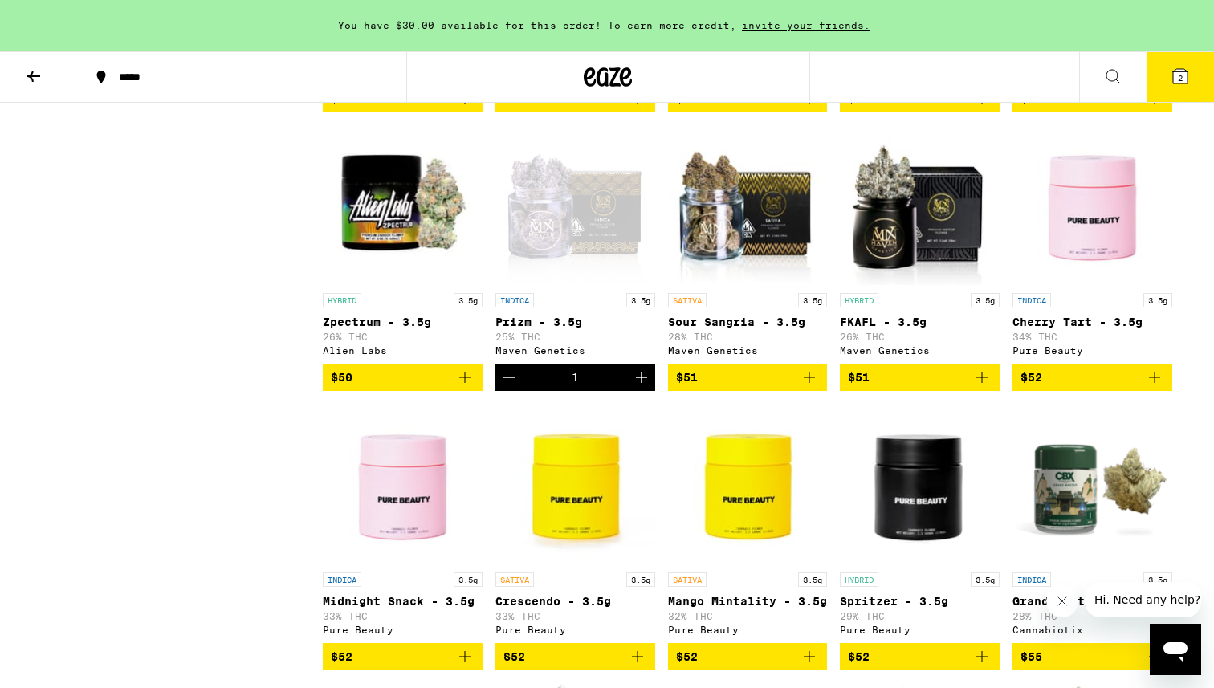
scroll to position [2195, 0]
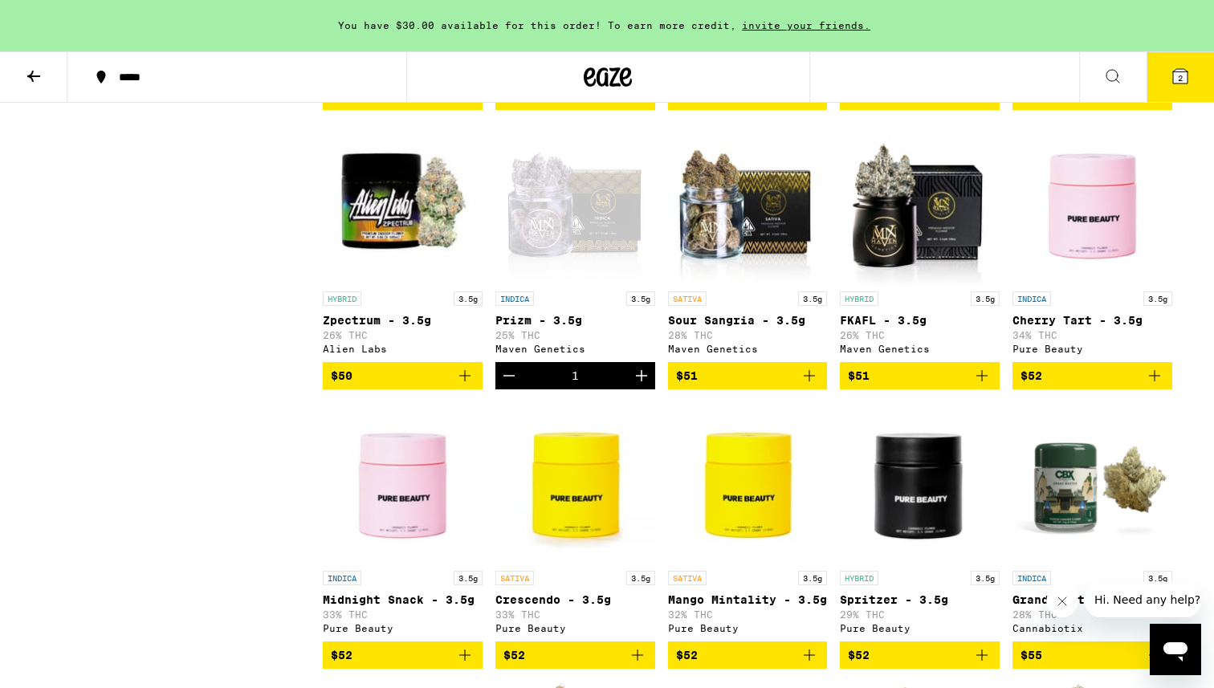
click at [512, 376] on icon "Decrement" at bounding box center [508, 376] width 11 height 0
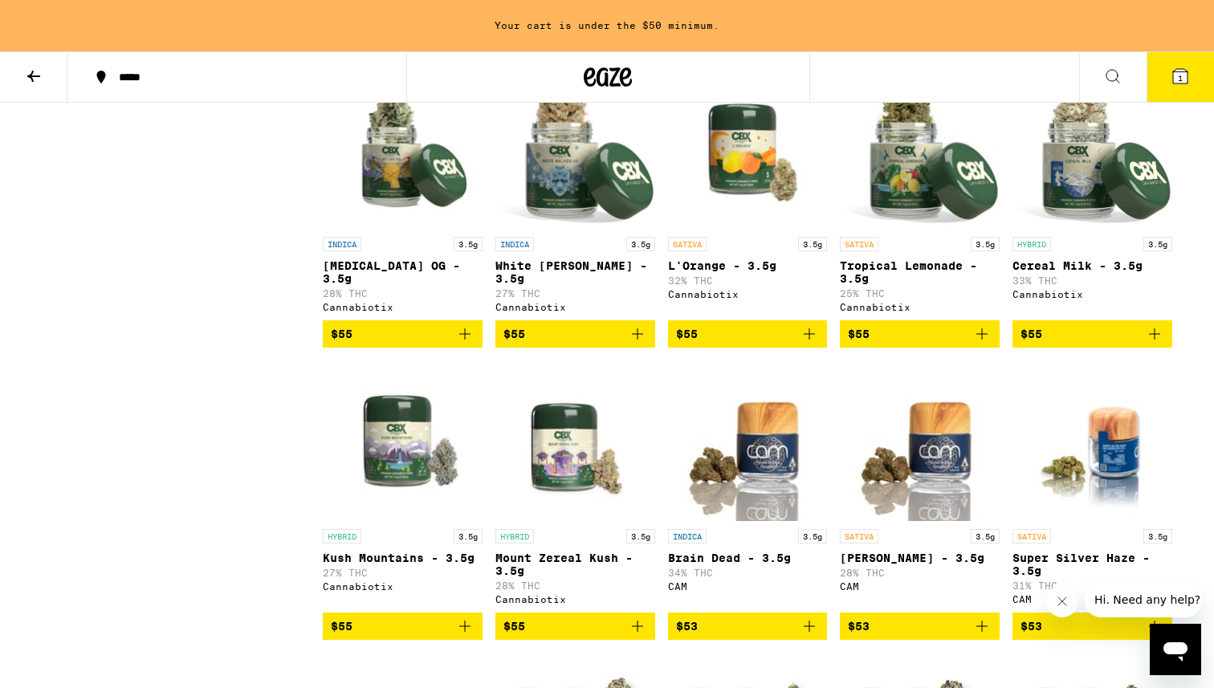
scroll to position [2799, 0]
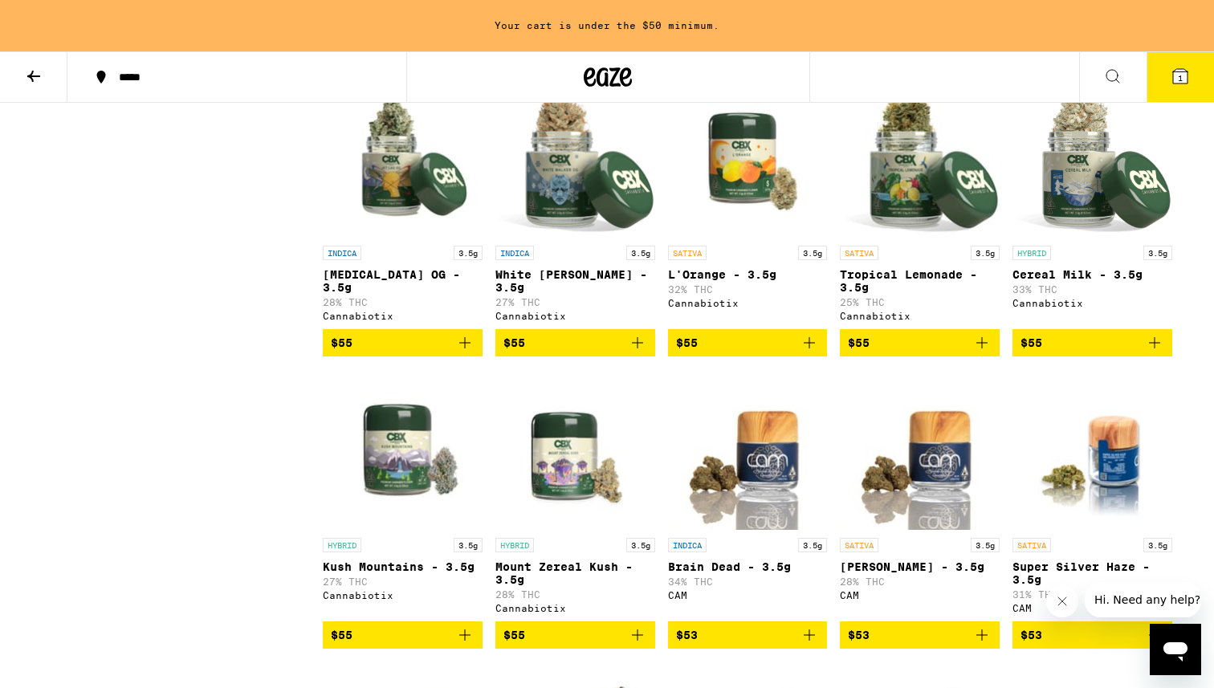
click at [721, 281] on p "L'Orange - 3.5g" at bounding box center [748, 274] width 160 height 13
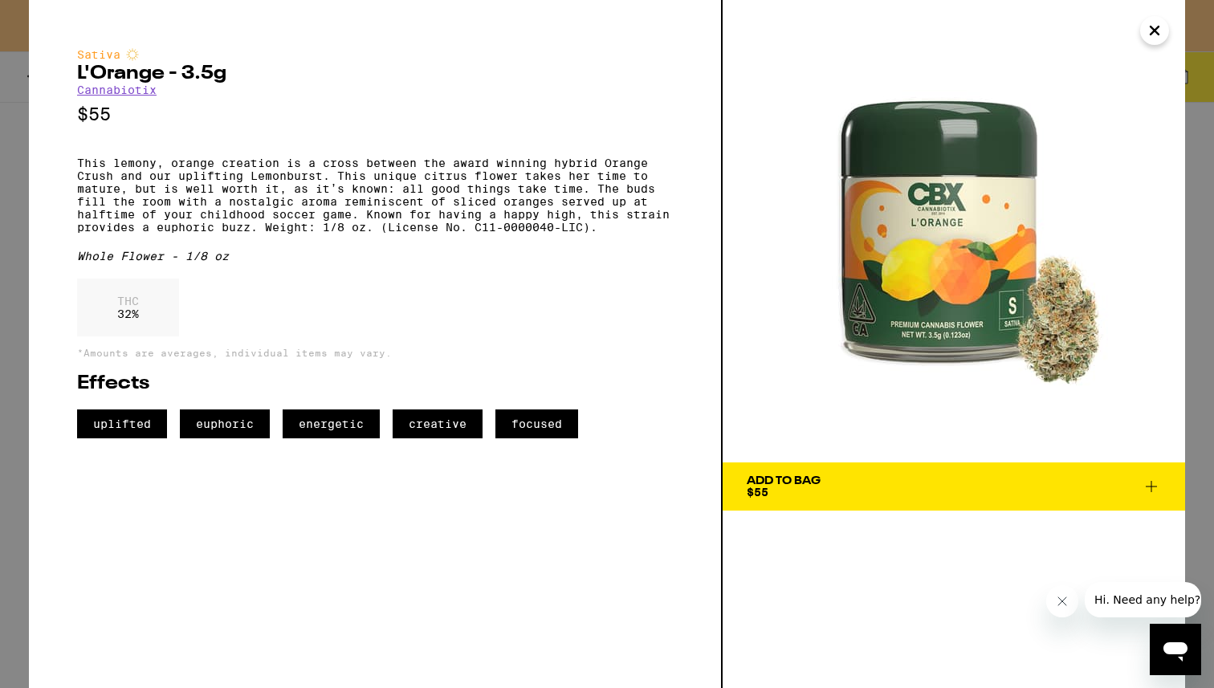
click at [1152, 27] on icon "Close" at bounding box center [1154, 30] width 8 height 8
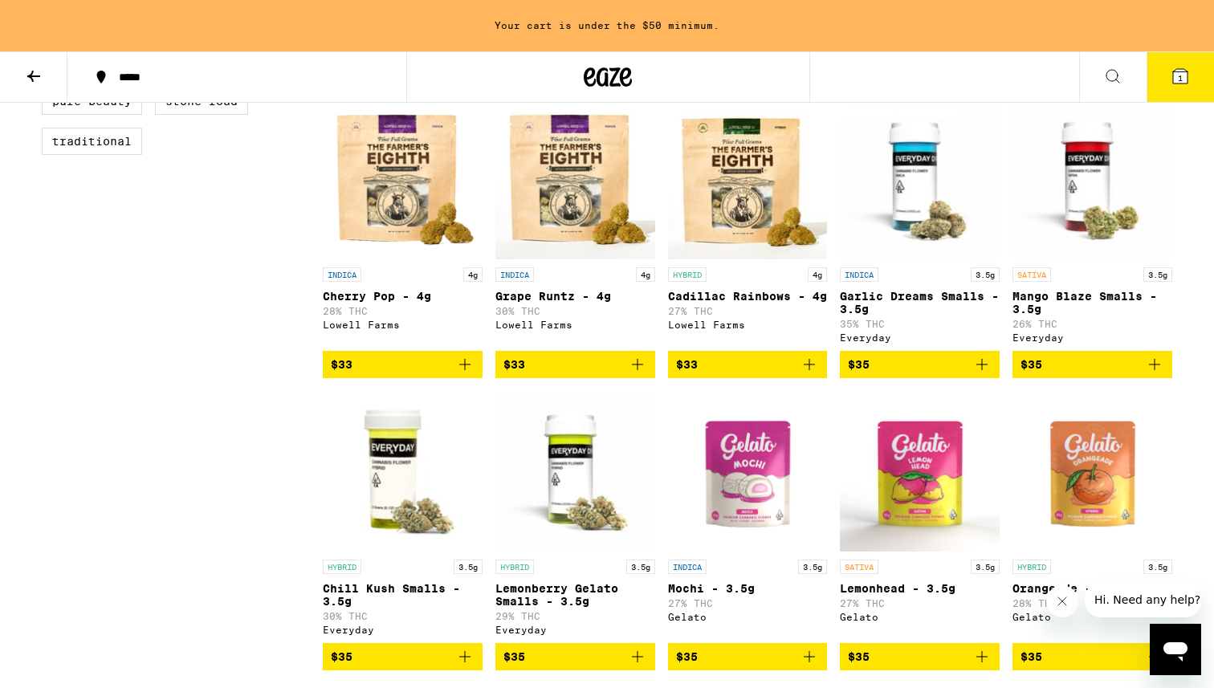
scroll to position [772, 0]
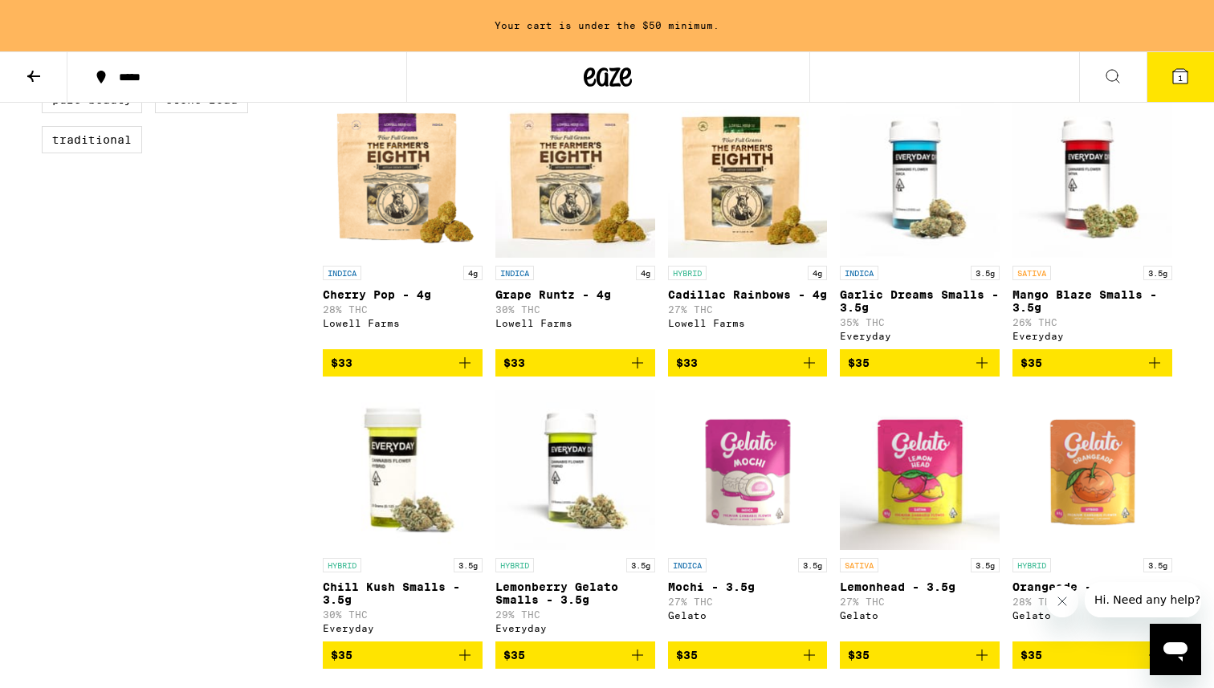
click at [861, 314] on p "Garlic Dreams Smalls - 3.5g" at bounding box center [920, 301] width 160 height 26
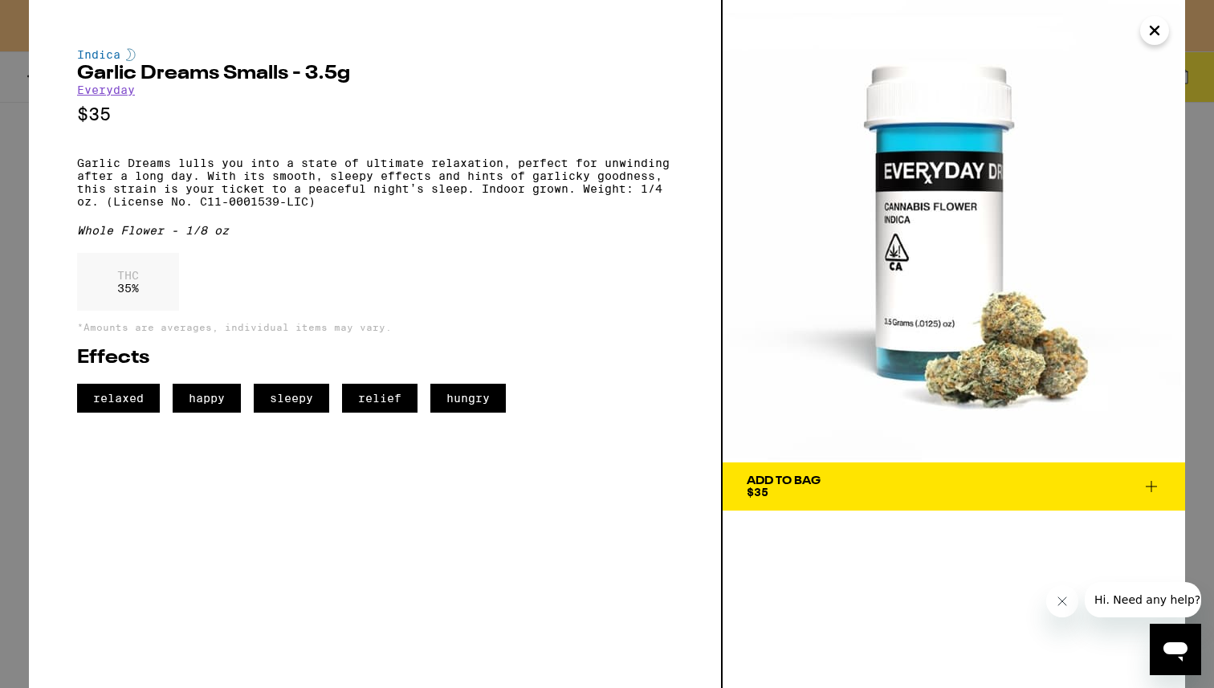
click at [1148, 31] on icon "Close" at bounding box center [1154, 30] width 19 height 24
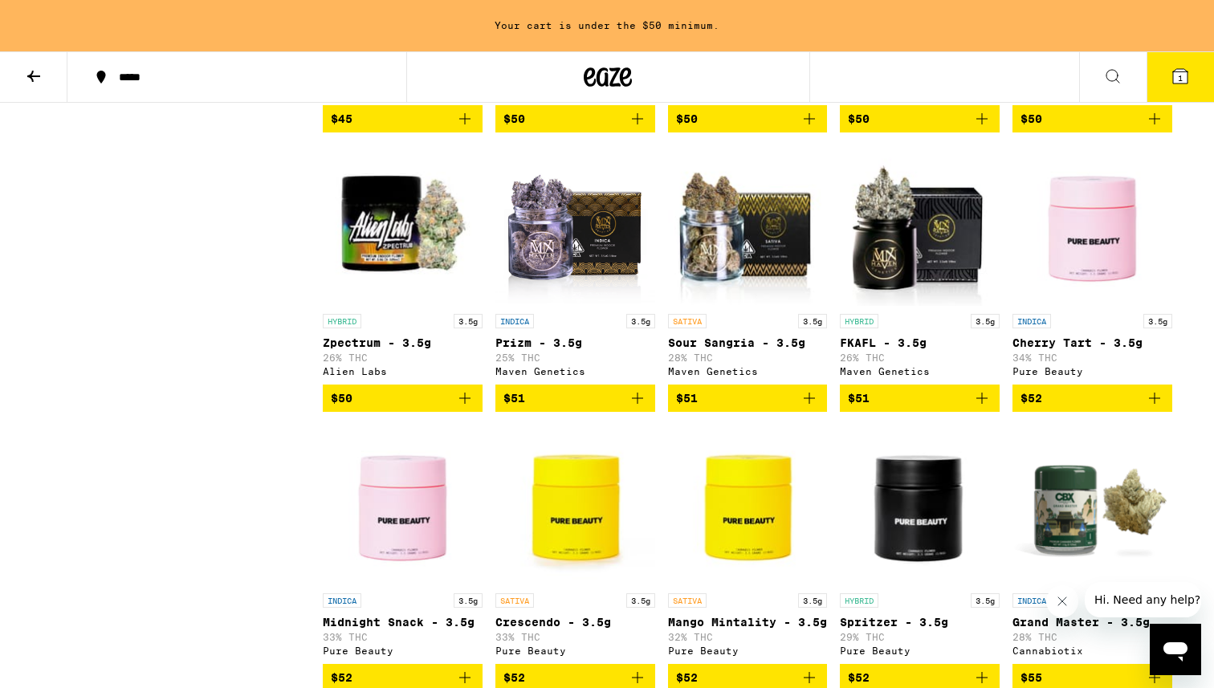
scroll to position [2321, 0]
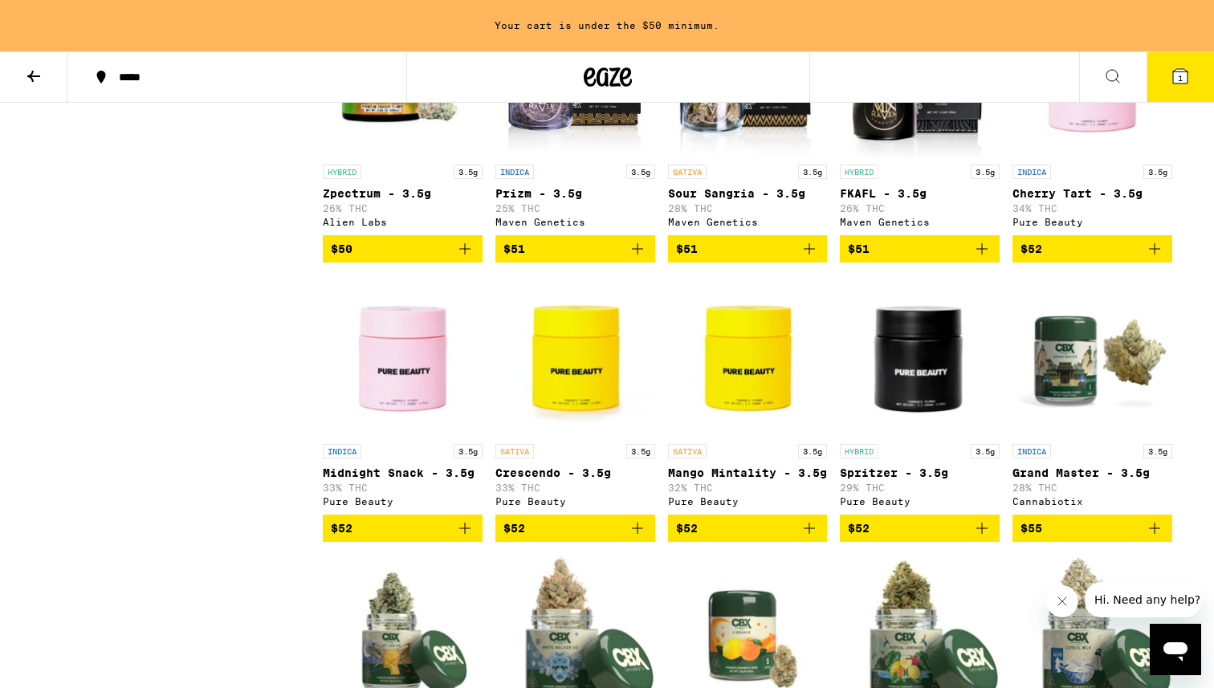
click at [1063, 200] on p "Cherry Tart - 3.5g" at bounding box center [1092, 193] width 160 height 13
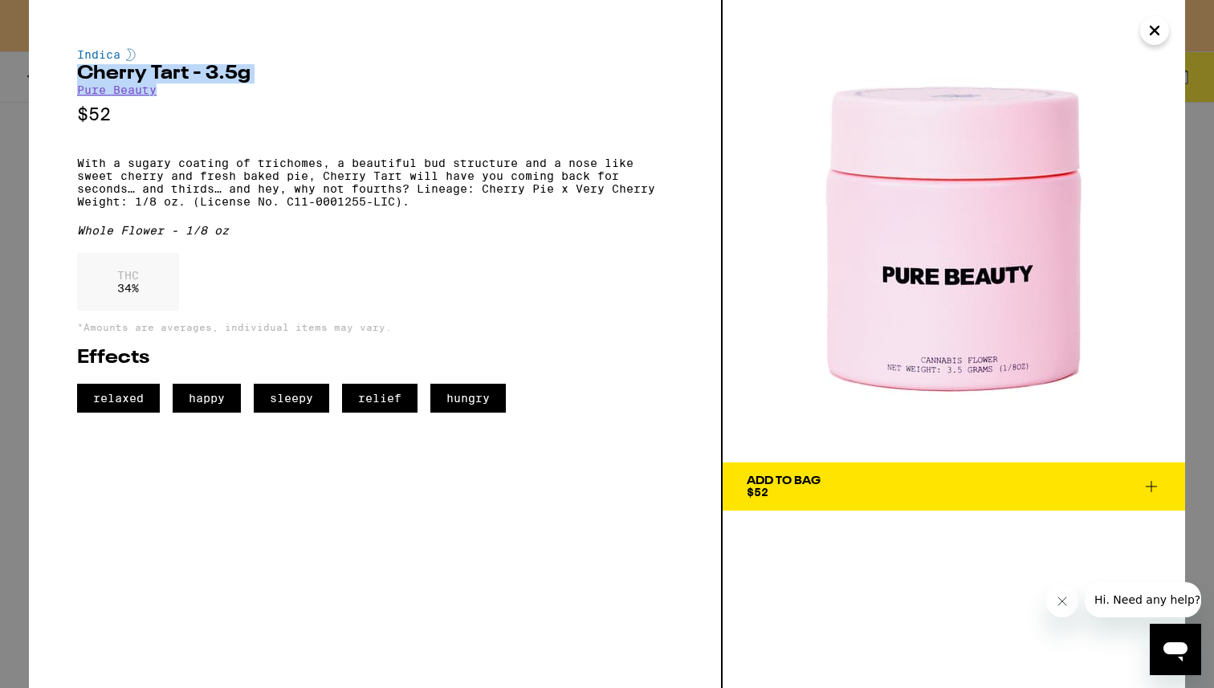
copy div "Cherry Tart - 3.5g Pure Beauty"
drag, startPoint x: 163, startPoint y: 92, endPoint x: 79, endPoint y: 76, distance: 85.8
click at [79, 76] on div "Indica Cherry Tart - 3.5g Pure Beauty $52 With a sugary coating of trichomes, a…" at bounding box center [375, 230] width 596 height 364
click at [885, 477] on span "Add To Bag $52" at bounding box center [954, 486] width 414 height 22
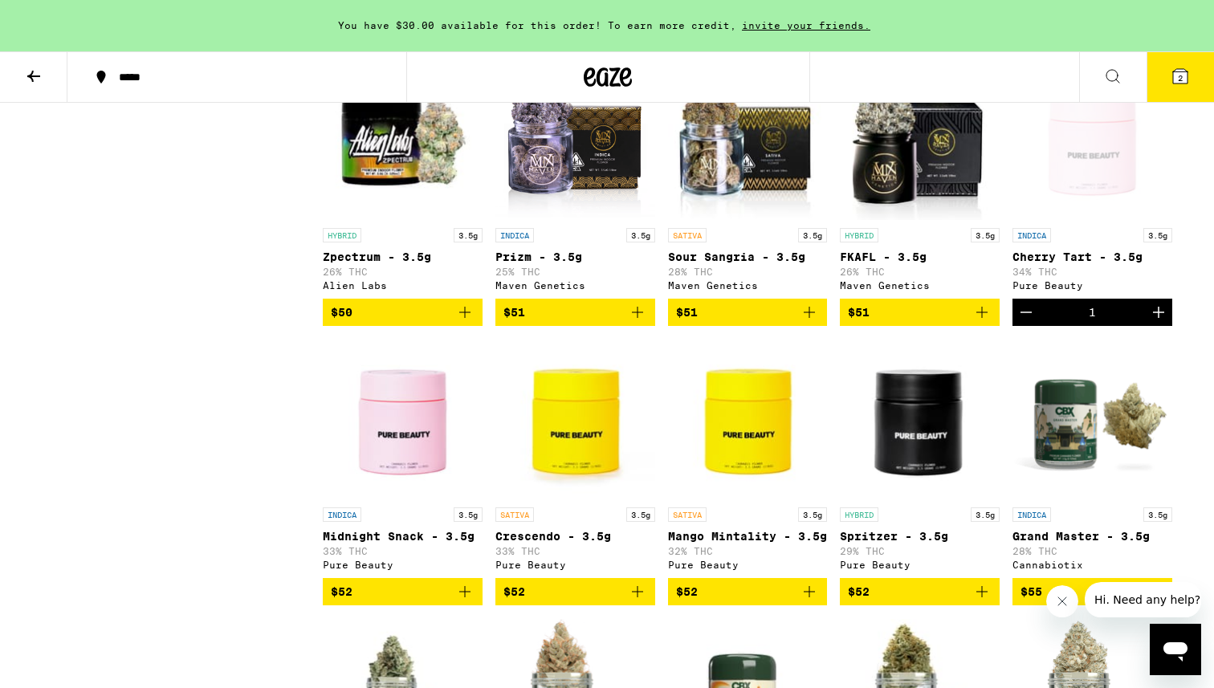
scroll to position [2241, 0]
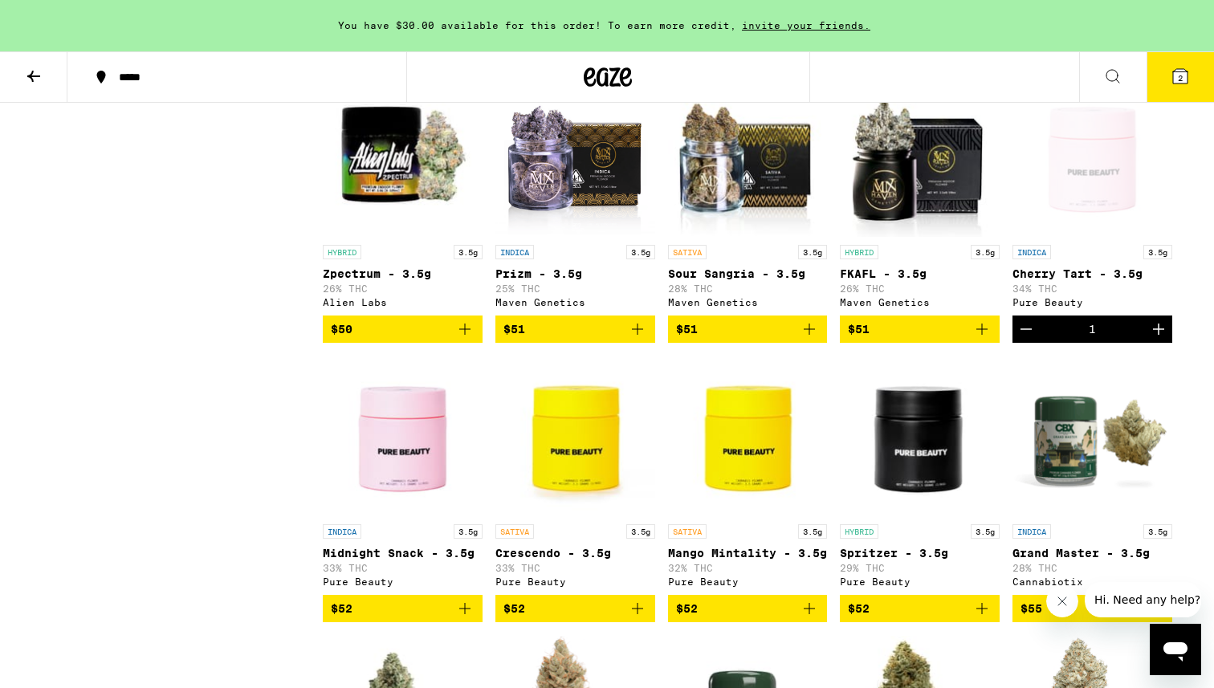
click at [1190, 73] on button "2" at bounding box center [1179, 77] width 67 height 50
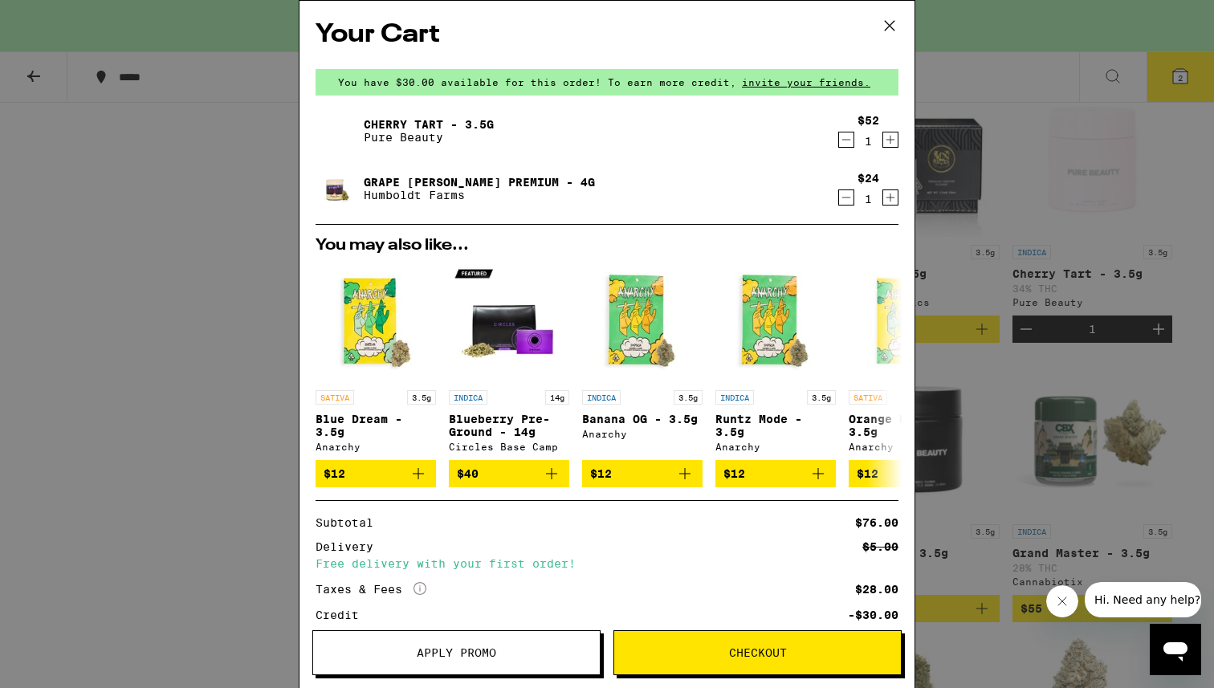
click at [890, 17] on icon at bounding box center [889, 26] width 24 height 24
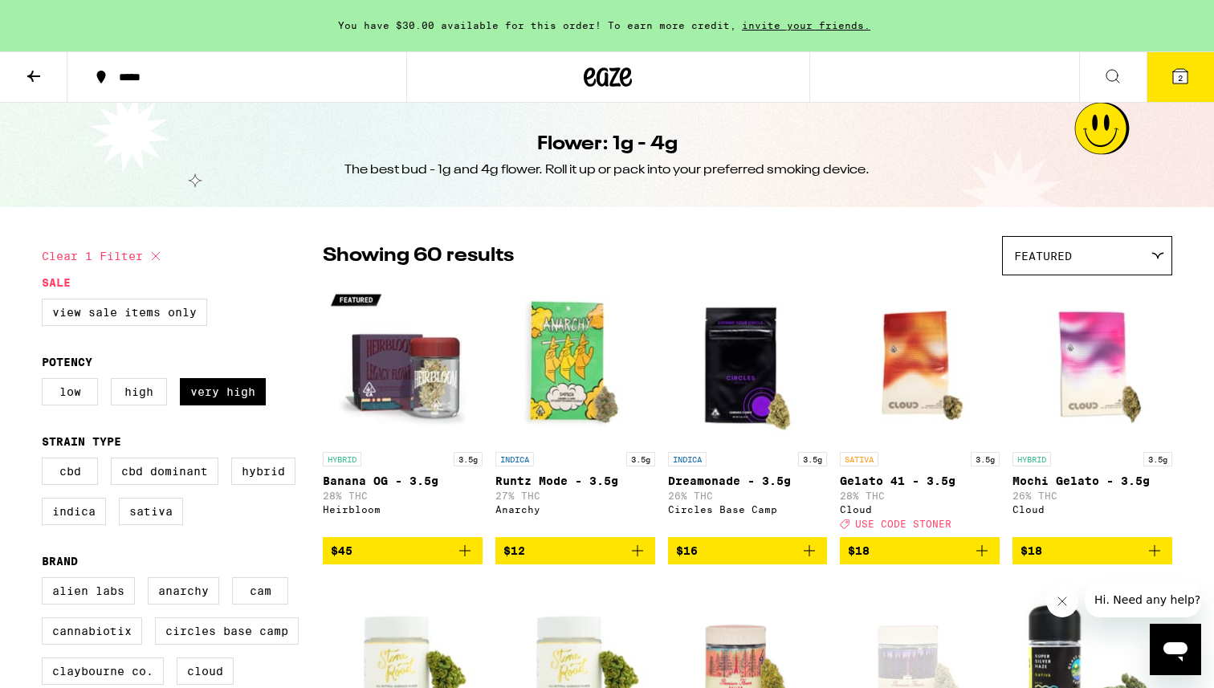
click at [380, 482] on p "Banana OG - 3.5g" at bounding box center [403, 480] width 160 height 13
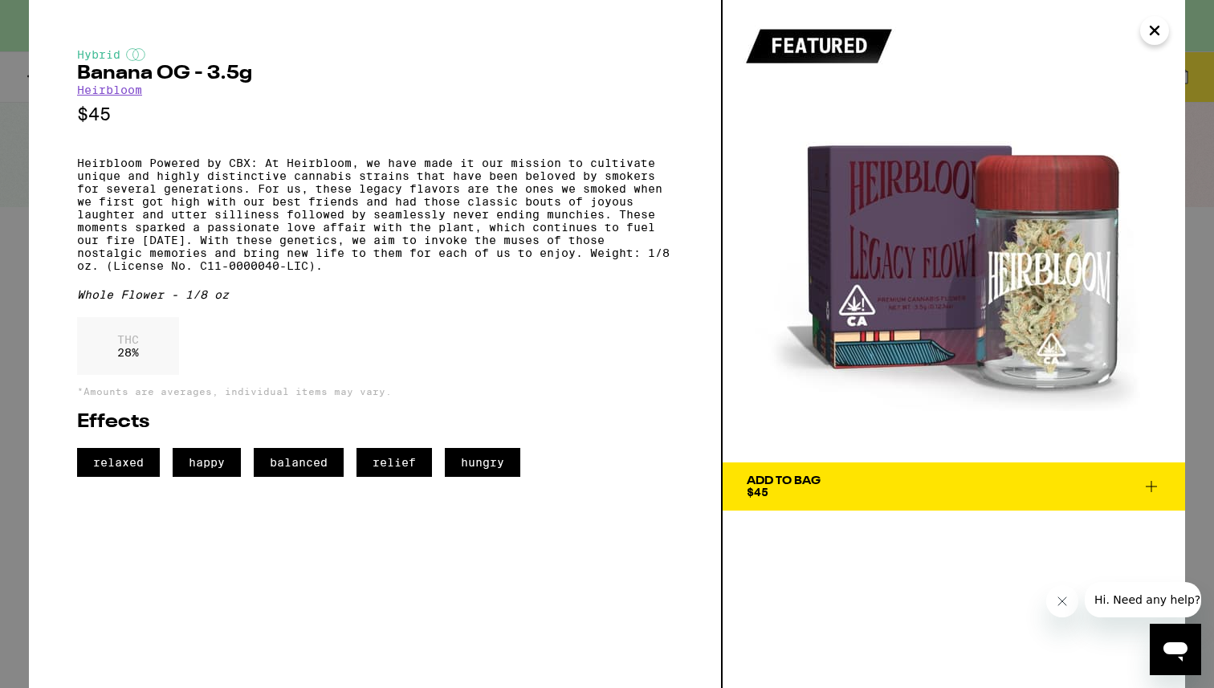
click at [1152, 23] on icon "Close" at bounding box center [1154, 30] width 19 height 24
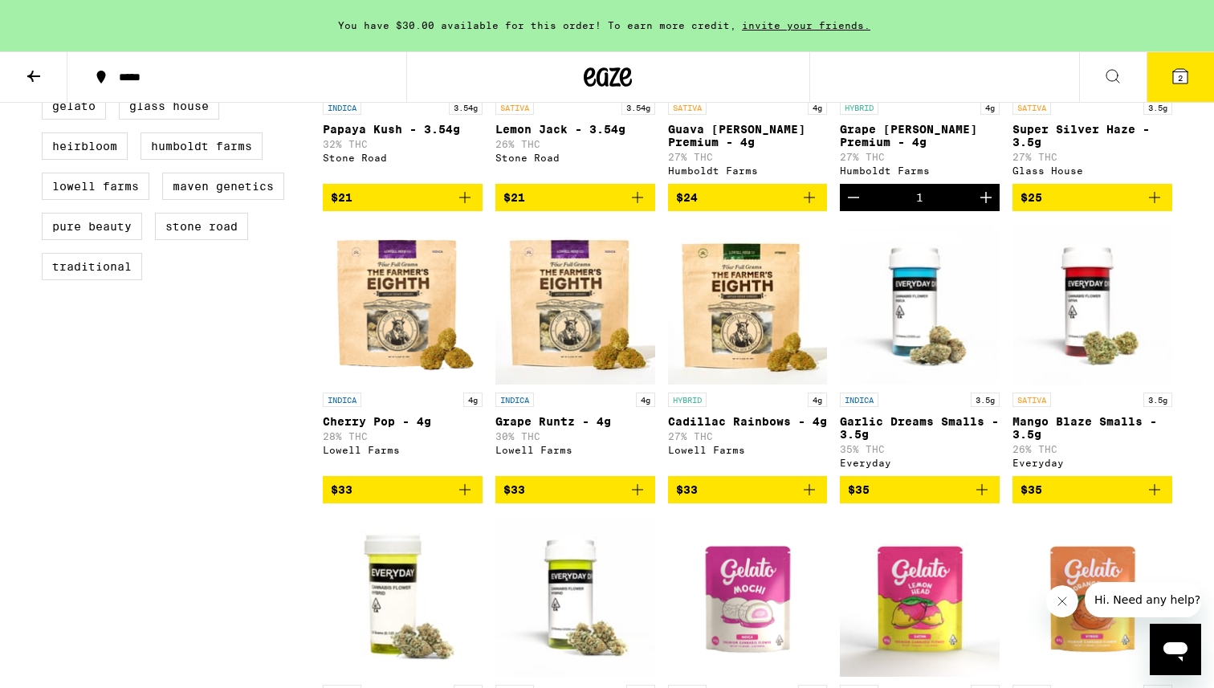
scroll to position [653, 0]
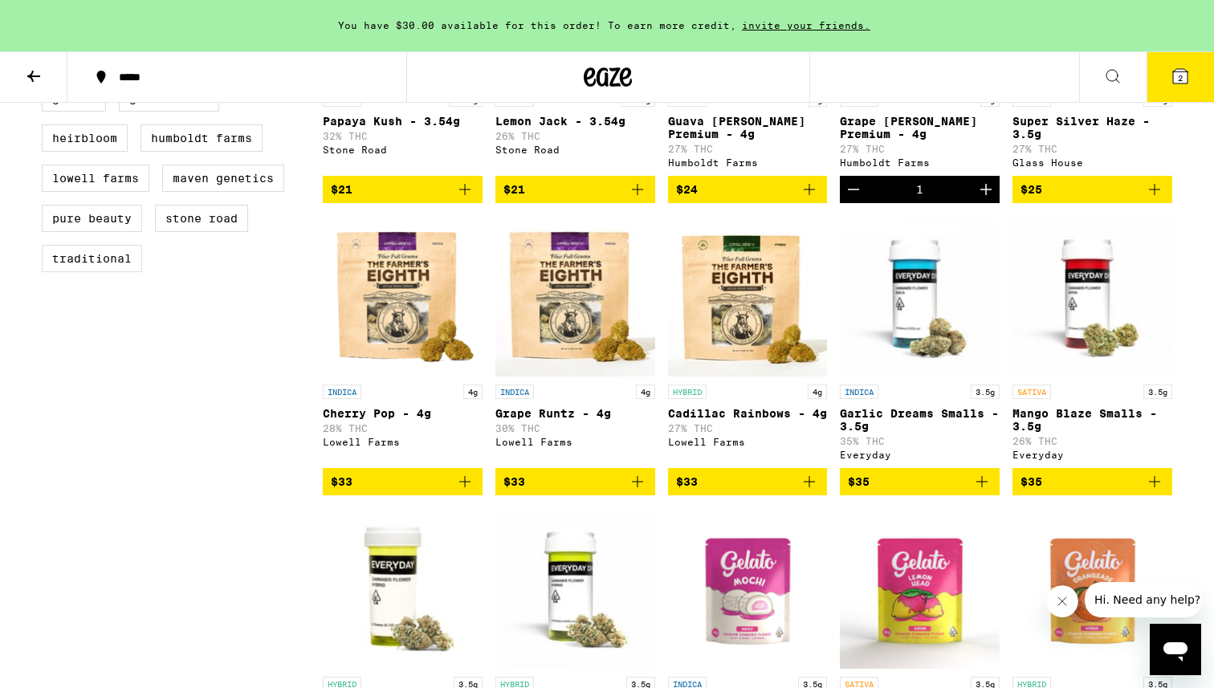
click at [1161, 79] on button "2" at bounding box center [1179, 77] width 67 height 50
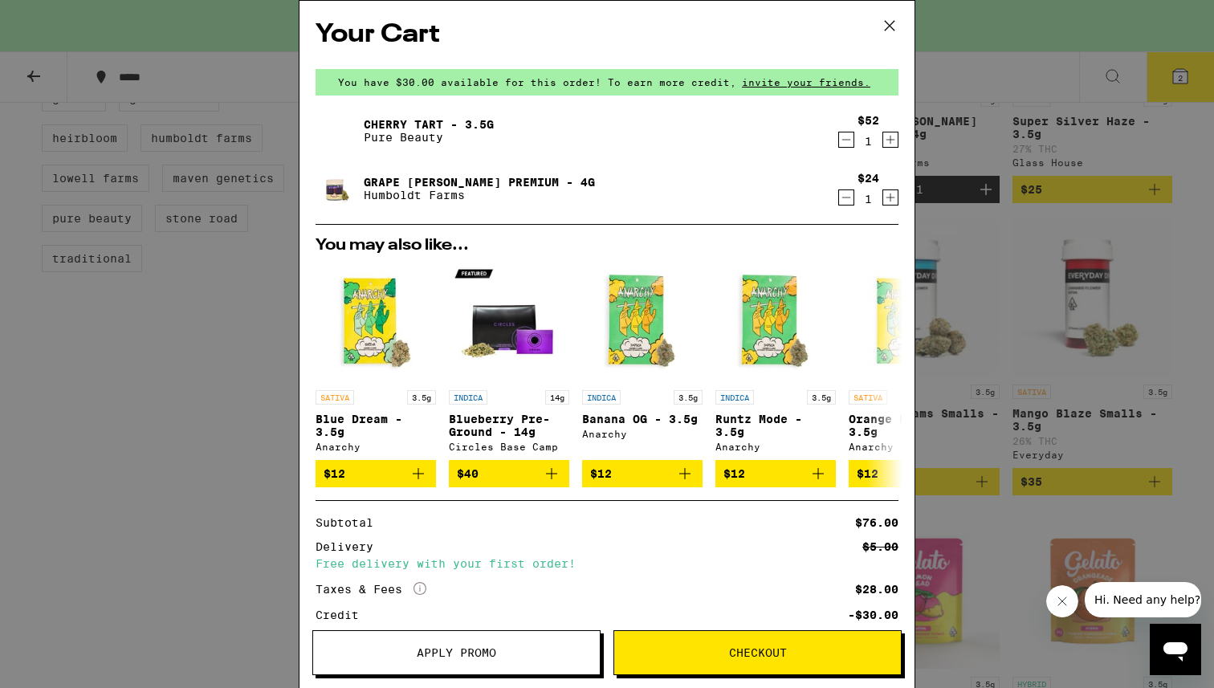
click at [845, 201] on icon "Decrement" at bounding box center [846, 197] width 14 height 19
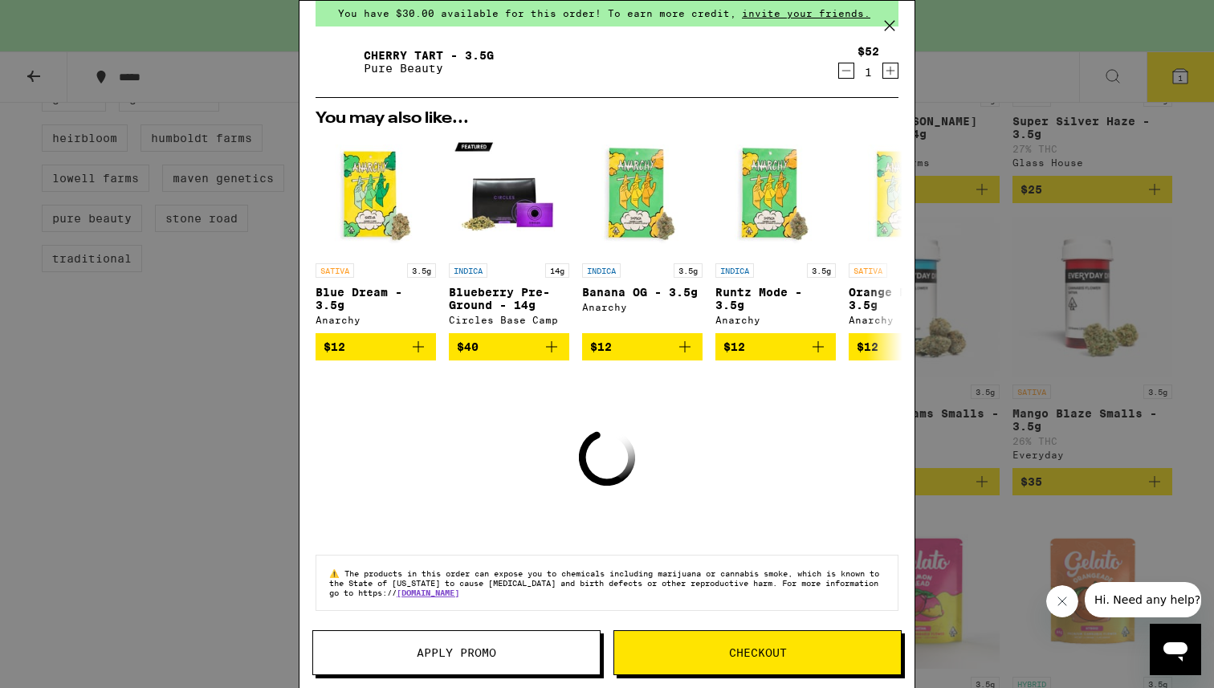
scroll to position [58, 0]
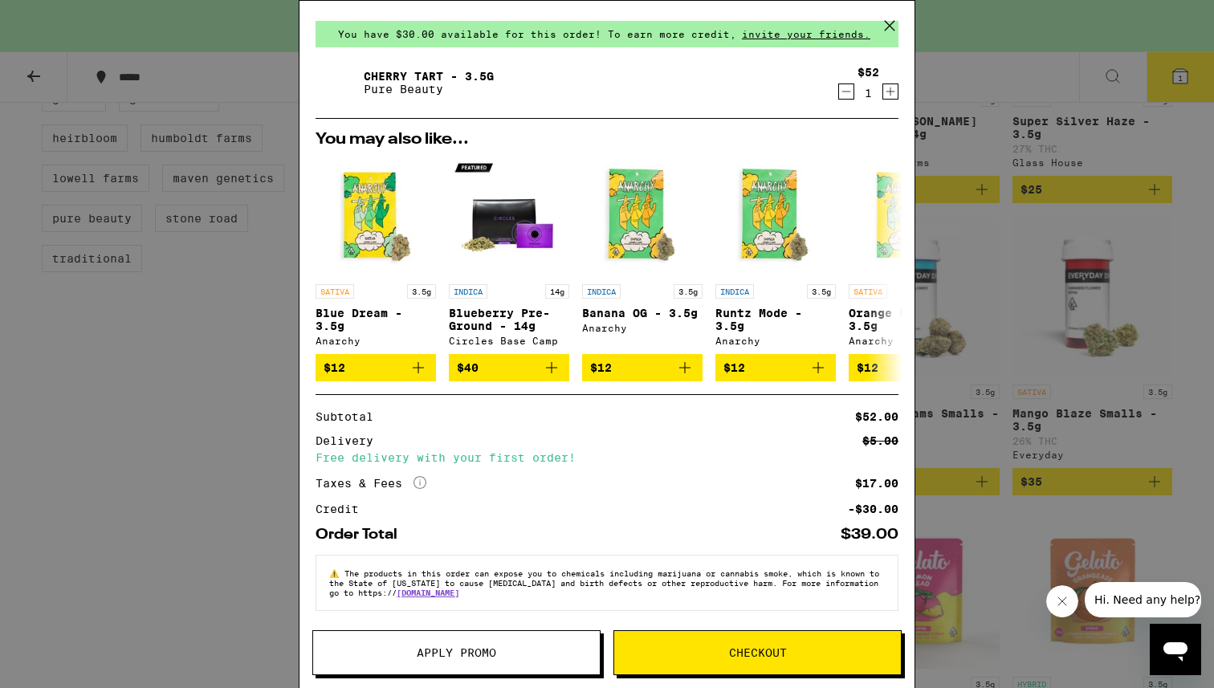
click at [717, 645] on button "Checkout" at bounding box center [757, 652] width 288 height 45
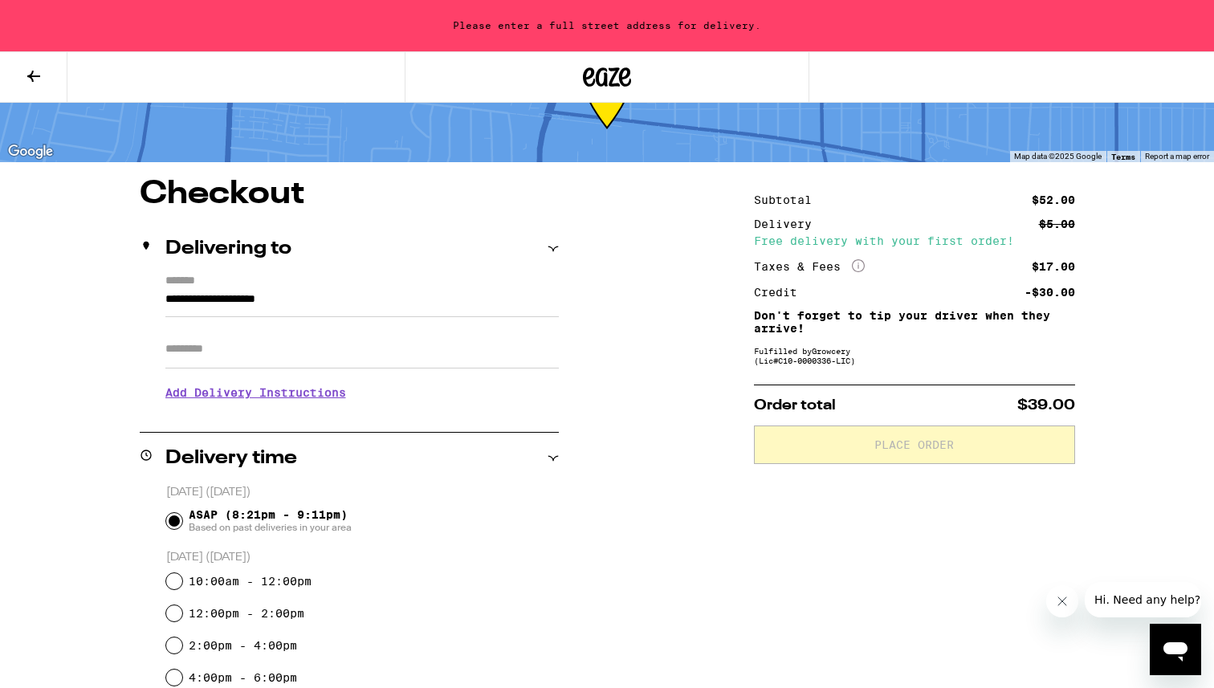
scroll to position [56, 0]
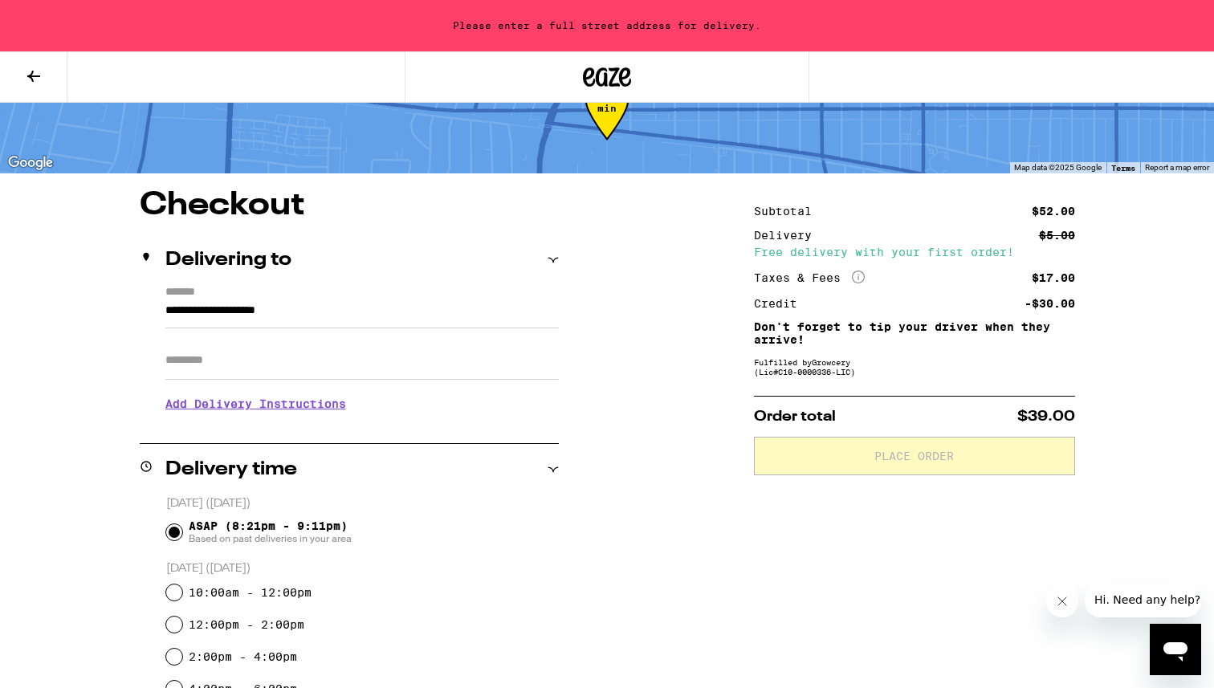
click at [398, 317] on input "**********" at bounding box center [361, 314] width 393 height 27
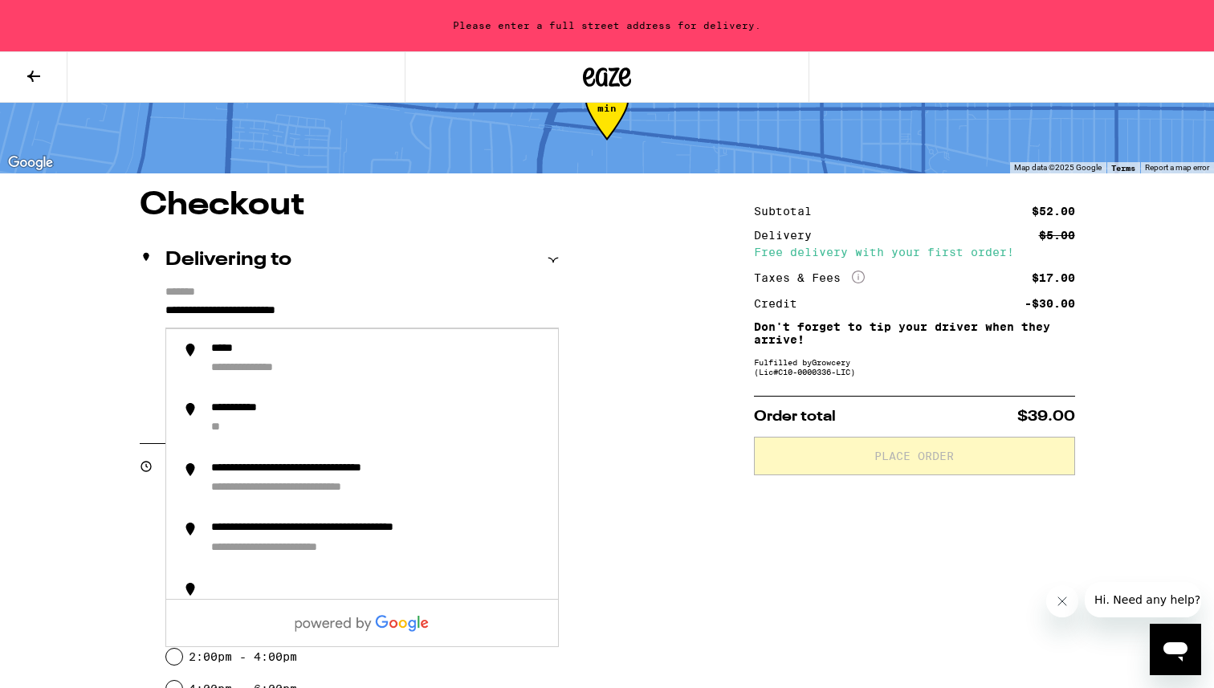
drag, startPoint x: 380, startPoint y: 317, endPoint x: 92, endPoint y: 312, distance: 289.0
click at [92, 312] on div "**********" at bounding box center [607, 613] width 1156 height 848
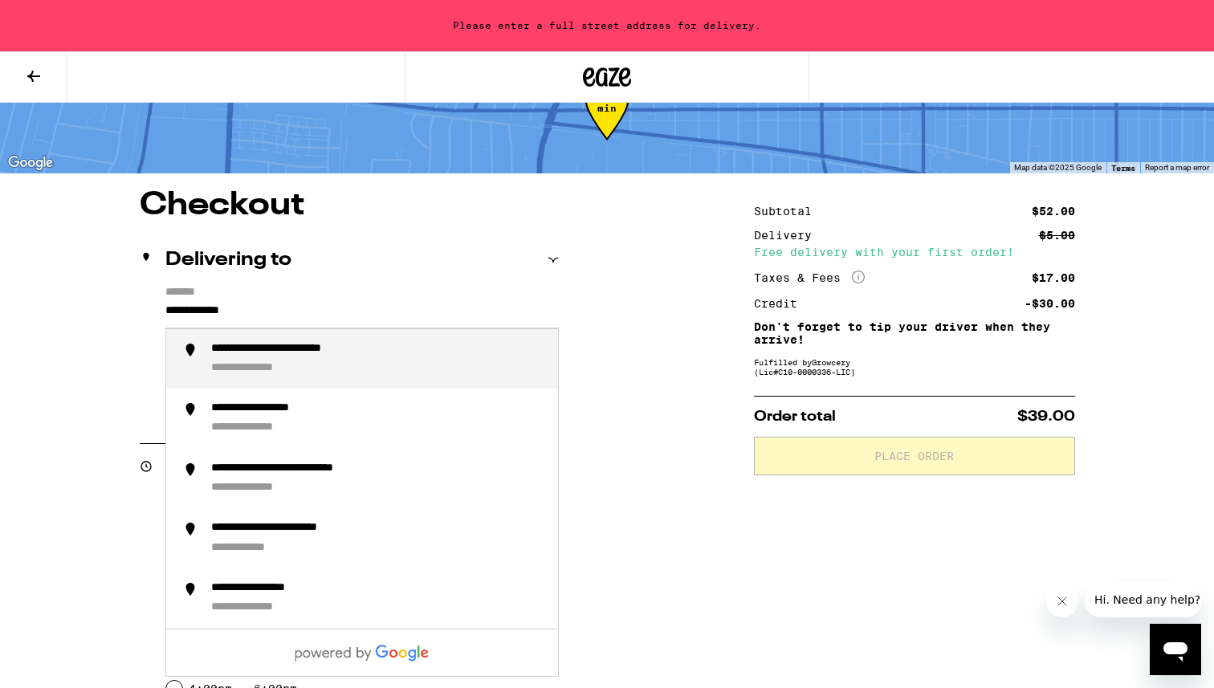
click at [279, 366] on div "**********" at bounding box center [265, 368] width 109 height 15
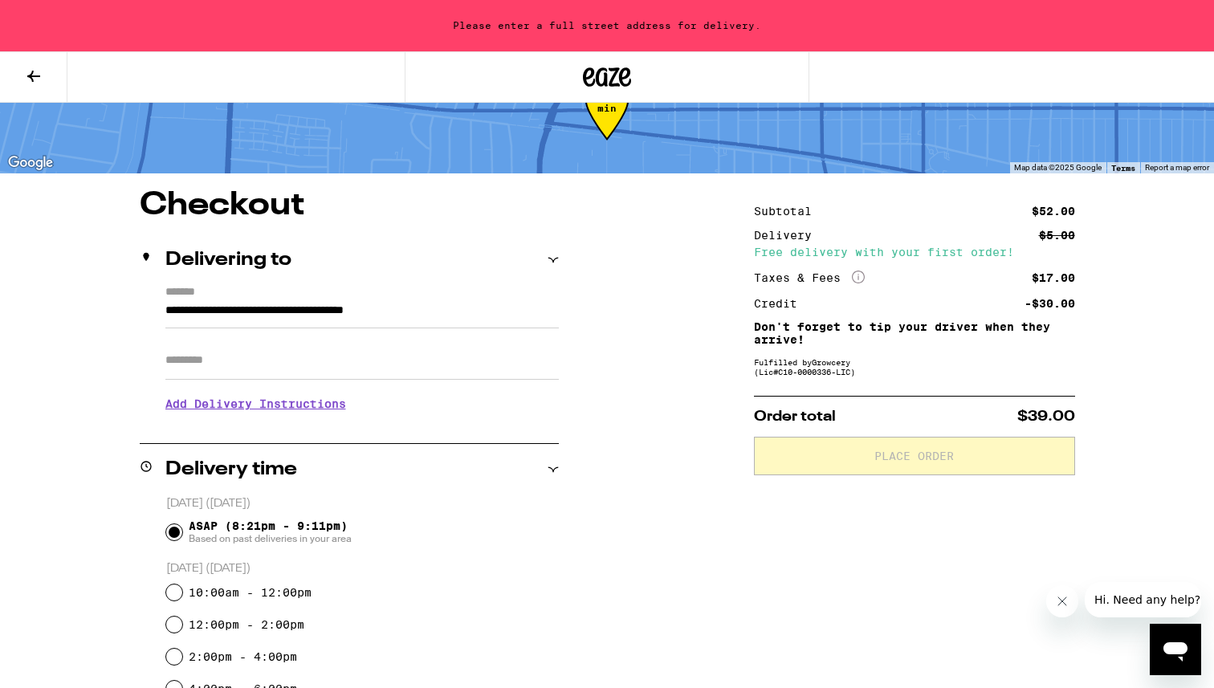
scroll to position [5, 0]
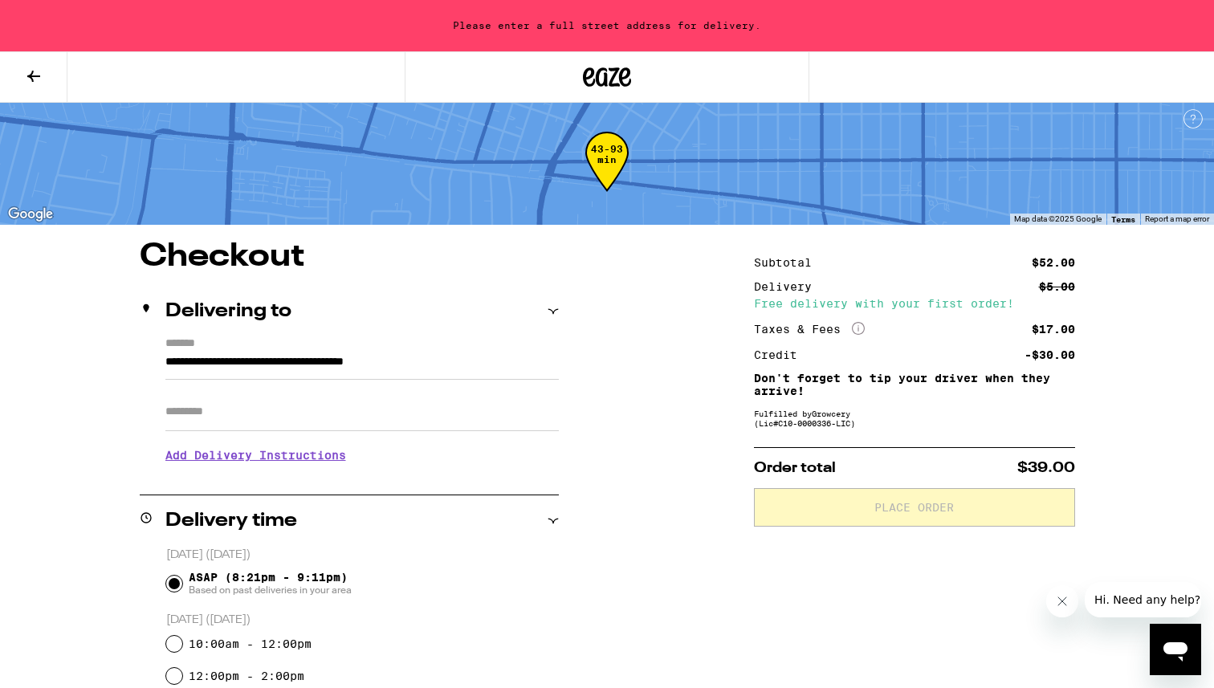
type input "**********"
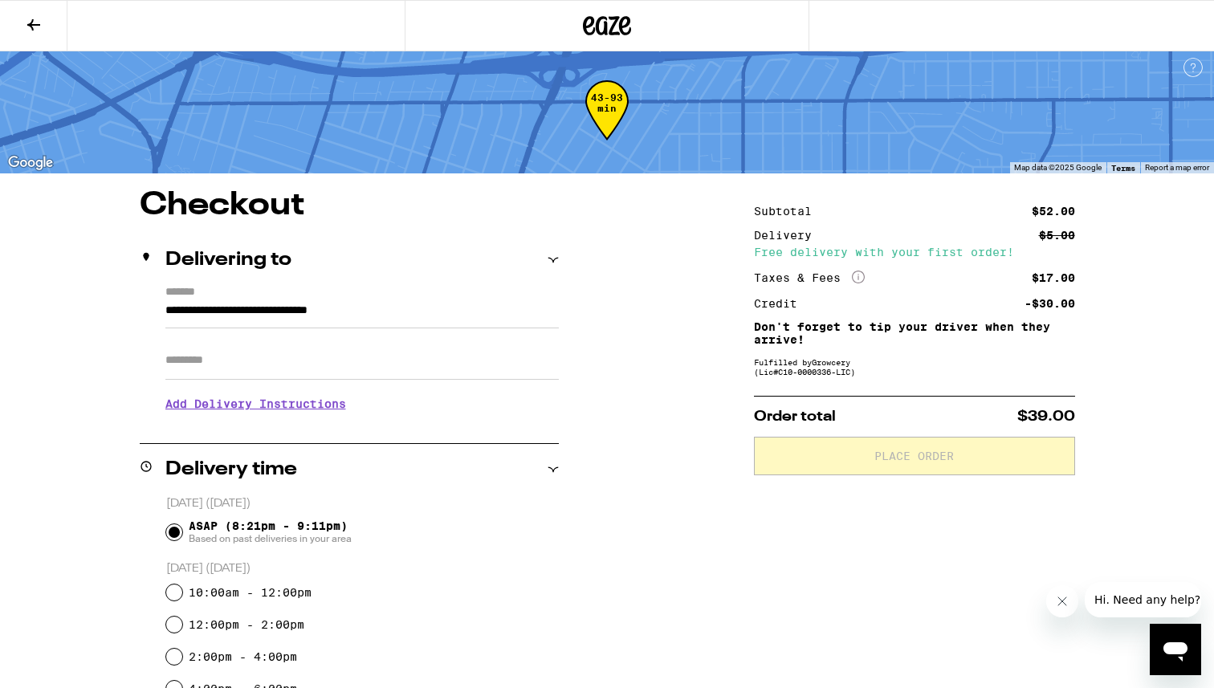
click at [43, 22] on button at bounding box center [33, 26] width 67 height 51
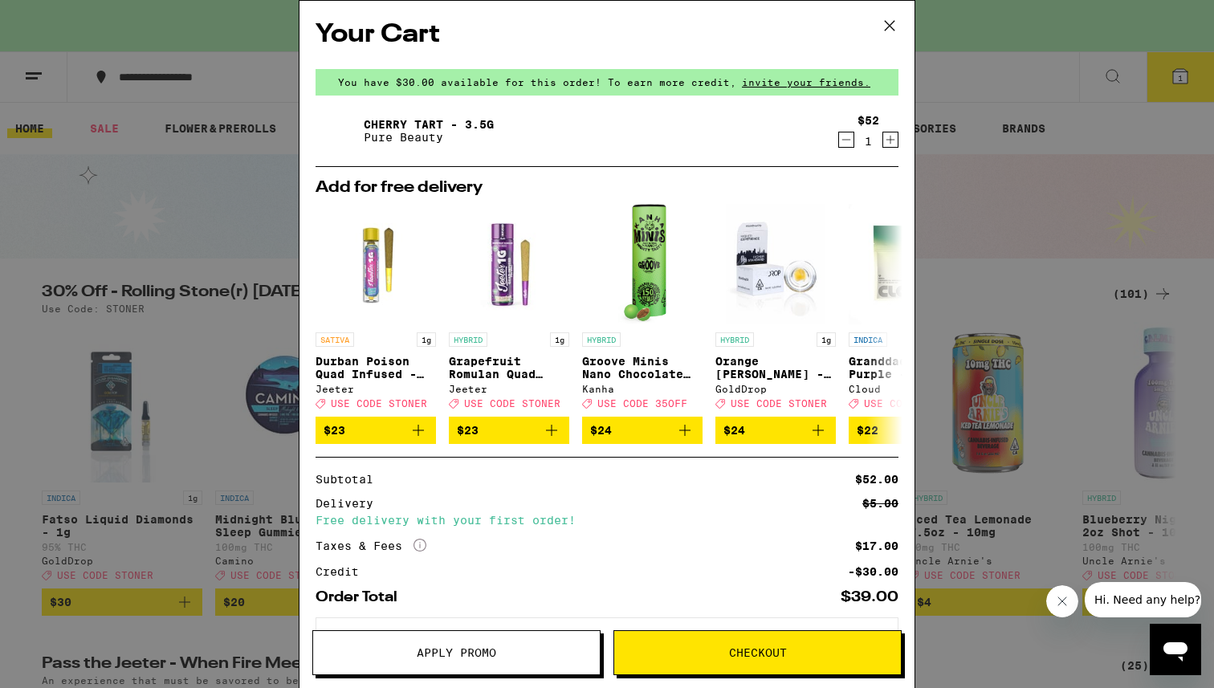
click at [894, 18] on icon at bounding box center [889, 26] width 24 height 24
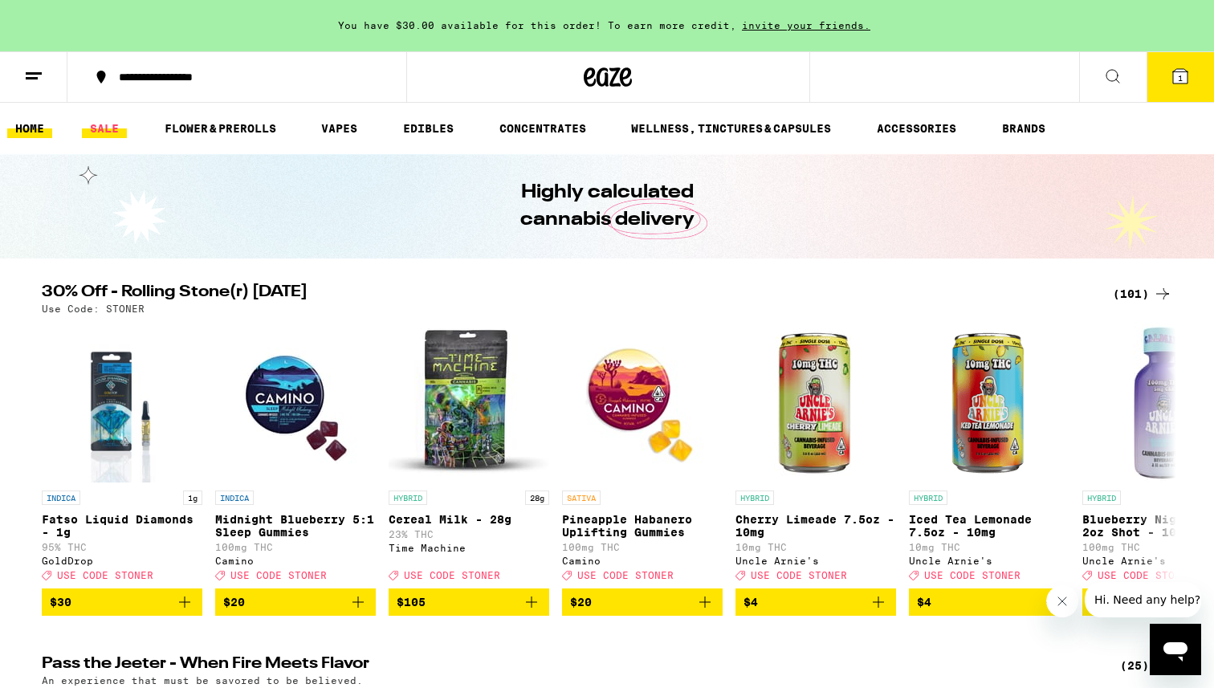
click at [104, 129] on link "SALE" at bounding box center [104, 128] width 45 height 19
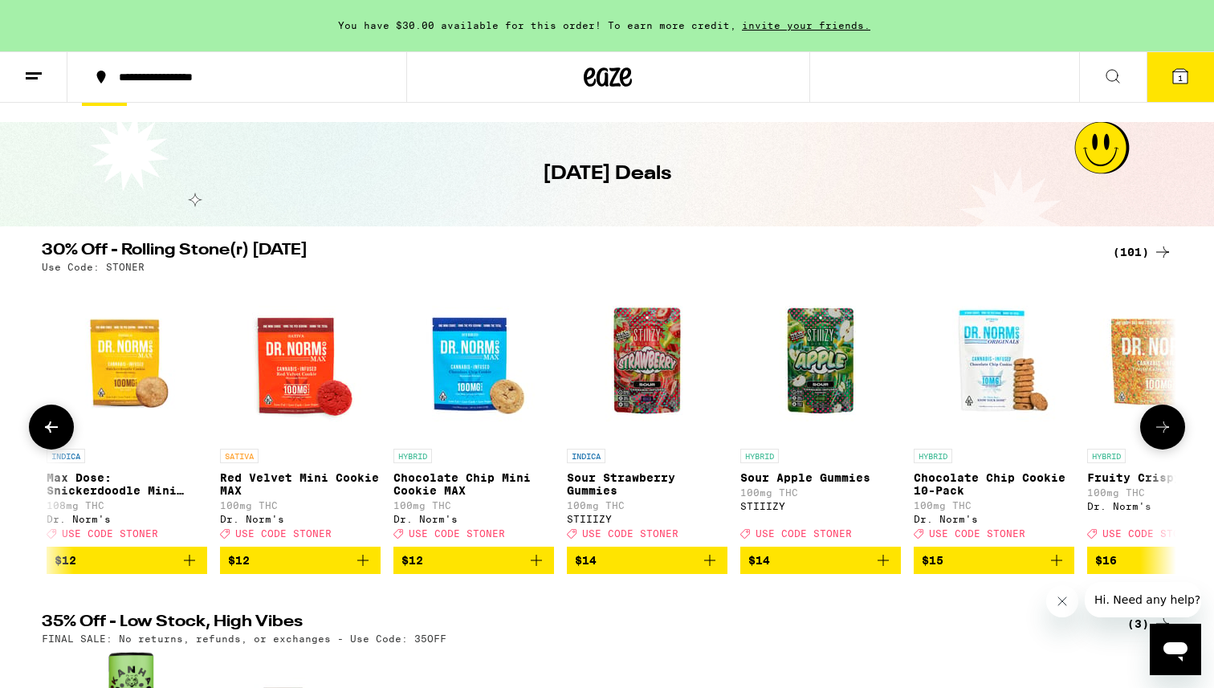
scroll to position [0, 2262]
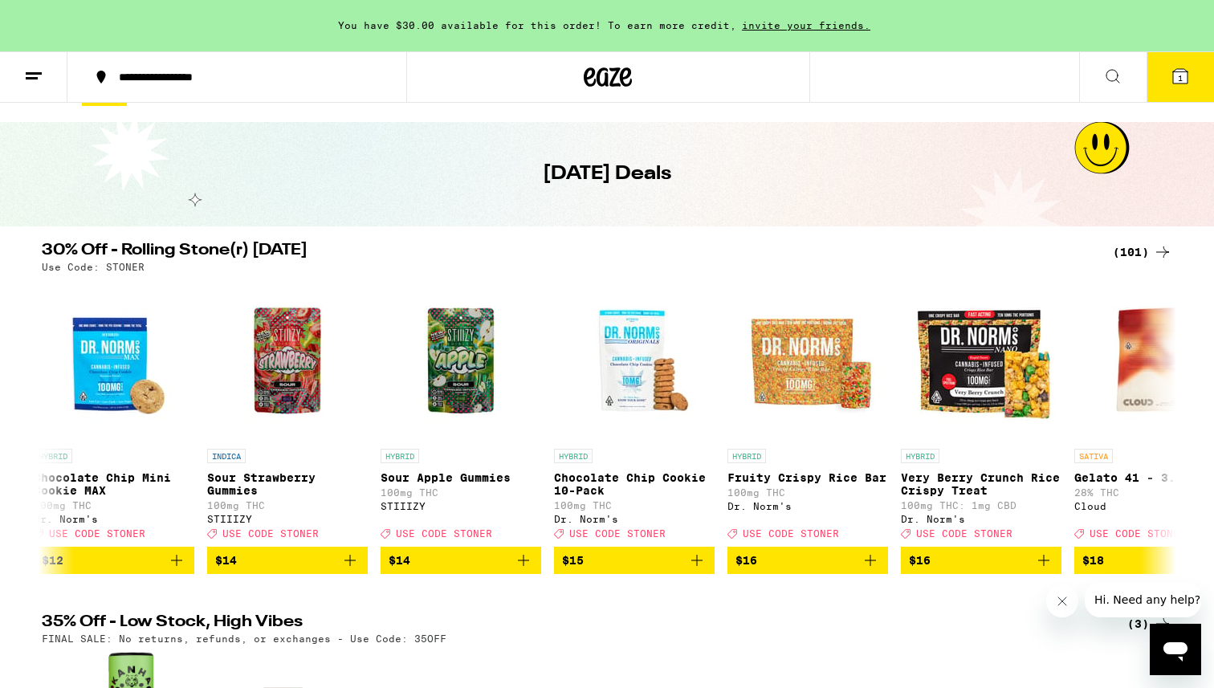
click at [1141, 251] on div "(101)" at bounding box center [1142, 251] width 59 height 19
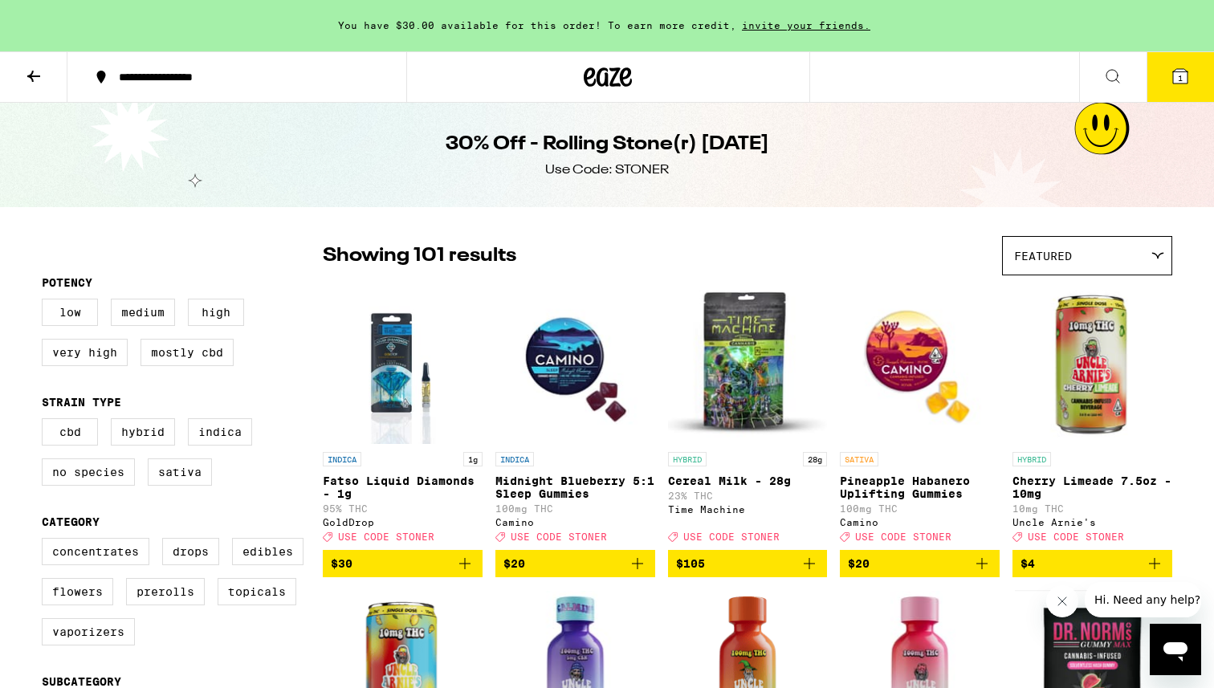
click at [1184, 63] on button "1" at bounding box center [1179, 77] width 67 height 50
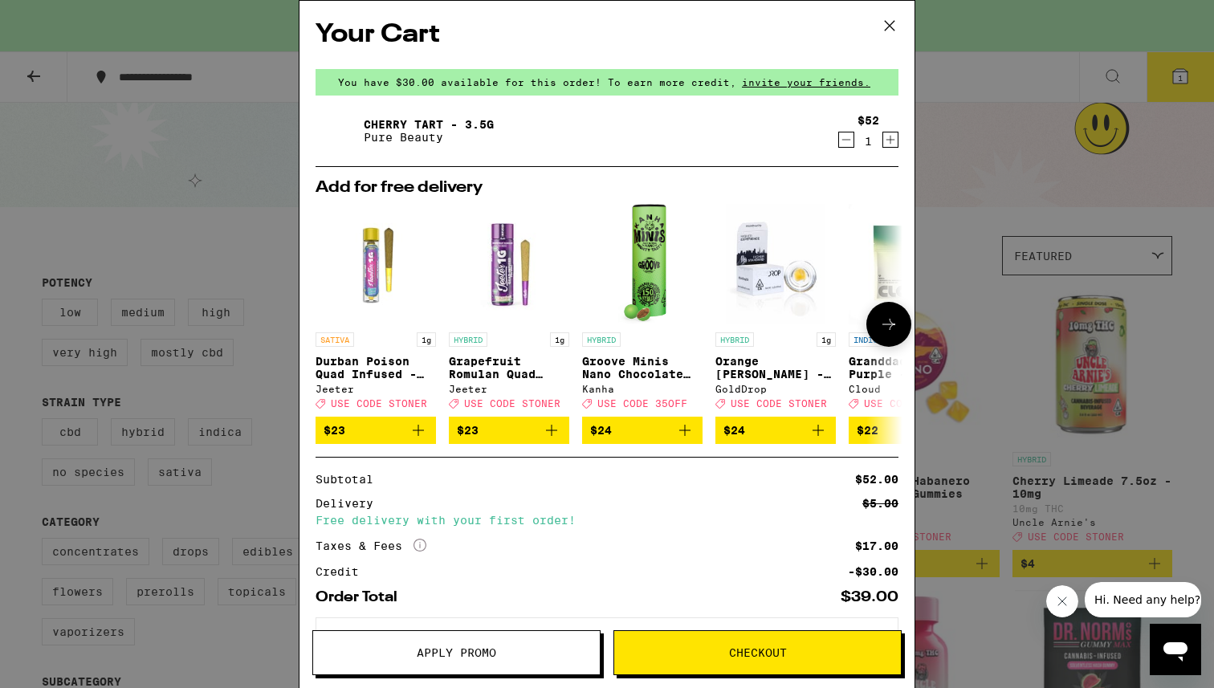
click at [555, 438] on icon "Add to bag" at bounding box center [551, 430] width 19 height 19
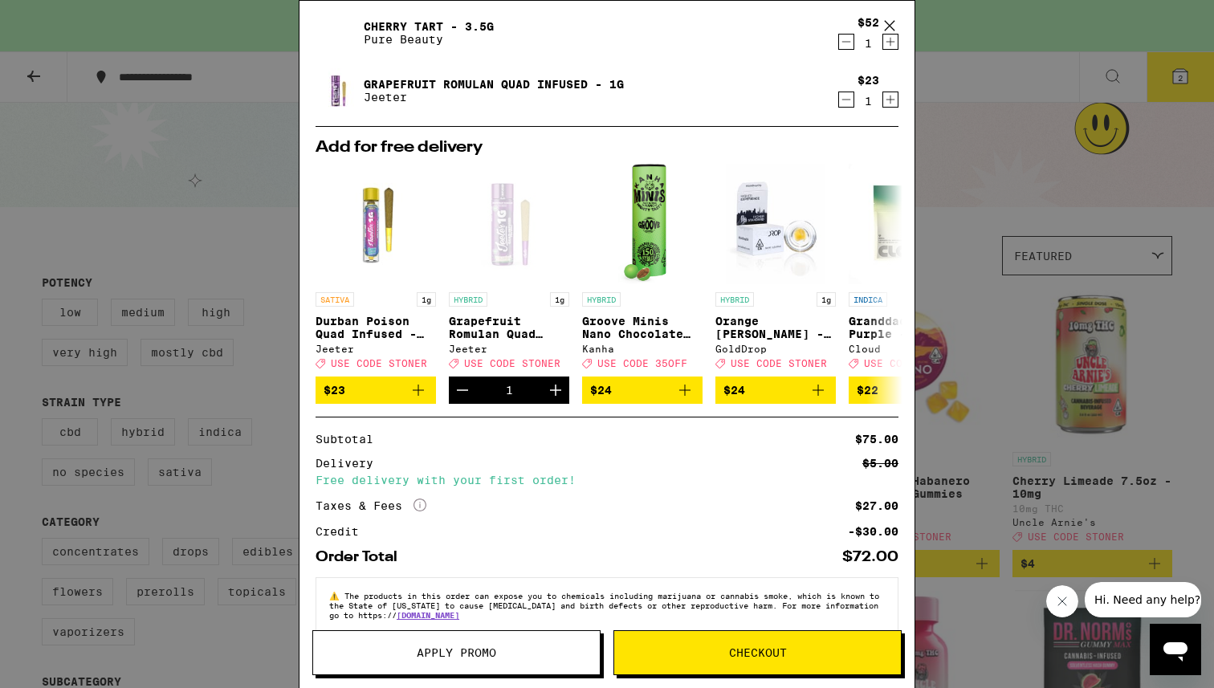
scroll to position [132, 0]
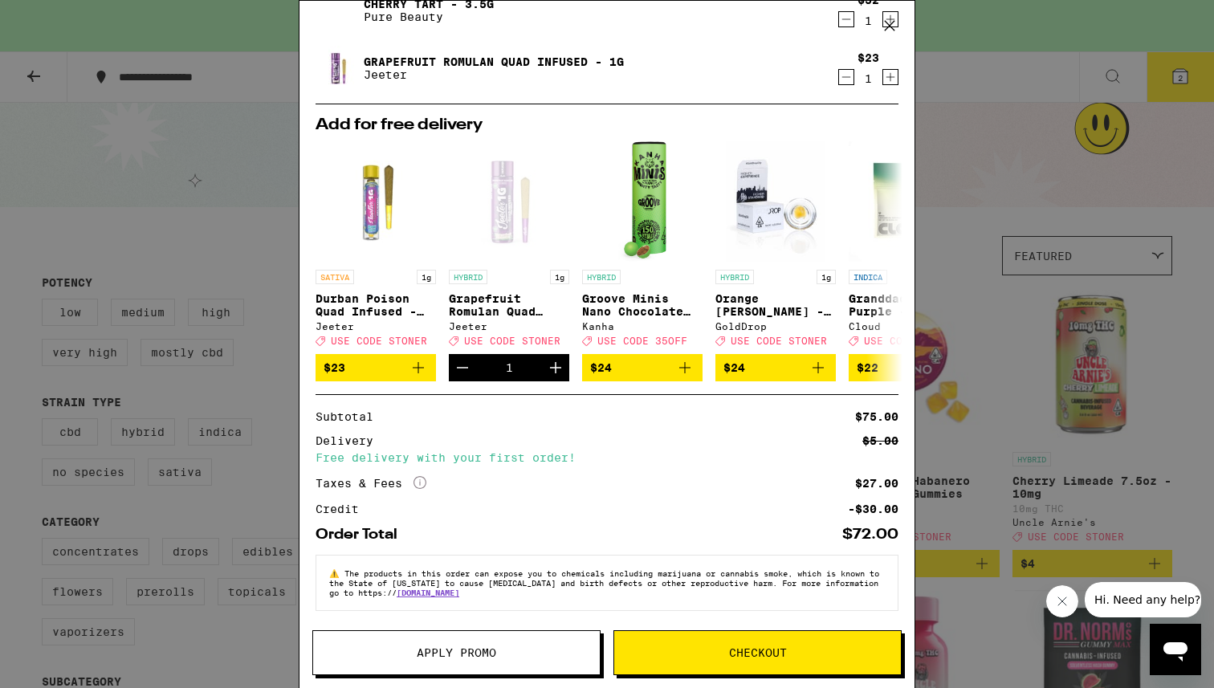
click at [433, 660] on button "Apply Promo" at bounding box center [456, 652] width 288 height 45
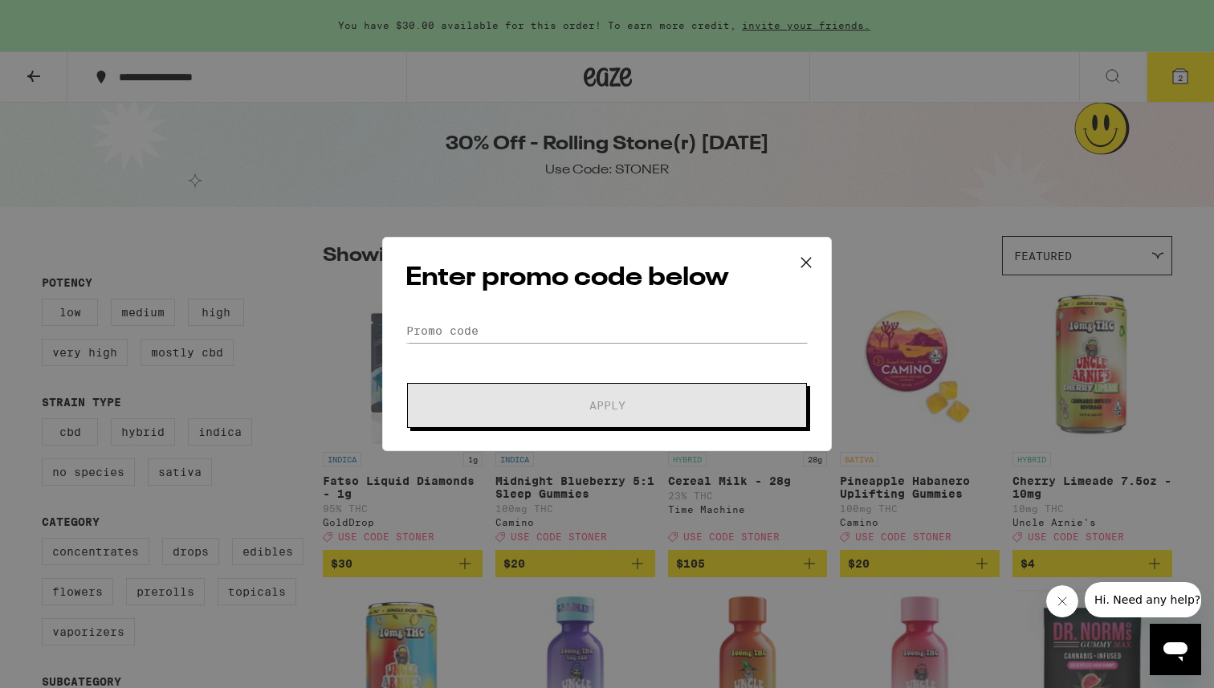
click at [527, 311] on div "Enter promo code below Promo Code Apply" at bounding box center [607, 344] width 450 height 214
click at [511, 324] on input "Promo Code" at bounding box center [606, 331] width 403 height 24
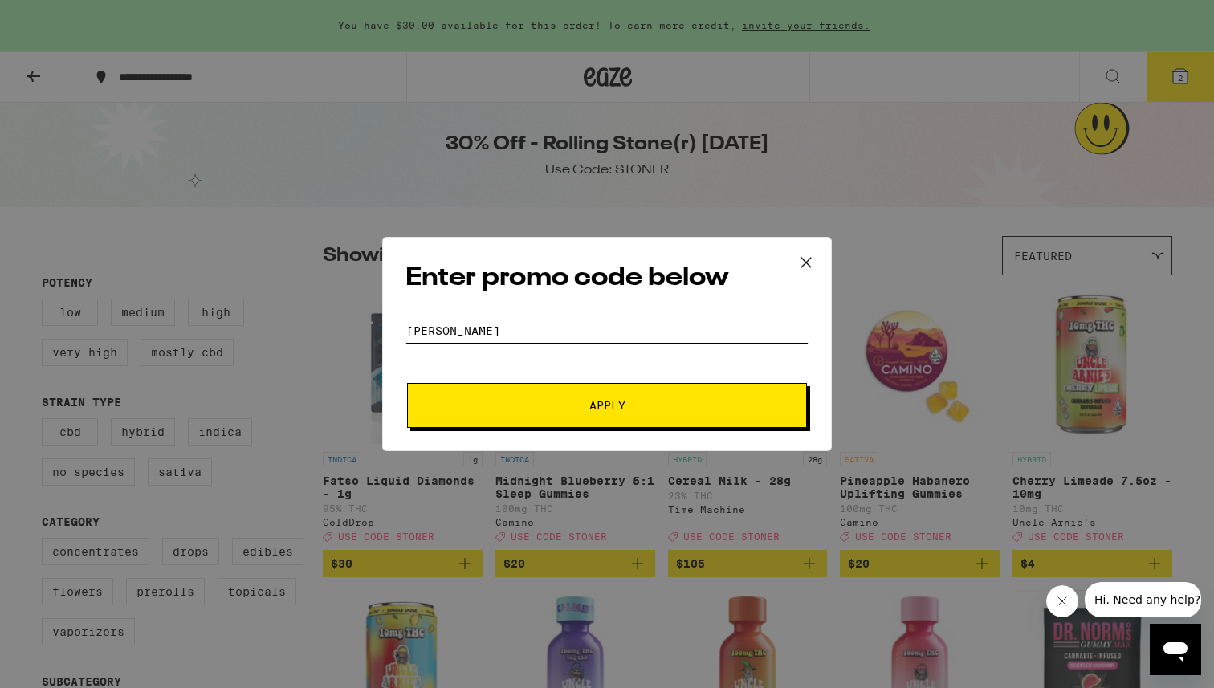
type input "stoner"
click at [593, 400] on span "Apply" at bounding box center [607, 405] width 36 height 11
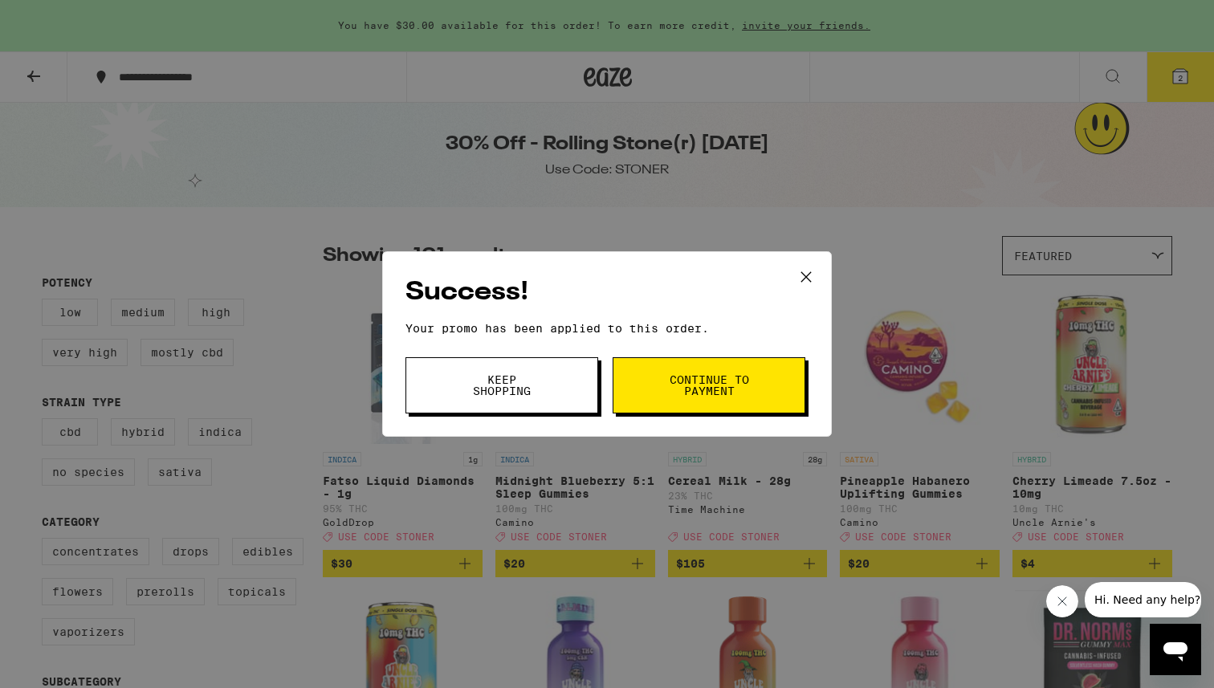
click at [815, 262] on button at bounding box center [806, 277] width 50 height 51
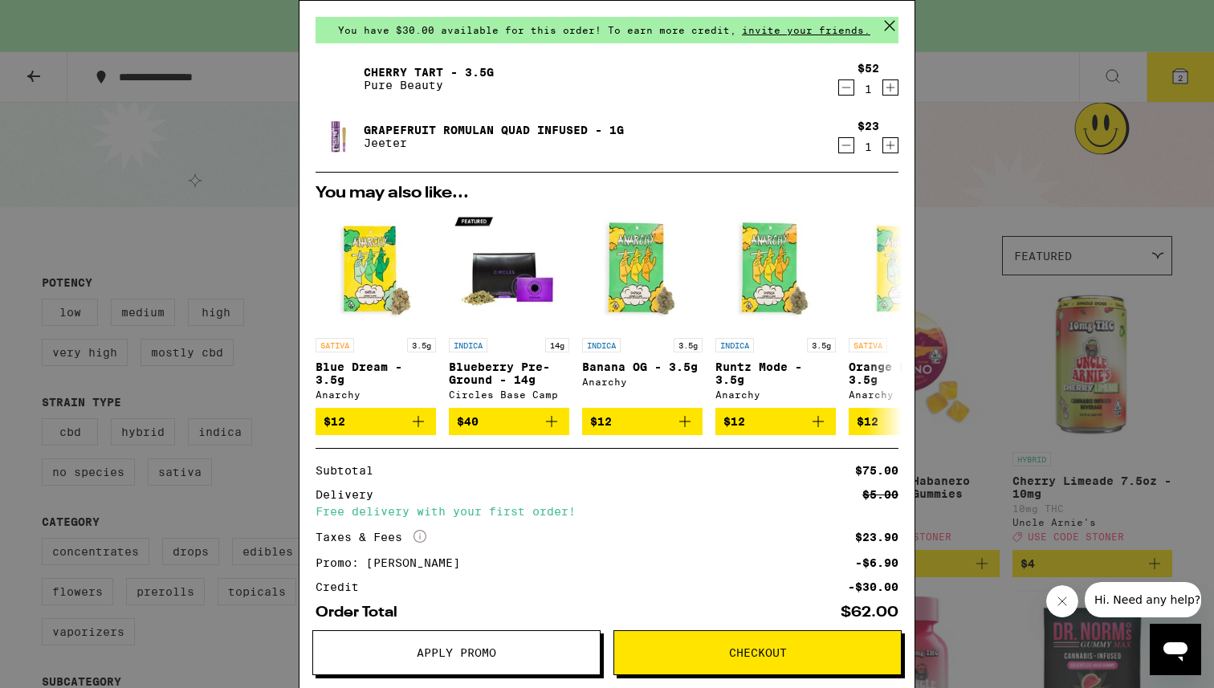
scroll to position [51, 0]
click at [844, 142] on icon "Decrement" at bounding box center [846, 145] width 14 height 19
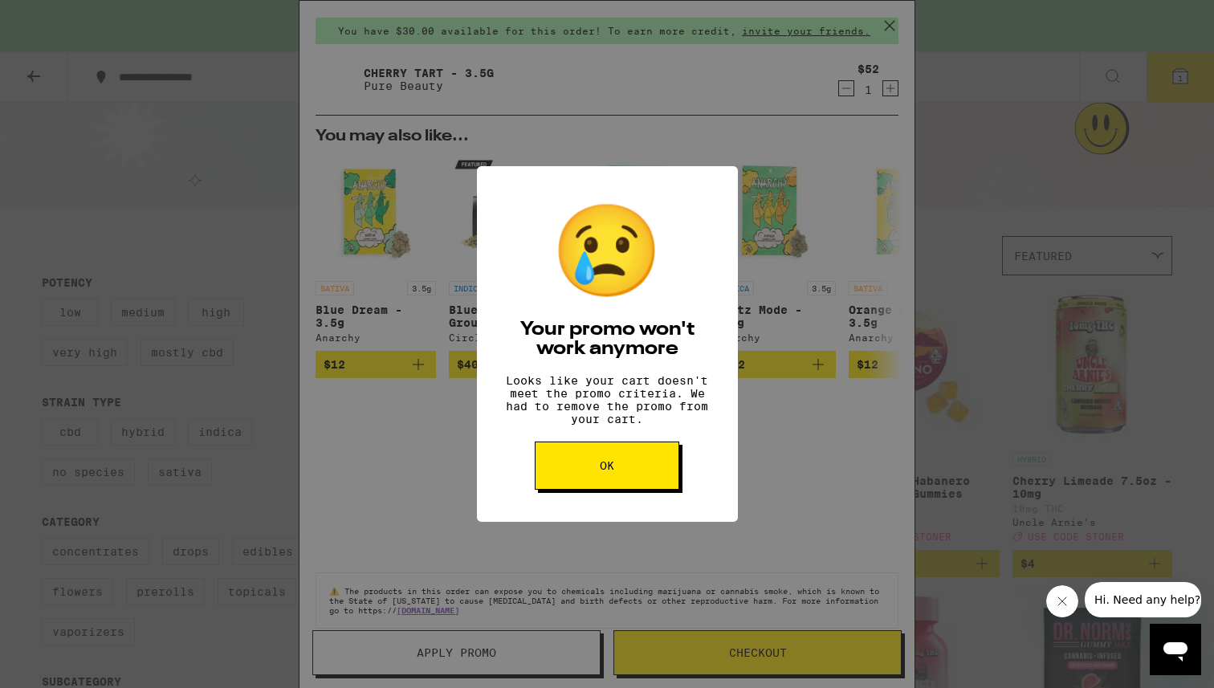
scroll to position [0, 0]
click at [608, 461] on button "OK" at bounding box center [607, 465] width 144 height 48
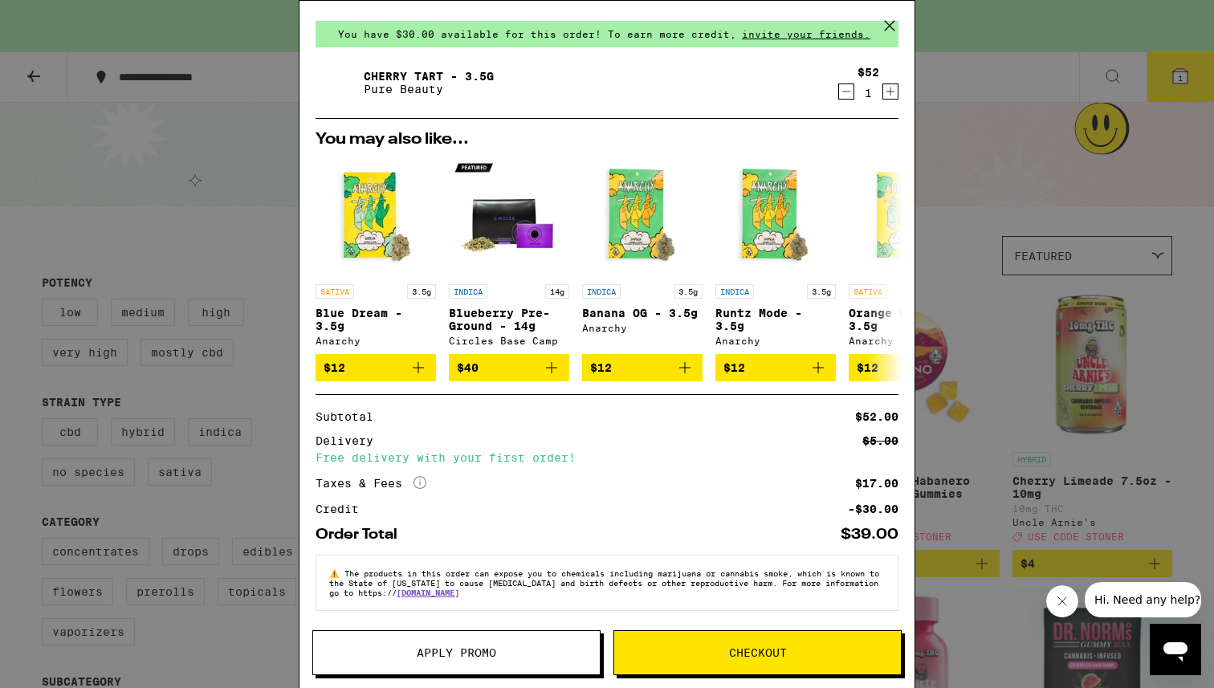
scroll to position [58, 0]
click at [712, 642] on button "Checkout" at bounding box center [757, 652] width 288 height 45
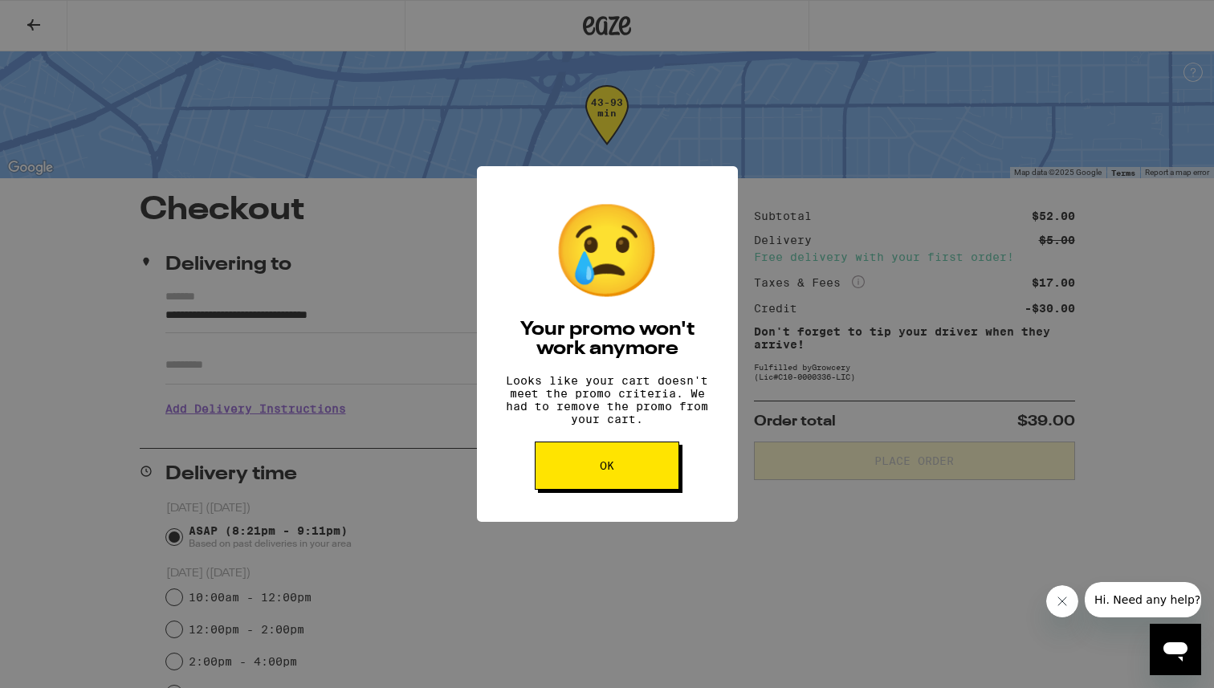
click at [620, 481] on button "OK" at bounding box center [607, 465] width 144 height 48
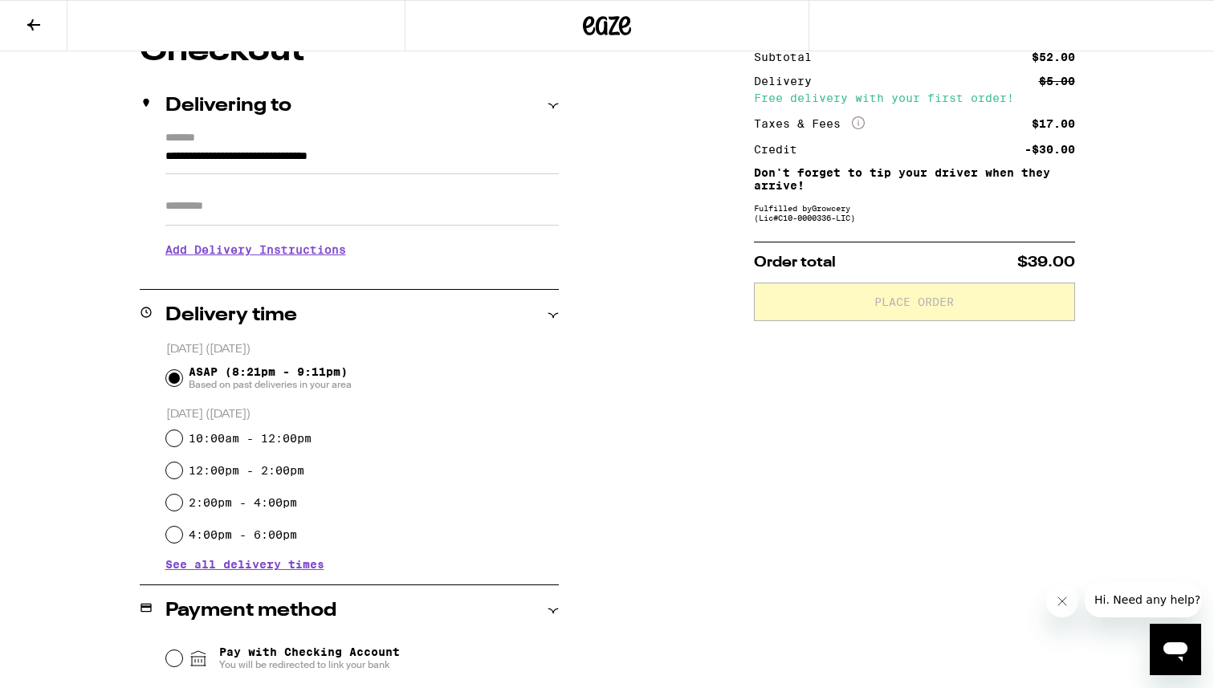
scroll to position [167, 0]
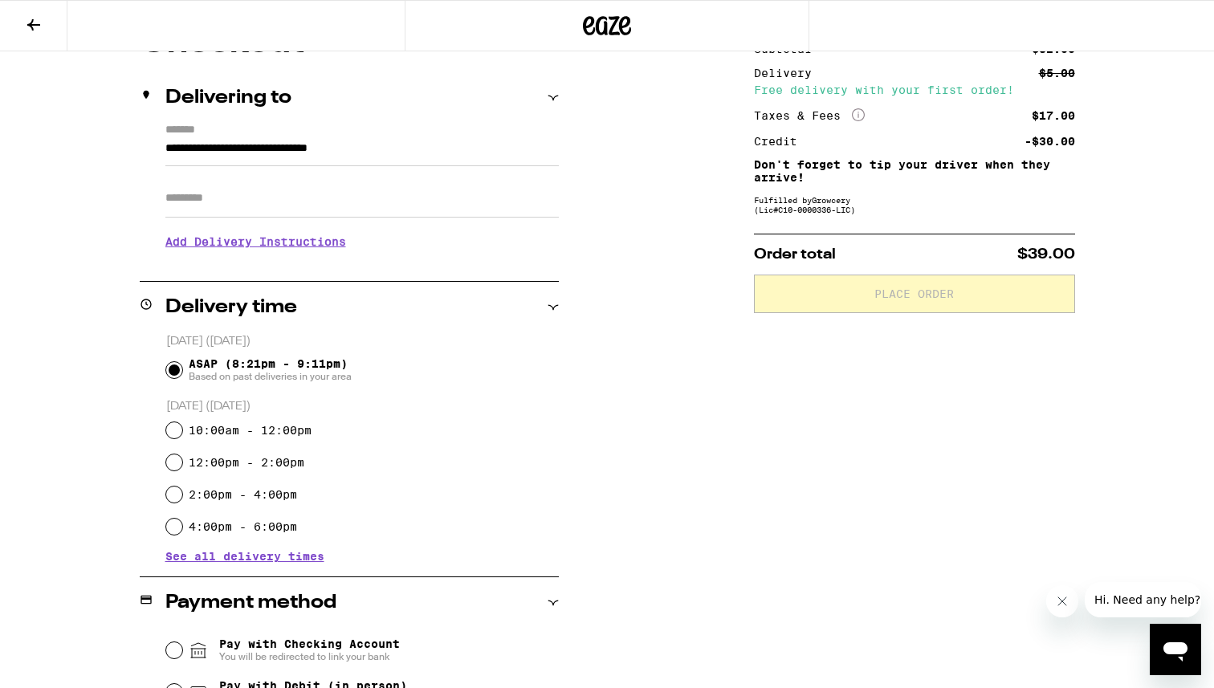
click at [320, 245] on h3 "Add Delivery Instructions" at bounding box center [361, 241] width 393 height 37
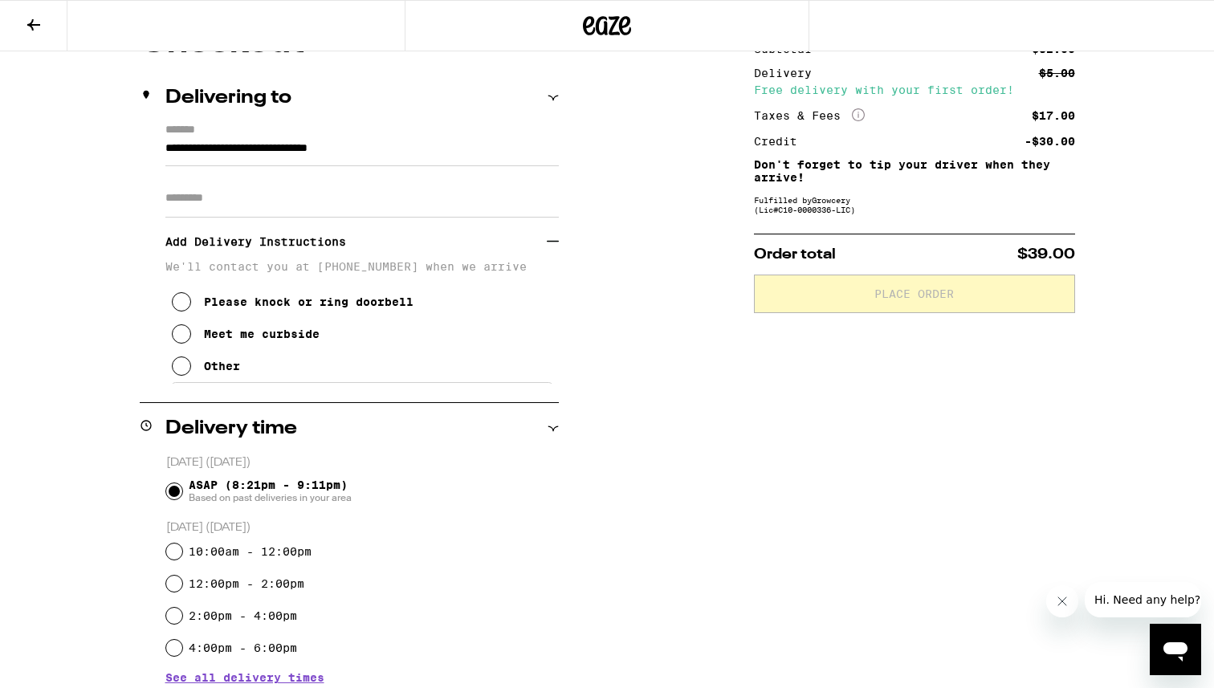
click at [271, 307] on div "Please knock or ring doorbell" at bounding box center [309, 301] width 210 height 13
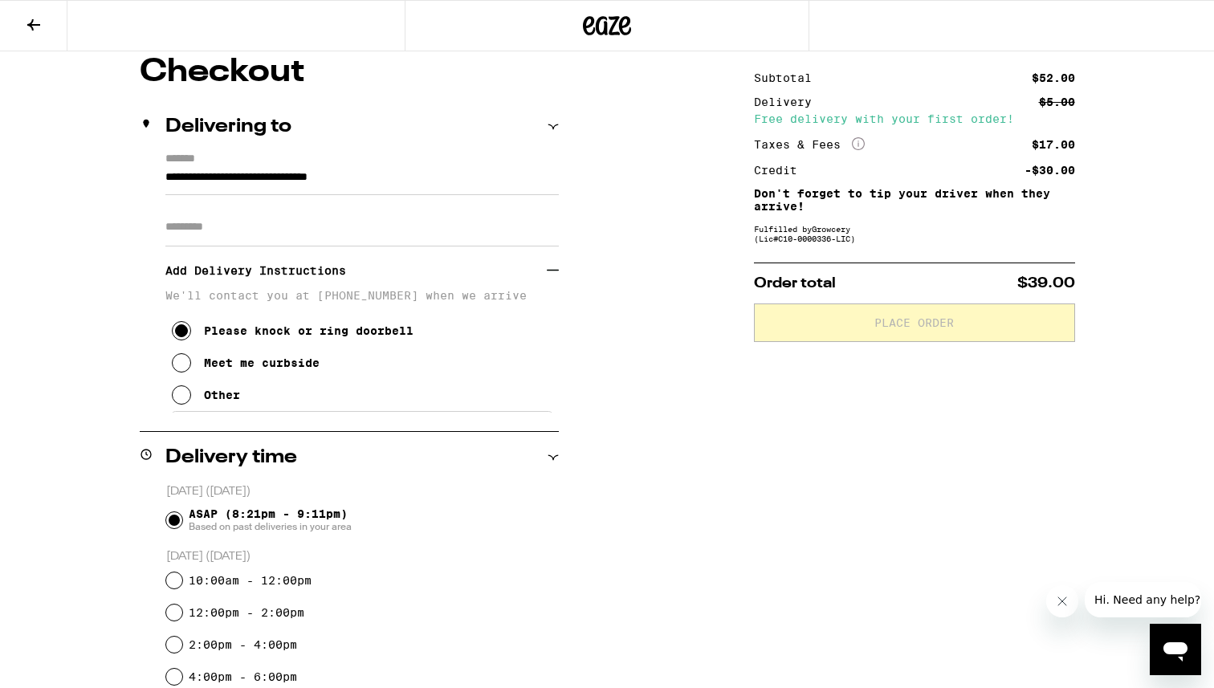
scroll to position [135, 0]
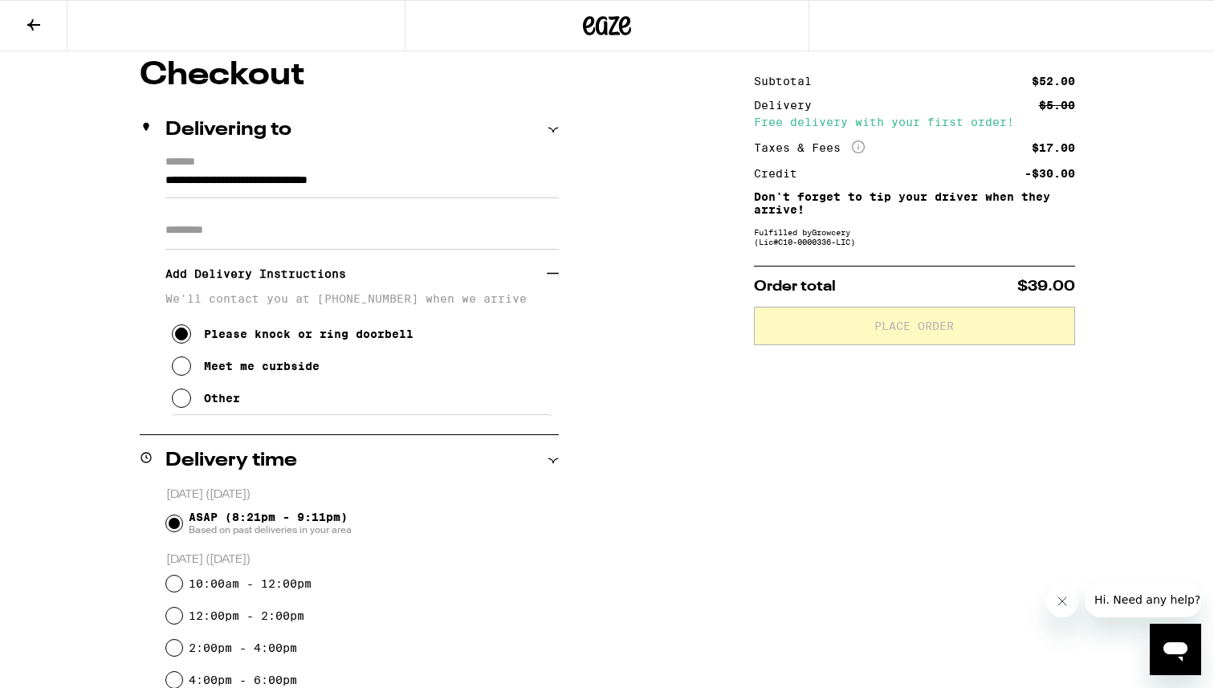
click at [226, 404] on div "Other" at bounding box center [222, 398] width 36 height 13
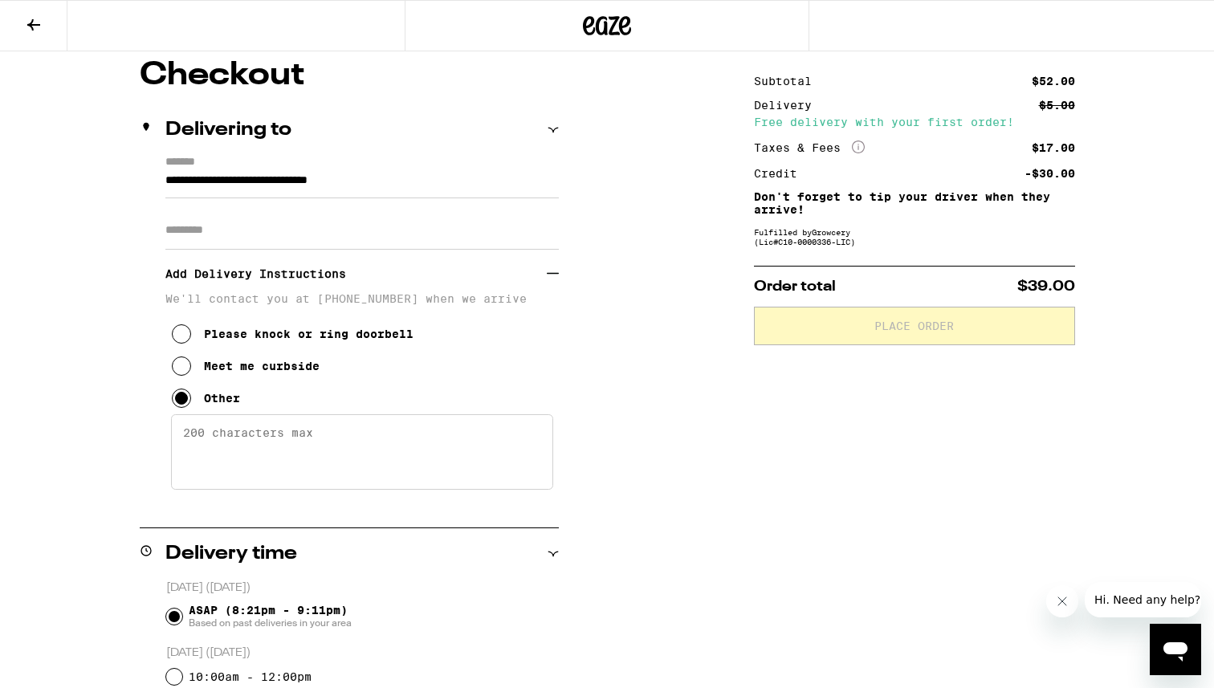
click at [259, 441] on textarea "Enter any other delivery instructions you want driver to know" at bounding box center [362, 451] width 382 height 75
type textarea "K"
click at [461, 442] on textarea "Ring doorbell - its the door on the right when you walk up to the front of the …" at bounding box center [362, 451] width 382 height 75
click at [311, 443] on textarea "Ring doorbell - its the door on the left corner when you walk up to the front o…" at bounding box center [362, 451] width 382 height 75
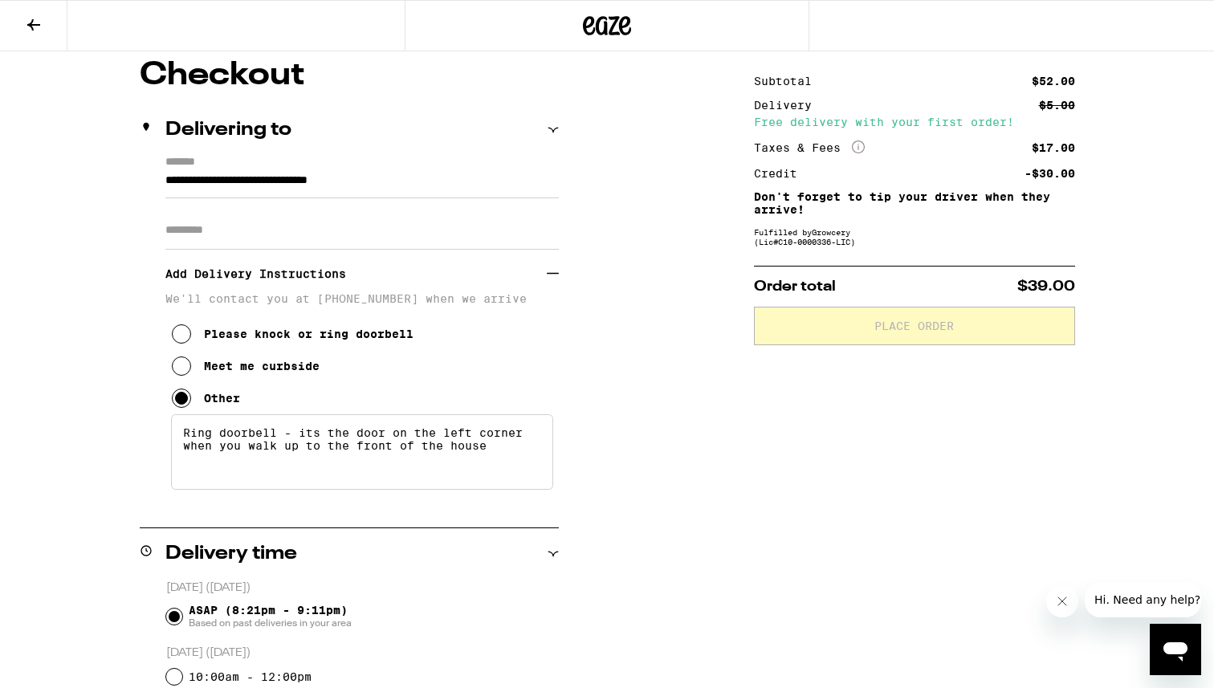
click at [506, 459] on textarea "Ring doorbell - its the door on the left corner when you walk up to the front o…" at bounding box center [362, 451] width 382 height 75
type textarea "Ring doorbell - its the door on the left corner when you walk up to the front o…"
click at [613, 426] on div "**********" at bounding box center [607, 590] width 1156 height 1062
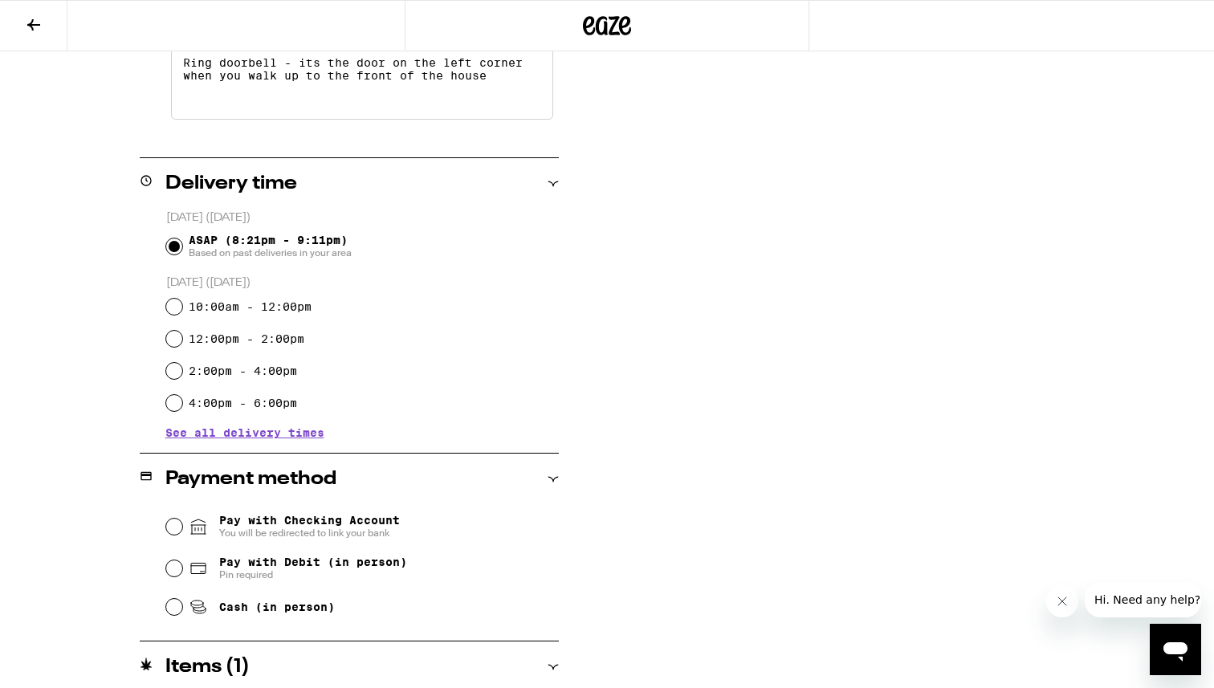
scroll to position [568, 0]
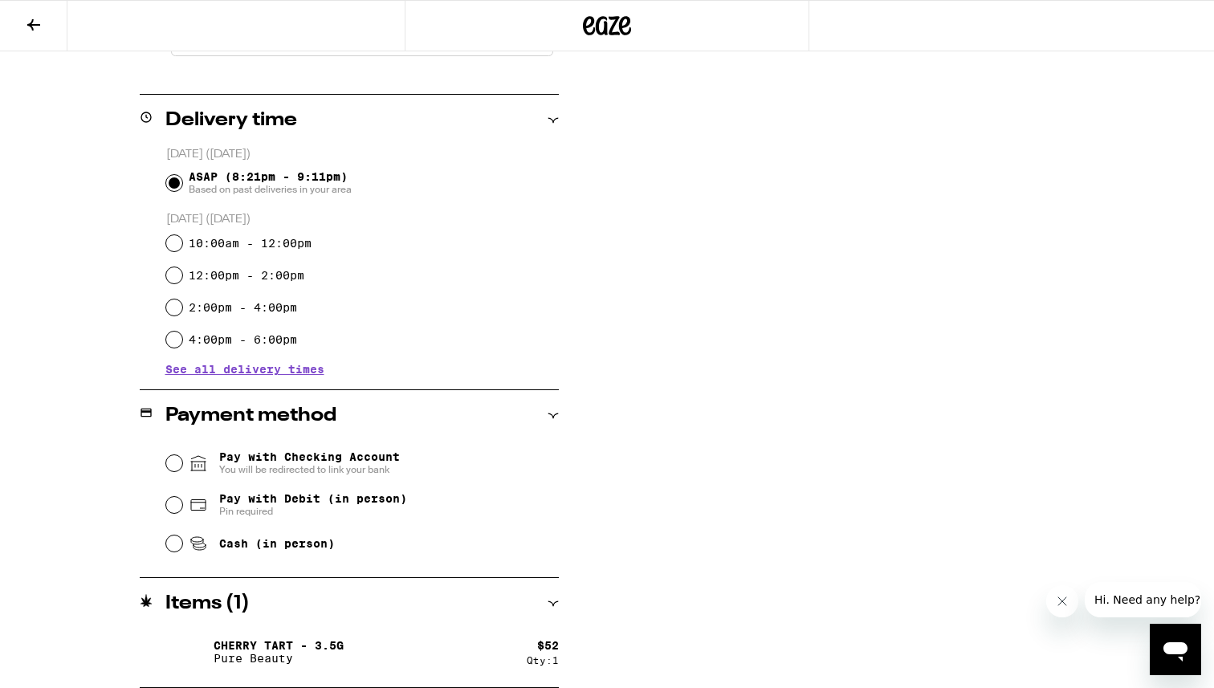
click at [254, 550] on span "Cash (in person)" at bounding box center [277, 543] width 116 height 13
click at [182, 551] on input "Cash (in person)" at bounding box center [174, 543] width 16 height 16
radio input "true"
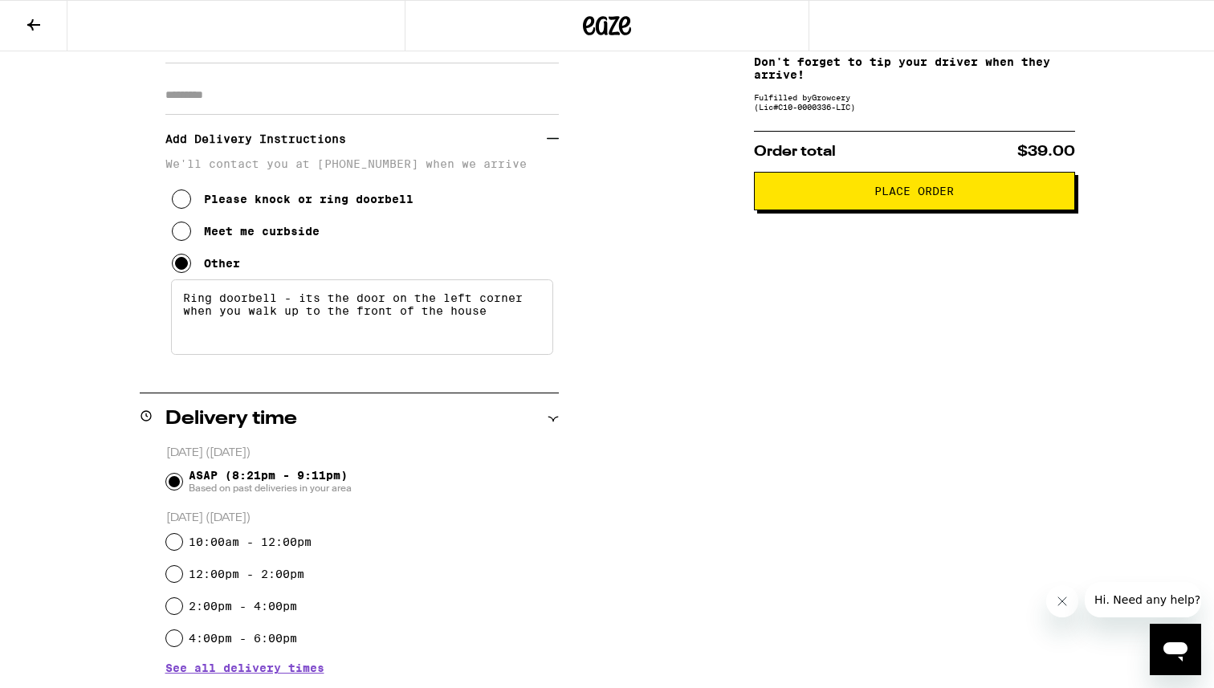
scroll to position [0, 0]
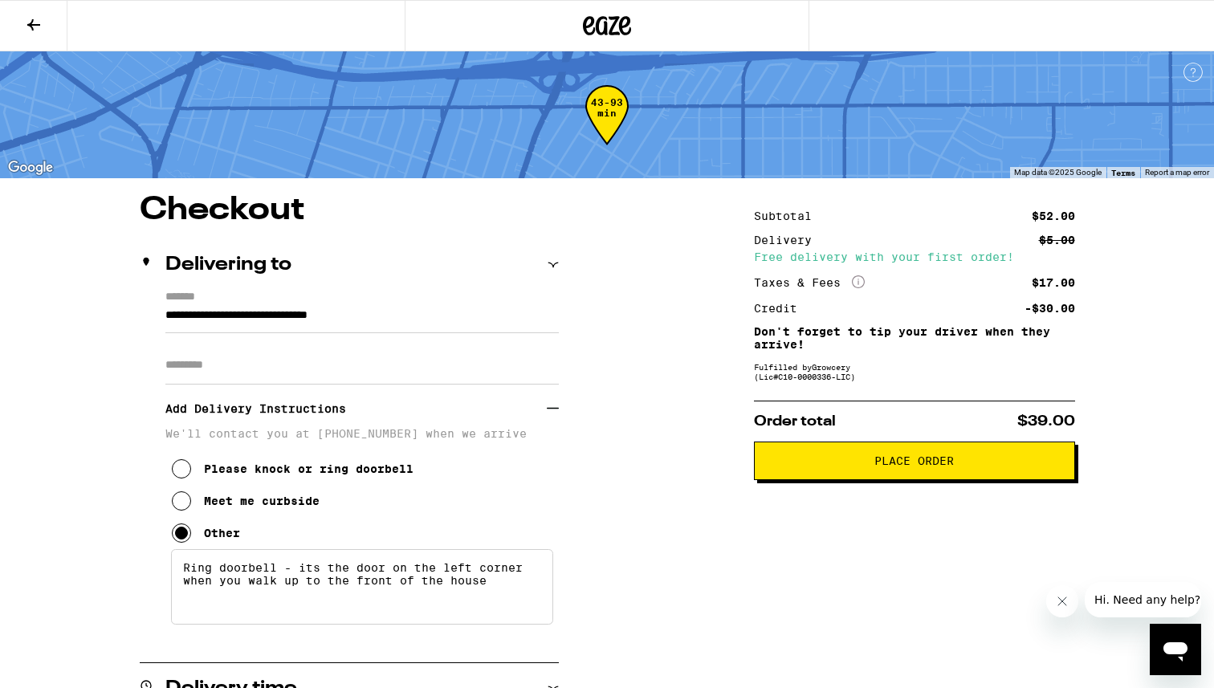
click at [850, 466] on span "Place Order" at bounding box center [914, 460] width 294 height 11
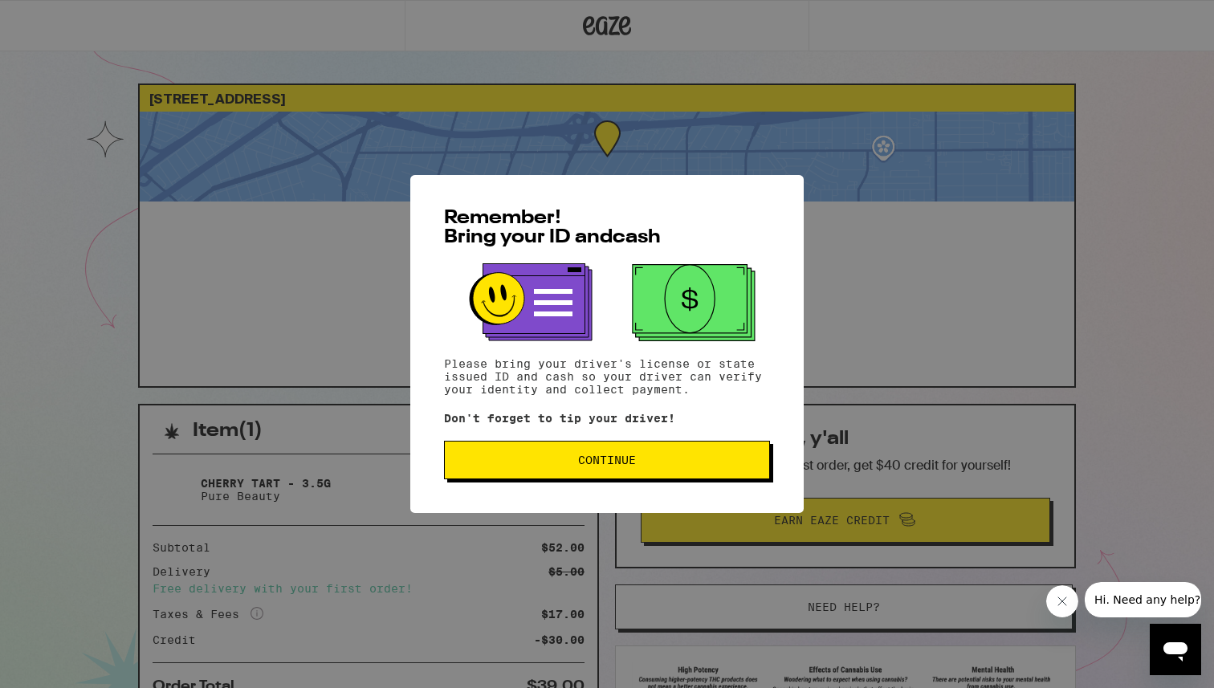
click at [608, 460] on span "Continue" at bounding box center [607, 459] width 58 height 11
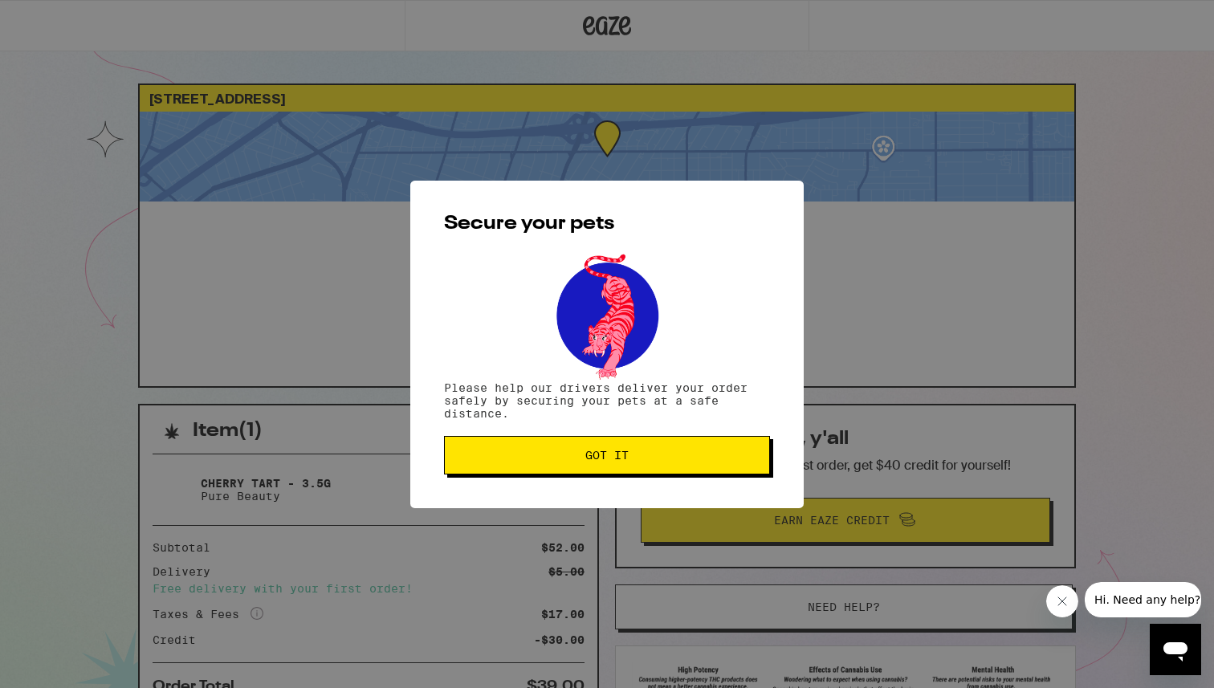
click at [605, 454] on span "Got it" at bounding box center [606, 455] width 43 height 11
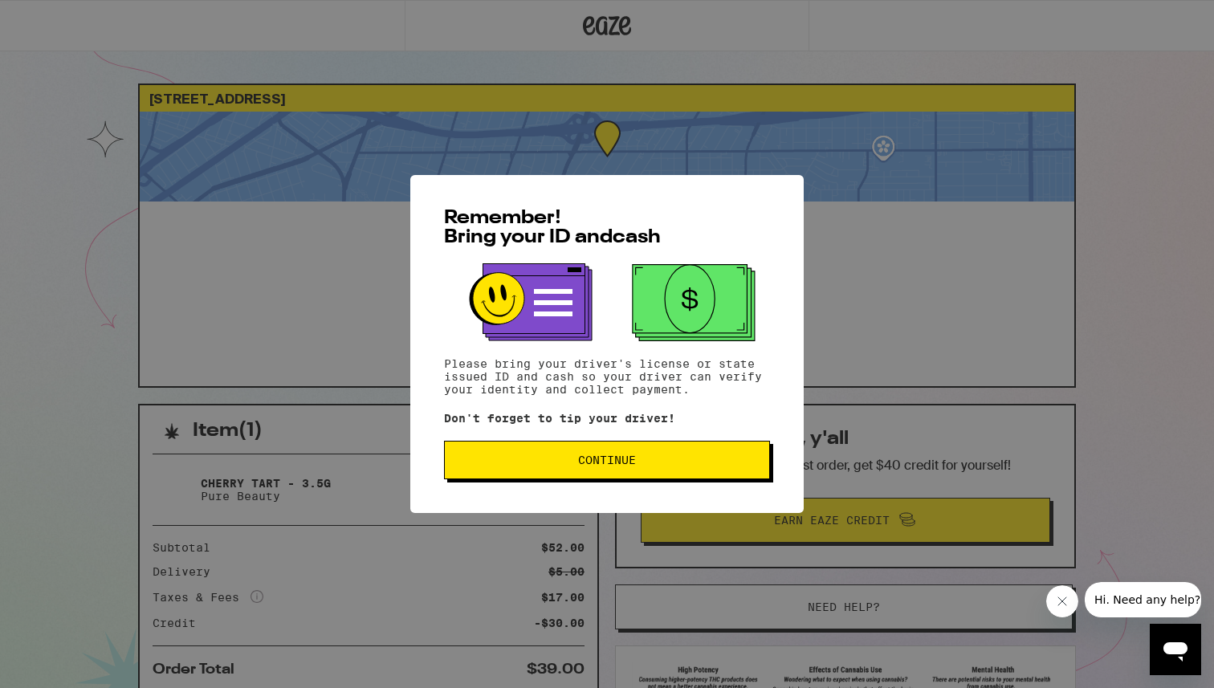
click at [782, 203] on div "Remember! Bring your ID and cash Please bring your driver's license or state is…" at bounding box center [606, 344] width 393 height 338
click at [694, 453] on button "Continue" at bounding box center [607, 460] width 326 height 39
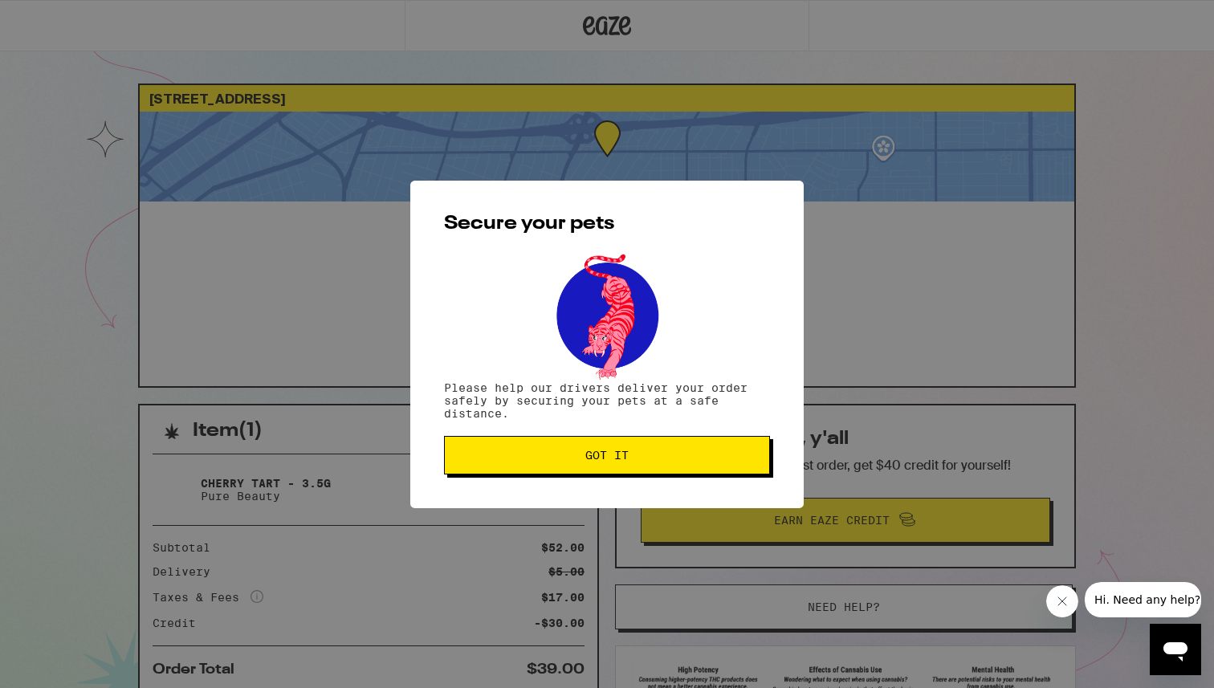
click at [694, 453] on span "Got it" at bounding box center [607, 455] width 299 height 11
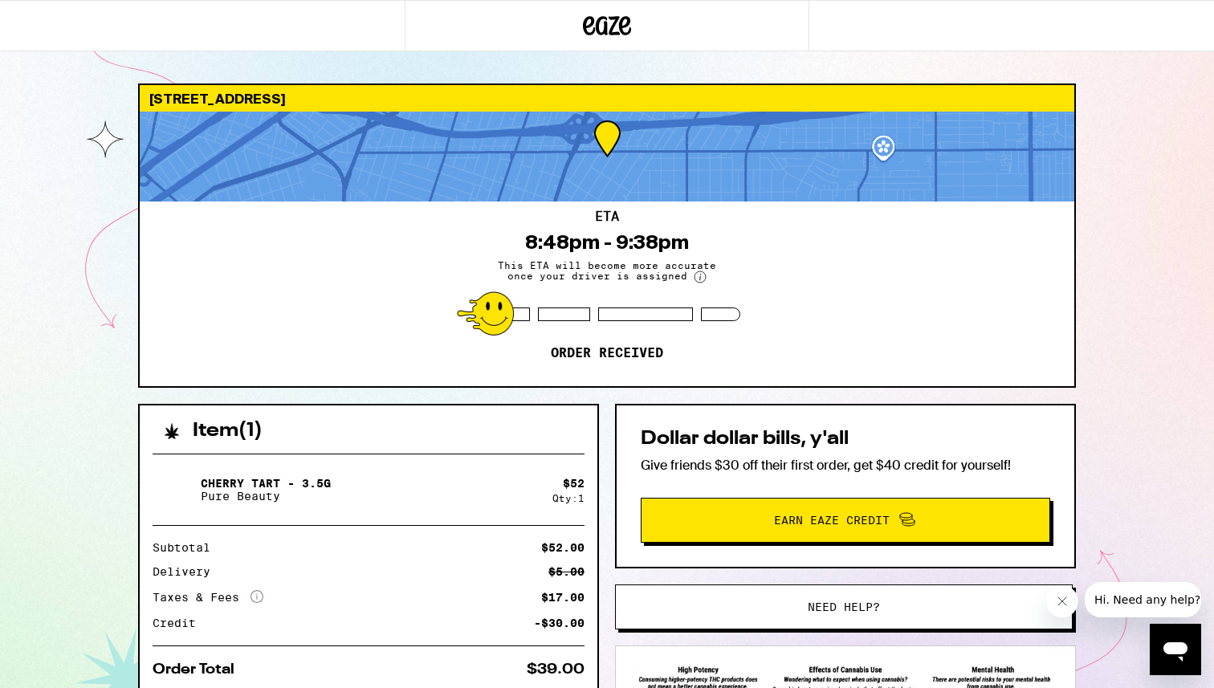
click at [625, 568] on div "Dollar dollar bills, y'all Give friends $30 off their first order, get $40 cred…" at bounding box center [845, 486] width 461 height 165
click at [695, 277] on circle at bounding box center [699, 276] width 11 height 11
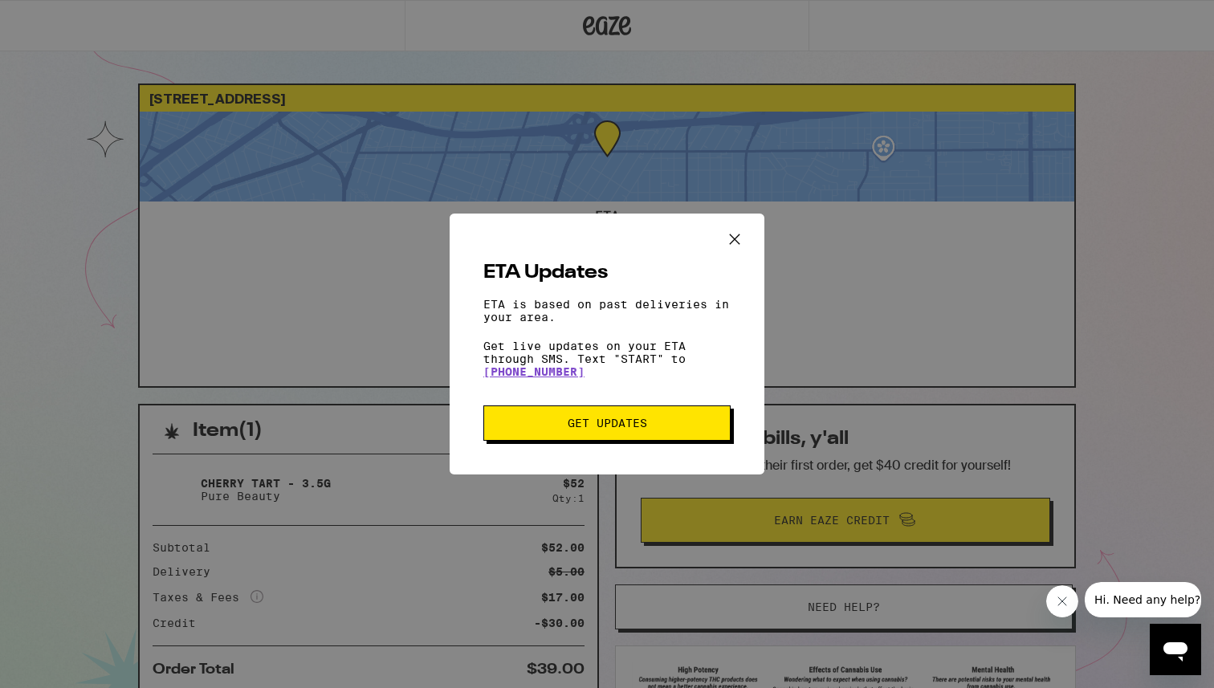
click at [734, 227] on icon "Close ETA information modal" at bounding box center [734, 239] width 24 height 24
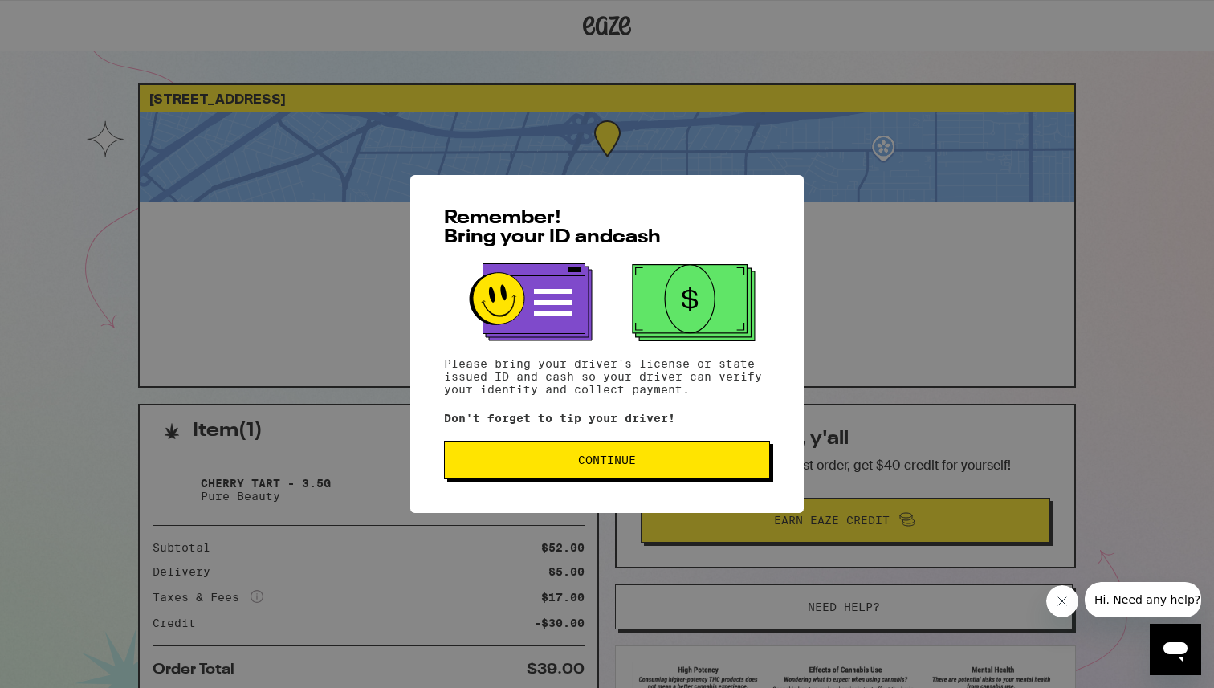
click at [608, 466] on span "Continue" at bounding box center [607, 459] width 58 height 11
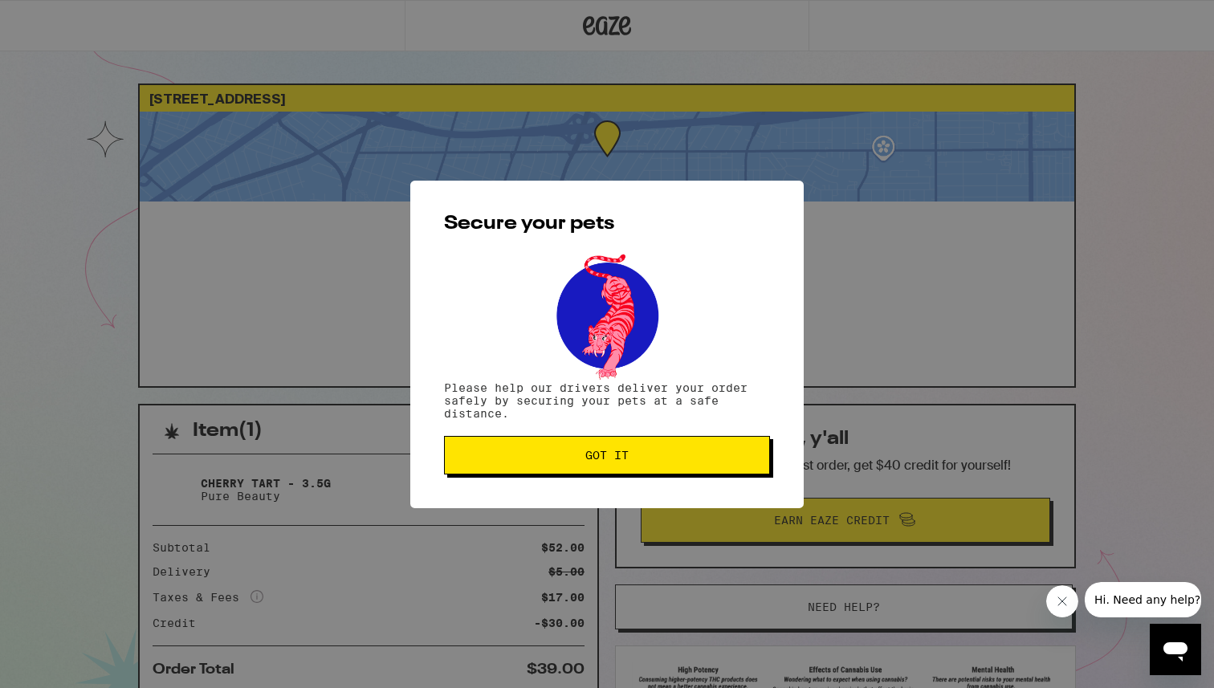
click at [612, 454] on span "Got it" at bounding box center [606, 455] width 43 height 11
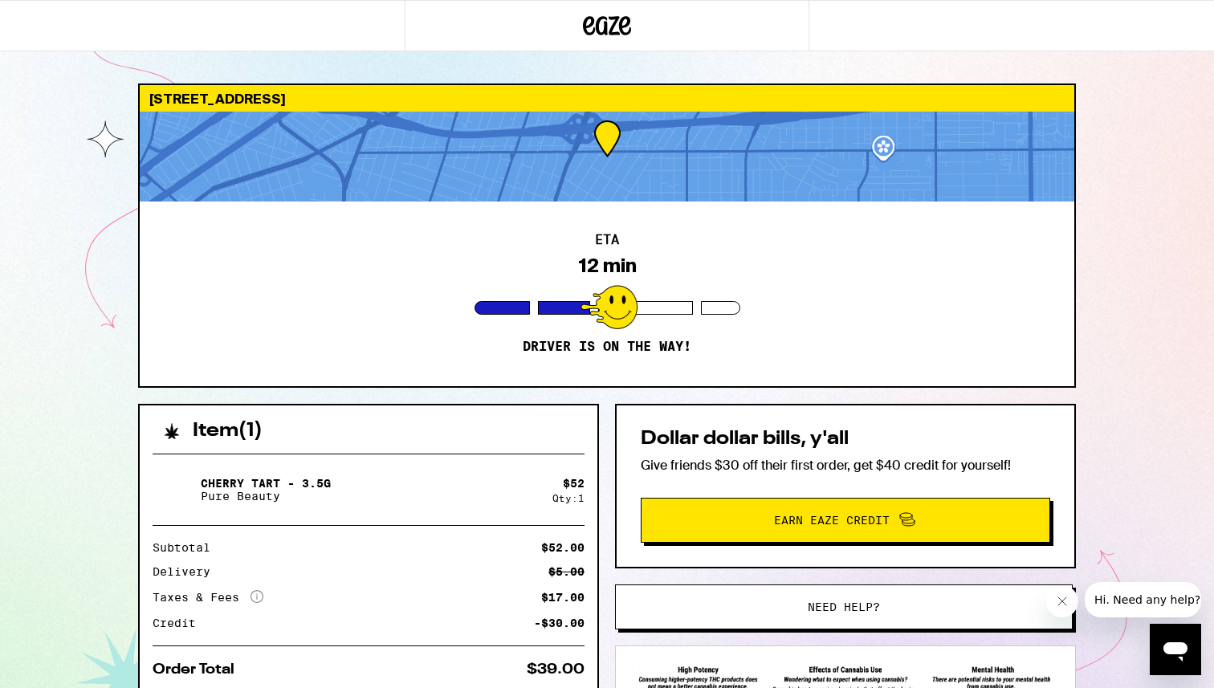
click at [694, 187] on div at bounding box center [607, 157] width 934 height 90
drag, startPoint x: 885, startPoint y: 142, endPoint x: 820, endPoint y: 144, distance: 65.8
click at [820, 143] on div at bounding box center [607, 157] width 934 height 90
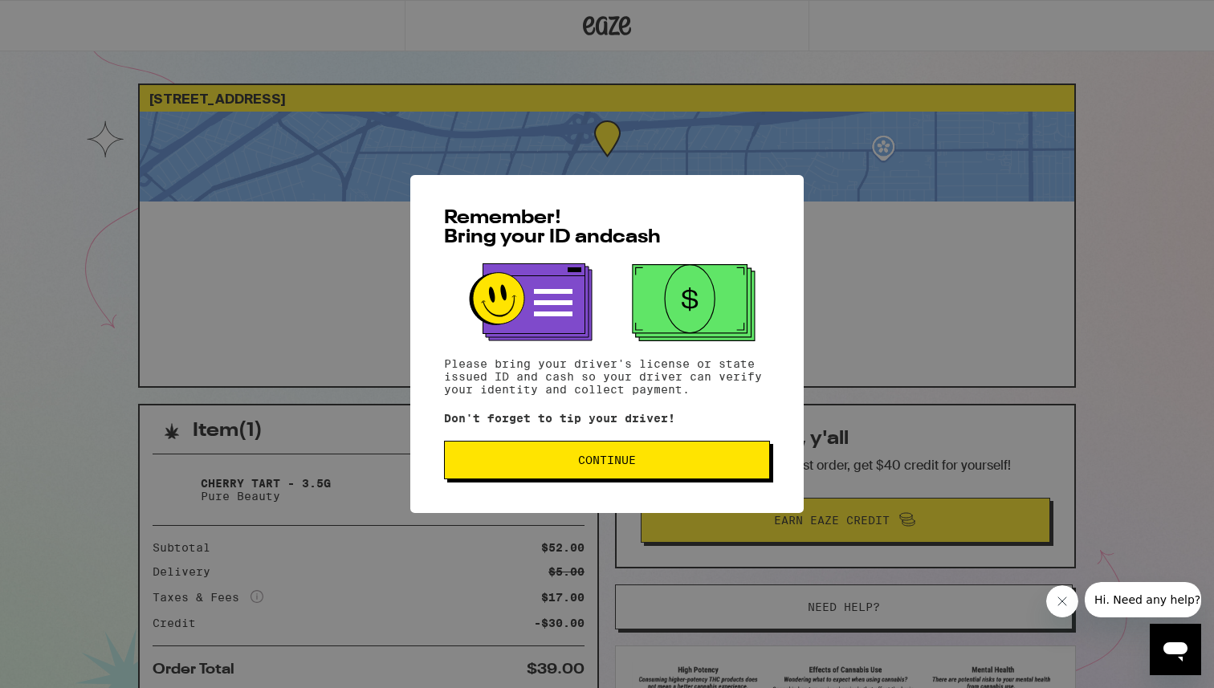
click at [578, 466] on span "Continue" at bounding box center [607, 459] width 58 height 11
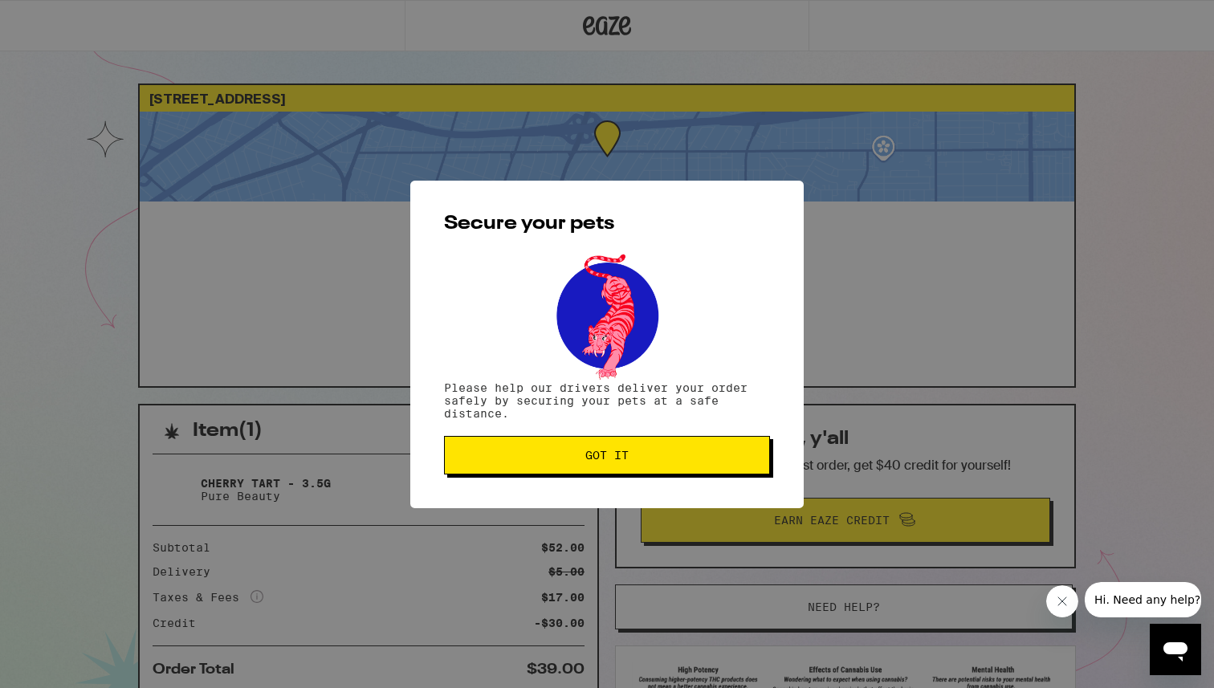
click at [578, 470] on button "Got it" at bounding box center [607, 455] width 326 height 39
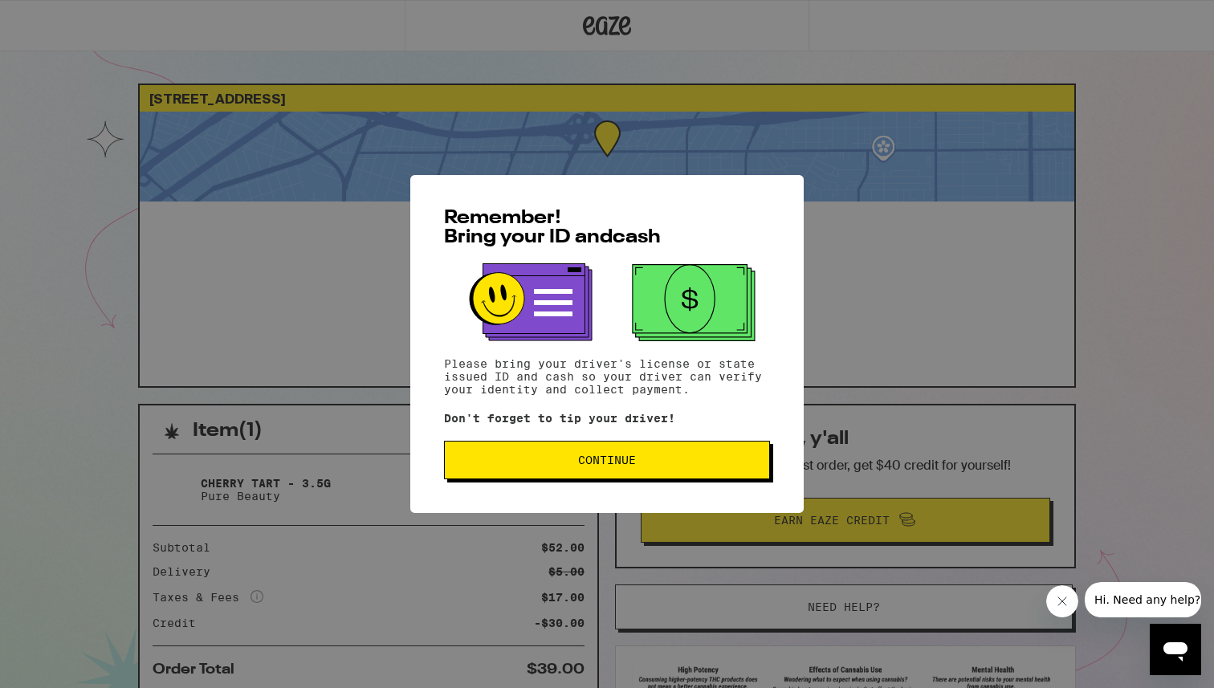
click at [495, 462] on span "Continue" at bounding box center [607, 459] width 299 height 11
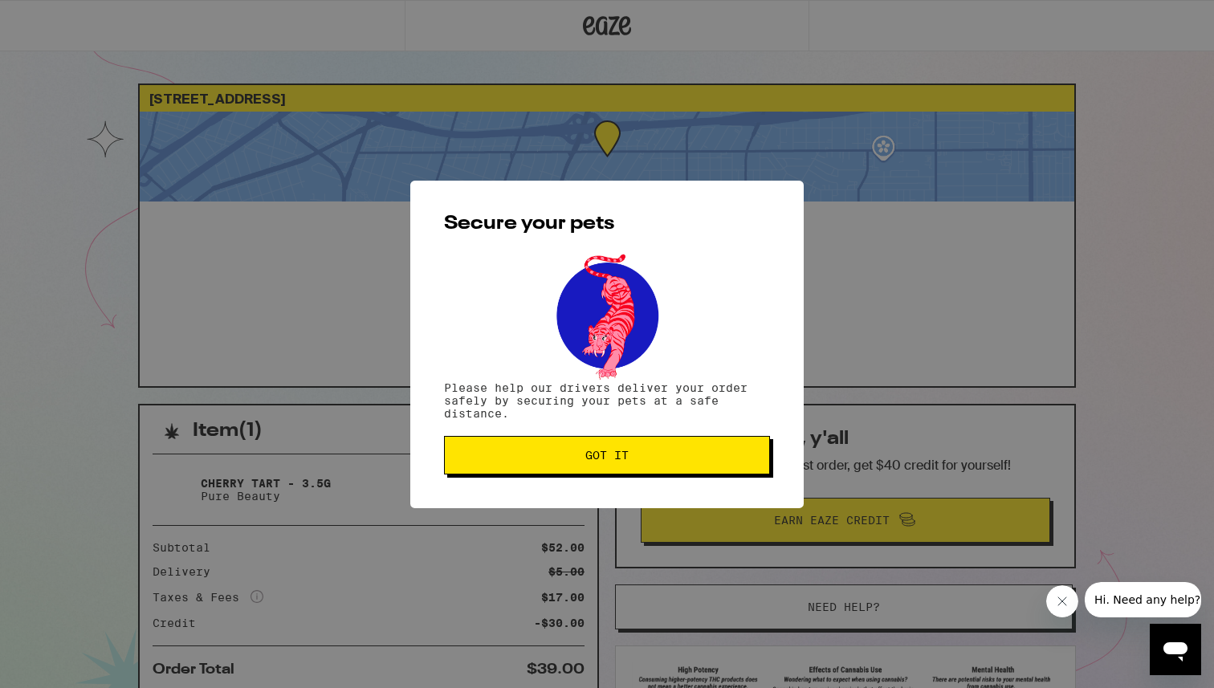
click at [520, 458] on span "Got it" at bounding box center [607, 455] width 299 height 11
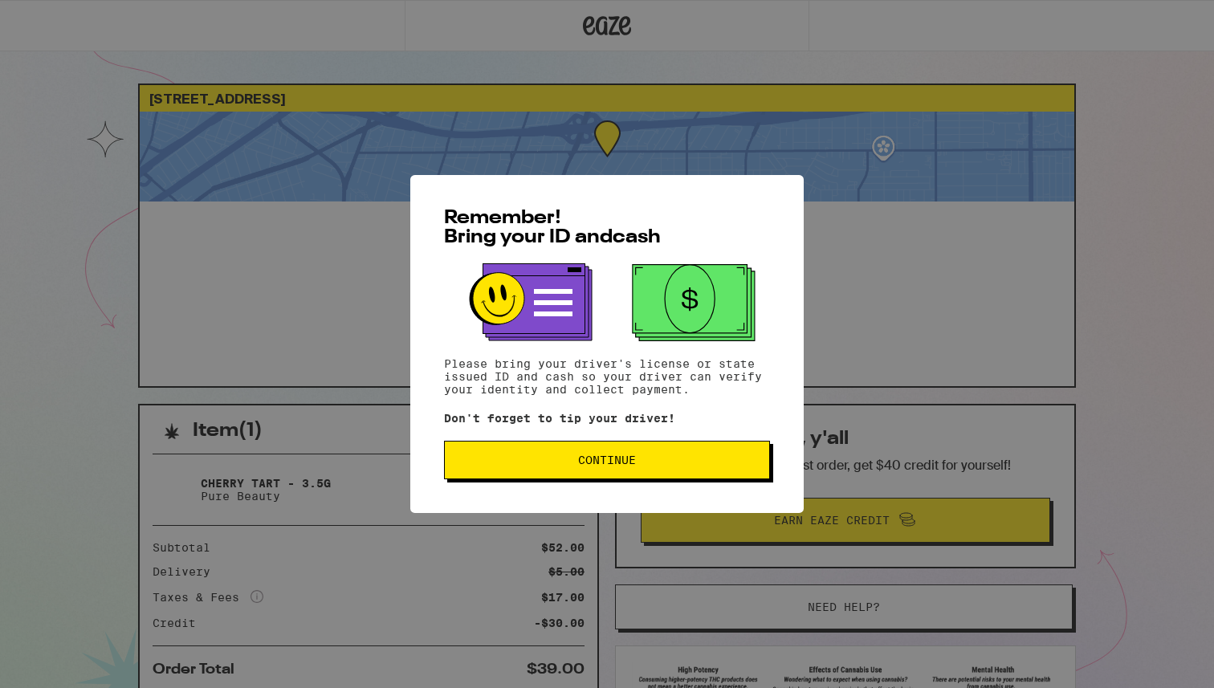
click at [602, 462] on span "Continue" at bounding box center [607, 459] width 58 height 11
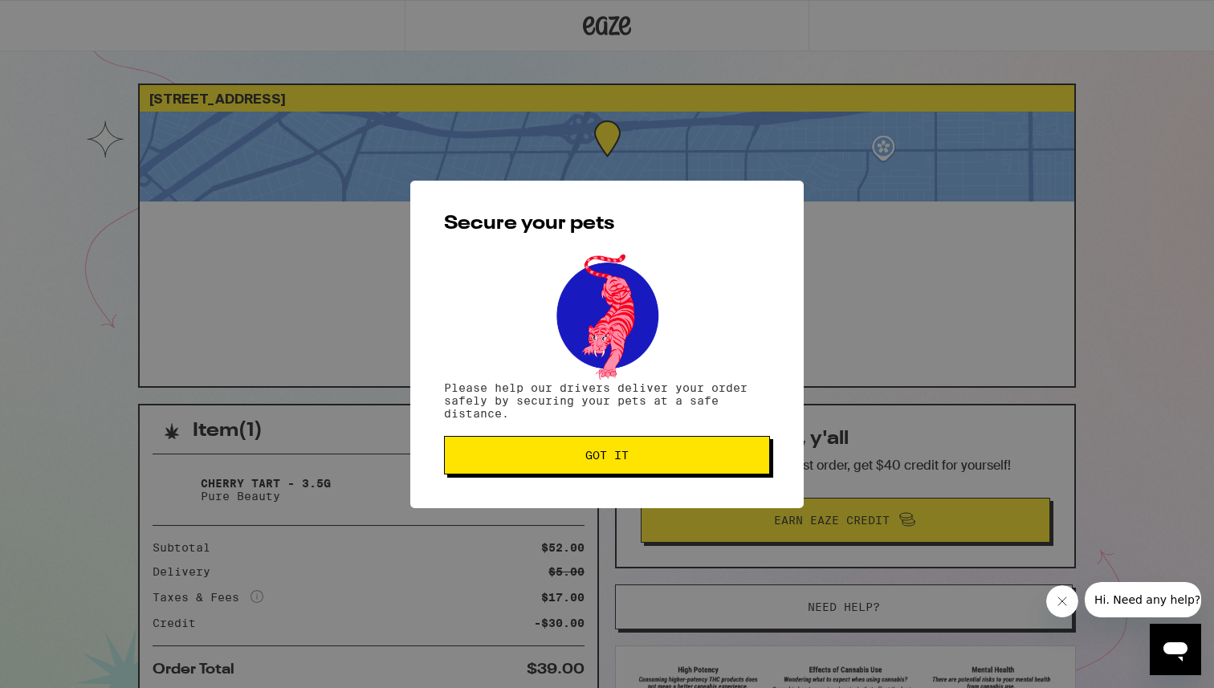
click at [612, 461] on span "Got it" at bounding box center [606, 455] width 43 height 11
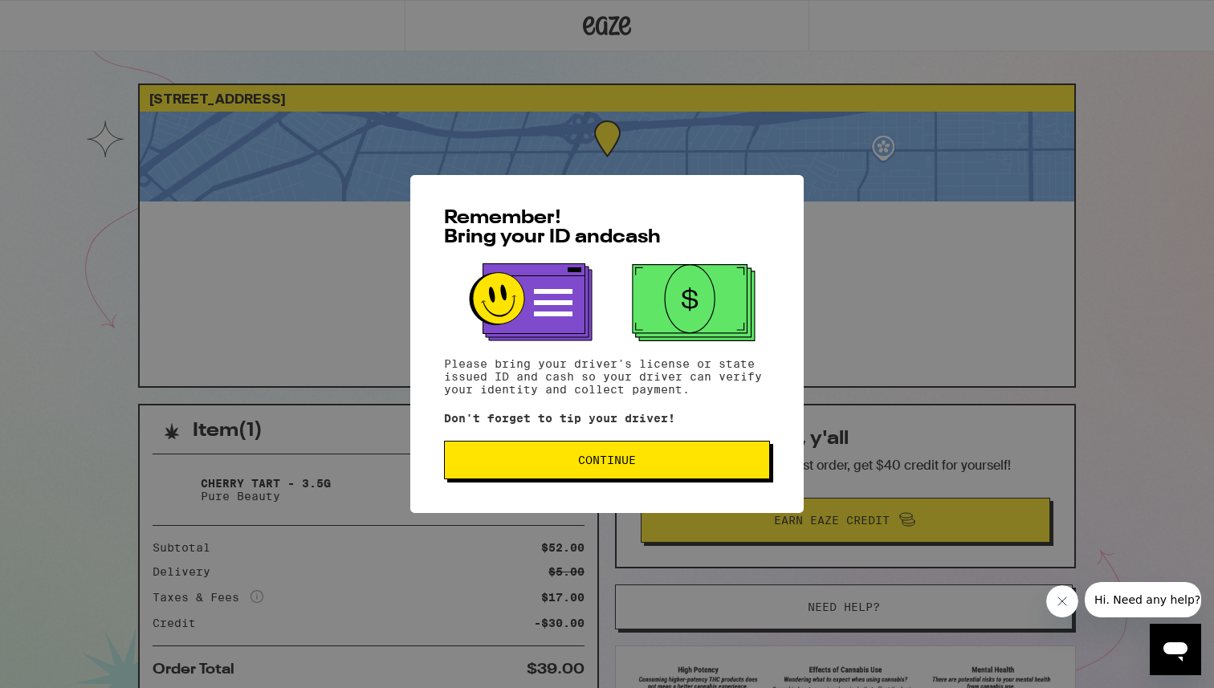
click at [548, 431] on div "Remember! Bring your ID and cash Please bring your driver's license or state is…" at bounding box center [606, 344] width 393 height 338
click at [560, 450] on button "Continue" at bounding box center [607, 460] width 326 height 39
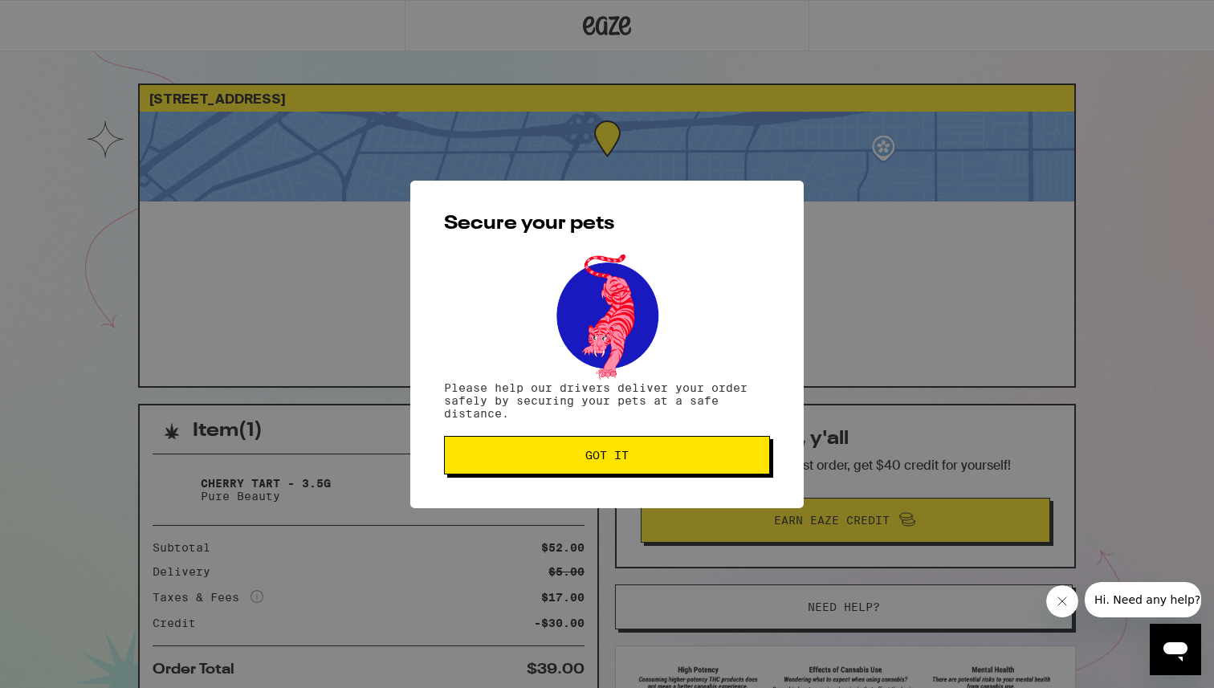
click at [560, 450] on button "Got it" at bounding box center [607, 455] width 326 height 39
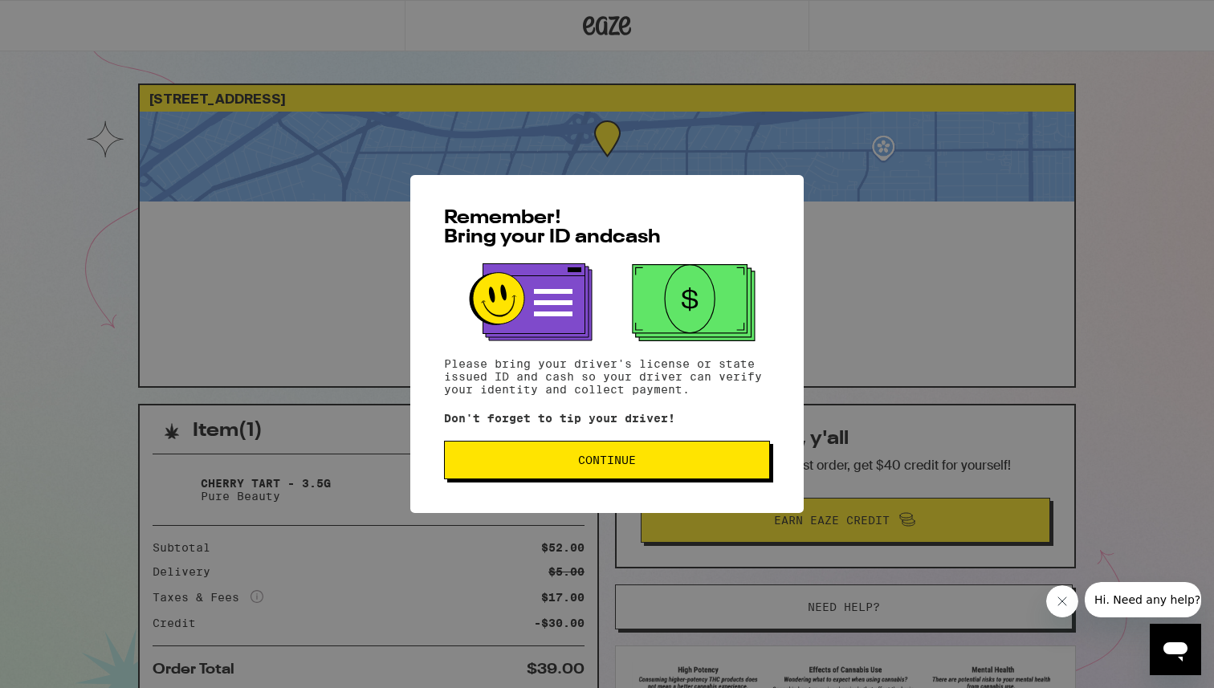
click at [648, 438] on div "Remember! Bring your ID and cash Please bring your driver's license or state is…" at bounding box center [606, 344] width 393 height 338
click at [641, 446] on button "Continue" at bounding box center [607, 460] width 326 height 39
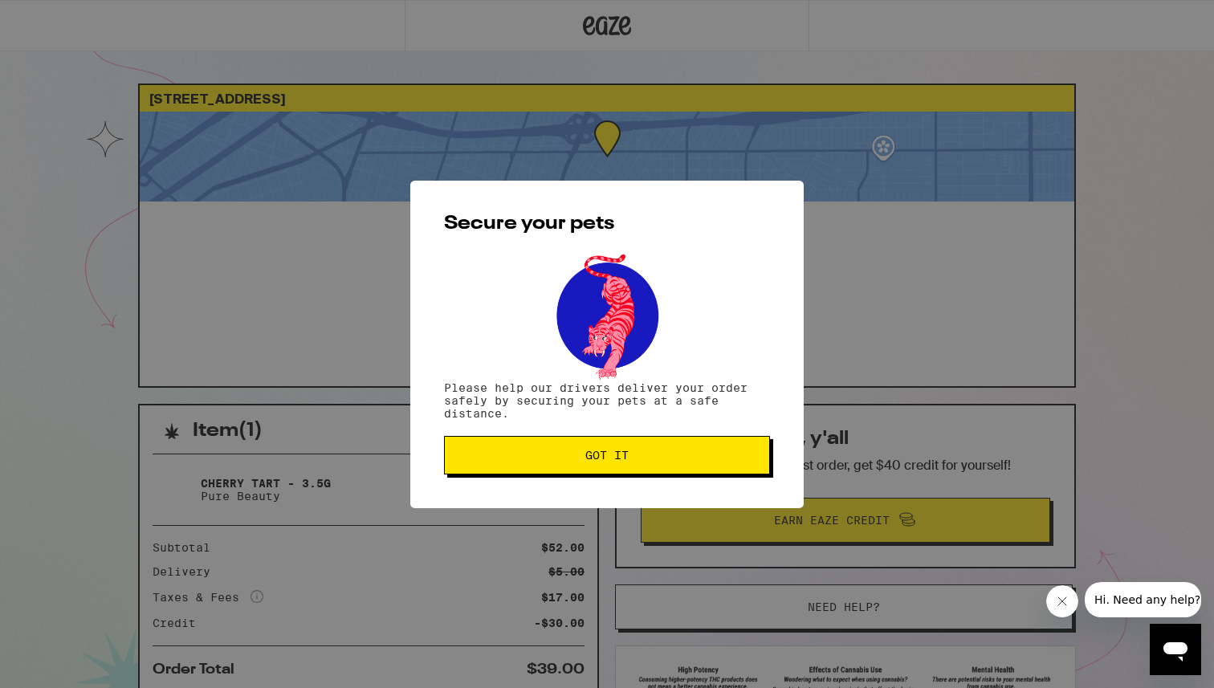
click at [641, 446] on button "Got it" at bounding box center [607, 455] width 326 height 39
